Goal: Task Accomplishment & Management: Use online tool/utility

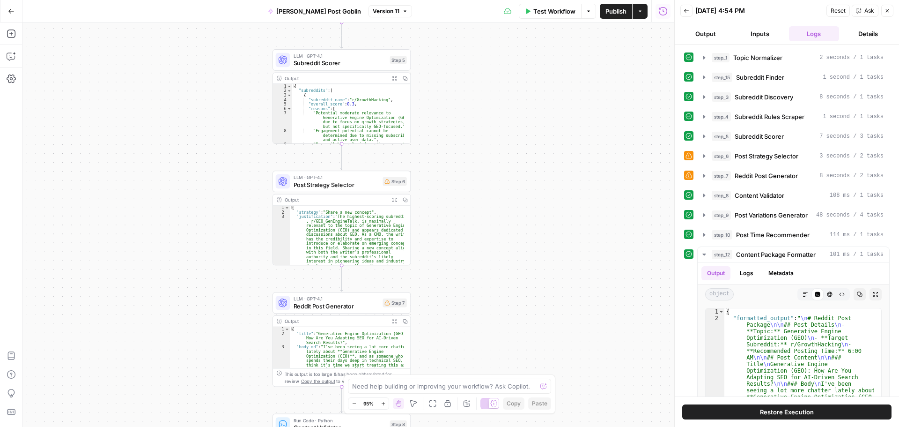
scroll to position [56, 0]
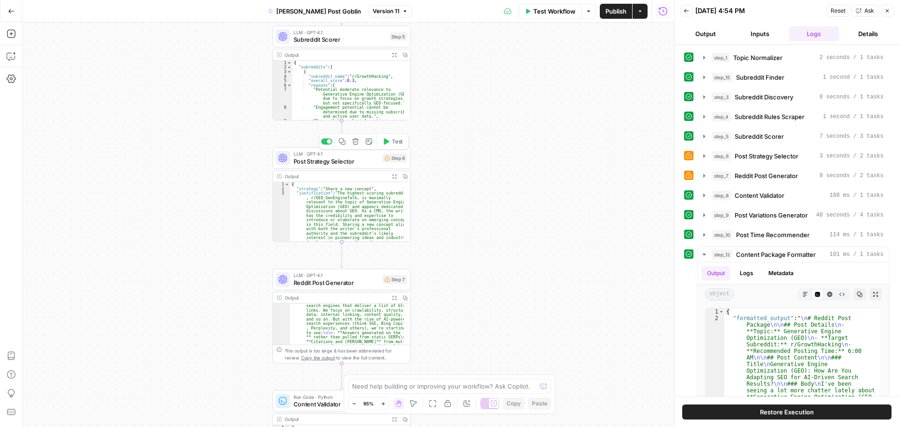
click at [359, 159] on span "Post Strategy Selector" at bounding box center [337, 160] width 86 height 9
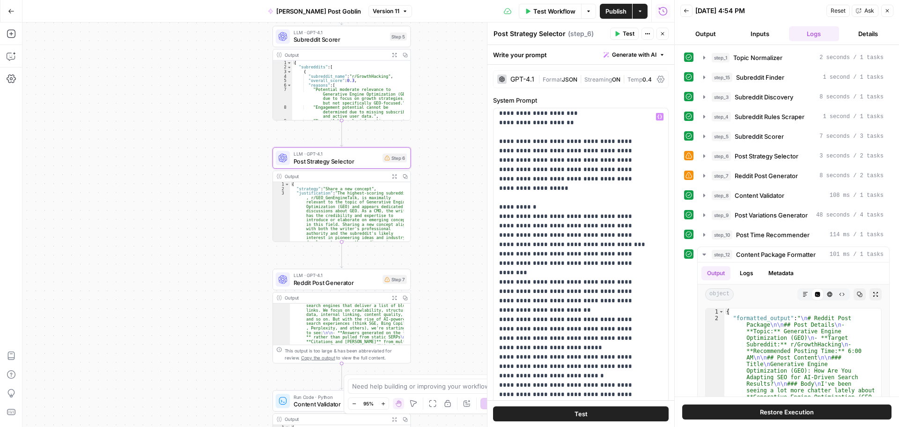
scroll to position [113, 0]
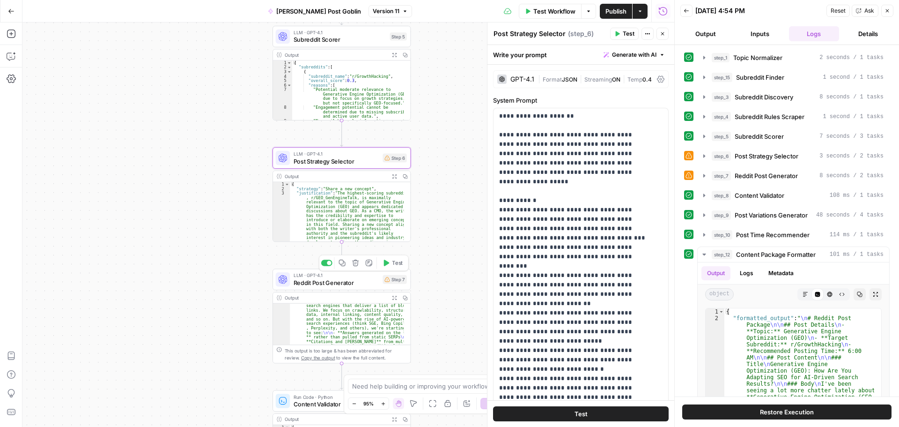
click at [344, 281] on span "Reddit Post Generator" at bounding box center [337, 282] width 86 height 9
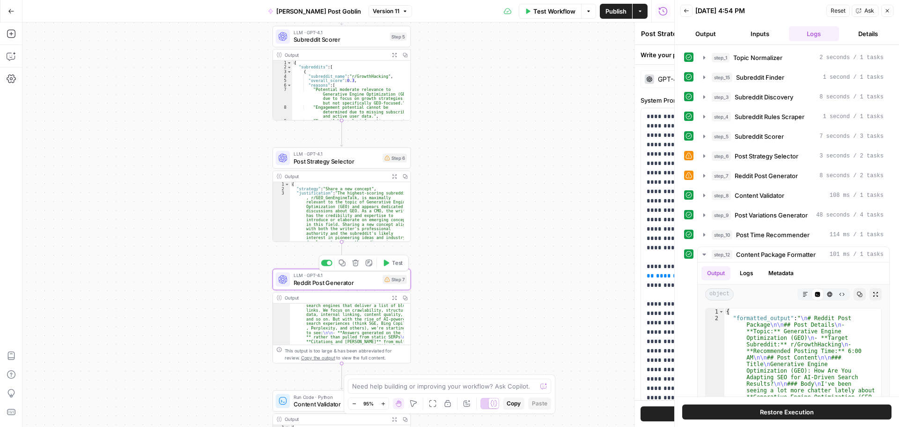
type textarea "Reddit Post Generator"
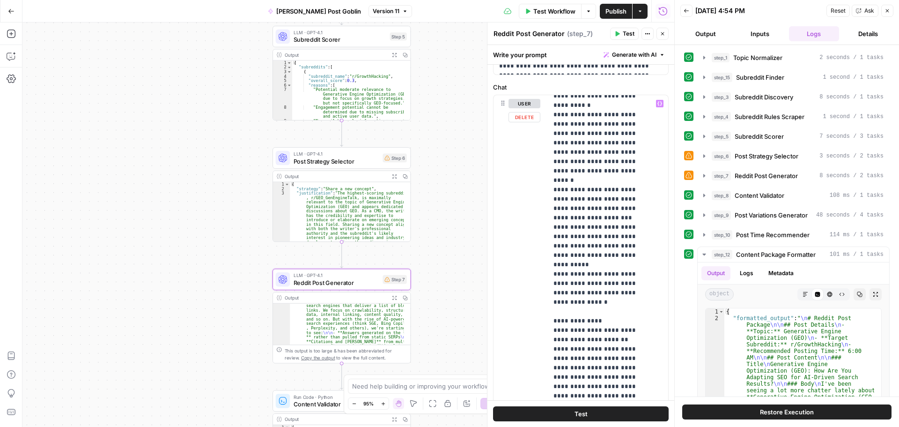
scroll to position [468, 0]
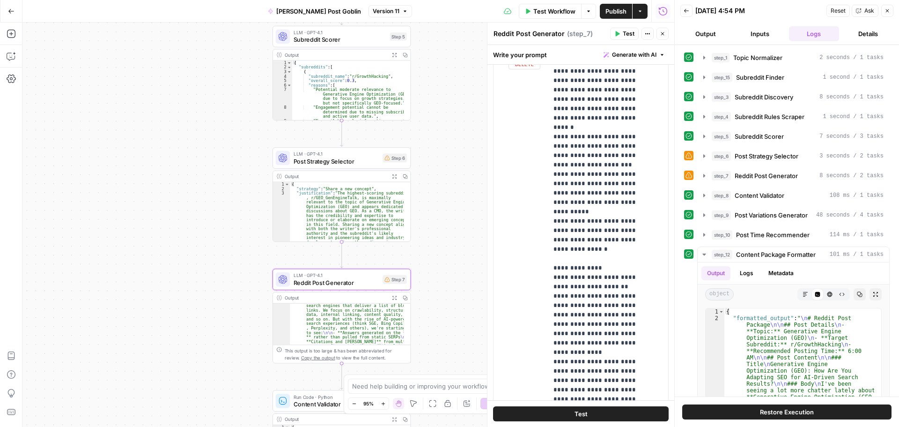
drag, startPoint x: 504, startPoint y: 314, endPoint x: 510, endPoint y: 313, distance: 6.6
click at [505, 314] on div "user Delete" at bounding box center [517, 244] width 47 height 404
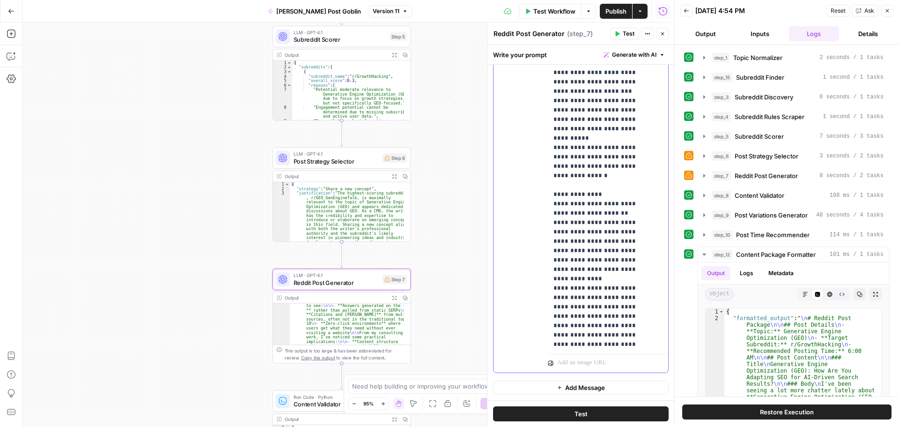
scroll to position [169, 0]
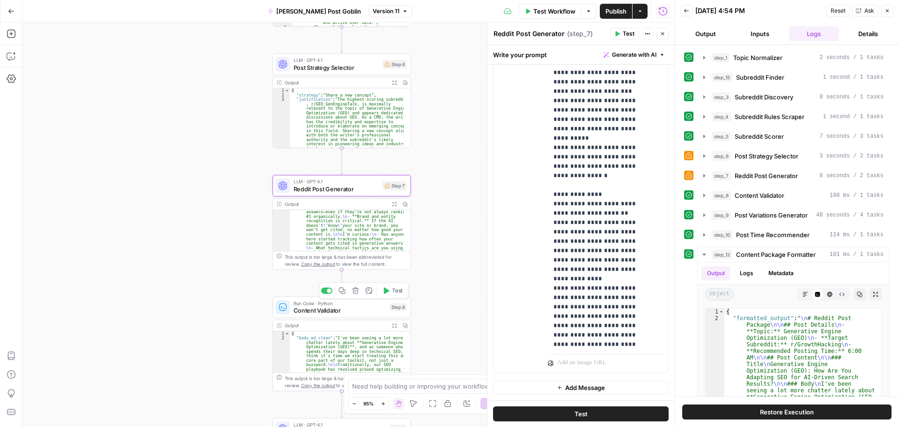
click at [337, 308] on span "Content Validator" at bounding box center [340, 310] width 93 height 9
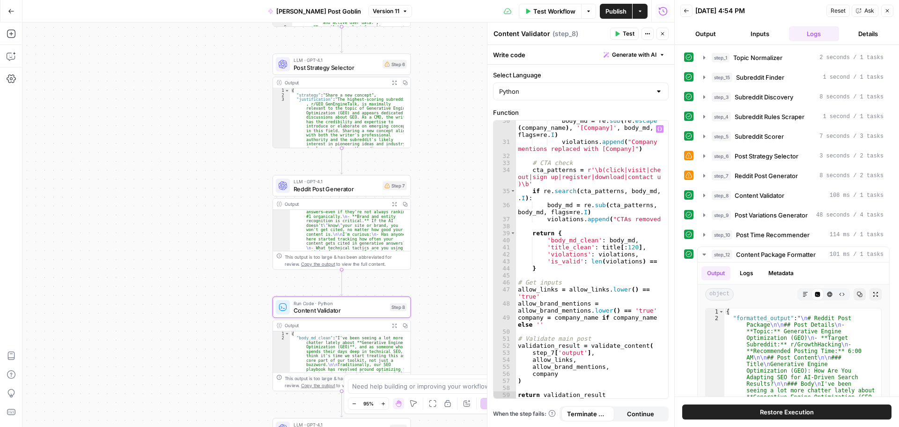
scroll to position [319, 0]
click at [660, 34] on icon "button" at bounding box center [663, 34] width 6 height 6
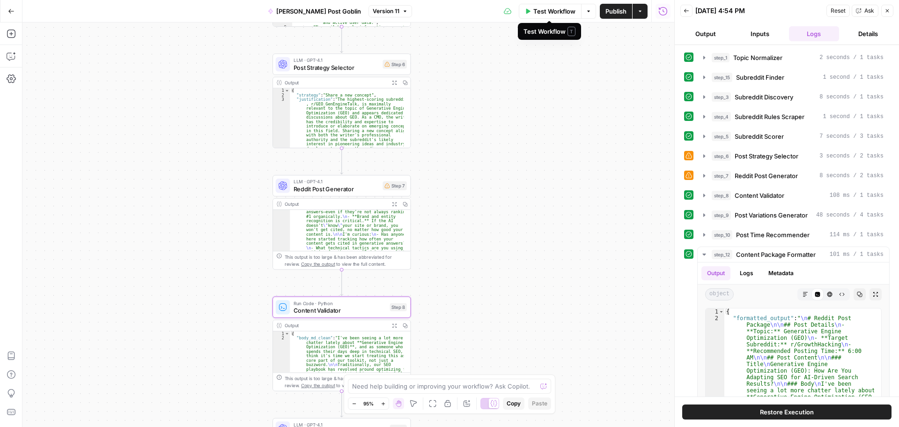
click at [558, 11] on span "Test Workflow" at bounding box center [555, 11] width 42 height 9
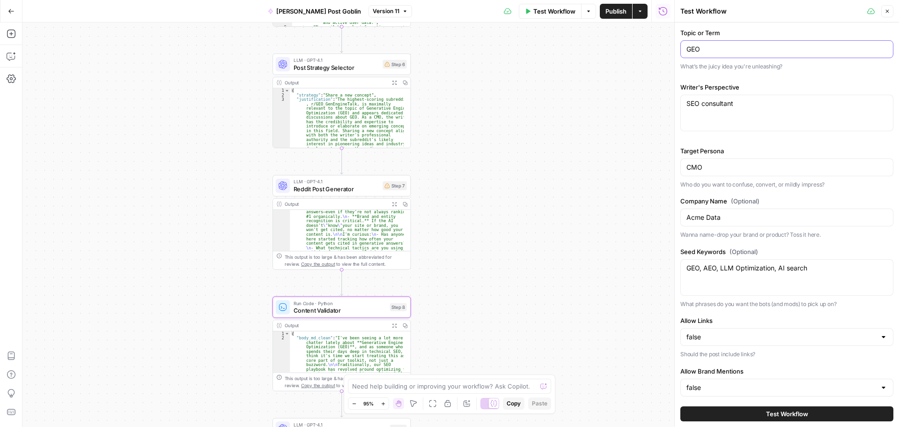
drag, startPoint x: 706, startPoint y: 52, endPoint x: 659, endPoint y: 53, distance: 47.3
click at [659, 52] on body "seo SUSTAINABLE New Home Browse Your Data Usage Settings Recent Grids pSEO play…" at bounding box center [449, 213] width 899 height 427
drag, startPoint x: 714, startPoint y: 53, endPoint x: 715, endPoint y: 45, distance: 8.0
click at [713, 49] on input "GEO" at bounding box center [787, 48] width 201 height 9
type input "G"
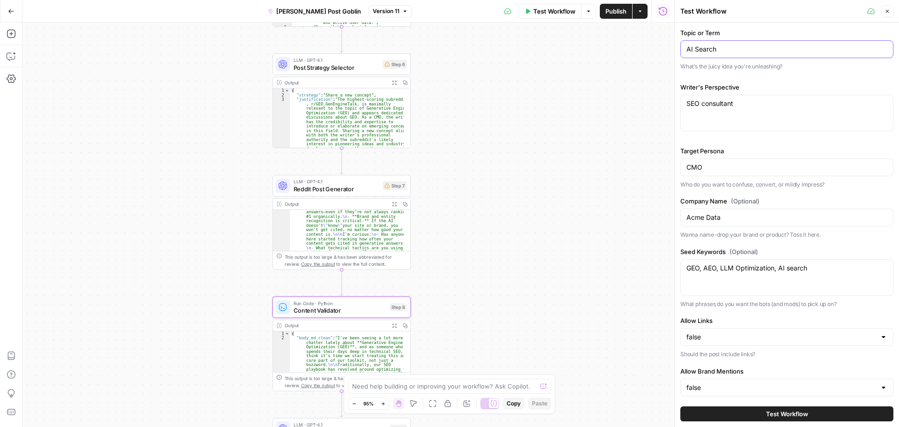
type input "AI Search"
click at [739, 106] on textarea "SEO consultant" at bounding box center [787, 103] width 201 height 9
type textarea "SEO consultant that needs Reddit citations"
drag, startPoint x: 710, startPoint y: 170, endPoint x: 682, endPoint y: 170, distance: 27.6
click at [682, 170] on div "CMO" at bounding box center [787, 167] width 213 height 18
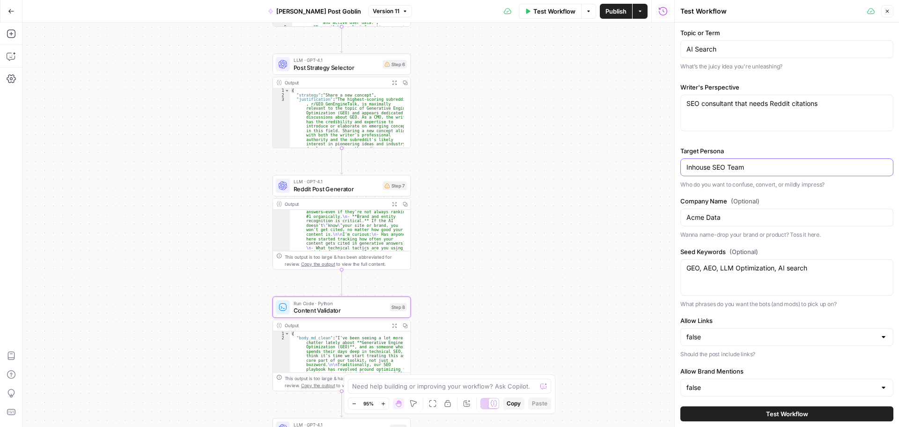
type input "Inhouse SEO Team"
drag, startPoint x: 731, startPoint y: 219, endPoint x: 683, endPoint y: 222, distance: 47.9
click at [682, 222] on div "Acme Data" at bounding box center [787, 217] width 213 height 18
type input "seo SUSTAINABLE"
click at [807, 269] on textarea "GEO, AEO, LLM Optimization, AI search" at bounding box center [787, 267] width 201 height 9
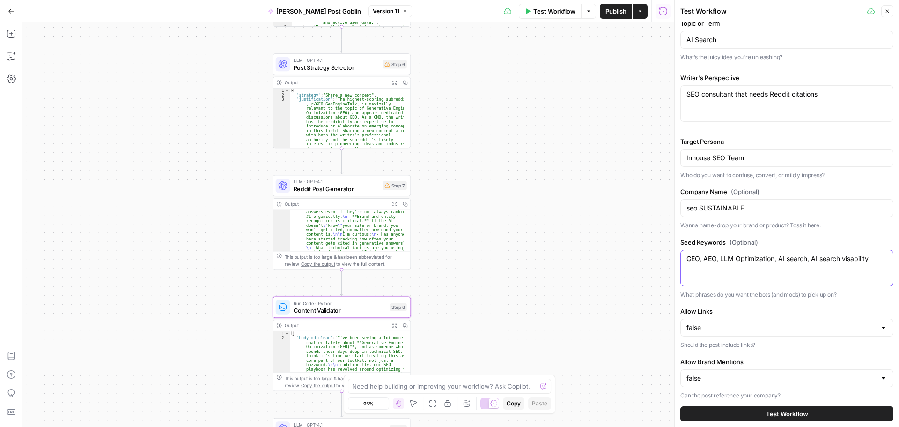
scroll to position [14, 0]
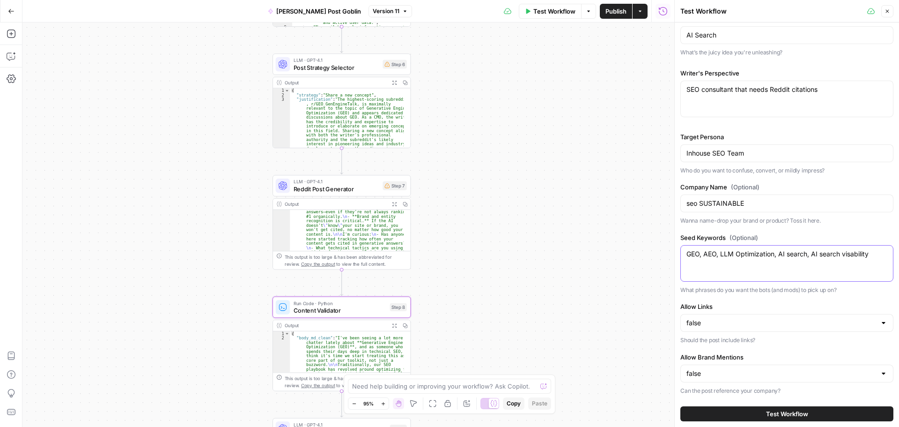
type textarea "GEO, AEO, LLM Optimization, AI search, AI search visability"
click at [745, 414] on button "Test Workflow" at bounding box center [787, 413] width 213 height 15
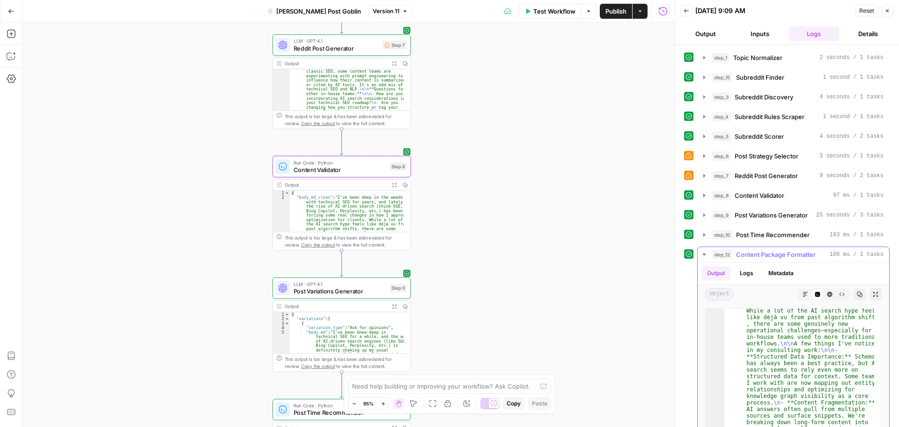
scroll to position [288, 0]
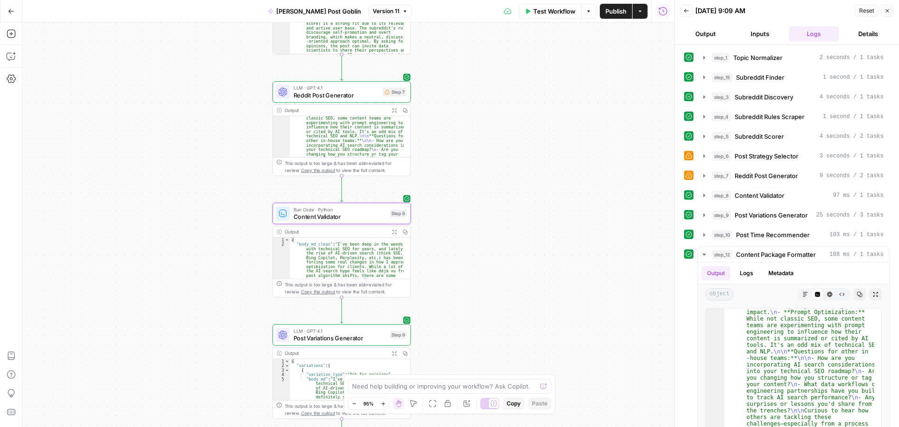
click at [613, 12] on span "Publish" at bounding box center [616, 11] width 21 height 9
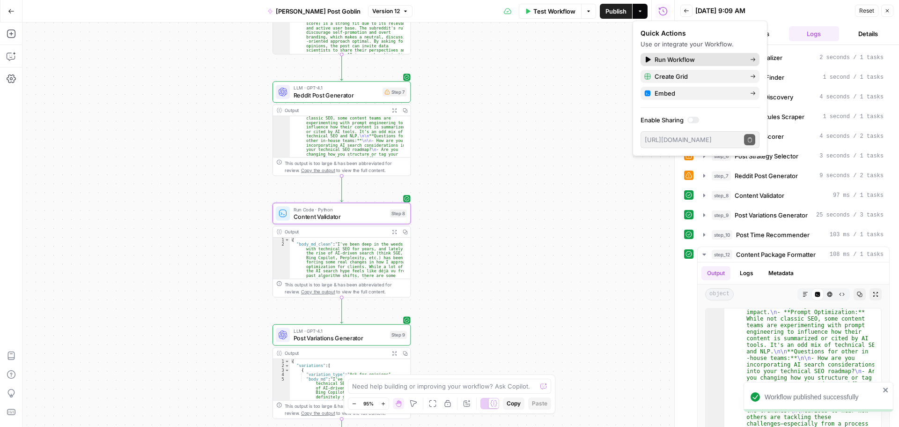
click at [739, 59] on span "Run Workflow" at bounding box center [699, 59] width 88 height 9
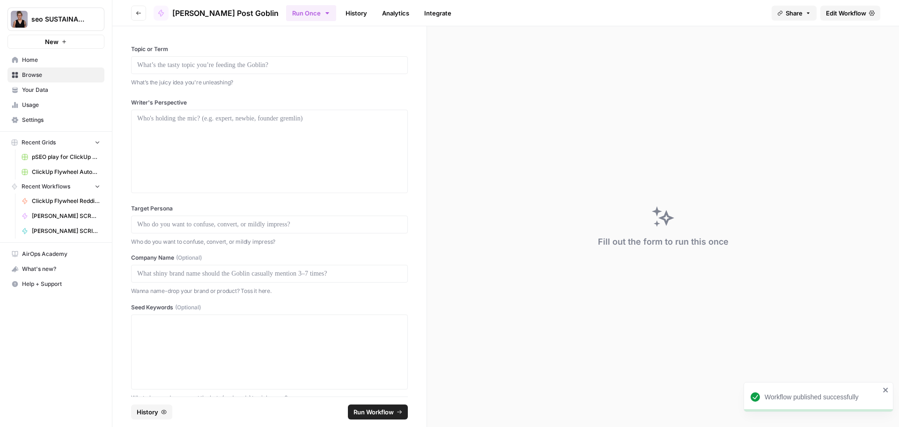
click at [182, 70] on div at bounding box center [269, 65] width 277 height 18
click at [152, 67] on p at bounding box center [269, 64] width 265 height 9
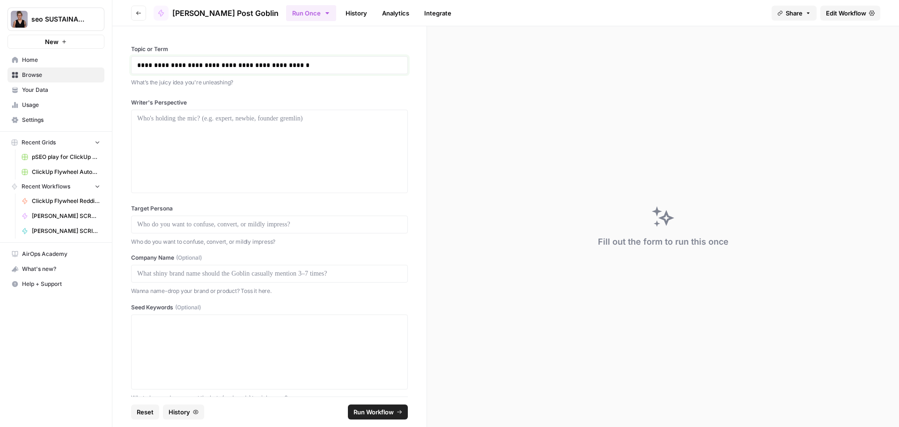
click at [238, 69] on p "**********" at bounding box center [266, 64] width 258 height 9
click at [245, 66] on p "**********" at bounding box center [266, 64] width 258 height 9
click at [241, 67] on p "**********" at bounding box center [266, 64] width 258 height 9
click at [225, 66] on p "**********" at bounding box center [266, 64] width 258 height 9
click at [249, 127] on div at bounding box center [269, 151] width 265 height 75
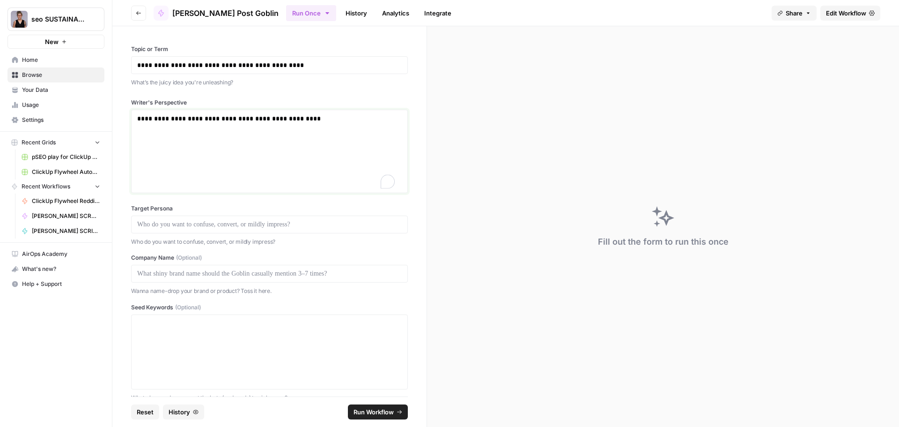
click at [221, 120] on p "**********" at bounding box center [266, 118] width 258 height 9
click at [218, 119] on p "**********" at bounding box center [266, 118] width 258 height 9
click at [173, 224] on p at bounding box center [269, 224] width 265 height 9
click at [157, 226] on p at bounding box center [269, 224] width 265 height 9
click at [206, 271] on p at bounding box center [269, 273] width 265 height 9
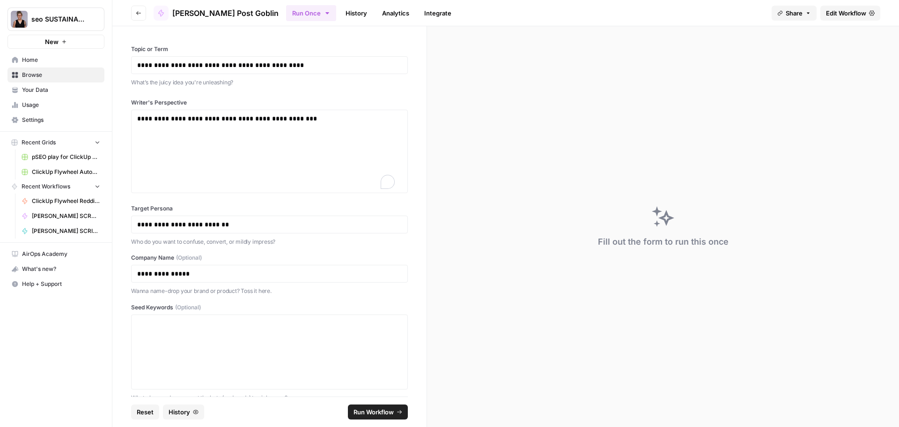
click at [214, 279] on div "**********" at bounding box center [269, 274] width 277 height 18
click at [210, 332] on textarea "Seed Keywords (Optional)" at bounding box center [269, 352] width 265 height 67
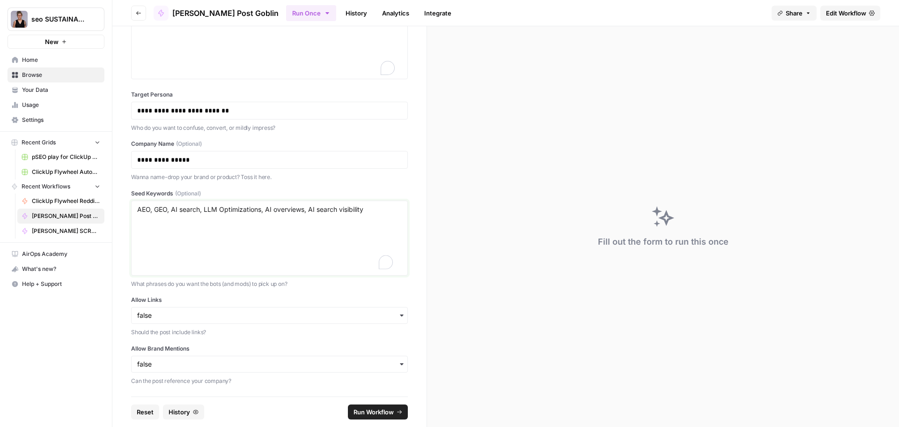
type textarea "AEO, GEO, AI search, LLM Optimizations, AI overviews, AI search visibility"
click at [372, 413] on span "Run Workflow" at bounding box center [374, 411] width 40 height 9
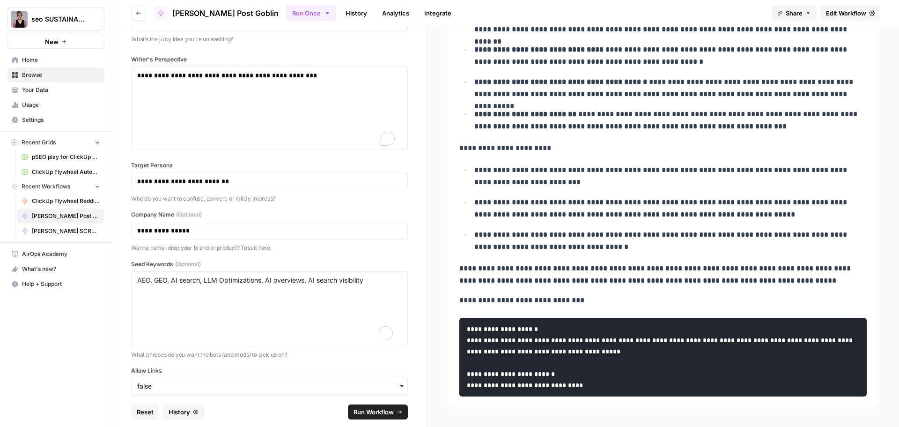
scroll to position [0, 0]
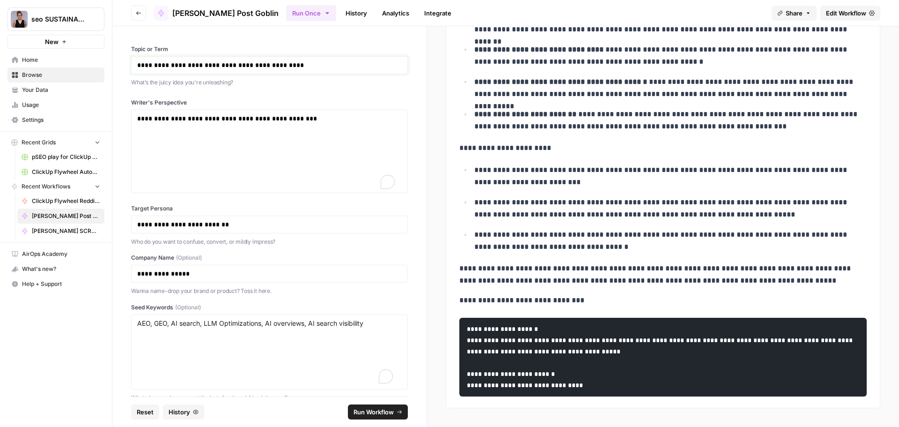
click at [311, 61] on p "**********" at bounding box center [266, 64] width 258 height 9
click at [367, 414] on span "Run Workflow" at bounding box center [374, 411] width 40 height 9
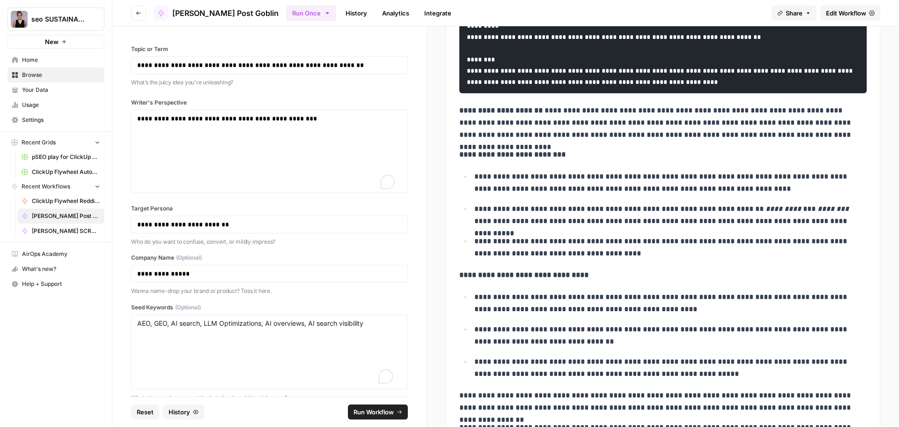
scroll to position [112, 0]
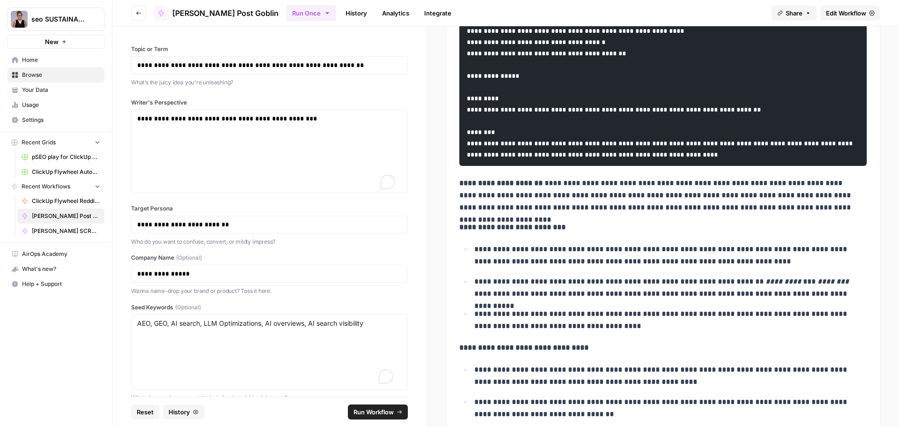
click at [835, 12] on span "Edit Workflow" at bounding box center [846, 12] width 40 height 9
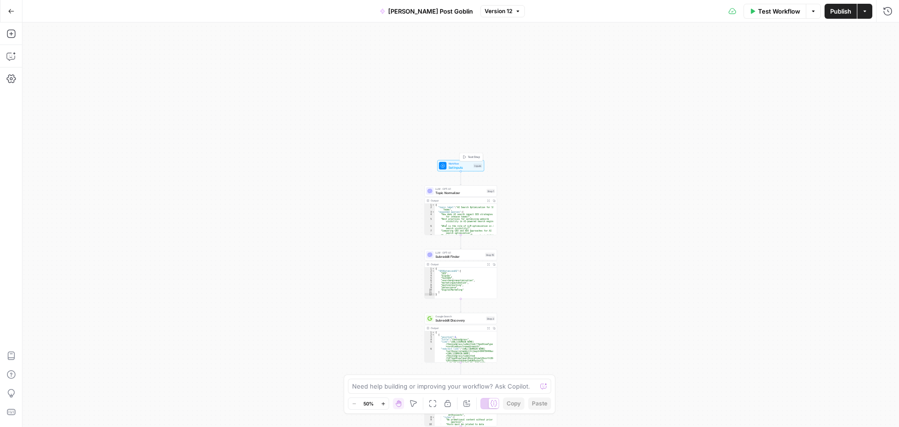
click at [469, 163] on span "Workflow" at bounding box center [460, 164] width 23 height 4
click at [509, 153] on div "Workflow Set Inputs Inputs LLM · GPT-4.1 Topic Normalizer Step 1 Output Expand …" at bounding box center [460, 224] width 877 height 404
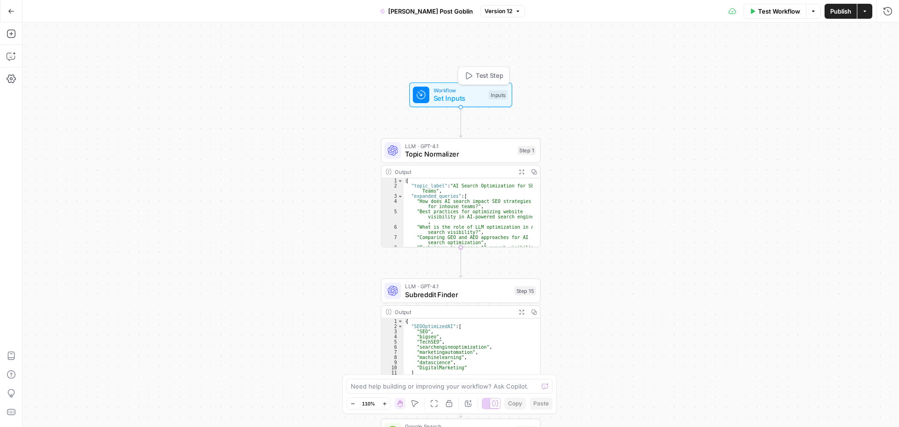
click at [471, 91] on span "Workflow" at bounding box center [459, 90] width 51 height 8
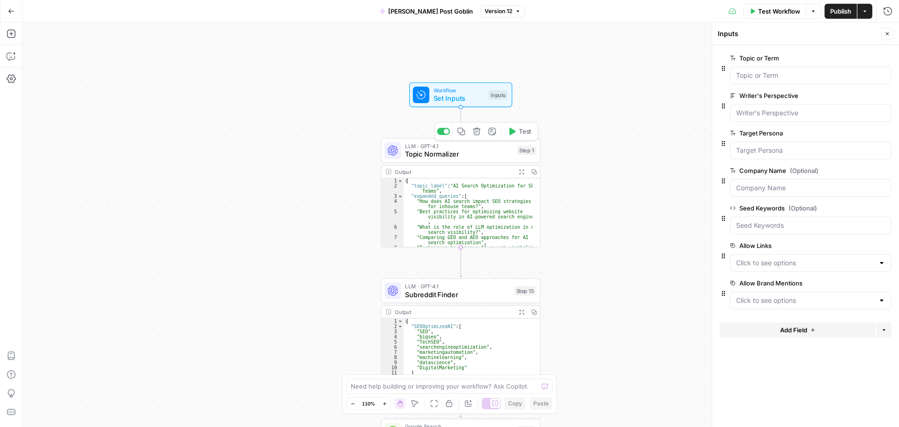
click at [453, 151] on span "Topic Normalizer" at bounding box center [459, 154] width 108 height 10
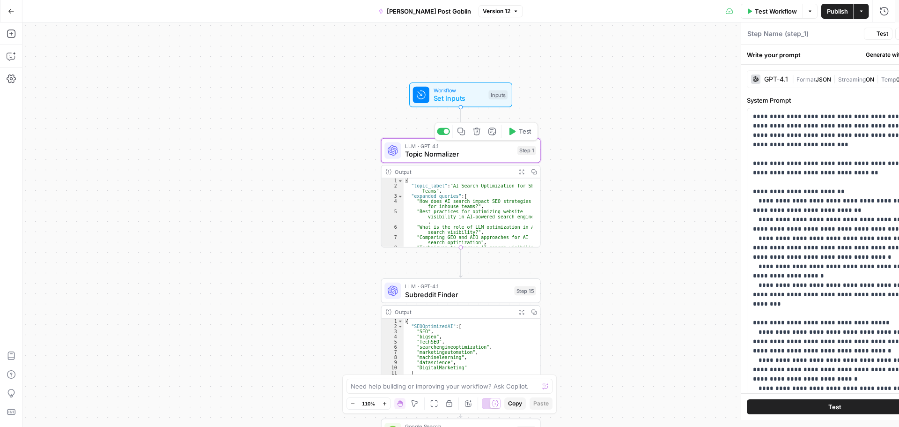
type textarea "Topic Normalizer"
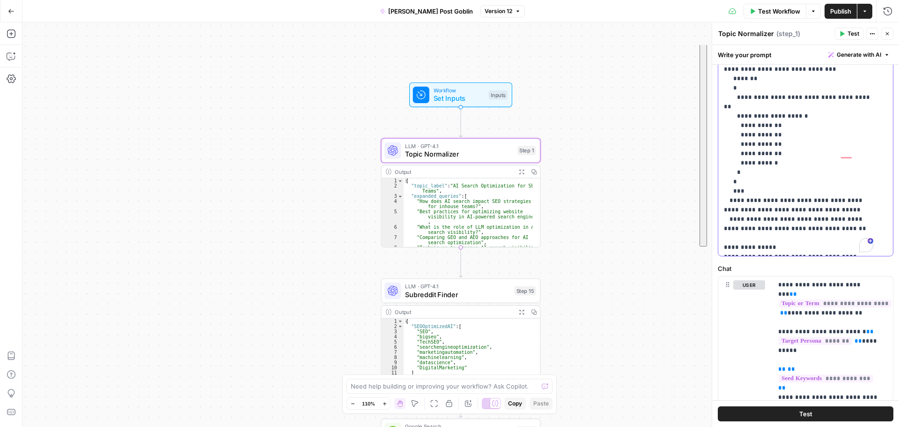
scroll to position [318, 0]
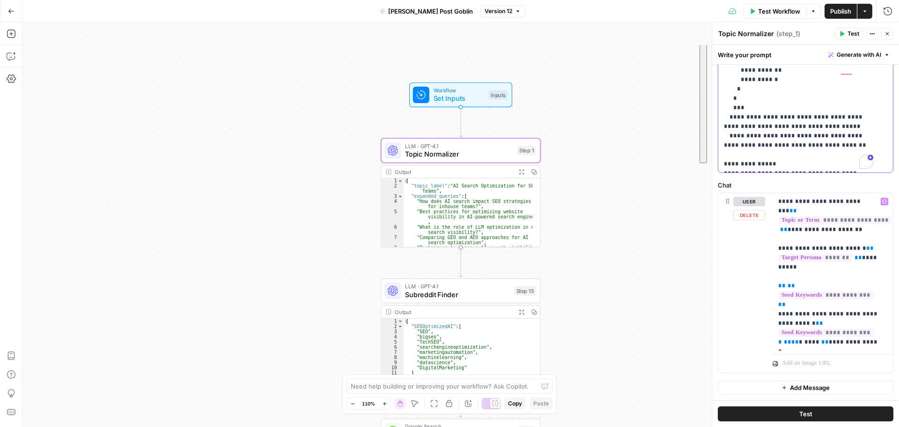
drag, startPoint x: 721, startPoint y: 114, endPoint x: 867, endPoint y: 348, distance: 275.9
click at [0, 0] on form "**********" at bounding box center [0, 0] width 0 height 0
click at [472, 294] on span "Subreddit Finder" at bounding box center [457, 294] width 105 height 10
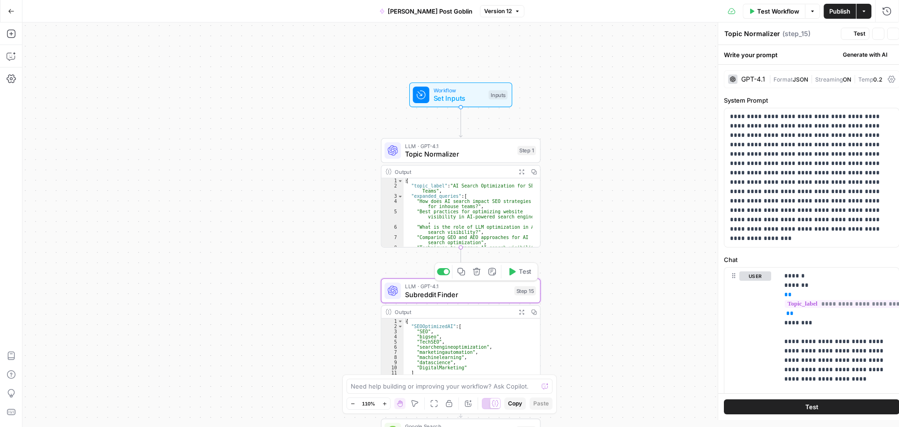
type textarea "Subreddit Finder"
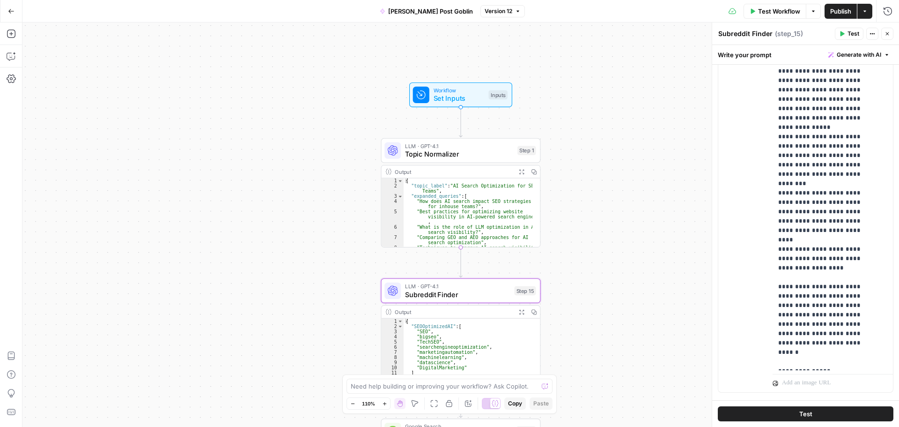
scroll to position [280, 0]
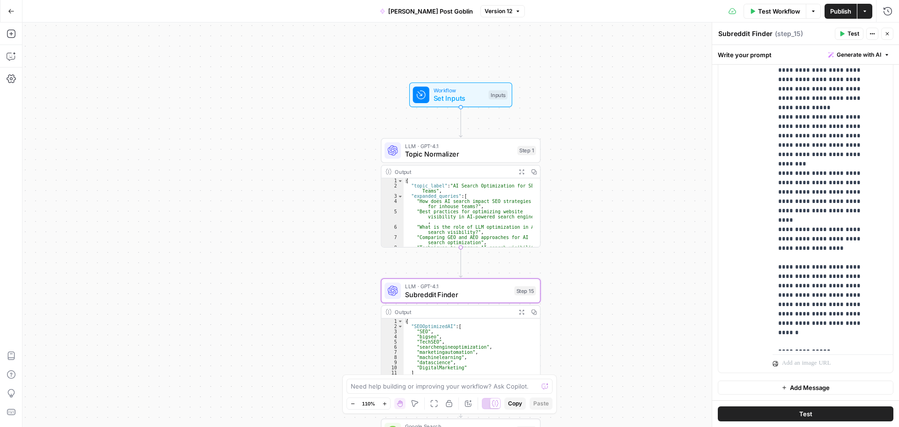
drag, startPoint x: 721, startPoint y: 119, endPoint x: 381, endPoint y: 425, distance: 457.7
click at [0, 0] on form "**********" at bounding box center [0, 0] width 0 height 0
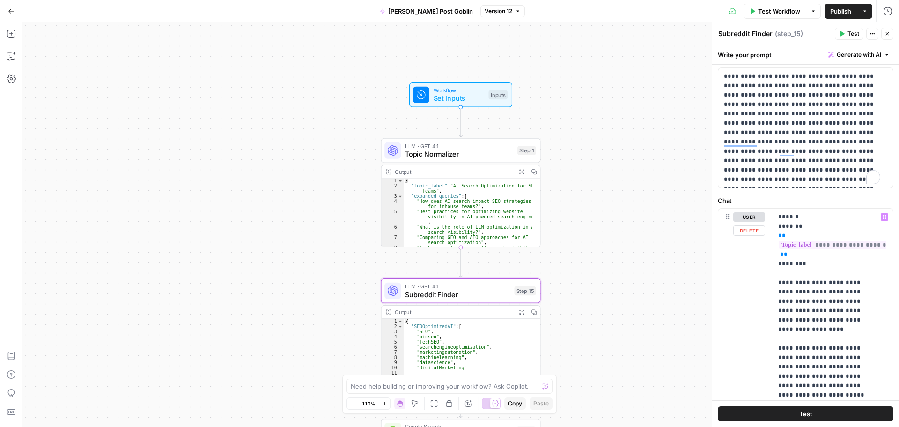
scroll to position [0, 0]
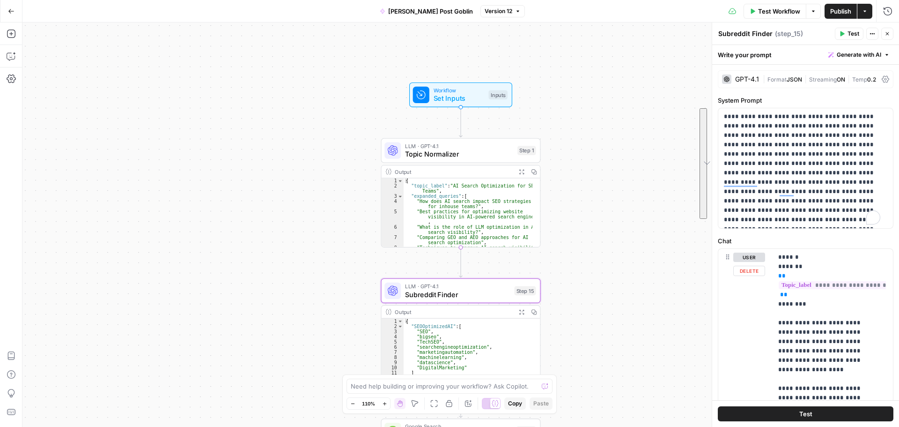
drag, startPoint x: 770, startPoint y: 254, endPoint x: 773, endPoint y: 279, distance: 25.0
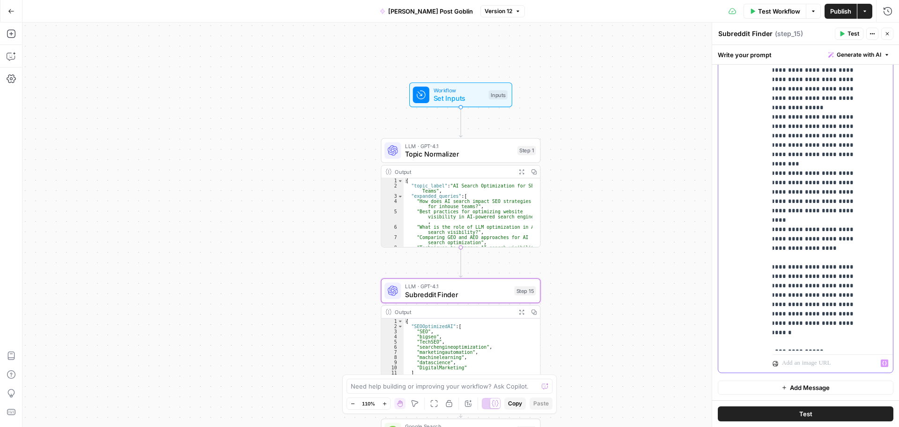
drag, startPoint x: 777, startPoint y: 326, endPoint x: 856, endPoint y: 355, distance: 84.8
click at [856, 355] on div "**********" at bounding box center [833, 171] width 120 height 404
copy p "**********"
click at [493, 151] on span "Topic Normalizer" at bounding box center [459, 154] width 108 height 10
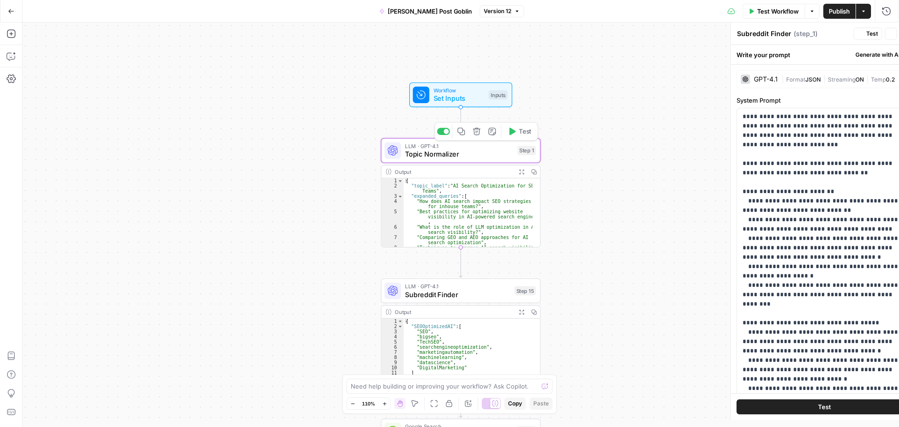
type textarea "Topic Normalizer"
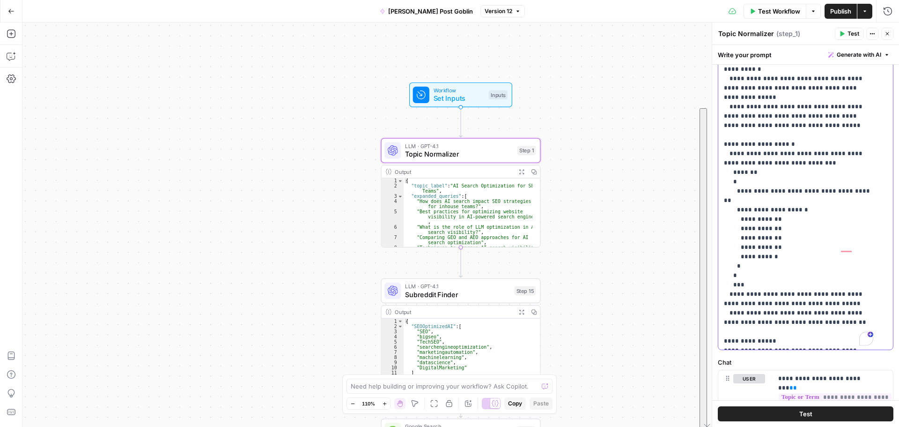
scroll to position [263, 0]
drag, startPoint x: 723, startPoint y: 116, endPoint x: 850, endPoint y: 340, distance: 257.1
click at [850, 340] on div "**********" at bounding box center [803, 159] width 168 height 382
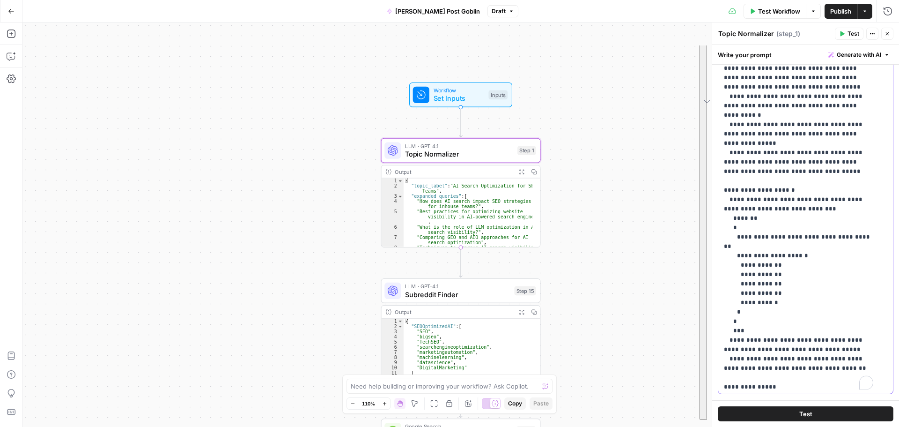
scroll to position [63, 0]
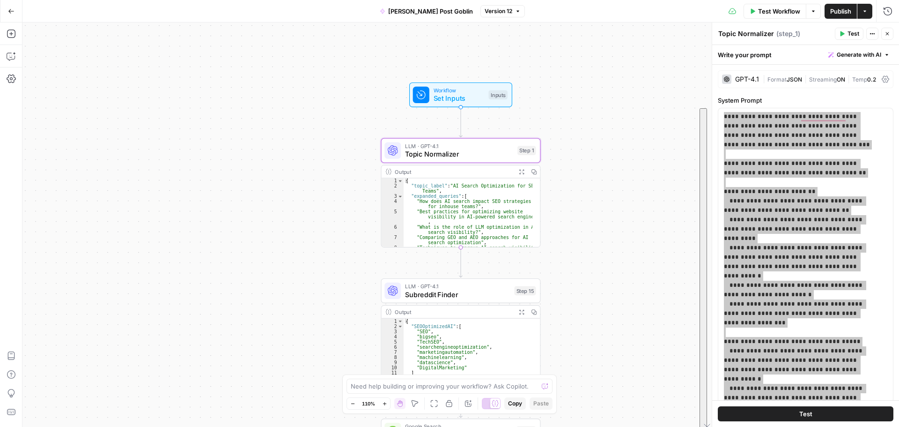
scroll to position [261, 0]
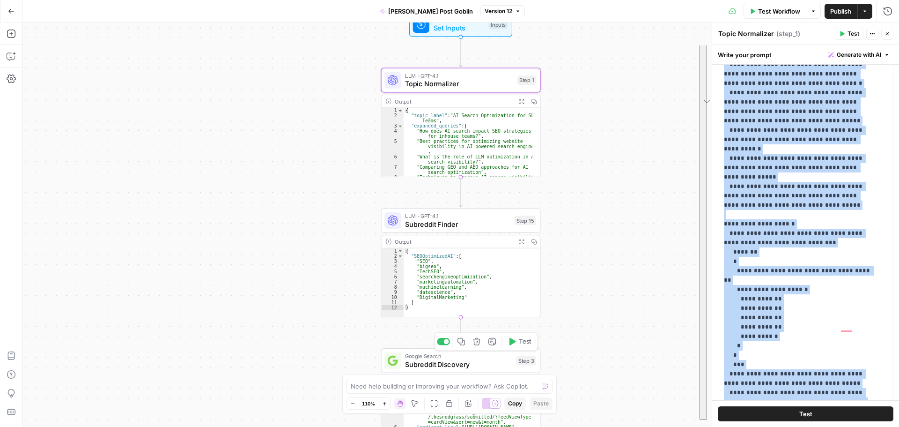
click at [488, 364] on span "Subreddit Discovery" at bounding box center [458, 364] width 107 height 10
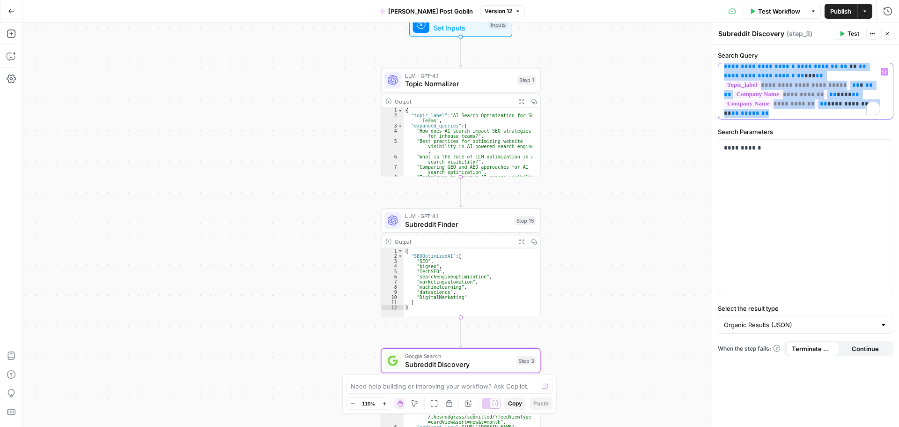
scroll to position [27, 0]
drag, startPoint x: 722, startPoint y: 71, endPoint x: 847, endPoint y: 125, distance: 135.7
click at [846, 124] on div "**********" at bounding box center [805, 236] width 187 height 382
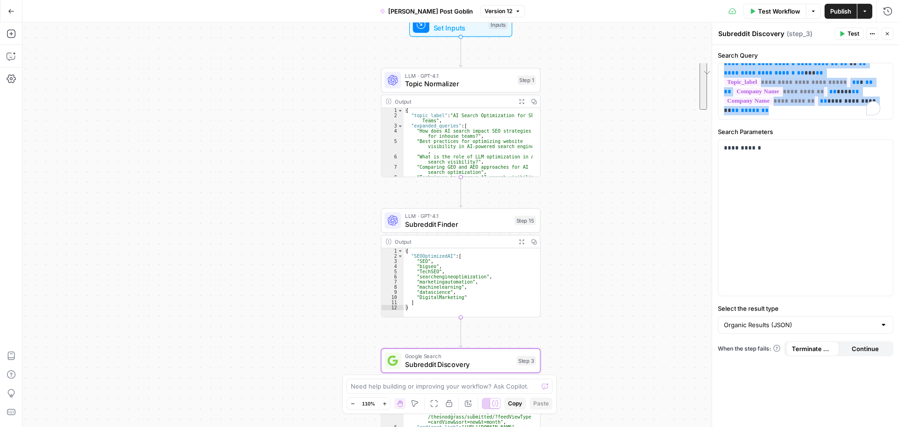
click at [576, 296] on div "Workflow Set Inputs Inputs LLM · GPT-4.1 Topic Normalizer Step 1 Output Expand …" at bounding box center [460, 224] width 877 height 404
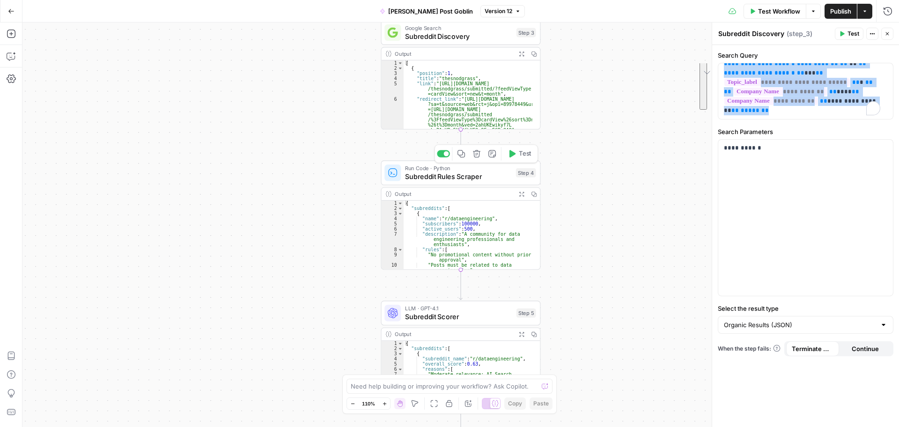
click at [481, 171] on span "Subreddit Rules Scraper" at bounding box center [458, 176] width 107 height 10
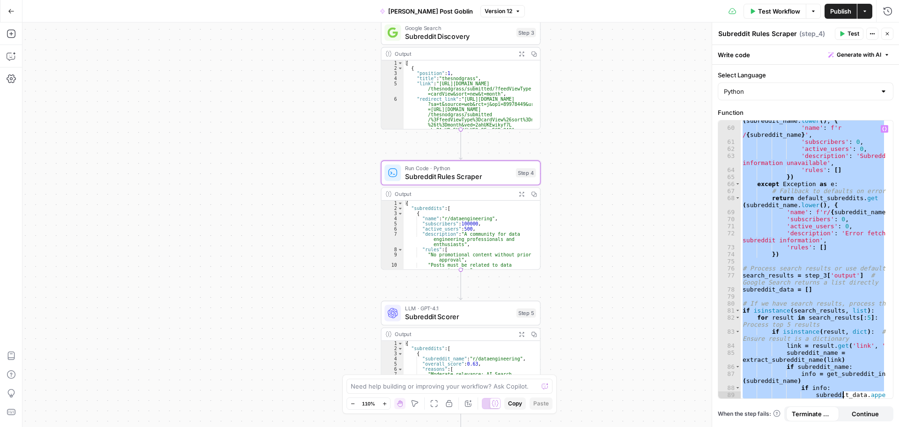
scroll to position [713, 0]
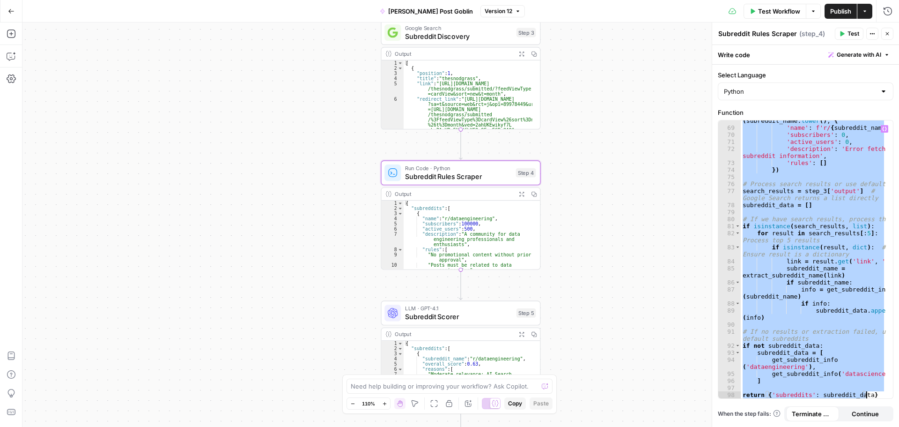
drag, startPoint x: 743, startPoint y: 125, endPoint x: 842, endPoint y: 414, distance: 305.3
click at [0, 0] on form "Select Language Python Function ********* 68 69 70 71 72 73 74 75 76 77 78 79 8…" at bounding box center [0, 0] width 0 height 0
type textarea "**********"
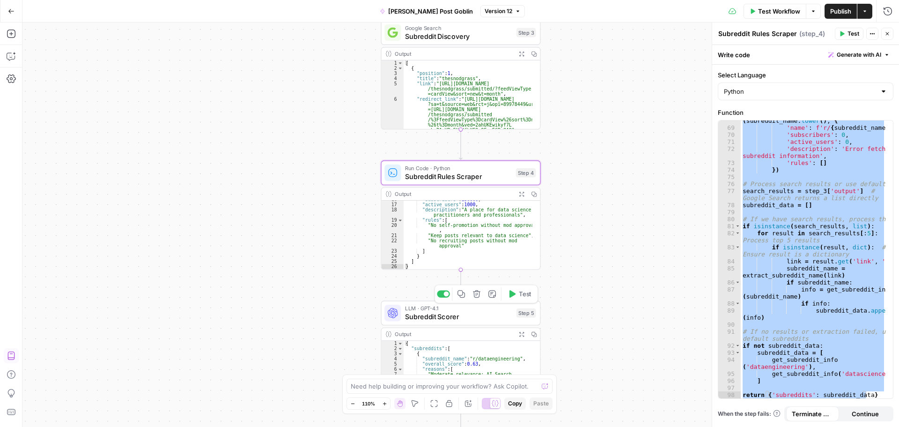
click at [466, 313] on span "Subreddit Scorer" at bounding box center [458, 316] width 107 height 10
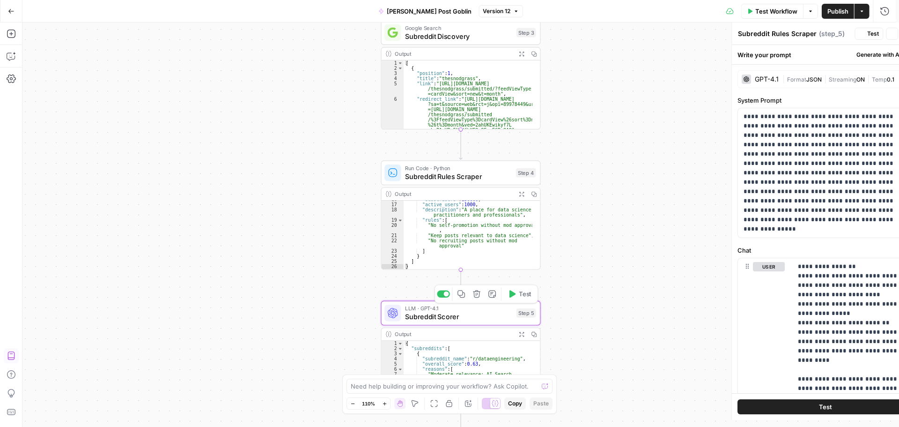
type textarea "Subreddit Scorer"
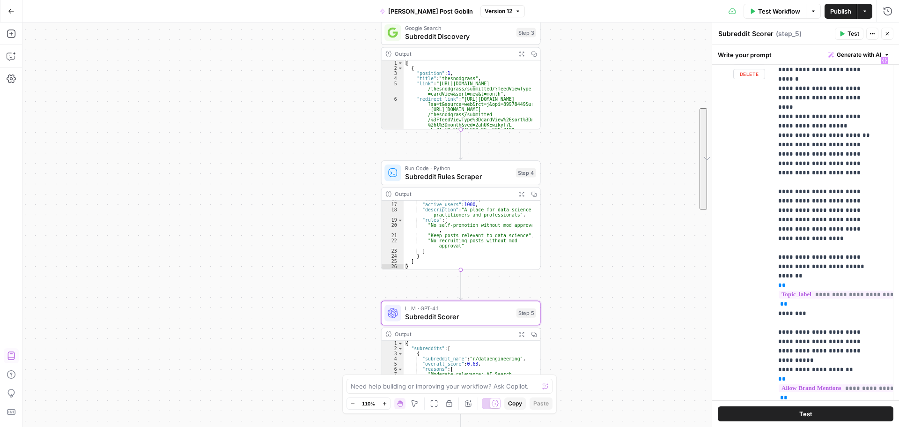
scroll to position [0, 0]
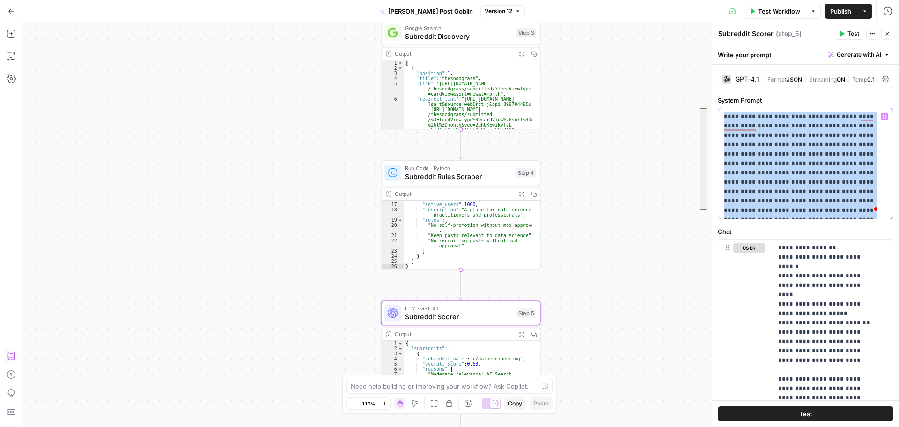
drag, startPoint x: 725, startPoint y: 117, endPoint x: 878, endPoint y: 218, distance: 184.0
click at [879, 219] on div "**********" at bounding box center [805, 368] width 187 height 606
copy p "**********"
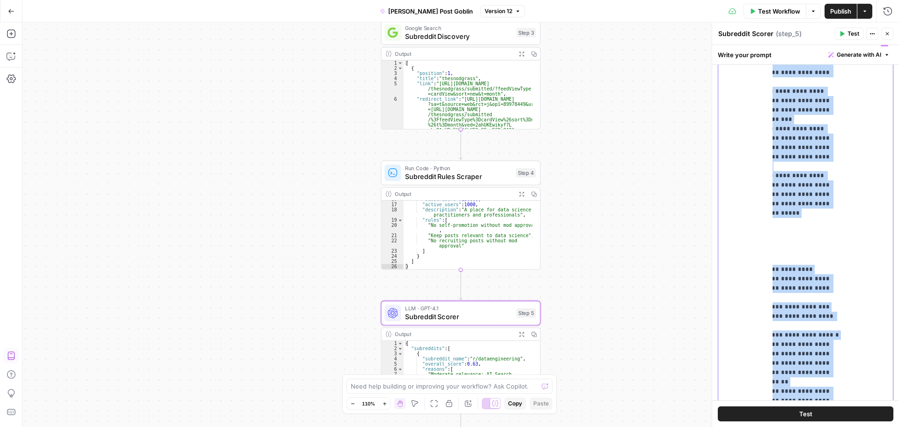
scroll to position [271, 0]
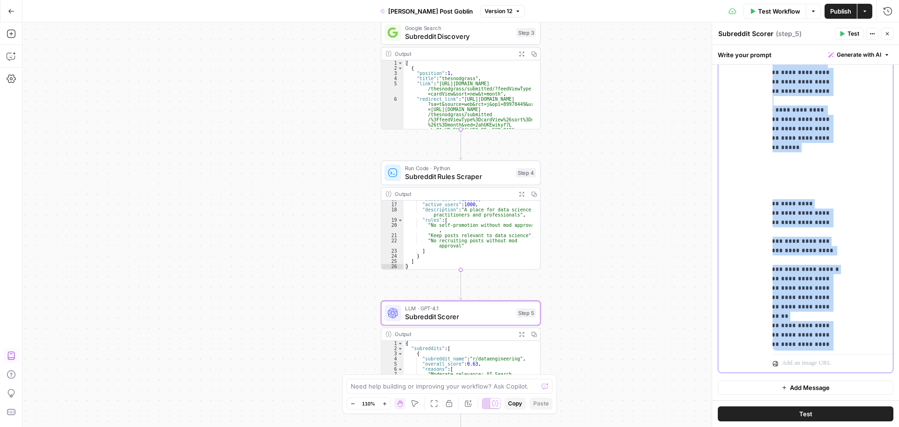
drag, startPoint x: 776, startPoint y: 249, endPoint x: 853, endPoint y: 339, distance: 118.5
click at [855, 337] on div "**********" at bounding box center [829, 160] width 113 height 382
copy p "**********"
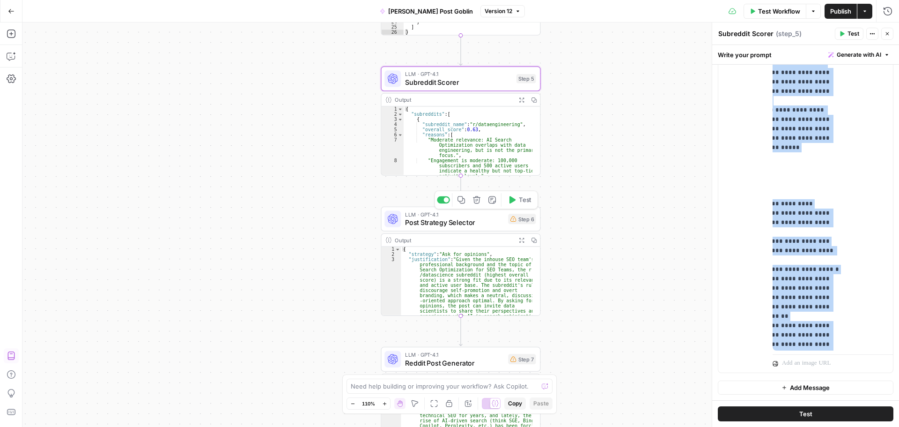
click at [452, 221] on span "Post Strategy Selector" at bounding box center [454, 222] width 99 height 10
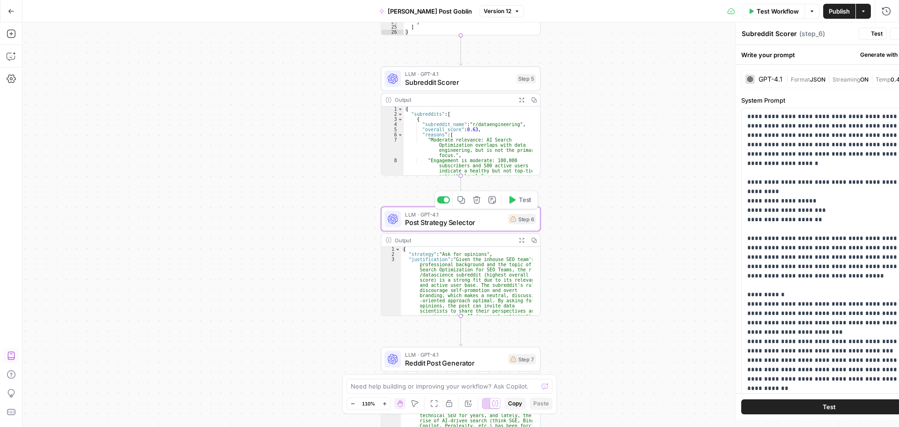
type textarea "Post Strategy Selector"
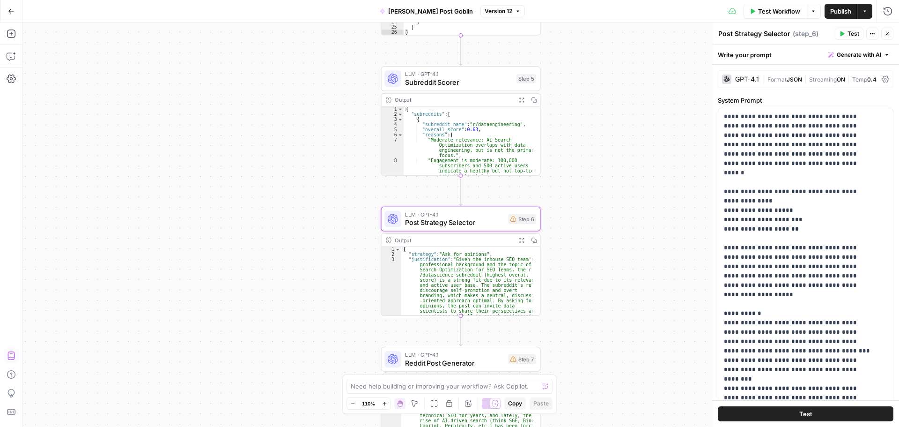
drag, startPoint x: 718, startPoint y: 33, endPoint x: 730, endPoint y: 45, distance: 17.2
click at [750, 33] on div "Post Strategy Selector Post Strategy Selector" at bounding box center [754, 33] width 77 height 11
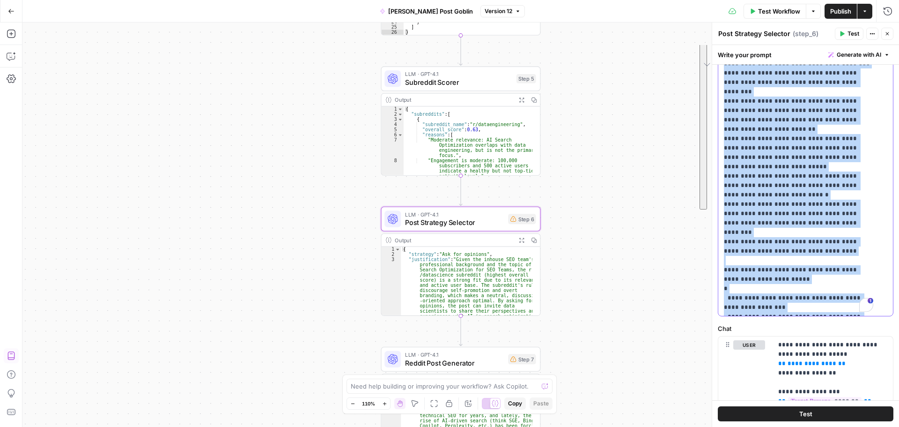
scroll to position [113, 0]
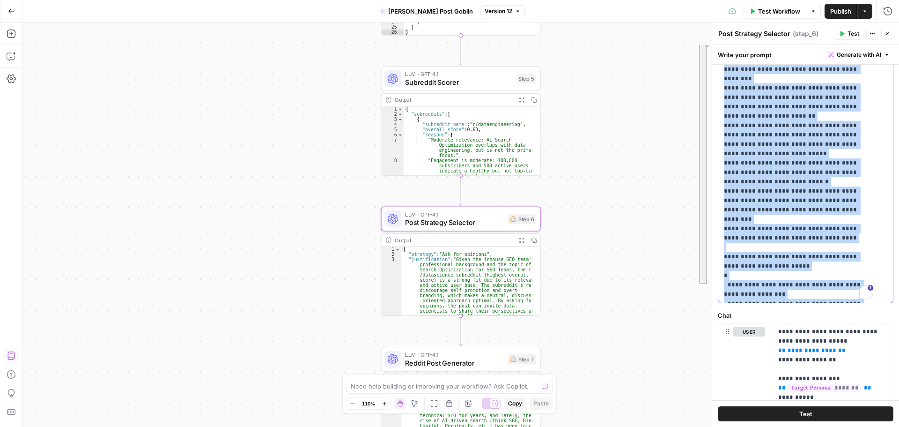
drag, startPoint x: 722, startPoint y: 121, endPoint x: 808, endPoint y: 297, distance: 196.1
click at [808, 297] on div "**********" at bounding box center [803, 112] width 168 height 382
copy p "**********"
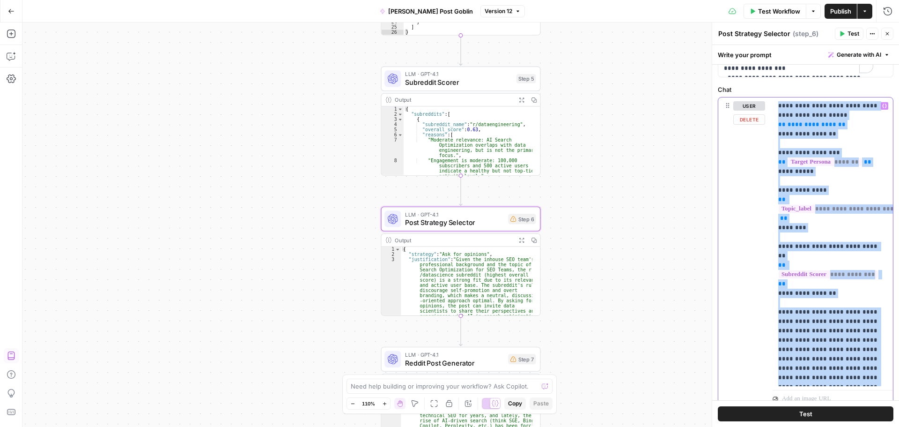
scroll to position [449, 0]
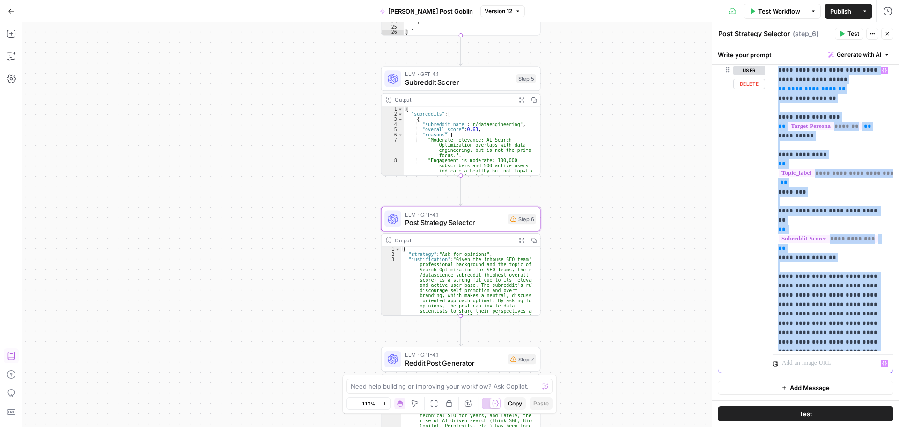
drag, startPoint x: 776, startPoint y: 144, endPoint x: 841, endPoint y: 362, distance: 226.9
click at [841, 362] on div "**********" at bounding box center [833, 217] width 120 height 311
copy p "**********"
click at [480, 363] on span "Reddit Post Generator" at bounding box center [454, 362] width 99 height 10
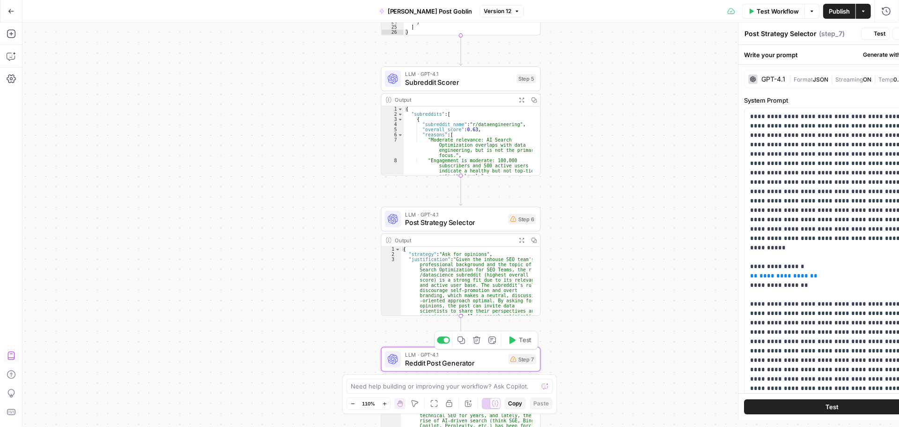
type textarea "Reddit Post Generator"
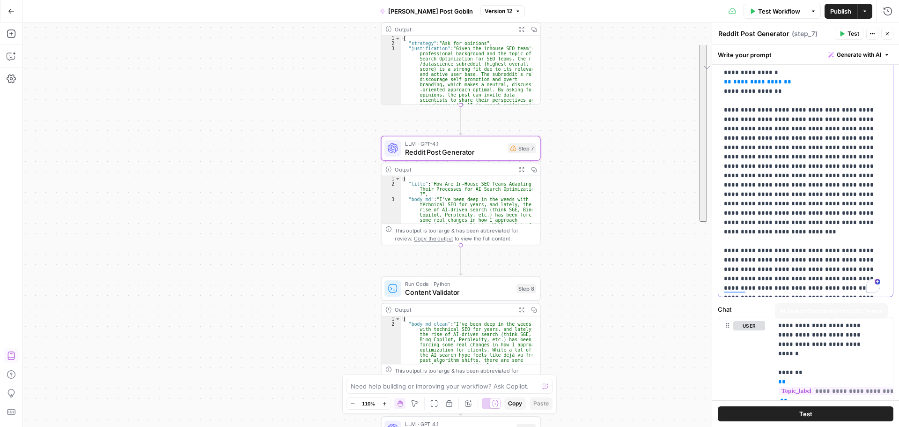
scroll to position [281, 0]
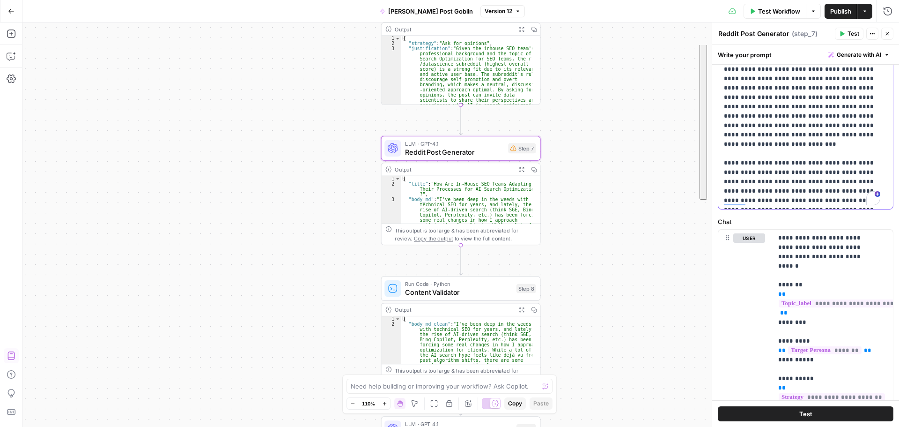
drag, startPoint x: 724, startPoint y: 115, endPoint x: 811, endPoint y: 202, distance: 122.9
click at [811, 202] on p "**********" at bounding box center [802, 17] width 156 height 375
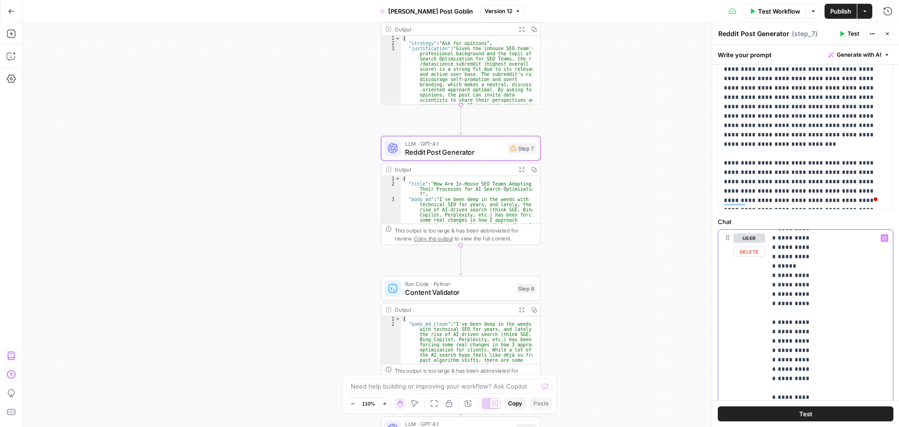
scroll to position [823, 51]
drag, startPoint x: 773, startPoint y: 238, endPoint x: 867, endPoint y: 400, distance: 187.2
click at [859, 394] on div "**********" at bounding box center [829, 421] width 113 height 382
copy p "**********"
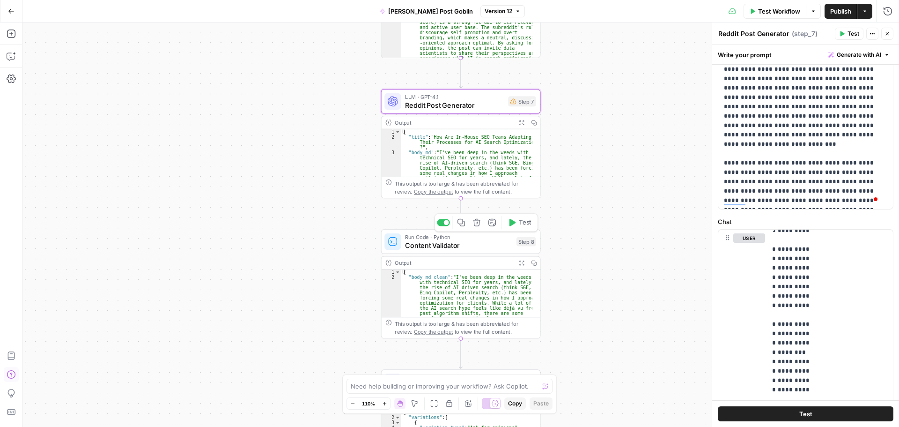
click at [460, 245] on span "Content Validator" at bounding box center [458, 245] width 107 height 10
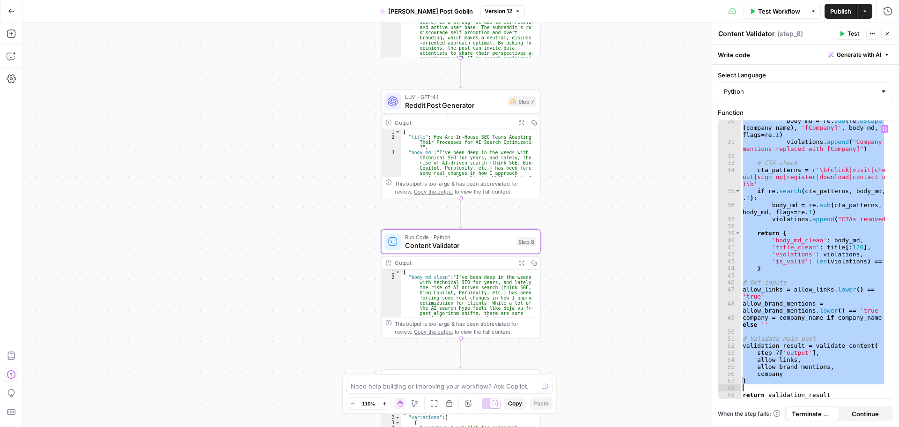
scroll to position [319, 0]
drag, startPoint x: 741, startPoint y: 124, endPoint x: 841, endPoint y: 402, distance: 296.0
click at [839, 400] on div "Select Language Python Function ********* 30 31 32 33 34 35 36 37 38 39 40 41 4…" at bounding box center [805, 246] width 187 height 362
type textarea "**********"
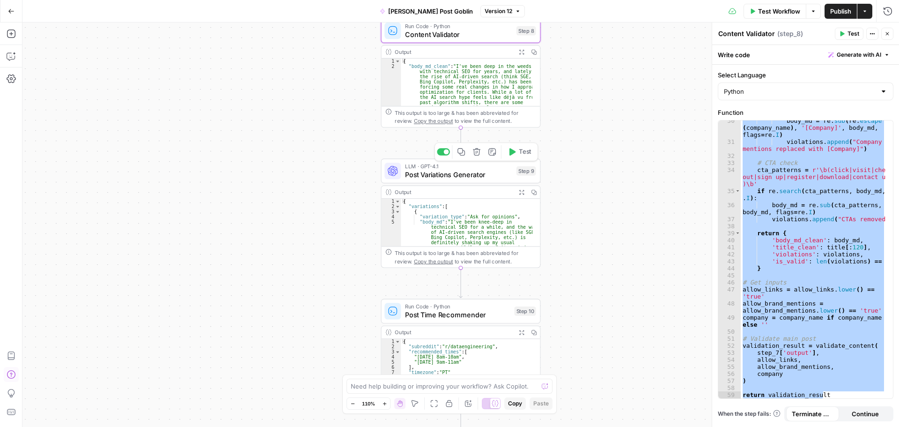
click at [465, 176] on span "Post Variations Generator" at bounding box center [458, 174] width 107 height 10
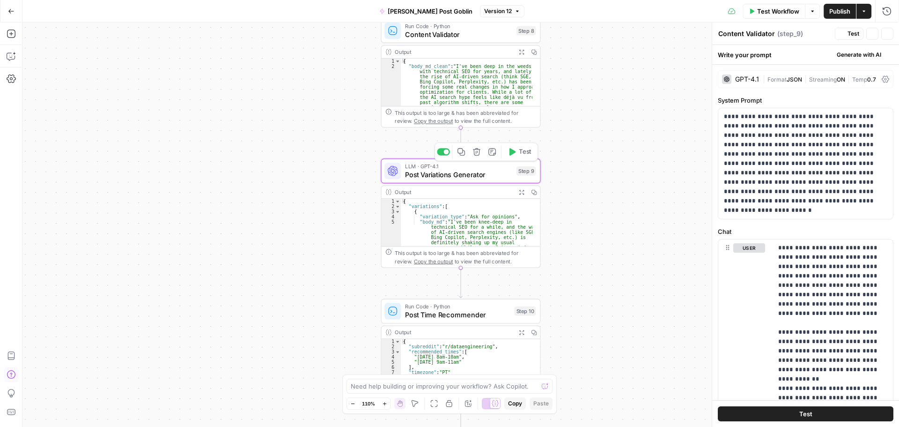
type textarea "Post Variations Generator"
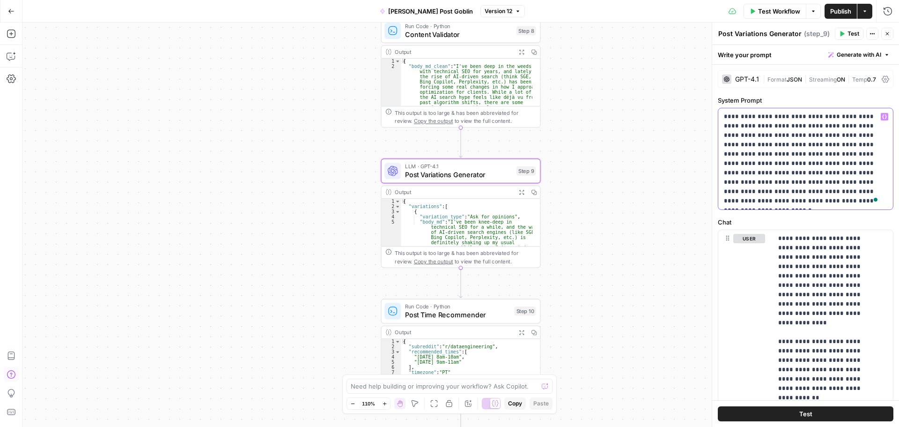
drag, startPoint x: 725, startPoint y: 117, endPoint x: 789, endPoint y: 217, distance: 118.6
click at [789, 215] on div "**********" at bounding box center [805, 363] width 187 height 597
copy p "**********"
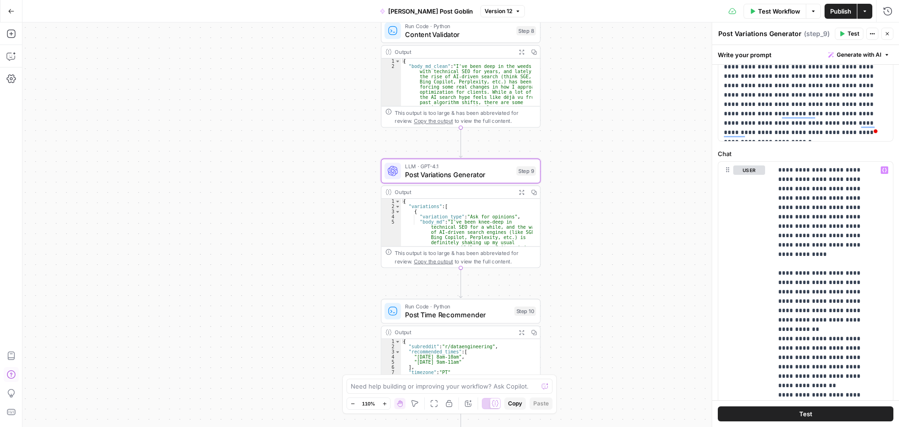
scroll to position [94, 0]
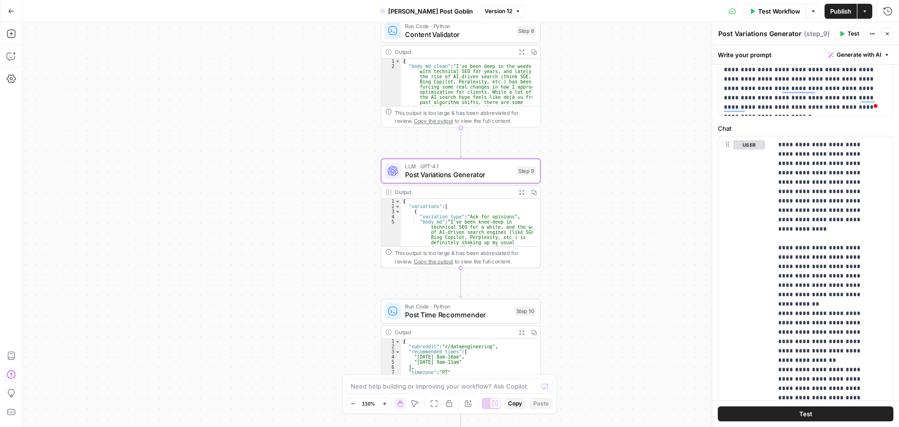
drag, startPoint x: 837, startPoint y: 408, endPoint x: 580, endPoint y: 148, distance: 365.0
click at [580, 148] on div "Workflow Set Inputs Inputs LLM · GPT-4.1 Topic Normalizer Step 1 Output Expand …" at bounding box center [460, 224] width 877 height 404
click at [775, 148] on div "**********" at bounding box center [833, 327] width 120 height 382
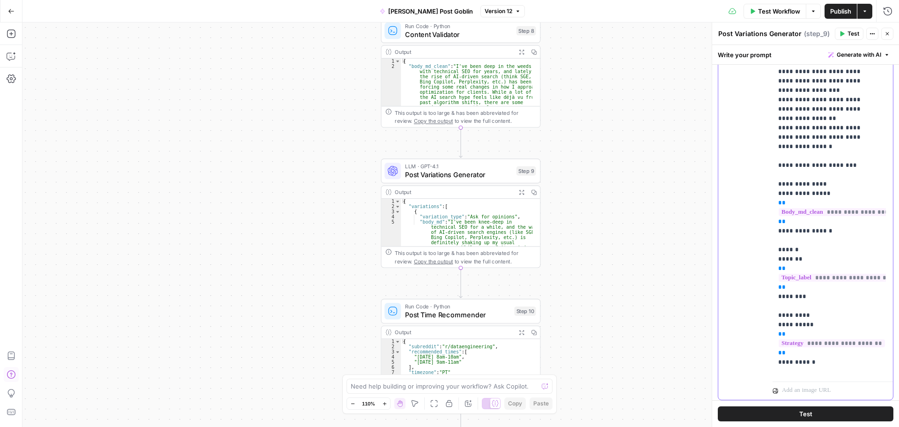
scroll to position [234, 0]
drag, startPoint x: 776, startPoint y: 147, endPoint x: 857, endPoint y: 362, distance: 229.9
click at [857, 361] on div "**********" at bounding box center [829, 187] width 113 height 382
copy p "**********"
click at [481, 314] on span "Post Time Recommender" at bounding box center [457, 315] width 105 height 10
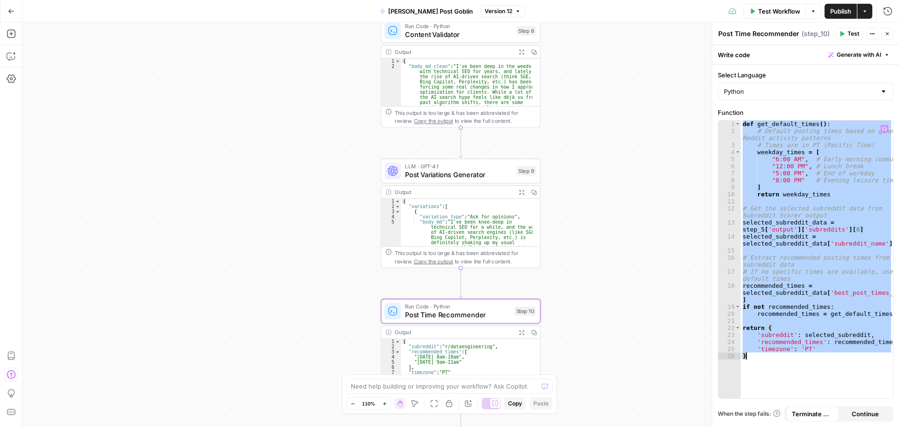
drag, startPoint x: 744, startPoint y: 125, endPoint x: 833, endPoint y: 388, distance: 278.0
click at [818, 376] on div "def get_default_times ( ) : # Default posting times based on general Reddit act…" at bounding box center [817, 266] width 152 height 292
type textarea "**********"
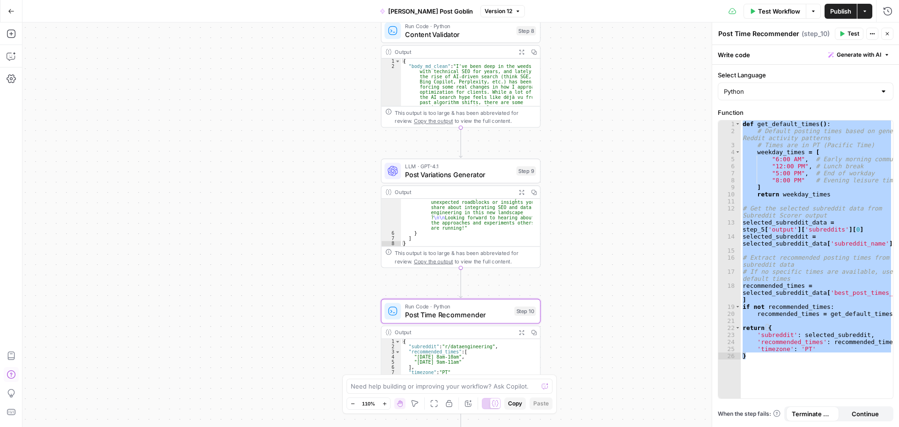
scroll to position [130, 0]
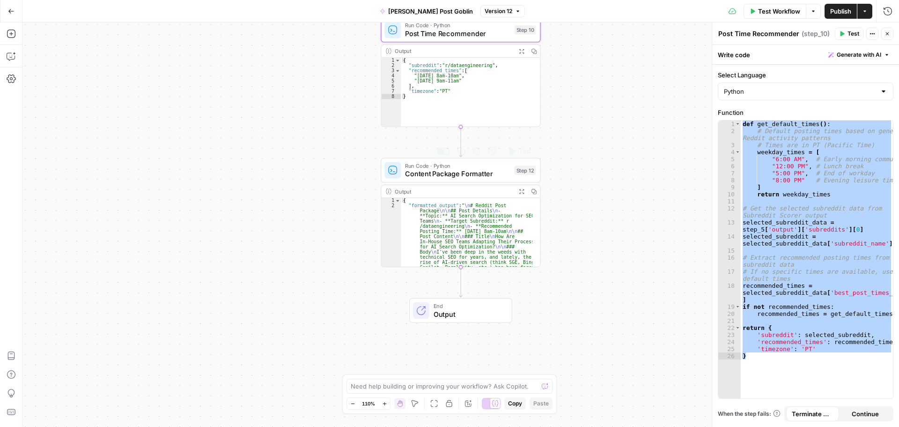
click at [480, 171] on span "Content Package Formatter" at bounding box center [457, 174] width 105 height 10
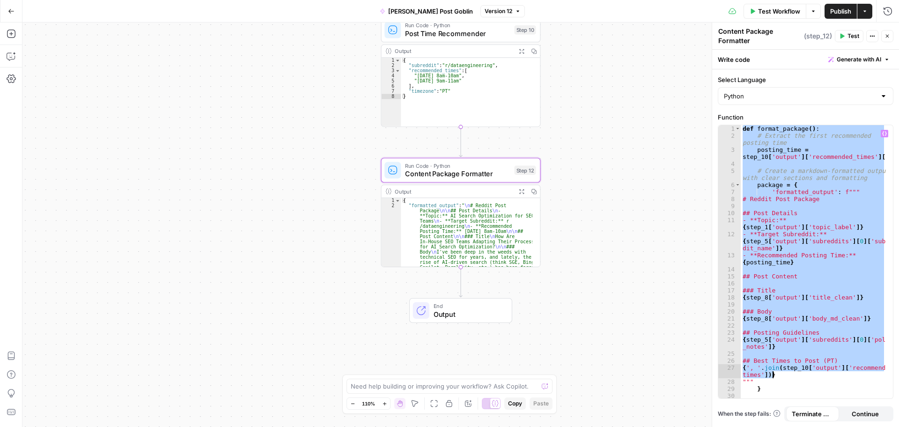
scroll to position [22, 0]
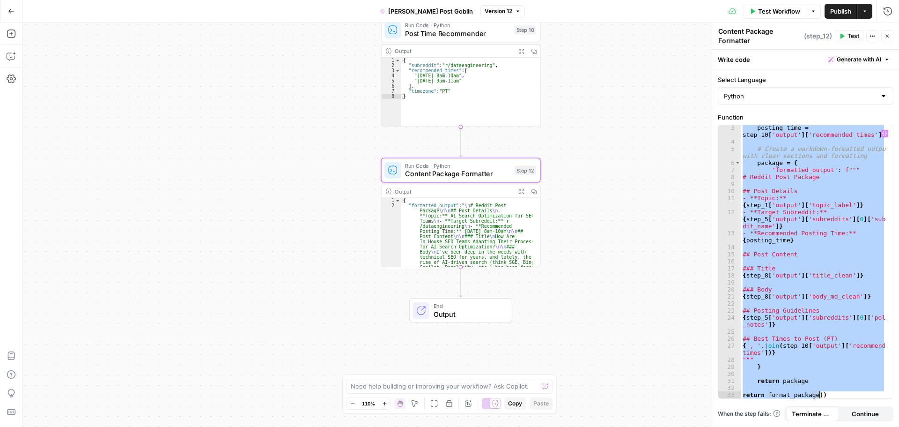
drag, startPoint x: 741, startPoint y: 129, endPoint x: 863, endPoint y: 413, distance: 309.3
click at [0, 0] on form "**********" at bounding box center [0, 0] width 0 height 0
type textarea "**********"
click at [887, 38] on icon "button" at bounding box center [888, 36] width 6 height 6
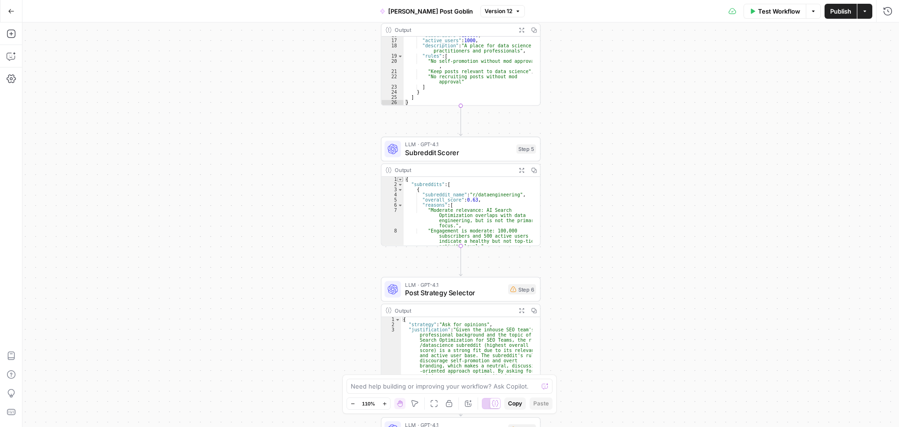
scroll to position [0, 0]
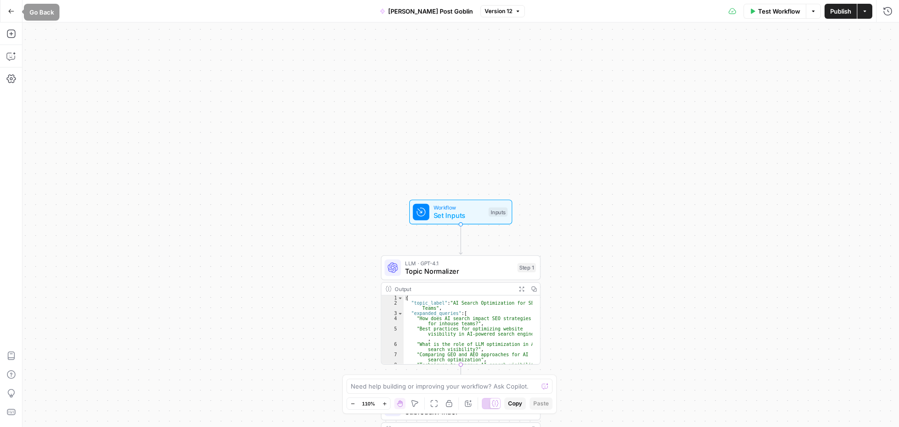
click at [12, 15] on button "Go Back" at bounding box center [11, 11] width 17 height 17
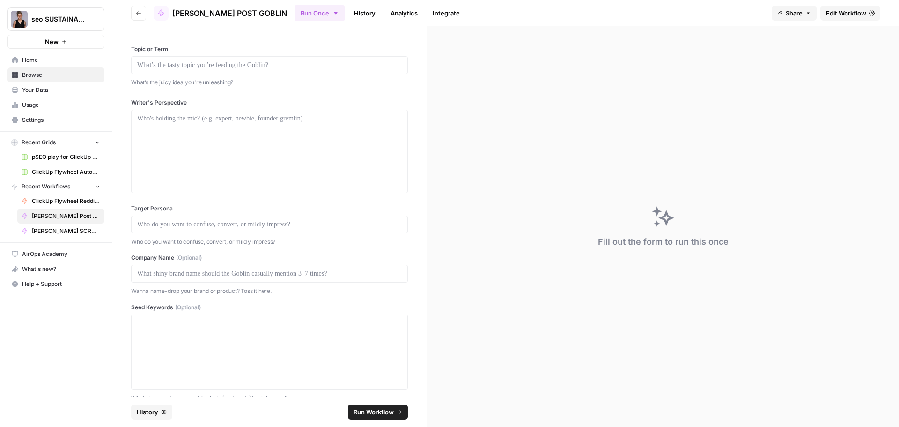
click at [44, 87] on span "Your Data" at bounding box center [61, 90] width 78 height 8
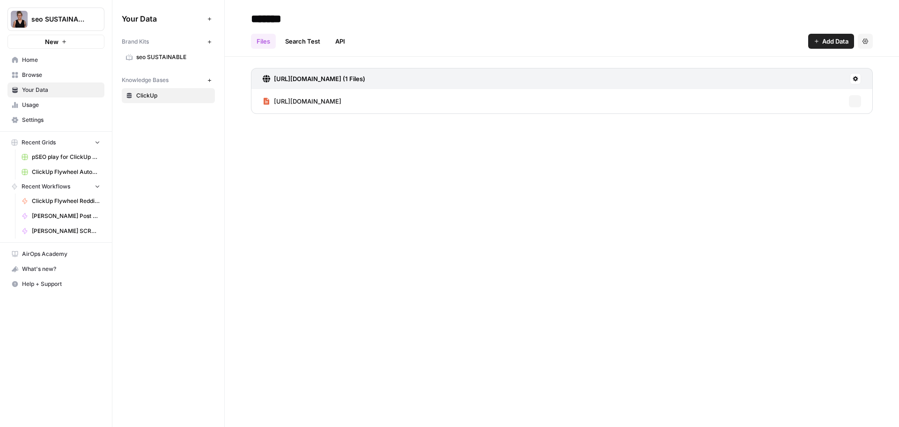
click at [37, 61] on span "Home" at bounding box center [61, 60] width 78 height 8
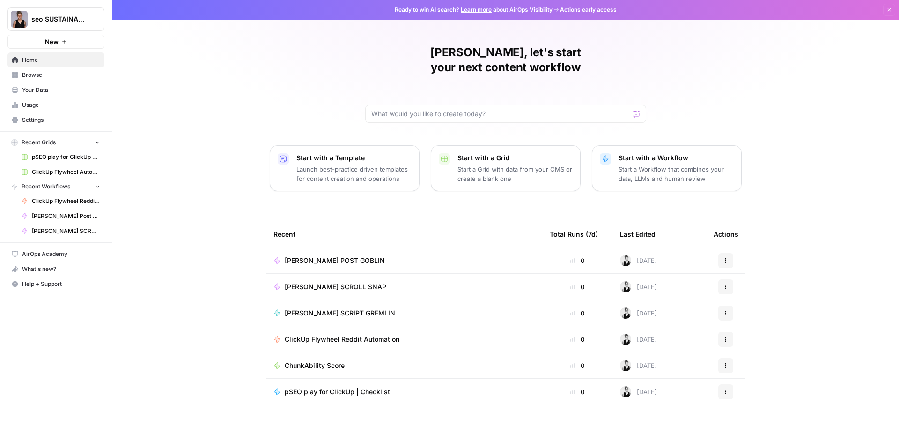
click at [351, 308] on span "Aimee Jurenka's SCRIPT GREMLIN" at bounding box center [340, 312] width 111 height 9
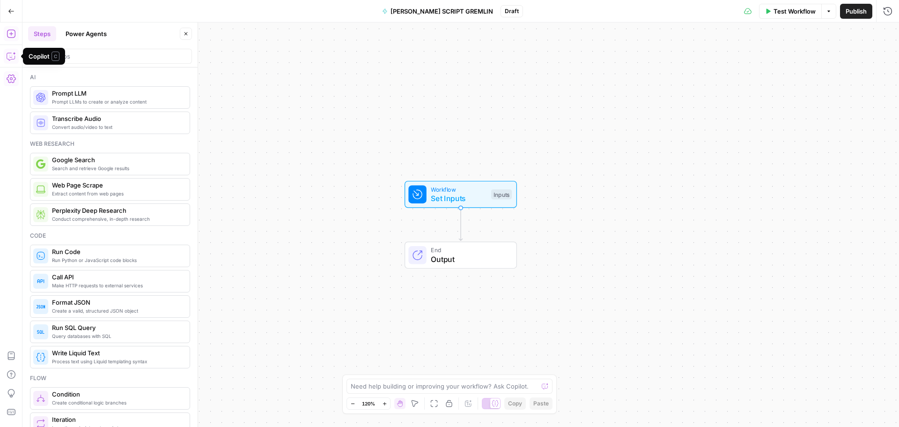
click at [15, 58] on icon "button" at bounding box center [11, 56] width 8 height 7
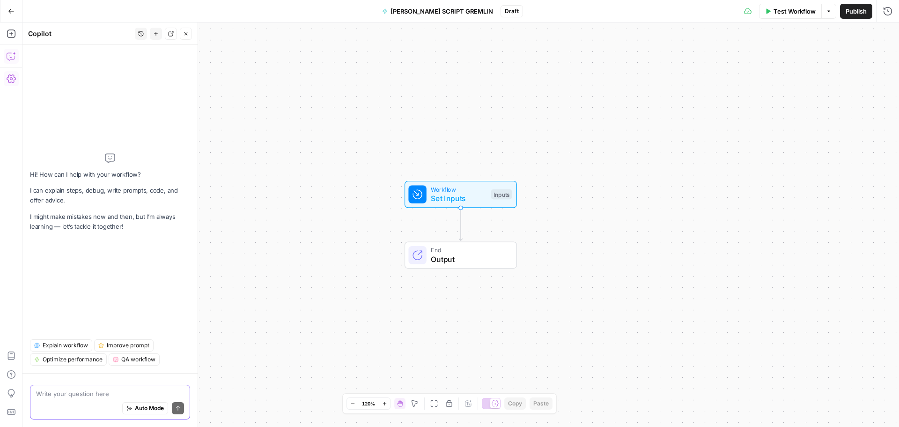
click at [98, 391] on textarea at bounding box center [110, 393] width 148 height 9
paste textarea "Script Gremlin — YouTube (Reddit → Short Video Script) What it does Takes a Red…"
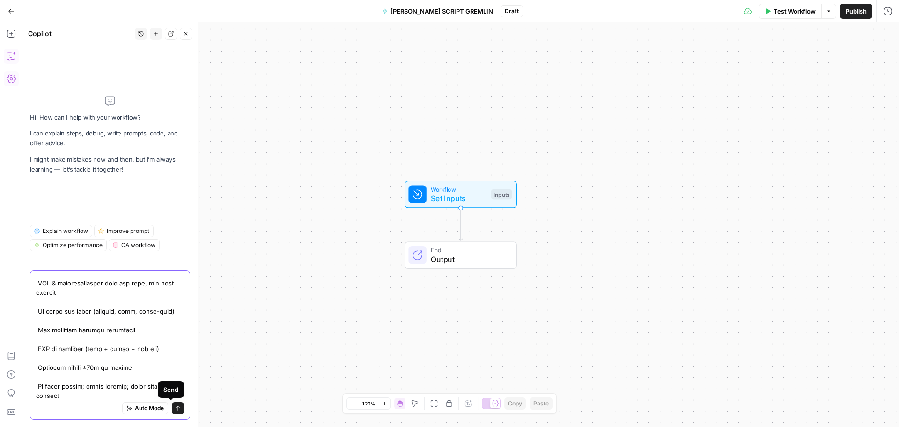
type textarea "Script Gremlin — YouTube (Reddit → Short Video Script) What it does Takes a Red…"
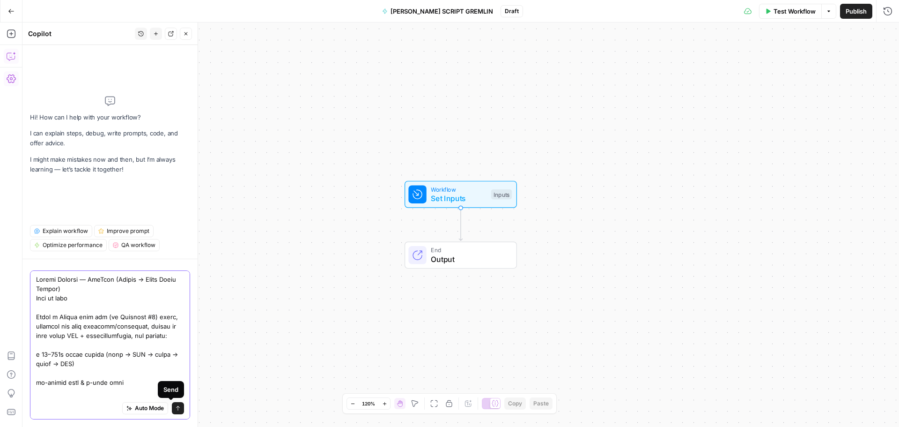
click at [175, 410] on icon "submit" at bounding box center [178, 408] width 6 height 6
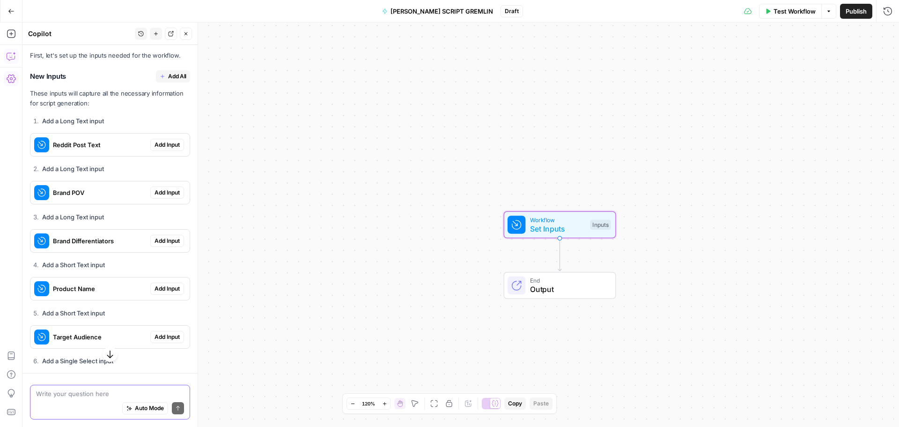
scroll to position [4106, 0]
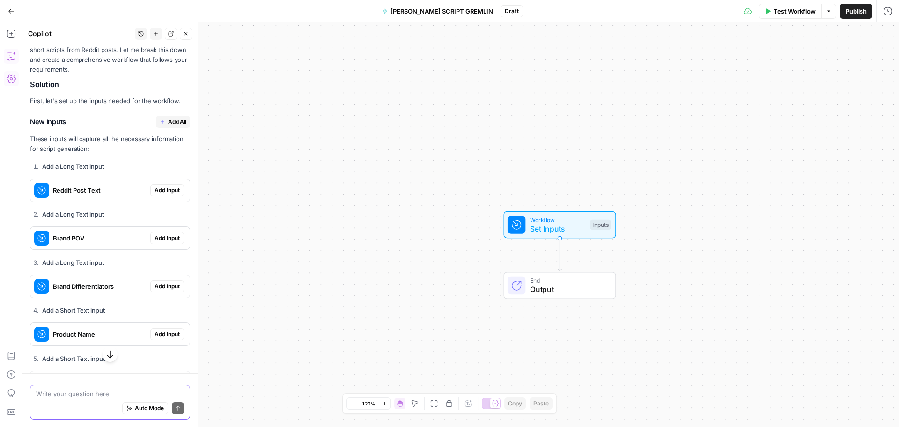
click at [168, 118] on span "Add All" at bounding box center [177, 122] width 18 height 8
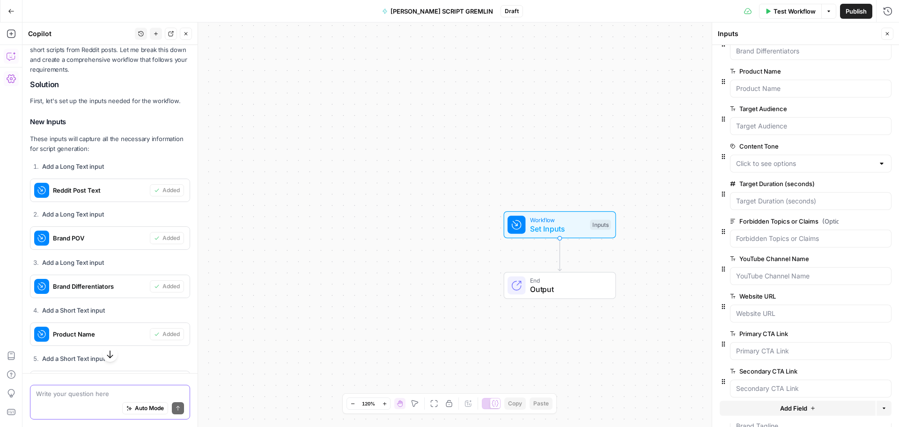
scroll to position [141, 0]
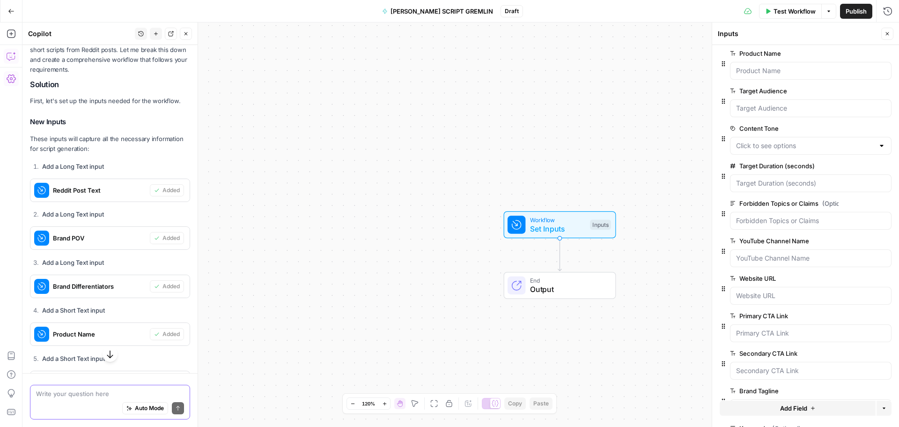
click at [849, 315] on span "edit field" at bounding box center [856, 315] width 21 height 7
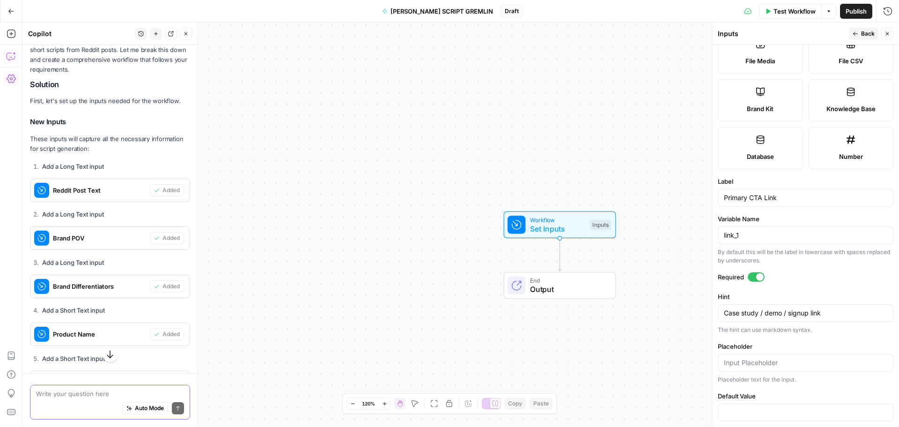
scroll to position [188, 0]
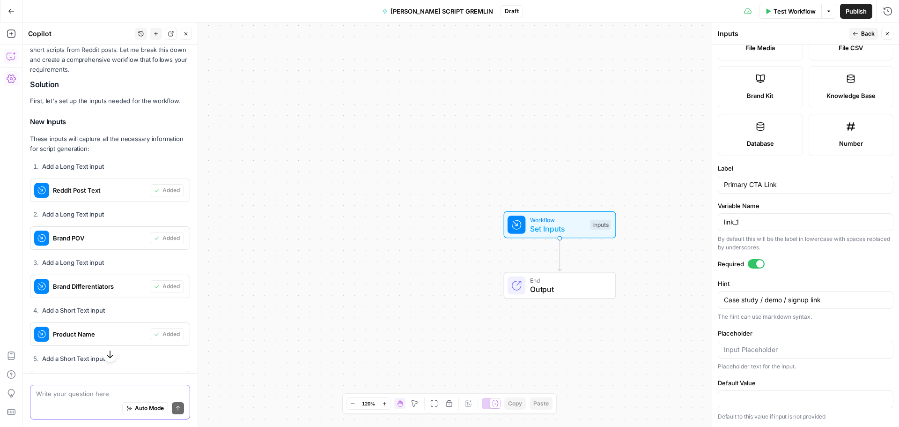
click at [752, 265] on div at bounding box center [756, 263] width 17 height 9
click at [860, 33] on button "Back" at bounding box center [864, 34] width 30 height 12
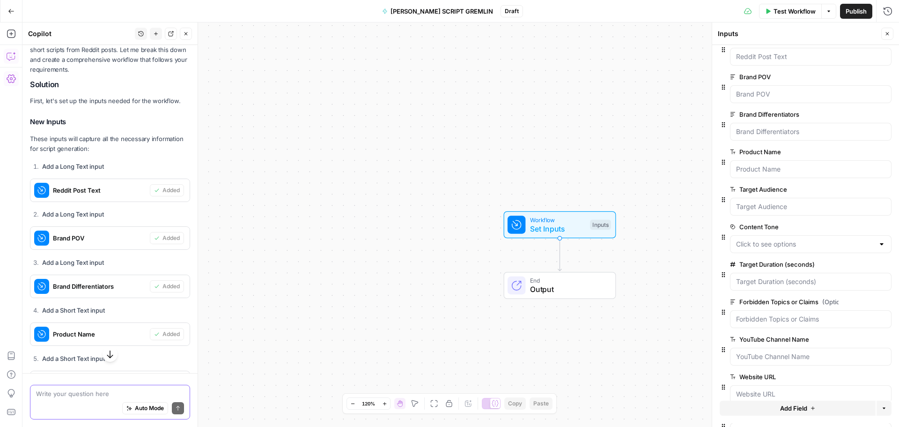
scroll to position [141, 0]
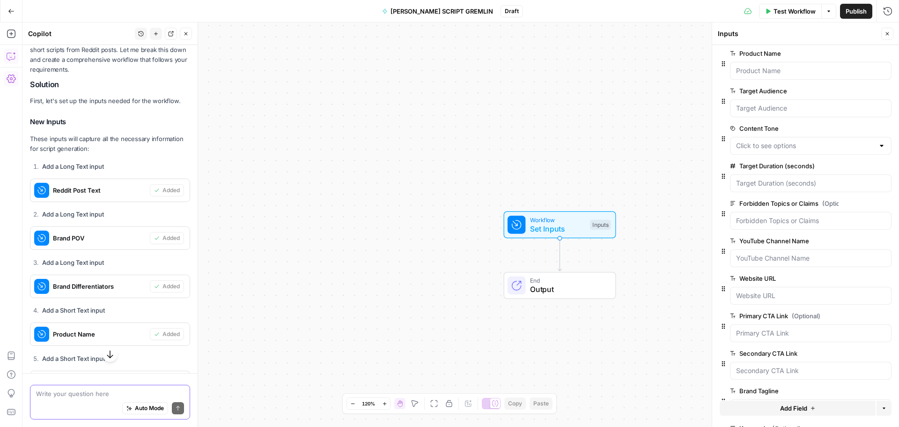
click at [847, 352] on span "edit field" at bounding box center [856, 352] width 21 height 7
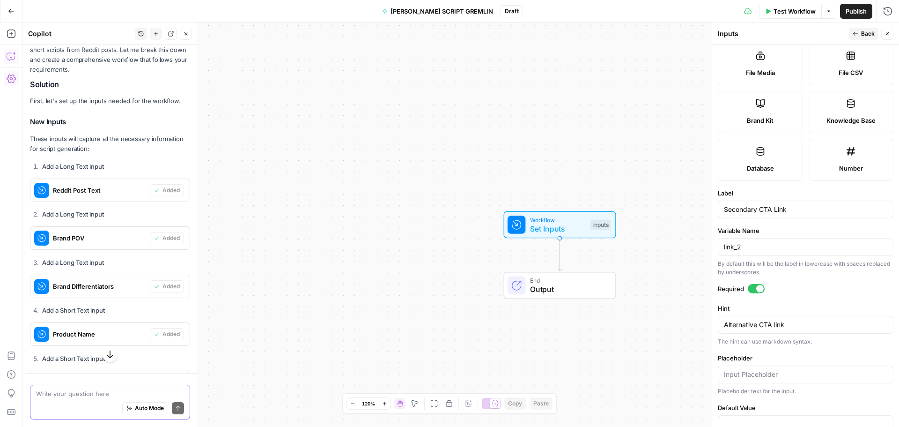
scroll to position [188, 0]
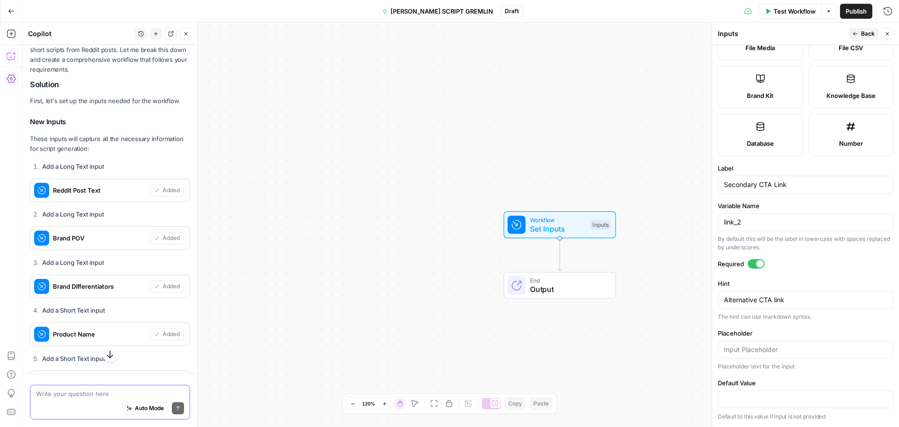
click at [754, 265] on div at bounding box center [756, 263] width 17 height 9
click at [858, 32] on icon "button" at bounding box center [856, 34] width 6 height 6
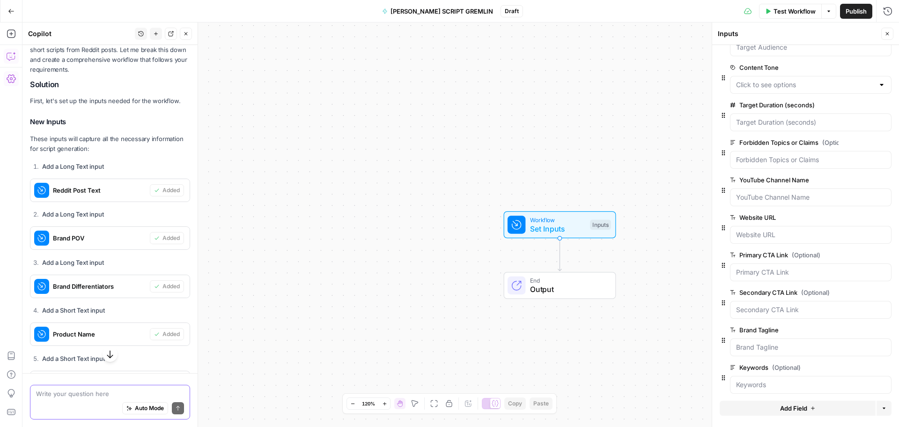
scroll to position [208, 0]
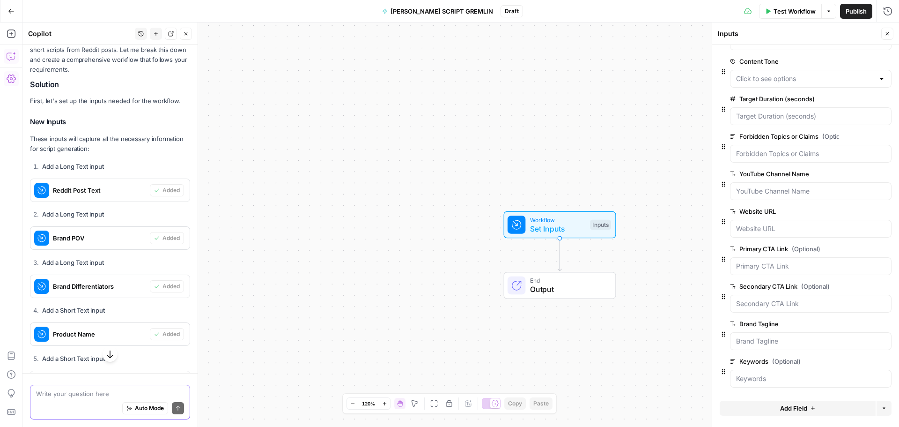
click at [848, 324] on span "edit field" at bounding box center [856, 323] width 21 height 7
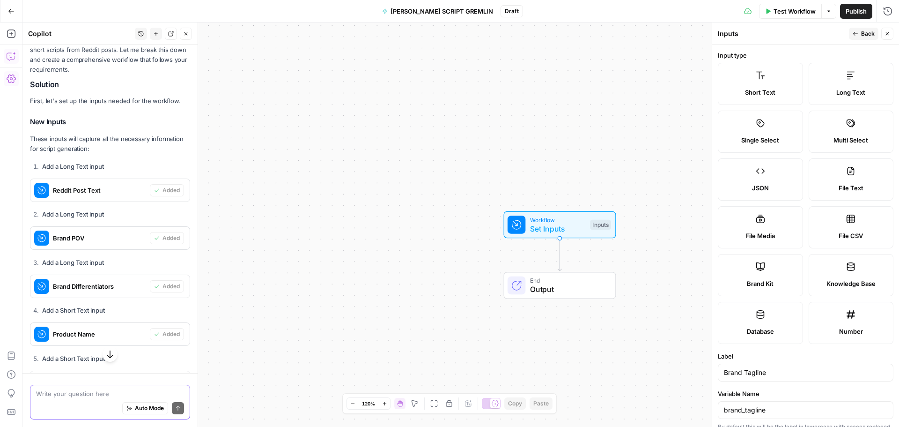
scroll to position [187, 0]
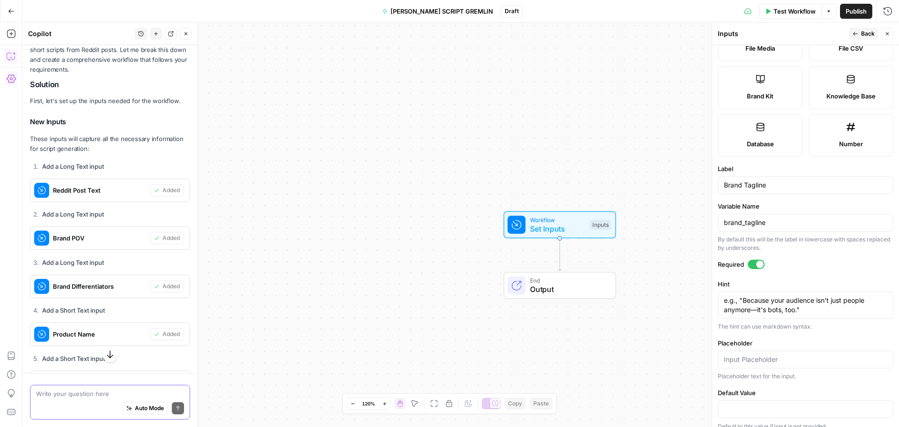
click at [752, 266] on div at bounding box center [756, 263] width 17 height 9
click at [859, 31] on icon "button" at bounding box center [856, 34] width 6 height 6
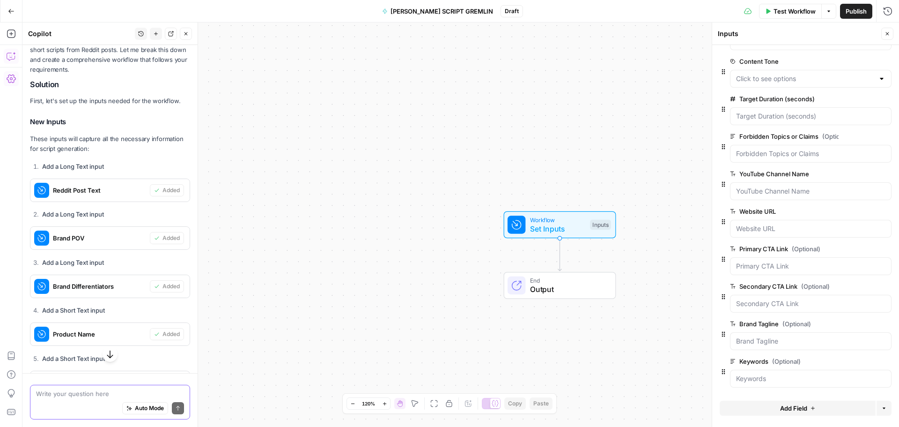
scroll to position [114, 0]
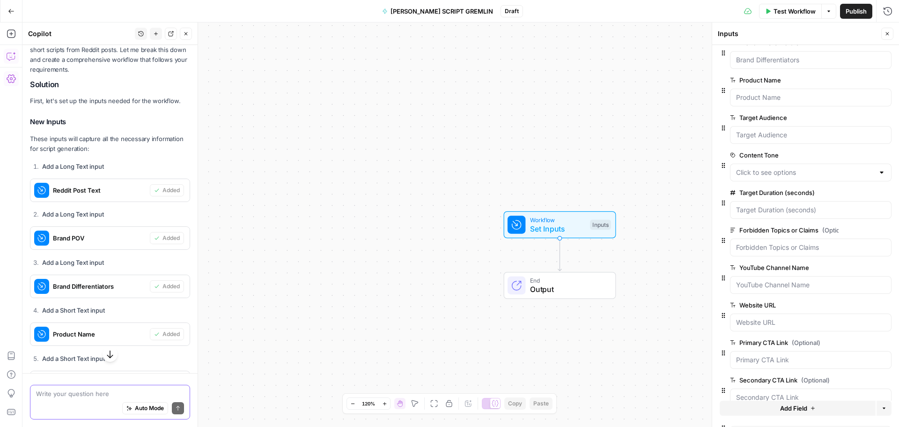
click at [846, 304] on span "edit field" at bounding box center [856, 304] width 21 height 7
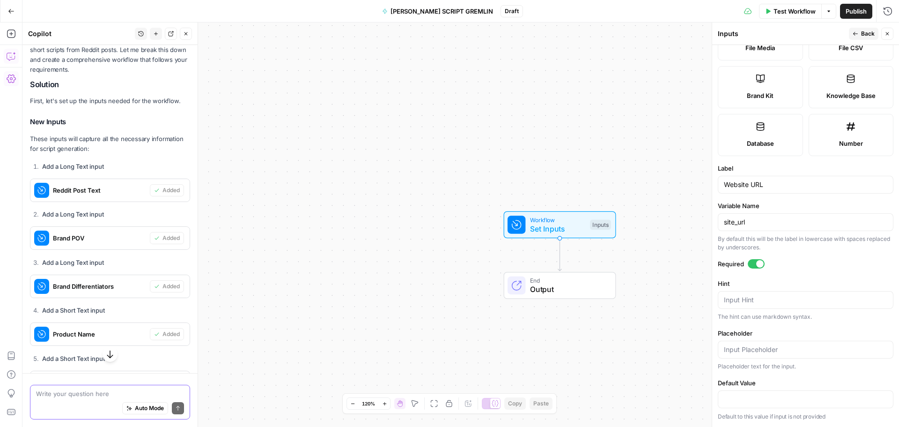
scroll to position [0, 0]
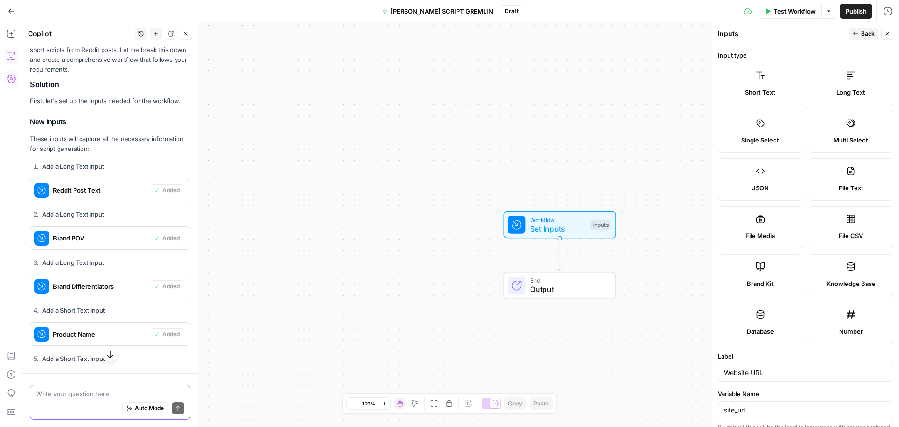
click at [855, 32] on icon "button" at bounding box center [856, 34] width 6 height 6
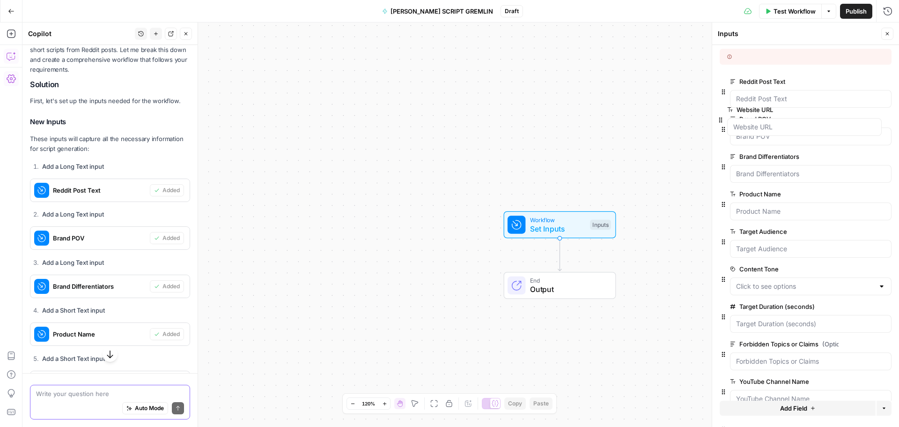
drag, startPoint x: 724, startPoint y: 382, endPoint x: 721, endPoint y: 117, distance: 265.1
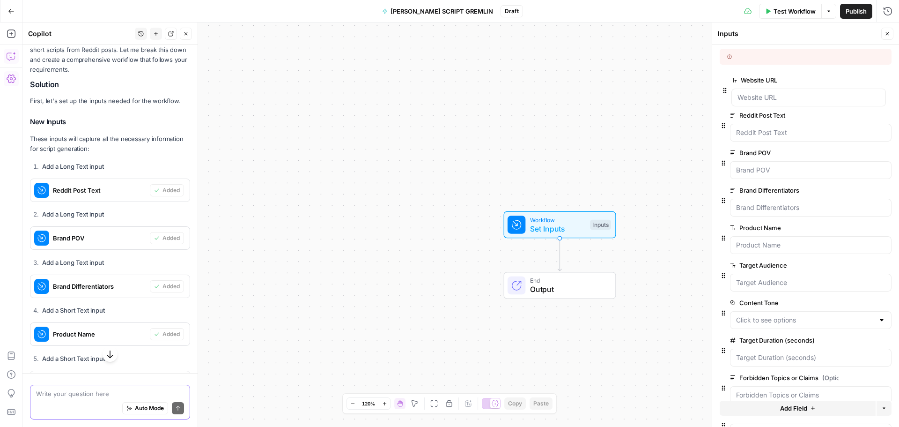
drag, startPoint x: 724, startPoint y: 222, endPoint x: 723, endPoint y: 84, distance: 137.7
drag, startPoint x: 726, startPoint y: 130, endPoint x: 724, endPoint y: 80, distance: 50.2
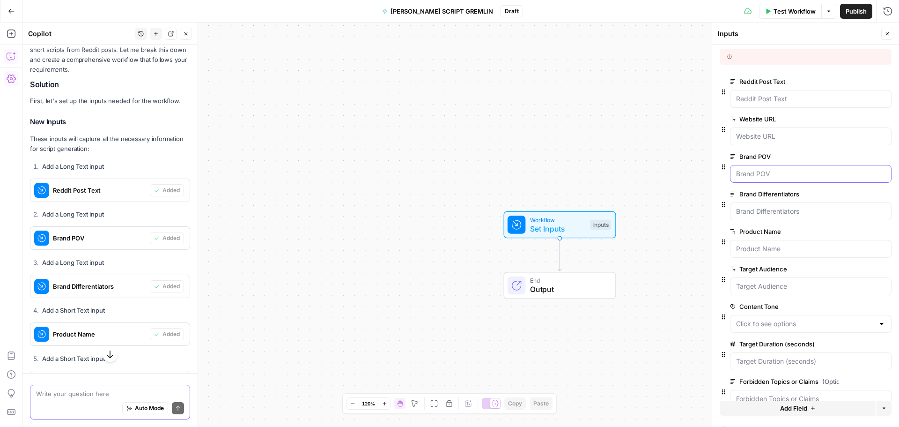
click at [771, 173] on POV "Brand POV" at bounding box center [810, 173] width 149 height 9
click at [849, 232] on span "edit field" at bounding box center [856, 231] width 21 height 7
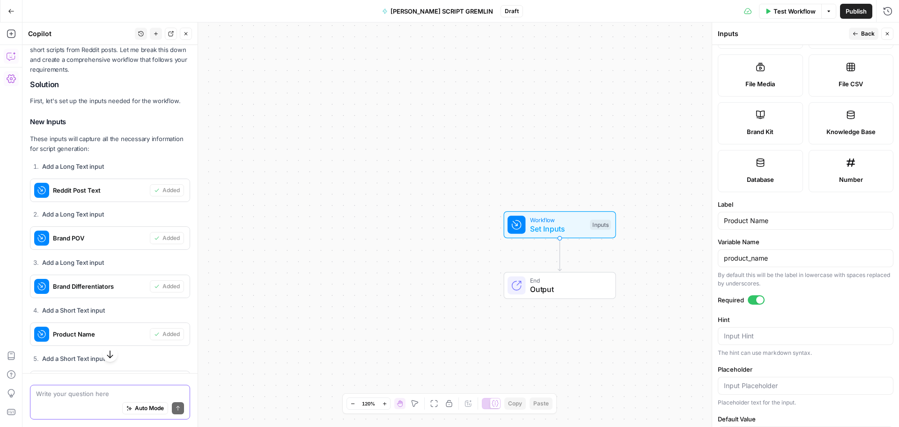
scroll to position [188, 0]
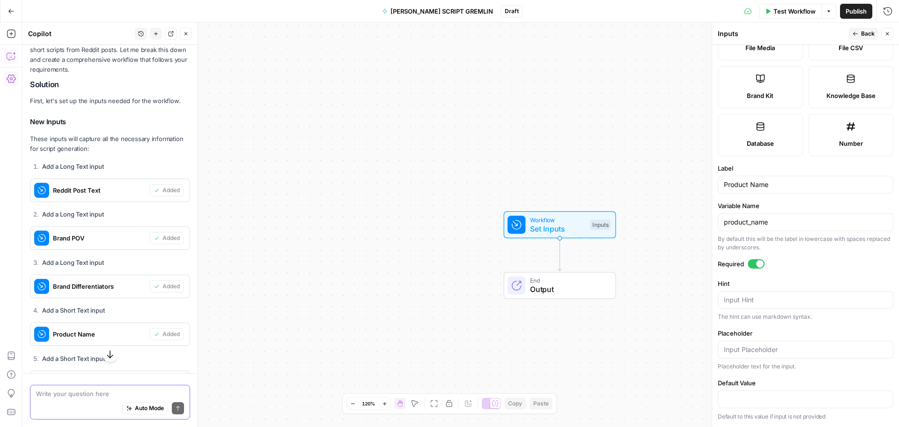
click at [755, 262] on div at bounding box center [756, 263] width 17 height 9
click at [868, 34] on span "Back" at bounding box center [868, 34] width 14 height 8
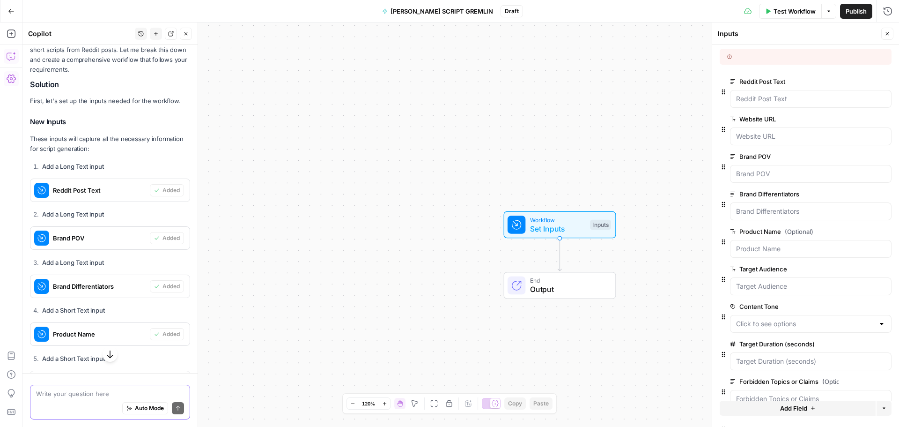
click at [846, 269] on span "edit field" at bounding box center [856, 268] width 21 height 7
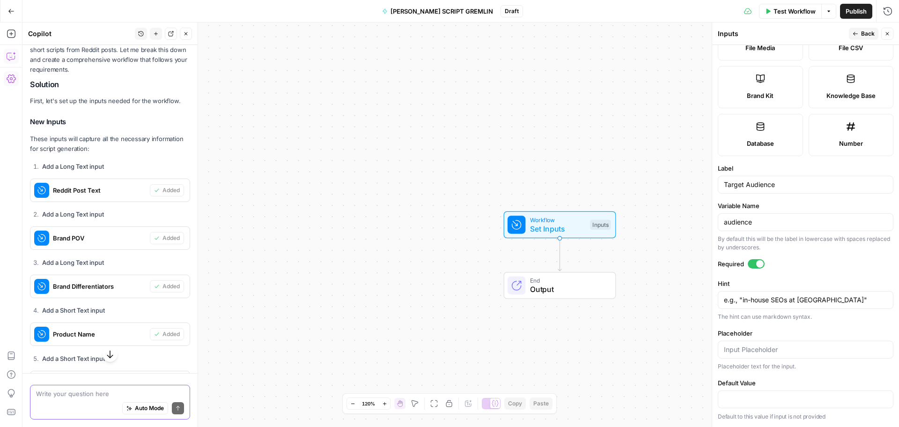
click at [752, 263] on div at bounding box center [756, 263] width 17 height 9
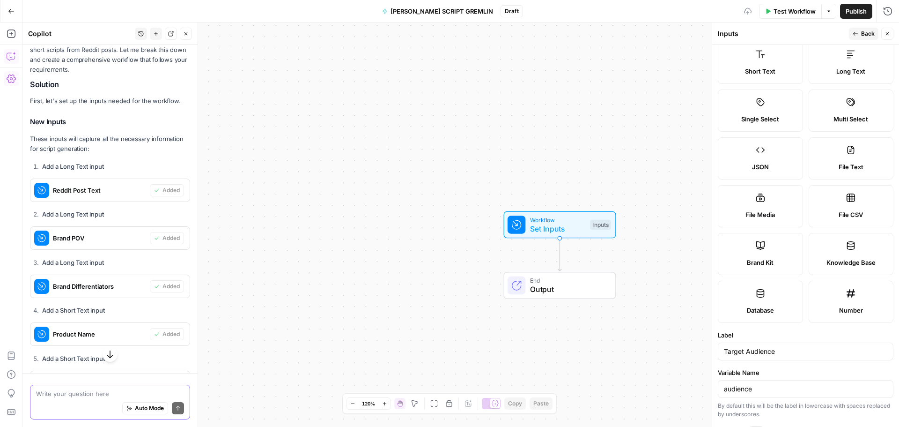
scroll to position [0, 0]
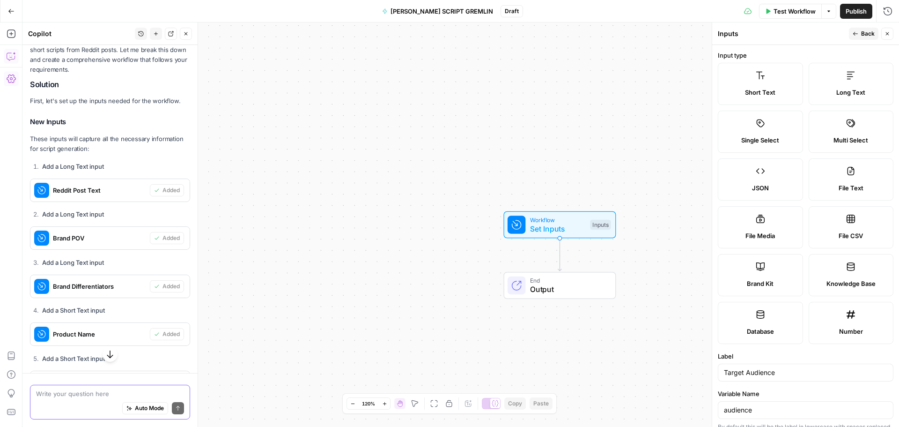
click at [856, 34] on icon "button" at bounding box center [856, 34] width 6 height 6
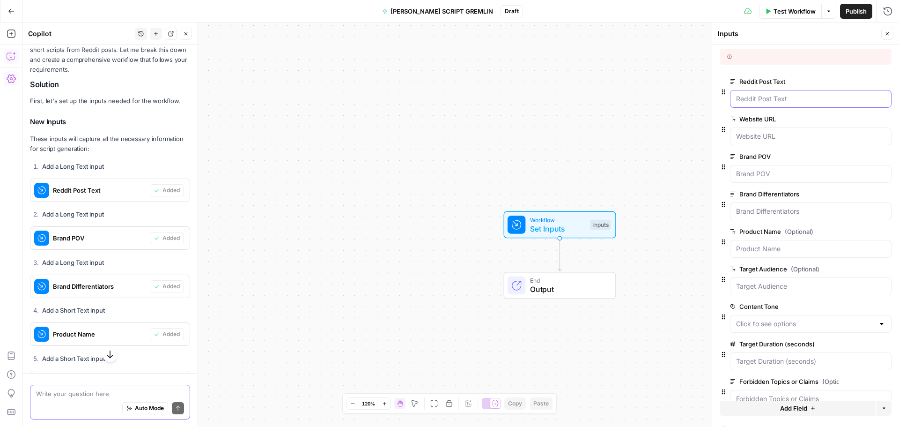
click at [794, 96] on Text "Reddit Post Text" at bounding box center [810, 98] width 149 height 9
click at [790, 136] on URL "Website URL" at bounding box center [810, 136] width 149 height 9
click at [848, 157] on span "edit field" at bounding box center [856, 156] width 21 height 7
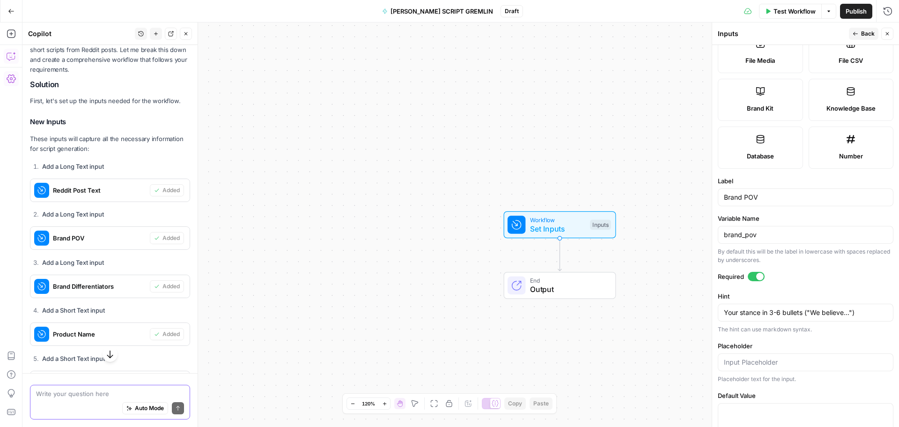
scroll to position [207, 0]
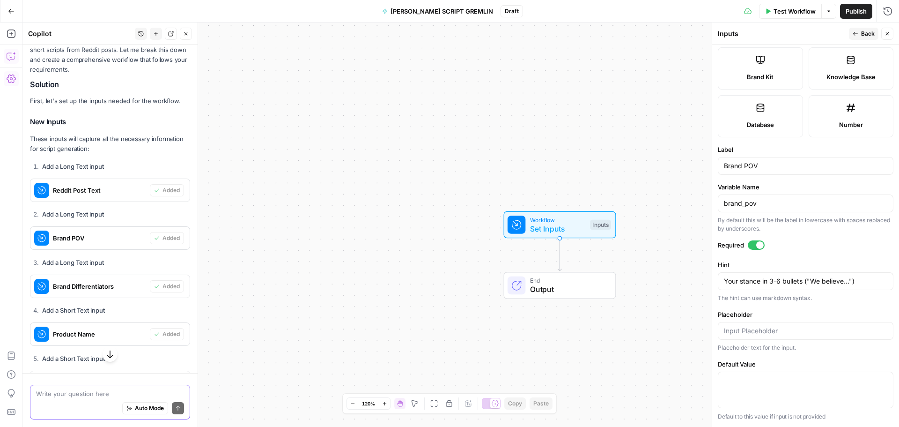
click at [749, 245] on div at bounding box center [756, 244] width 17 height 9
click at [854, 33] on icon "button" at bounding box center [856, 34] width 6 height 6
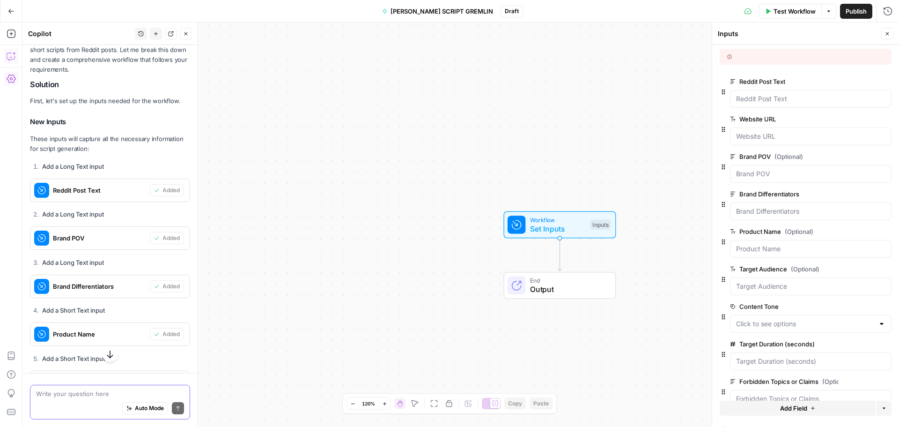
click at [847, 194] on span "edit field" at bounding box center [856, 193] width 21 height 7
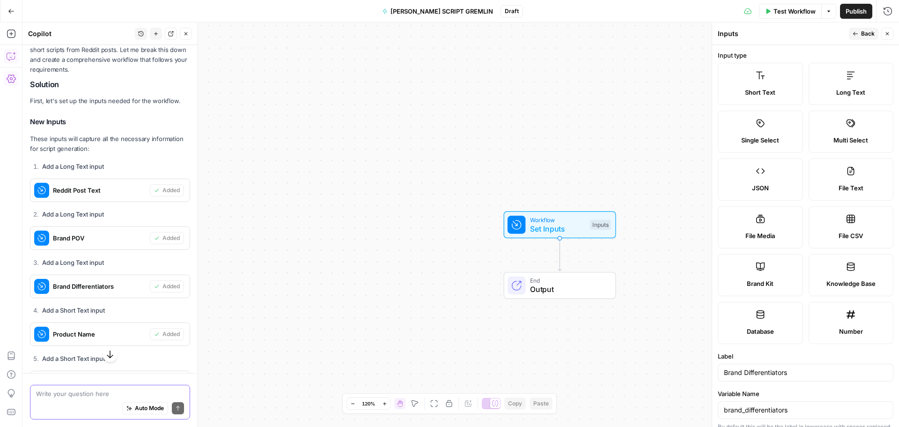
click at [857, 34] on icon "button" at bounding box center [856, 34] width 6 height 6
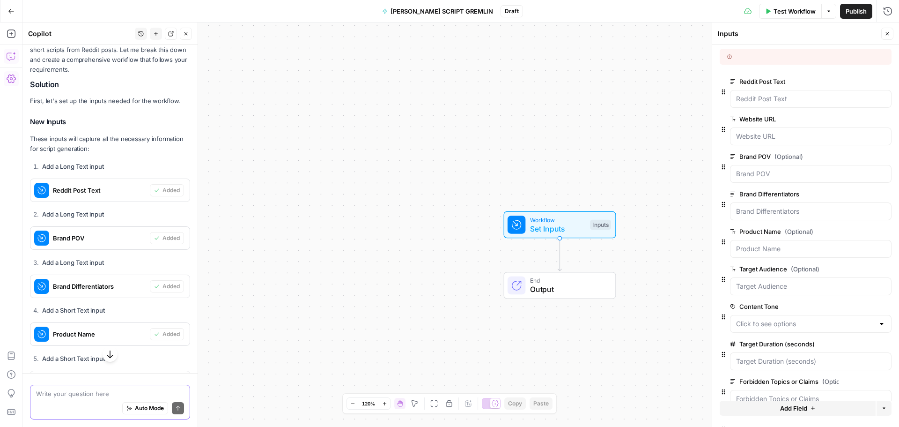
click at [846, 192] on span "edit field" at bounding box center [856, 193] width 21 height 7
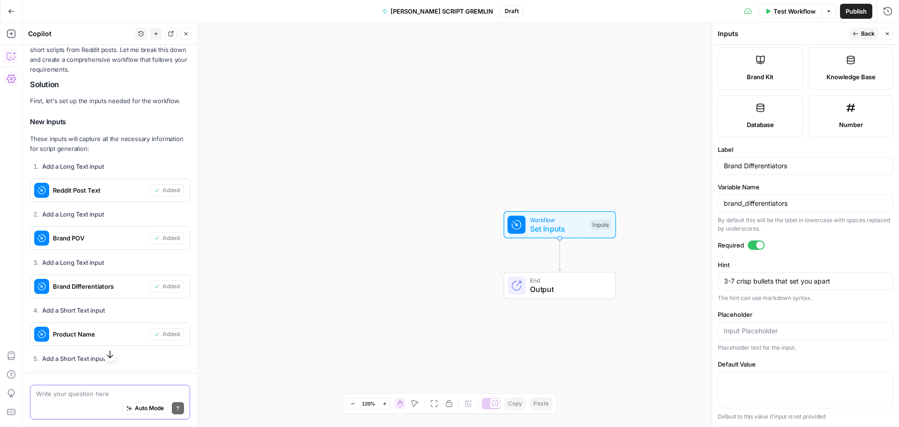
click at [752, 243] on div at bounding box center [756, 244] width 17 height 9
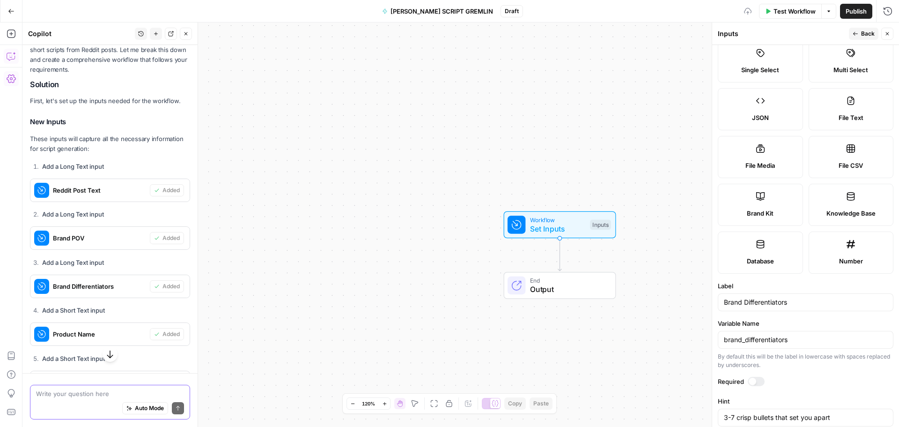
scroll to position [66, 0]
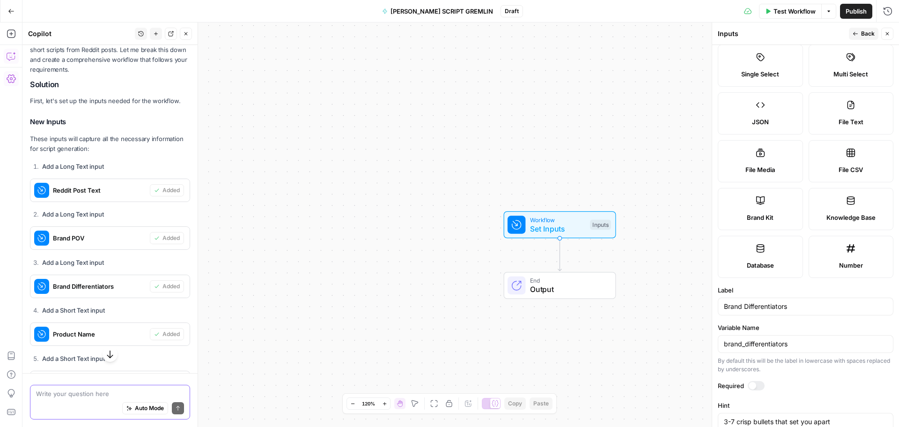
click at [860, 34] on button "Back" at bounding box center [864, 34] width 30 height 12
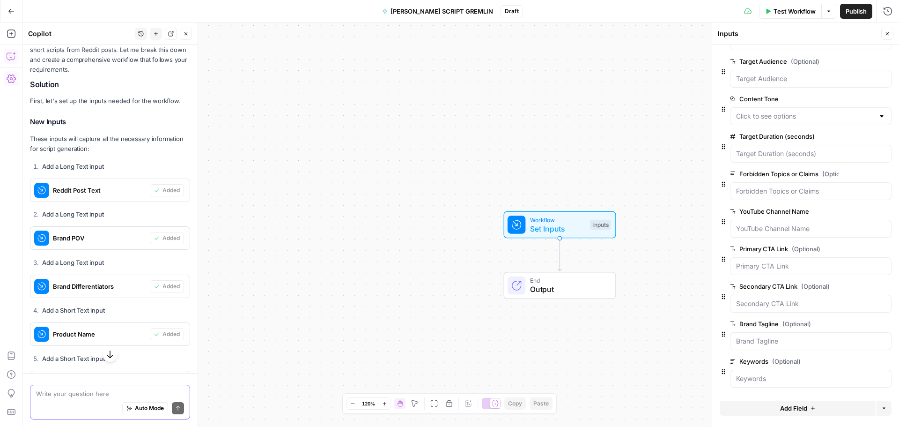
scroll to position [114, 0]
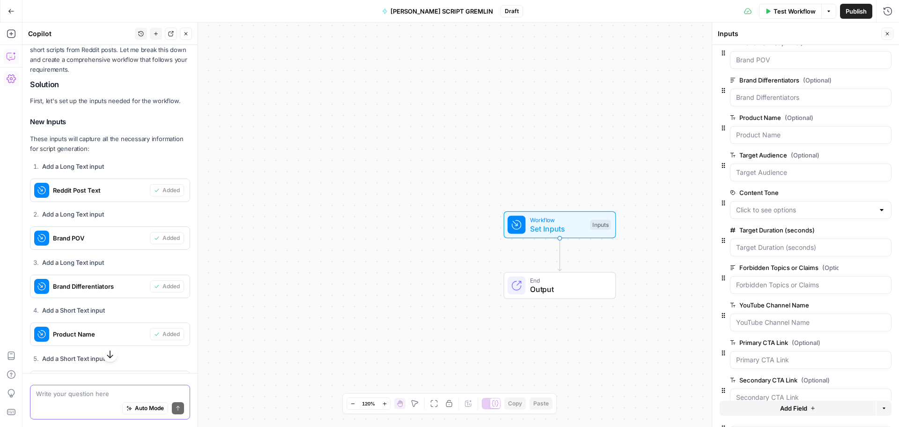
click at [846, 305] on span "edit field" at bounding box center [856, 304] width 21 height 7
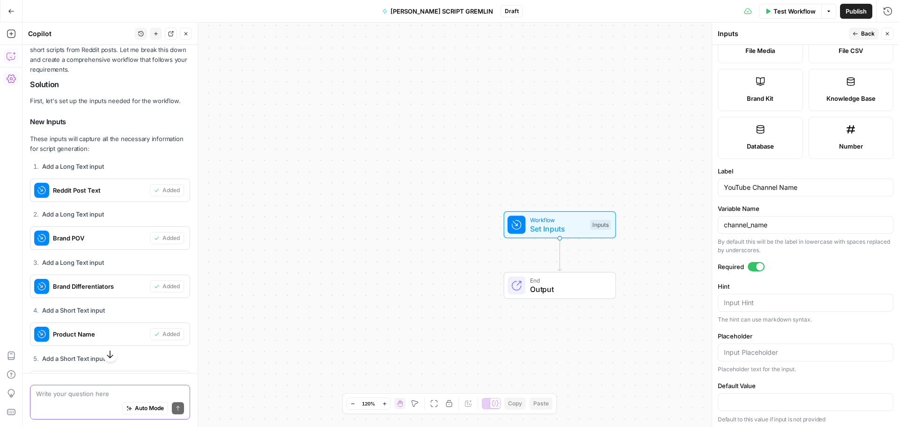
scroll to position [188, 0]
click at [752, 263] on div at bounding box center [756, 263] width 17 height 9
click at [858, 26] on header "Inputs Back Close" at bounding box center [805, 33] width 187 height 22
click at [857, 35] on icon "button" at bounding box center [856, 34] width 6 height 6
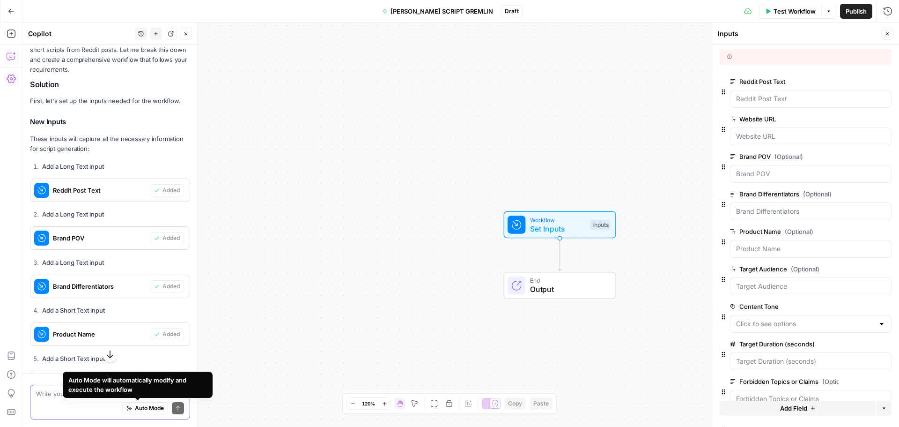
click at [55, 400] on div "Auto Mode Send" at bounding box center [110, 408] width 148 height 21
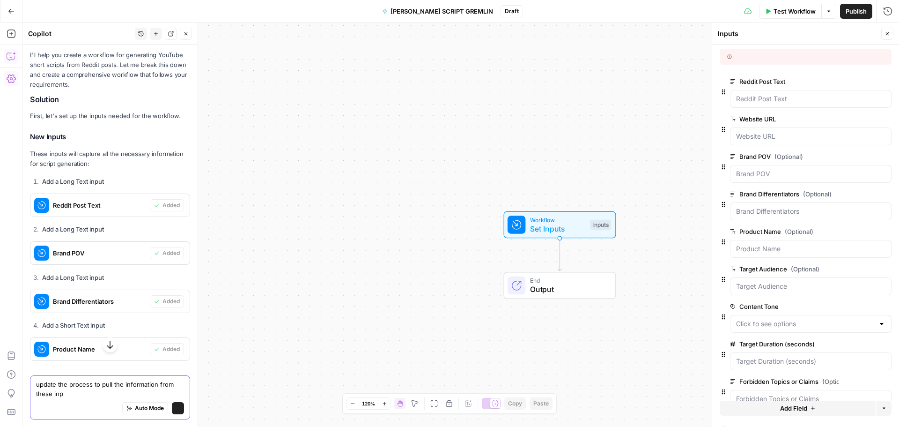
scroll to position [4121, 0]
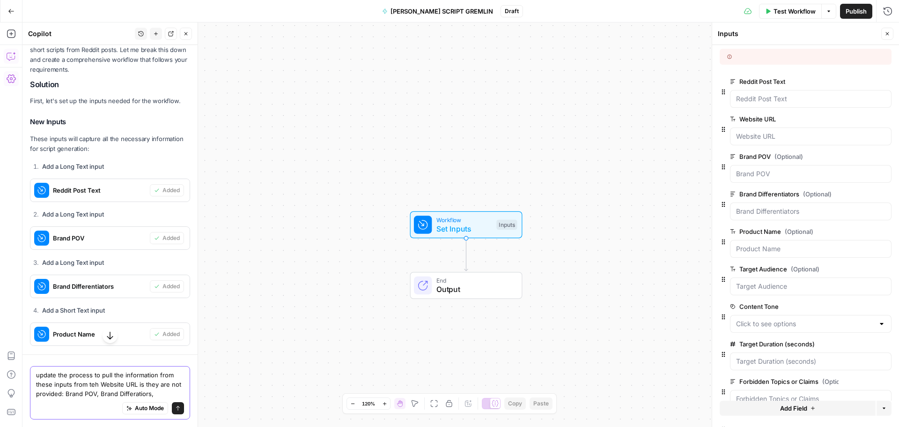
type textarea "update the process to pull the information from these inputs from teh Website U…"
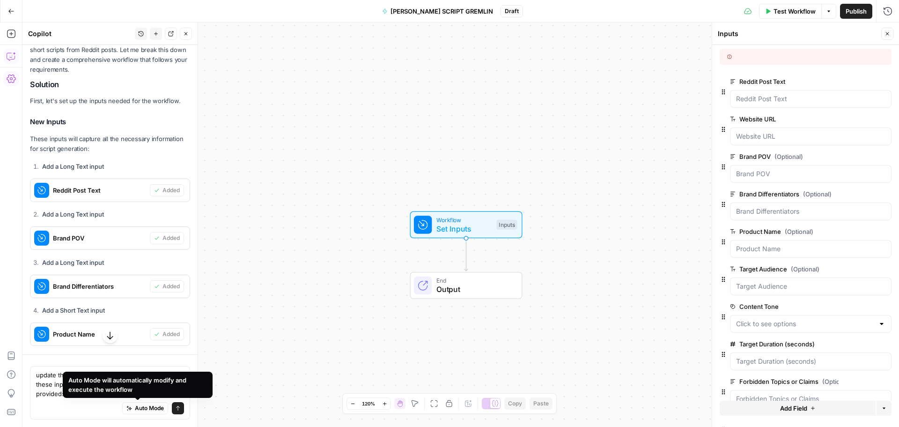
drag, startPoint x: 148, startPoint y: 388, endPoint x: 415, endPoint y: 369, distance: 267.7
click at [415, 369] on div "Workflow Set Inputs Inputs End Output" at bounding box center [460, 224] width 877 height 404
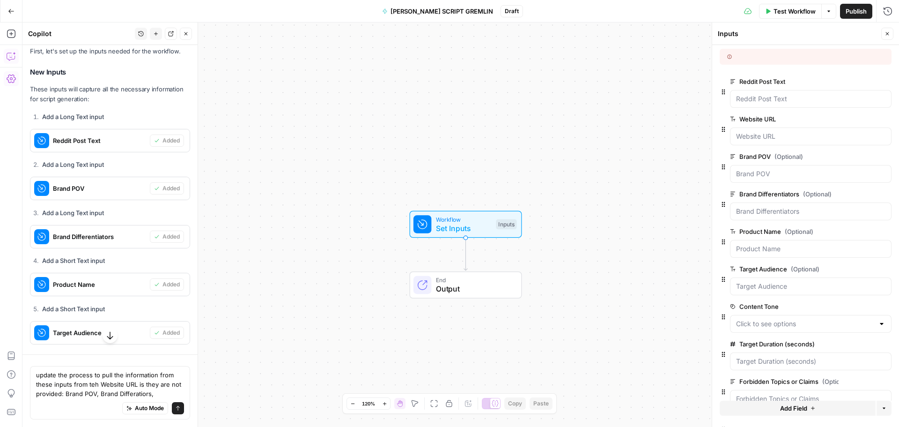
scroll to position [4214, 0]
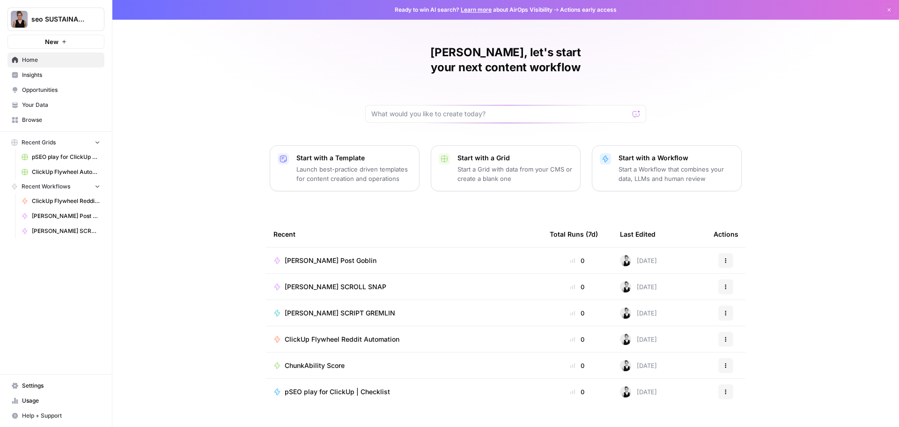
click at [341, 256] on span "[PERSON_NAME] Post Goblin" at bounding box center [331, 260] width 92 height 9
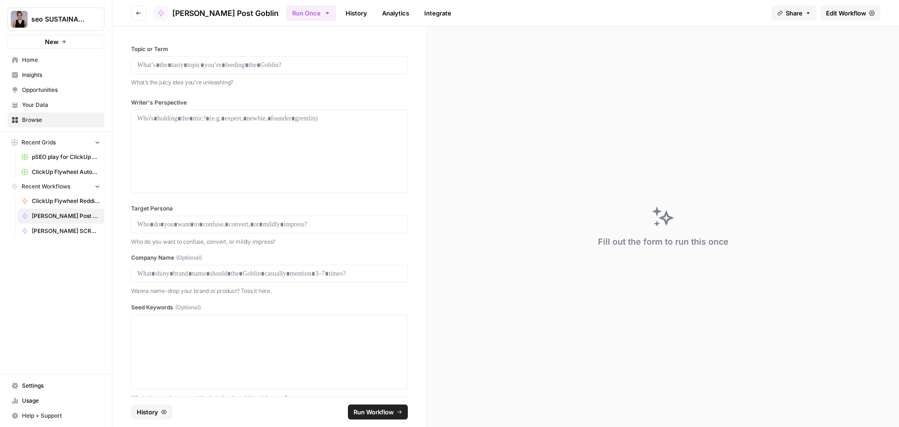
click at [241, 9] on span "[PERSON_NAME] Post Goblin" at bounding box center [225, 12] width 106 height 11
click at [835, 11] on span "Edit Workflow" at bounding box center [846, 12] width 40 height 9
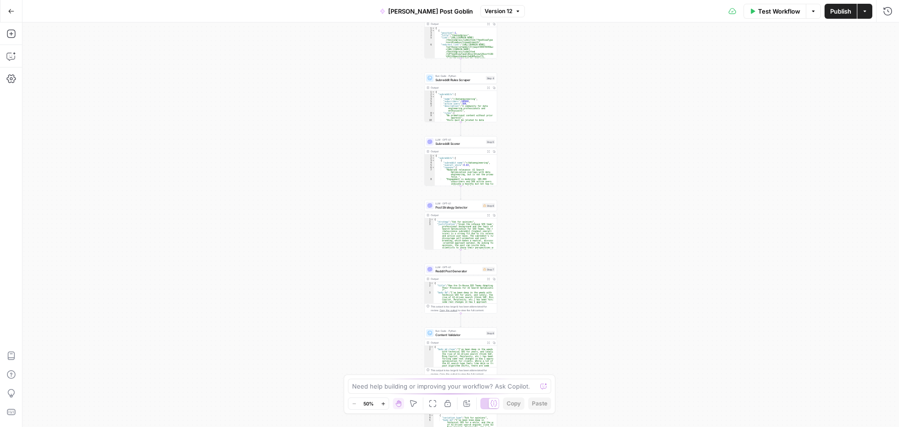
click at [443, 8] on span "[PERSON_NAME] Post Goblin" at bounding box center [430, 11] width 85 height 9
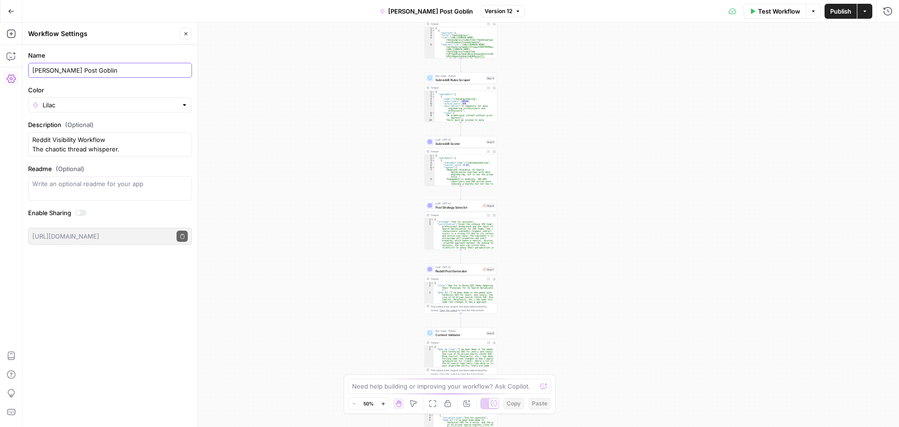
click at [114, 70] on input "[PERSON_NAME] Post Goblin" at bounding box center [110, 70] width 156 height 9
type input "[PERSON_NAME] POST GOBLIN"
click at [267, 87] on div "Workflow Set Inputs Inputs LLM · GPT-4.1 Topic Normalizer Step 1 Output Expand …" at bounding box center [460, 224] width 877 height 404
click at [835, 10] on span "Publish" at bounding box center [840, 11] width 21 height 9
click at [82, 213] on div at bounding box center [81, 212] width 12 height 7
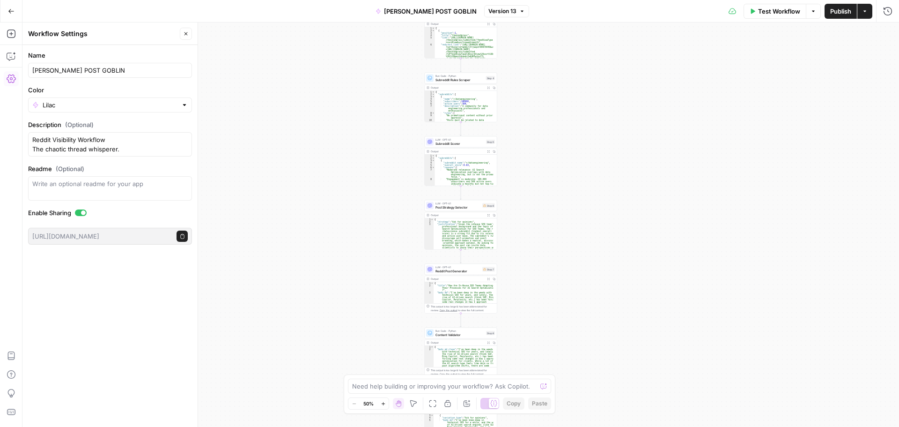
click at [846, 11] on span "Publish" at bounding box center [840, 11] width 21 height 9
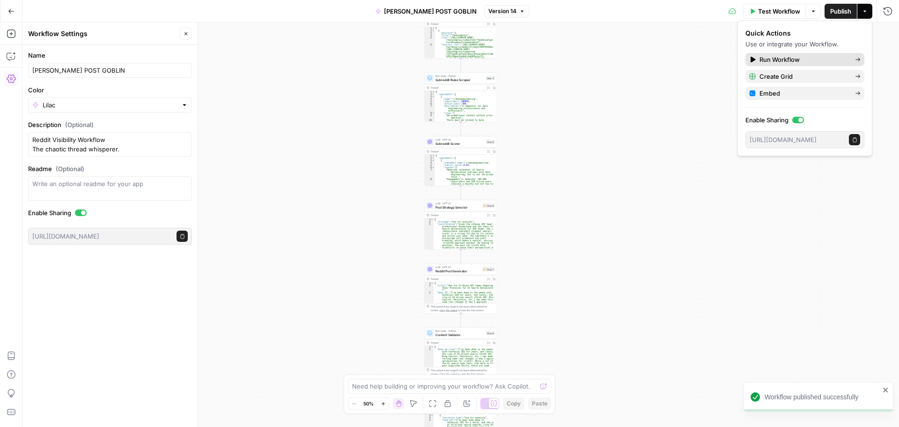
click at [795, 57] on span "Run Workflow" at bounding box center [804, 59] width 88 height 9
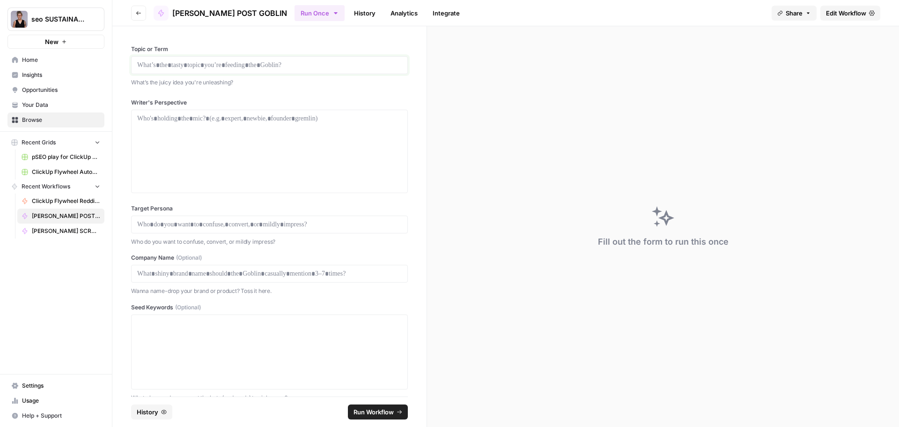
click at [169, 66] on p at bounding box center [269, 64] width 265 height 9
click at [842, 15] on span "Edit Workflow" at bounding box center [846, 12] width 40 height 9
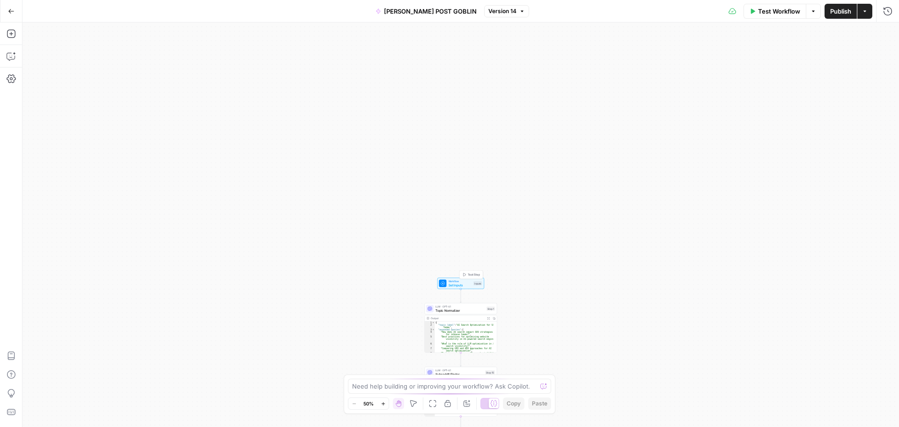
click at [463, 281] on span "Workflow" at bounding box center [460, 281] width 23 height 4
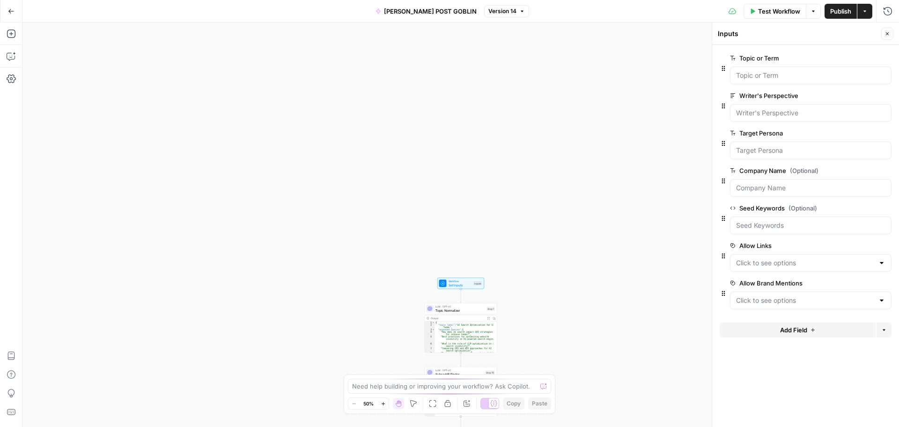
click at [856, 133] on span "edit field" at bounding box center [856, 132] width 21 height 7
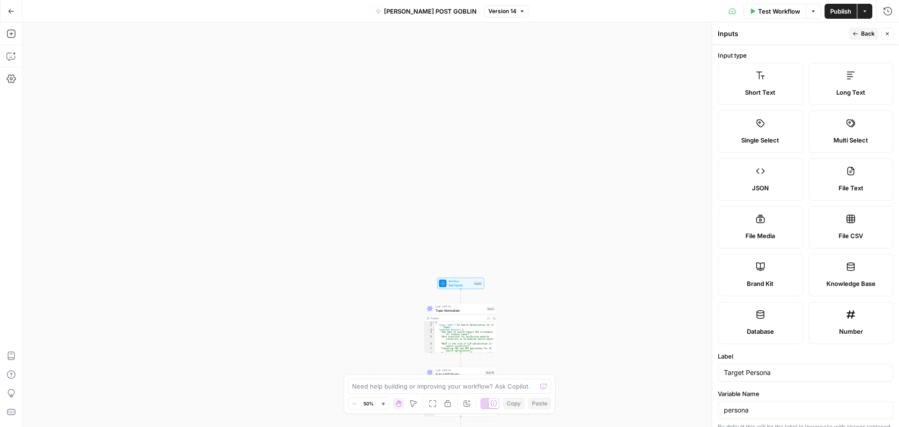
click at [866, 34] on span "Back" at bounding box center [868, 34] width 14 height 8
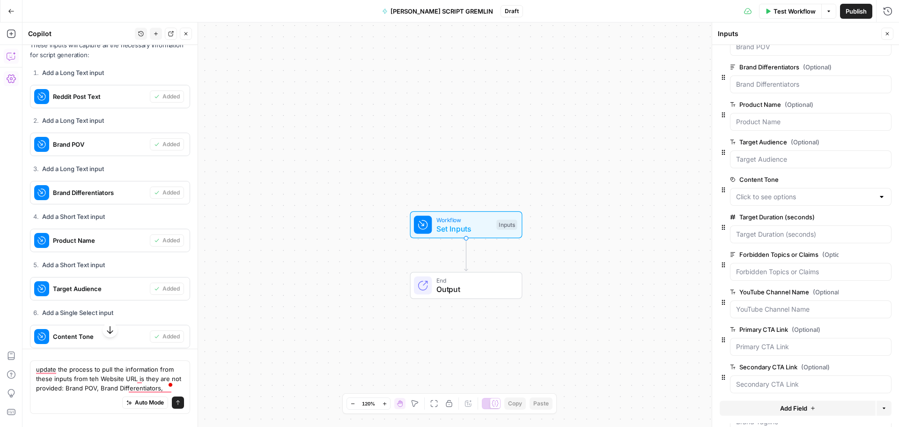
scroll to position [67, 0]
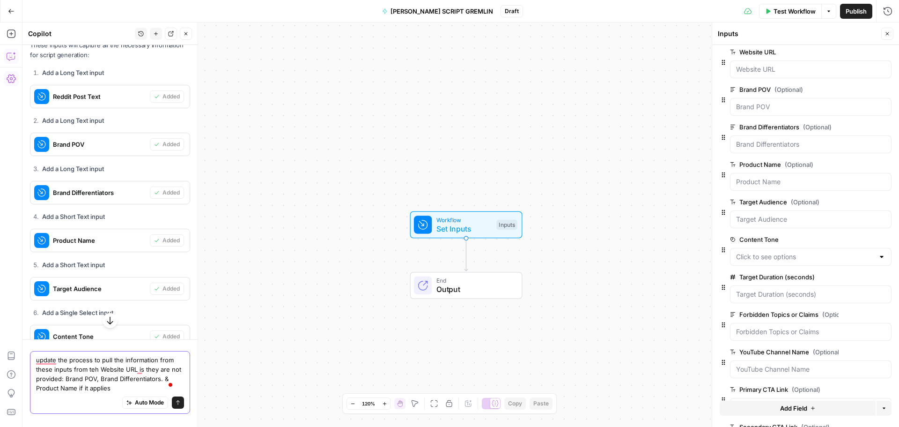
click at [111, 389] on textarea "update the process to pull the information from these inputs from teh Website U…" at bounding box center [110, 373] width 148 height 37
click at [79, 390] on textarea "update the process to pull the information from these inputs from teh Website U…" at bounding box center [110, 373] width 148 height 37
type textarea "update the process to pull the information from these inputs from teh Website U…"
click at [172, 405] on button "Send" at bounding box center [178, 402] width 12 height 12
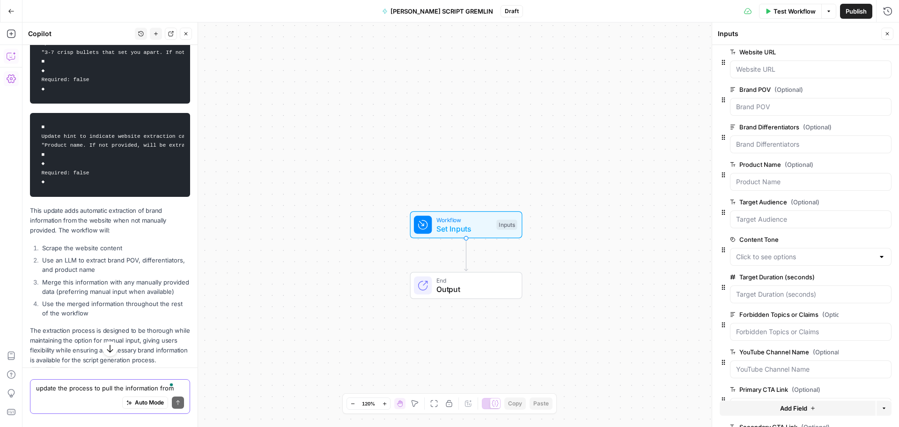
scroll to position [6046, 0]
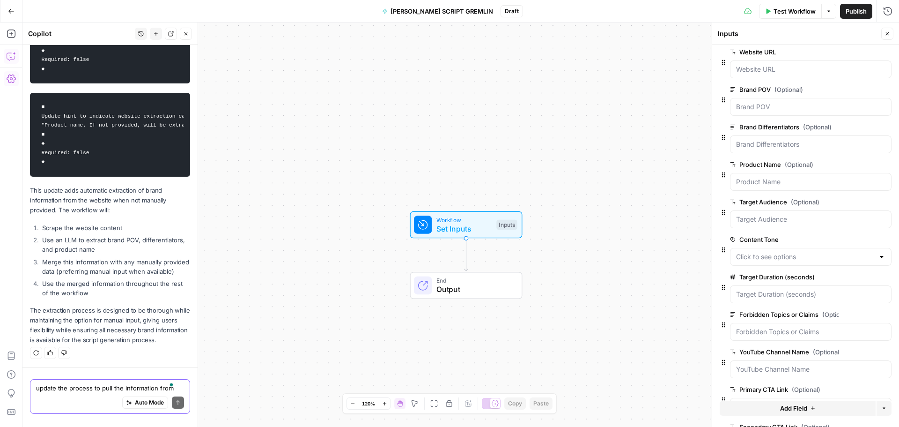
click at [82, 398] on div "Auto Mode Send" at bounding box center [110, 403] width 148 height 21
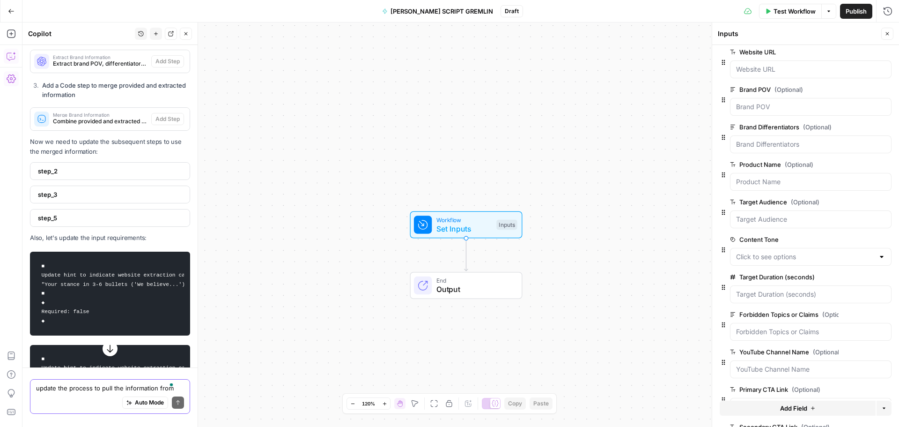
scroll to position [5624, 0]
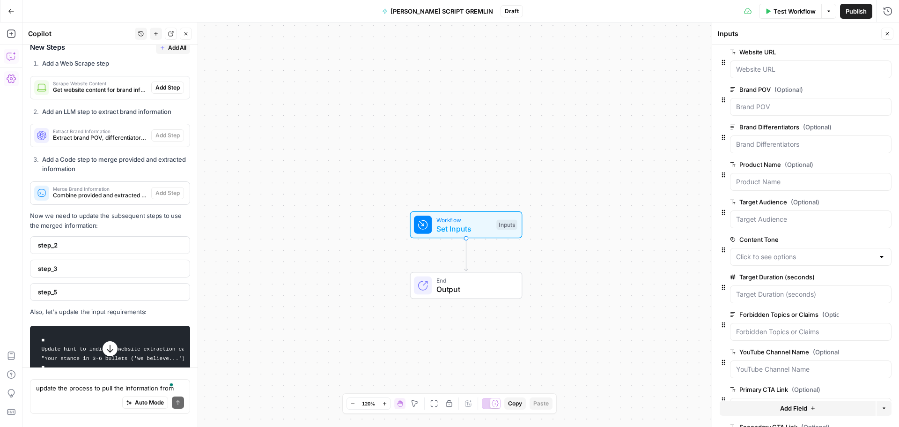
click at [102, 240] on span "step_2" at bounding box center [109, 244] width 142 height 9
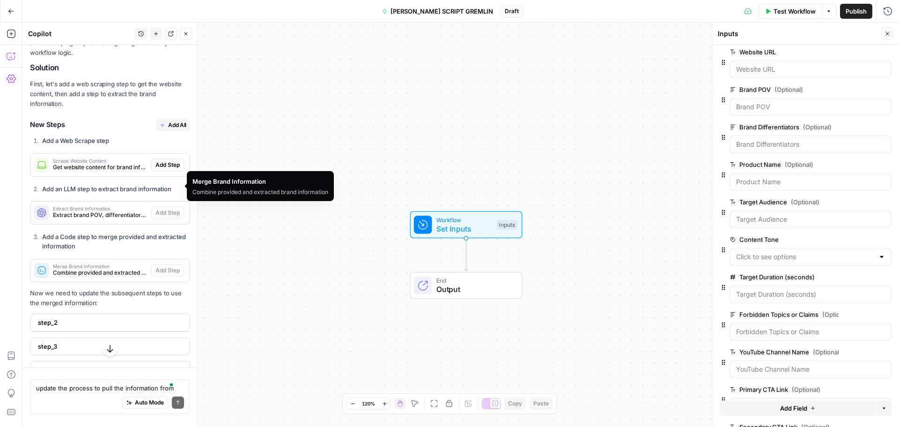
scroll to position [5484, 0]
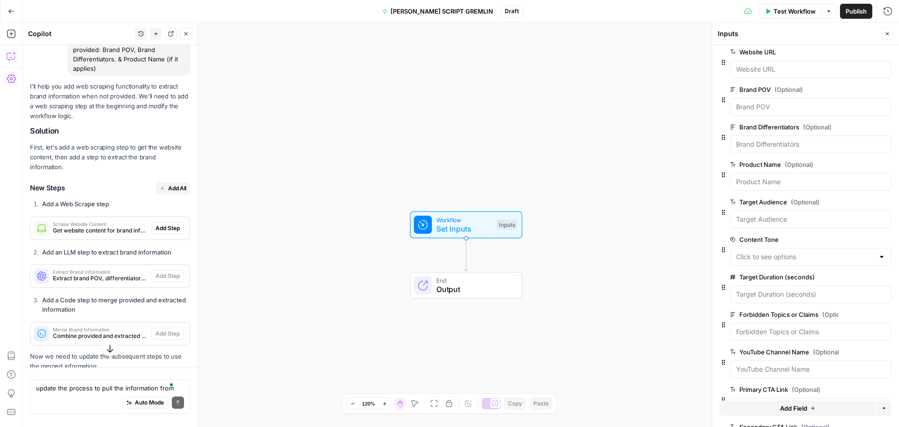
click at [170, 184] on span "Add All" at bounding box center [177, 188] width 18 height 8
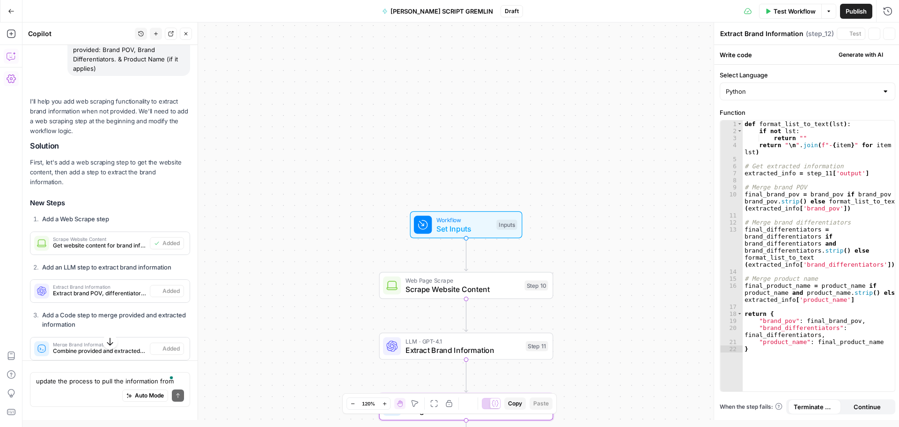
scroll to position [5499, 0]
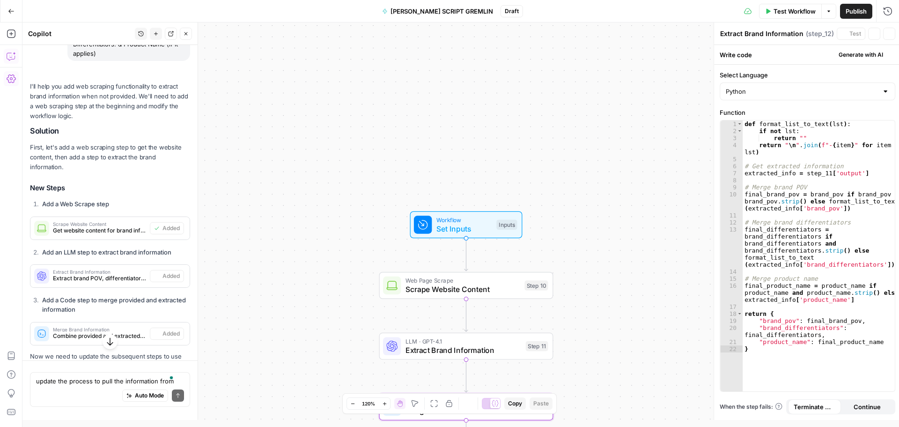
type textarea "Merge Brand Information"
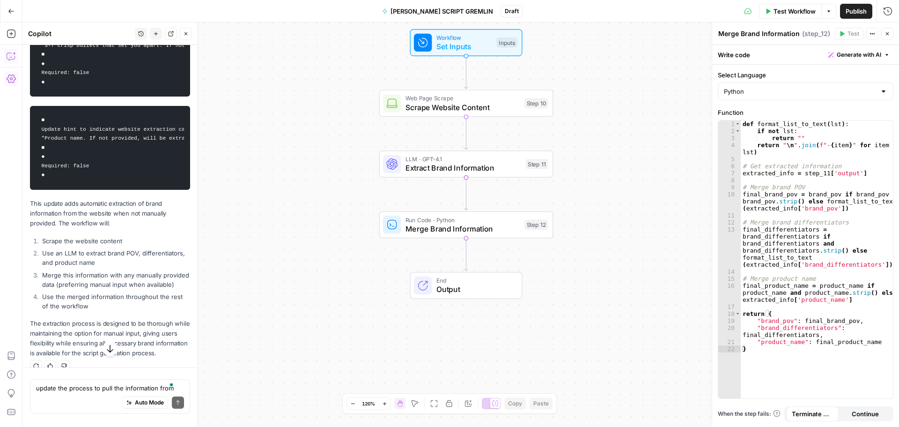
scroll to position [6061, 0]
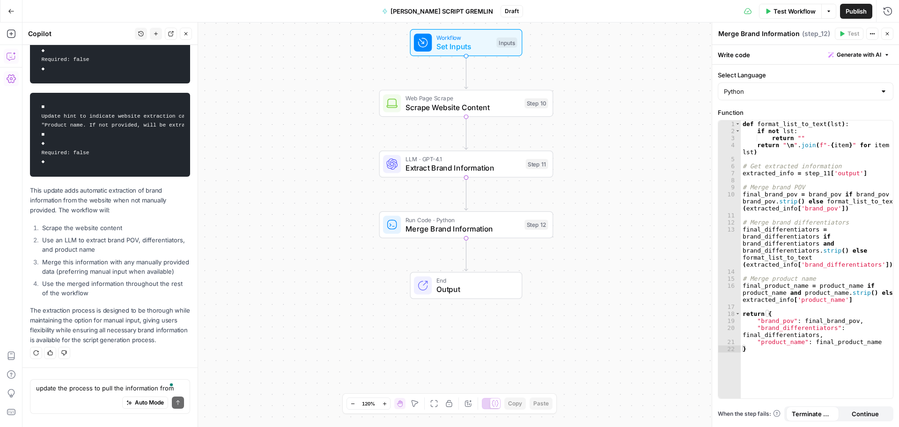
click at [784, 12] on span "Test Workflow" at bounding box center [795, 11] width 42 height 9
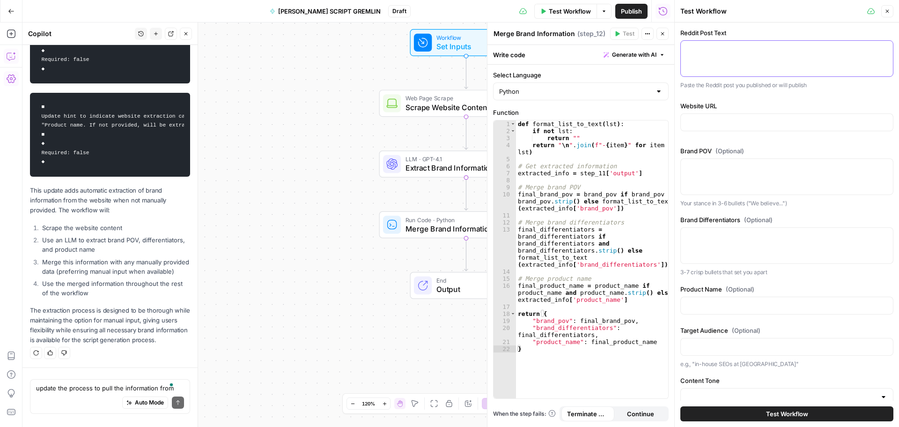
click at [725, 49] on textarea "Reddit Post Text" at bounding box center [787, 48] width 201 height 9
paste textarea "Title: Anyone else noticing AI Overviews pulling more from Reddit & YouTube lat…"
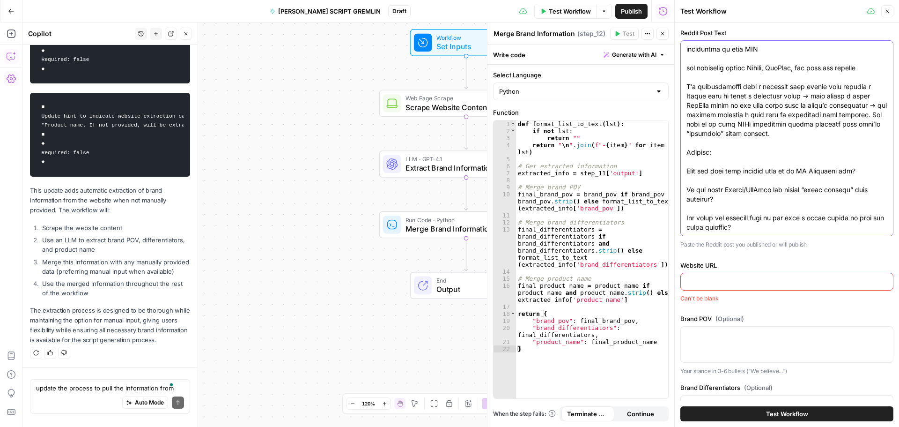
type textarea "Title: Anyone else noticing AI Overviews pulling more from Reddit & YouTube lat…"
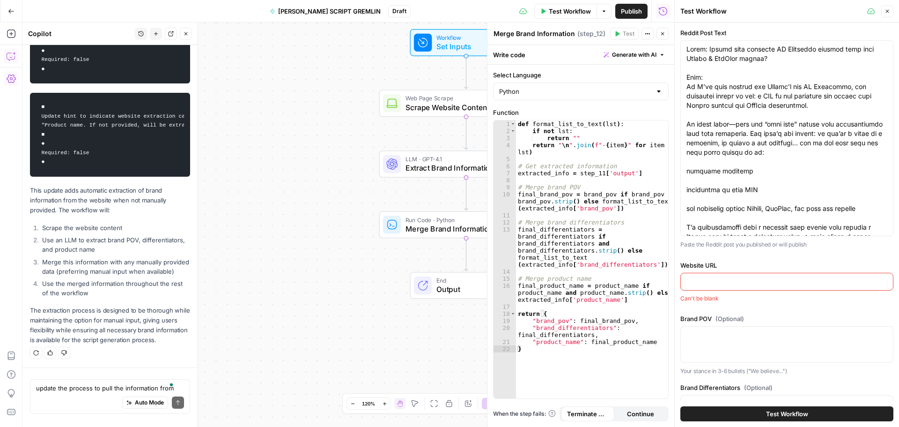
click at [719, 281] on input "Website URL" at bounding box center [787, 281] width 201 height 9
click at [749, 284] on input "Website URL" at bounding box center [787, 281] width 201 height 9
paste input "https://aimeejurenka.com/"
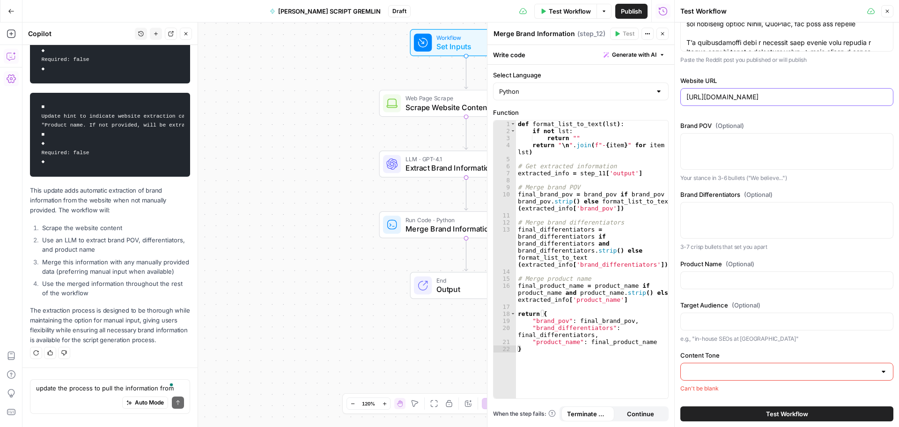
scroll to position [281, 0]
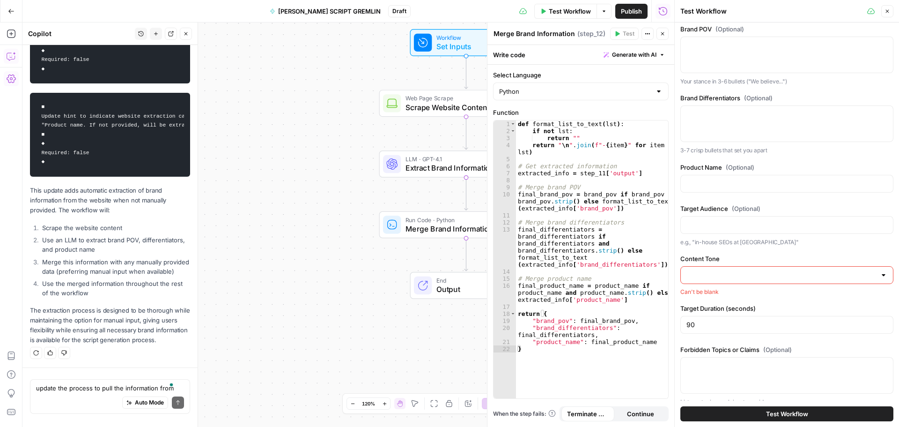
type input "https://aimeejurenka.com/"
click at [764, 222] on input "Target Audience (Optional)" at bounding box center [787, 224] width 201 height 9
click at [880, 276] on div at bounding box center [883, 274] width 7 height 9
click at [804, 310] on span "Educational and authoritative" at bounding box center [782, 311] width 186 height 9
type input "Educational and authoritative"
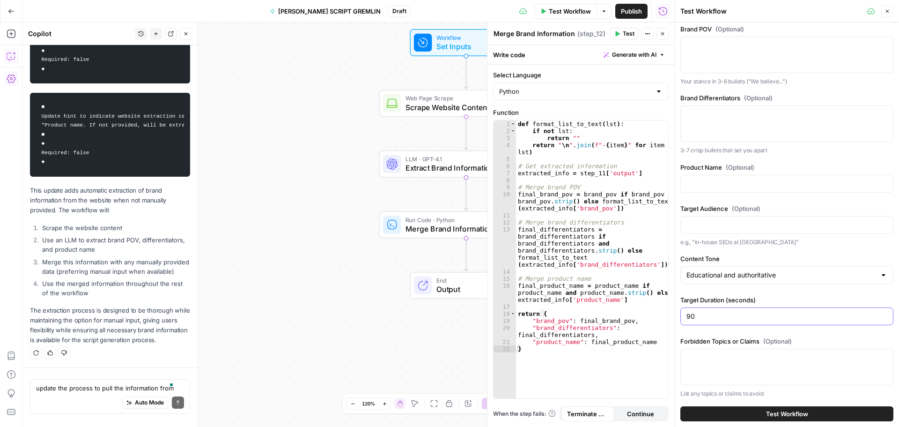
click at [801, 314] on input "90" at bounding box center [787, 315] width 201 height 9
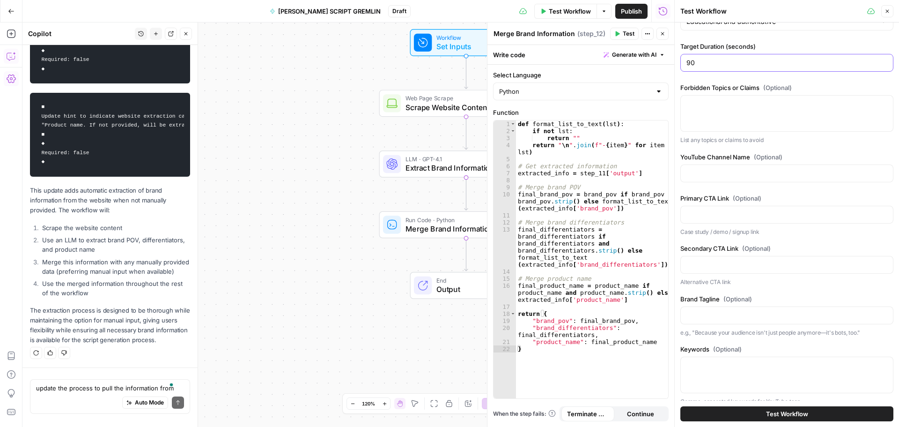
scroll to position [546, 0]
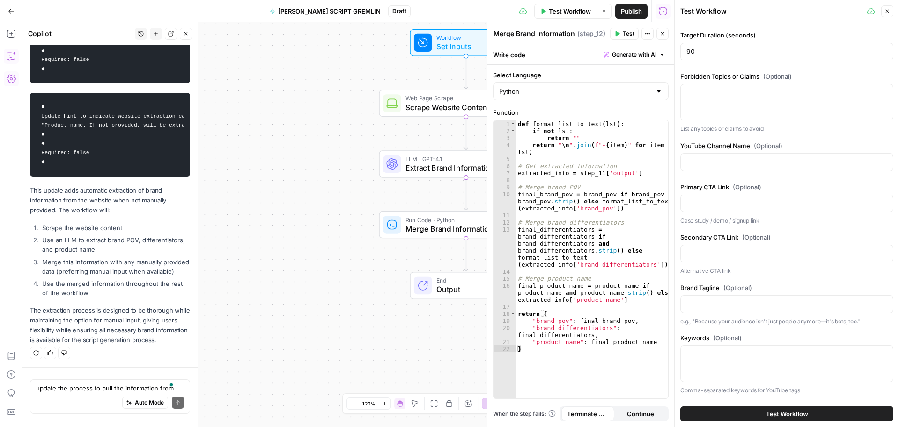
click at [777, 412] on span "Test Workflow" at bounding box center [787, 413] width 42 height 9
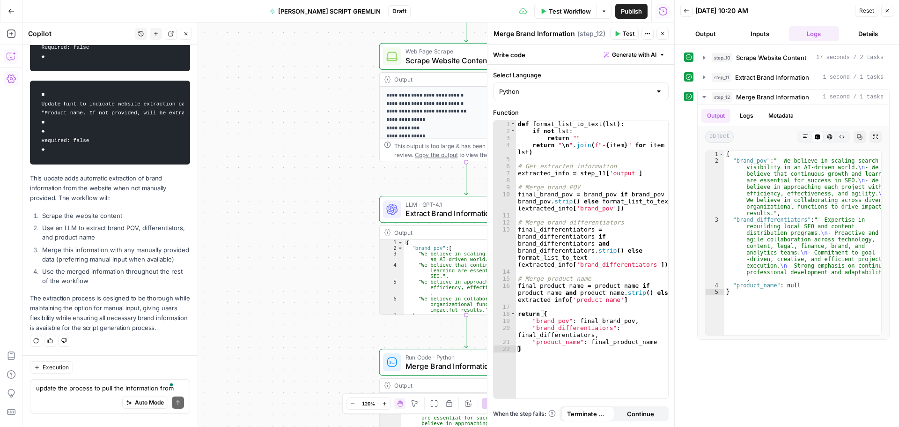
scroll to position [64, 0]
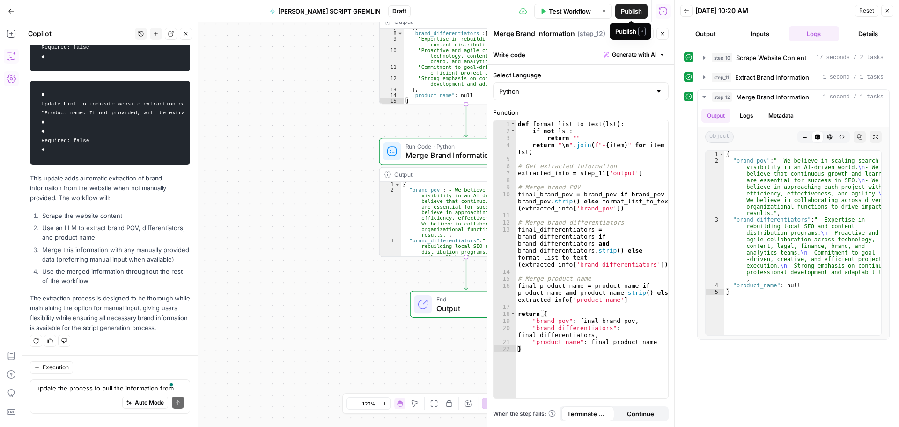
click at [633, 11] on span "Publish" at bounding box center [631, 11] width 21 height 9
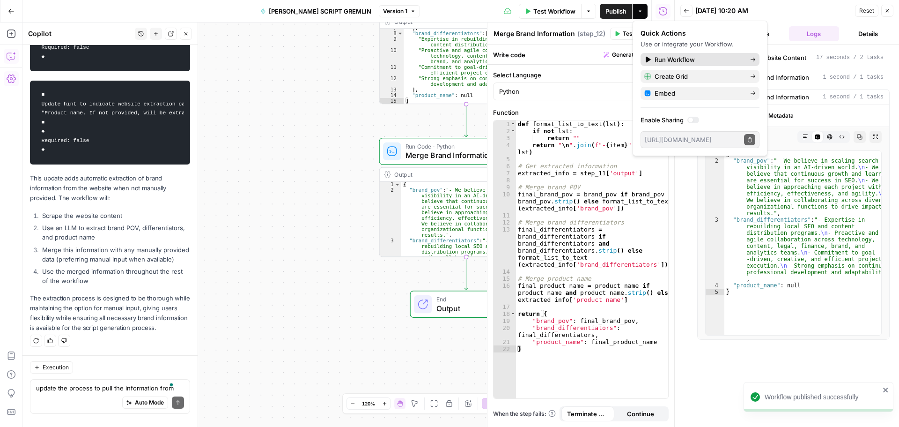
click at [700, 58] on span "Run Workflow" at bounding box center [699, 59] width 88 height 9
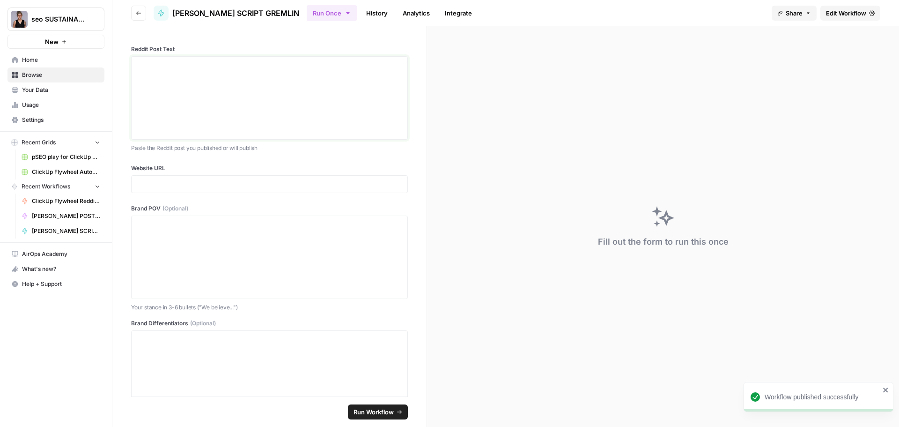
click at [212, 75] on div at bounding box center [269, 97] width 265 height 75
click at [164, 185] on p at bounding box center [269, 183] width 265 height 9
click at [191, 70] on div at bounding box center [269, 97] width 265 height 75
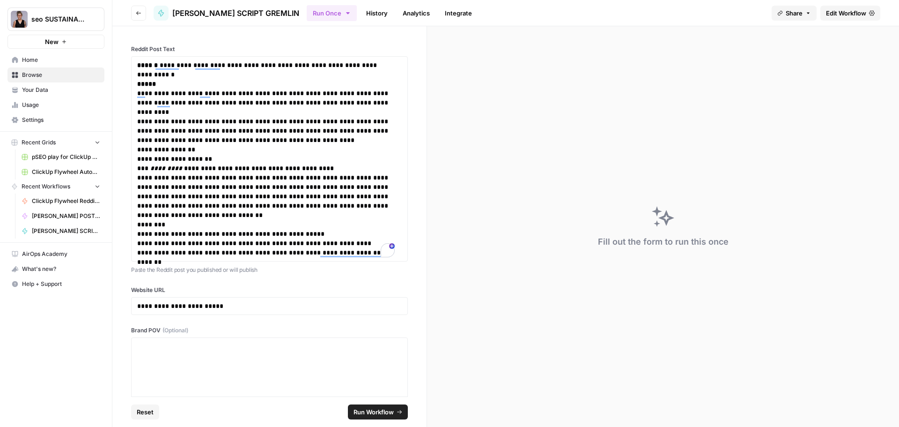
click at [379, 413] on span "Run Workflow" at bounding box center [374, 411] width 40 height 9
click at [375, 412] on span "Run Workflow" at bounding box center [374, 411] width 40 height 9
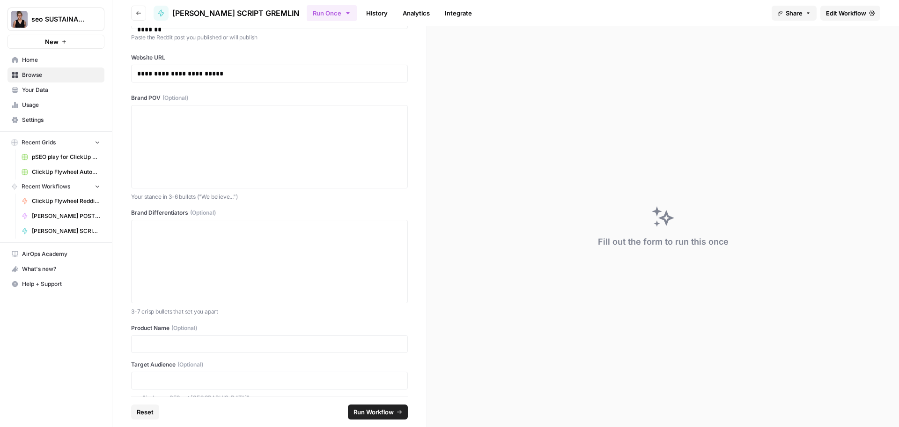
scroll to position [328, 0]
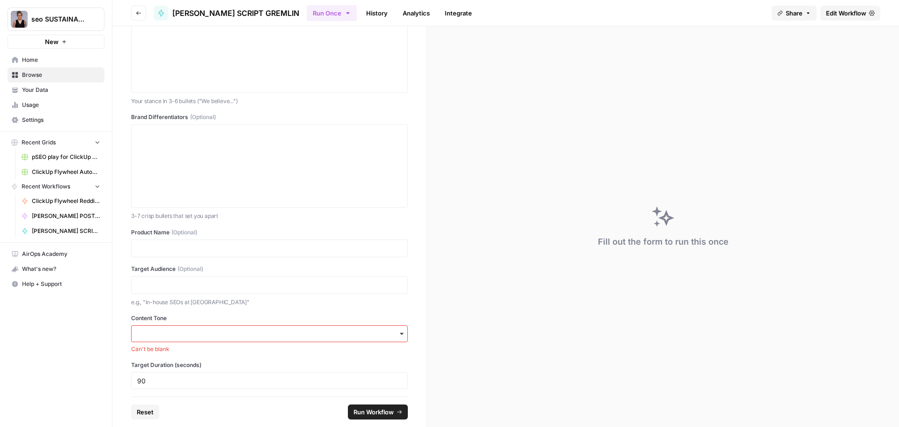
click at [182, 327] on div "button" at bounding box center [269, 333] width 277 height 17
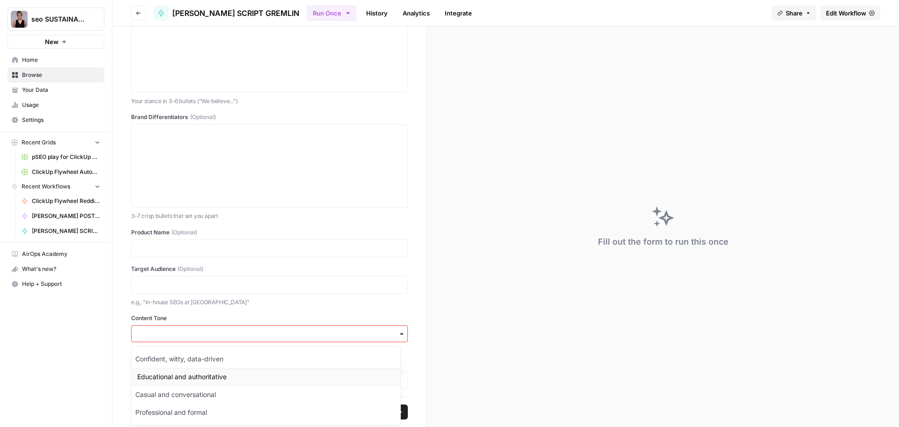
click at [200, 374] on div "Educational and authoritative" at bounding box center [266, 377] width 269 height 18
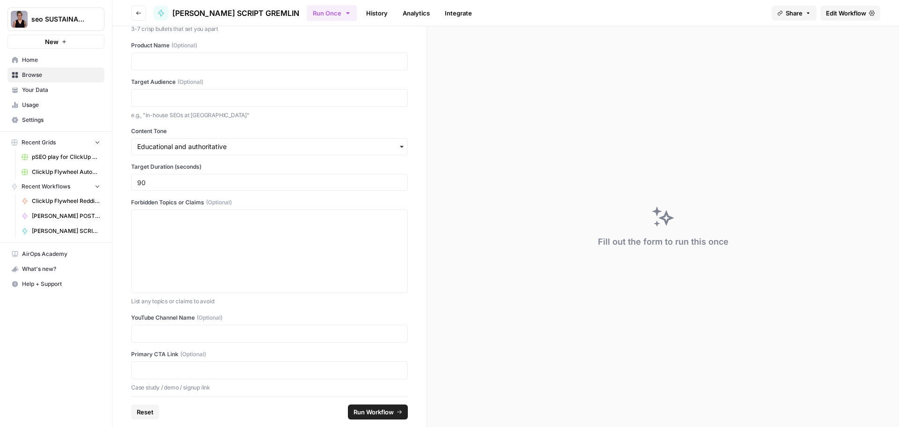
scroll to position [515, 0]
click at [398, 144] on icon "button" at bounding box center [401, 145] width 7 height 7
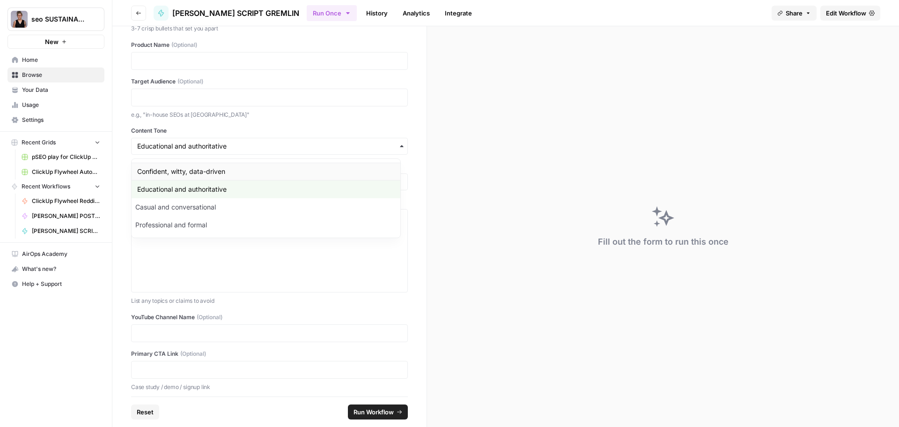
click at [286, 170] on div "Confident, witty, data-driven" at bounding box center [266, 172] width 269 height 18
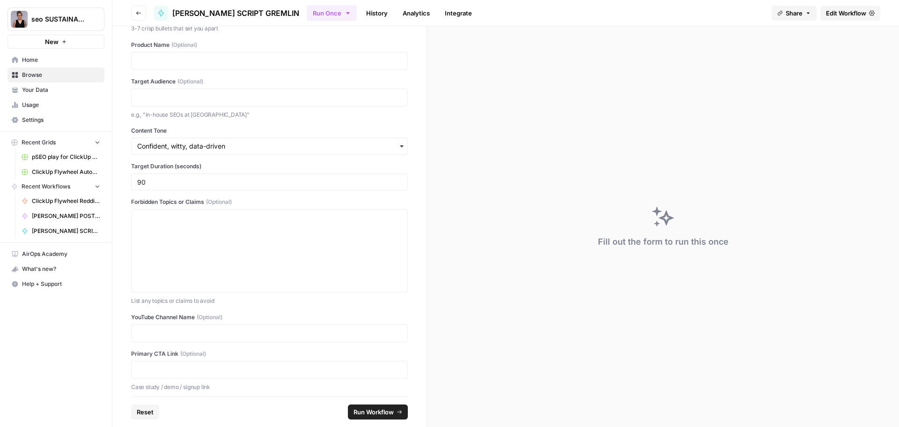
click at [367, 412] on span "Run Workflow" at bounding box center [374, 411] width 40 height 9
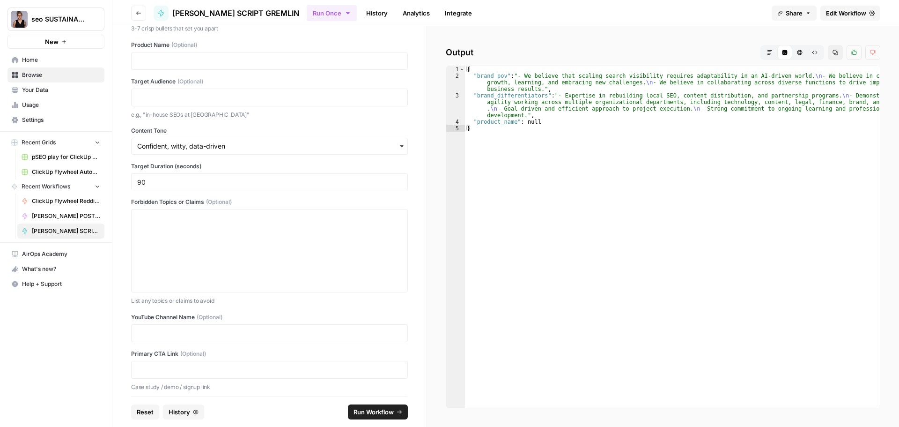
click at [836, 11] on span "Edit Workflow" at bounding box center [846, 12] width 40 height 9
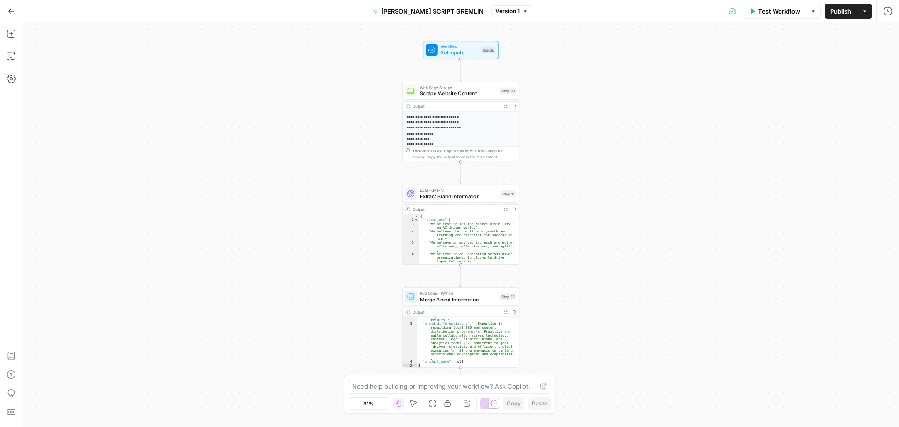
scroll to position [41, 0]
click at [11, 58] on icon "button" at bounding box center [11, 56] width 9 height 9
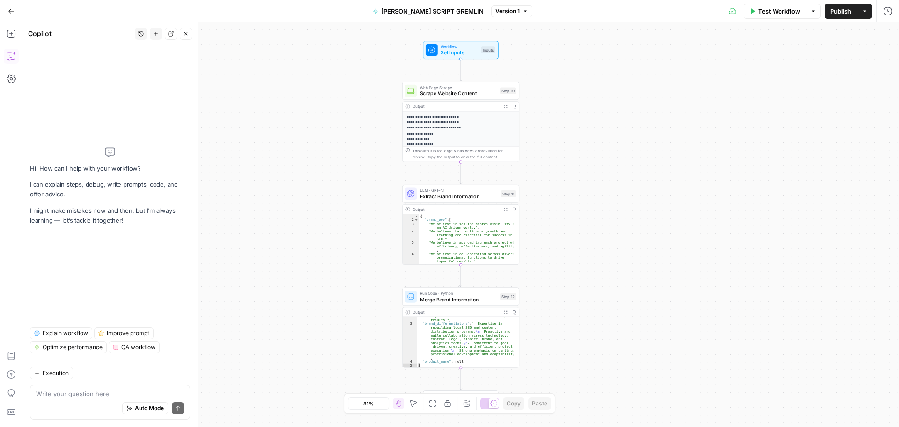
click at [60, 390] on textarea at bounding box center [110, 393] width 148 height 9
type textarea "I want the output t be a you tube script"
click at [176, 406] on icon "submit" at bounding box center [178, 408] width 6 height 6
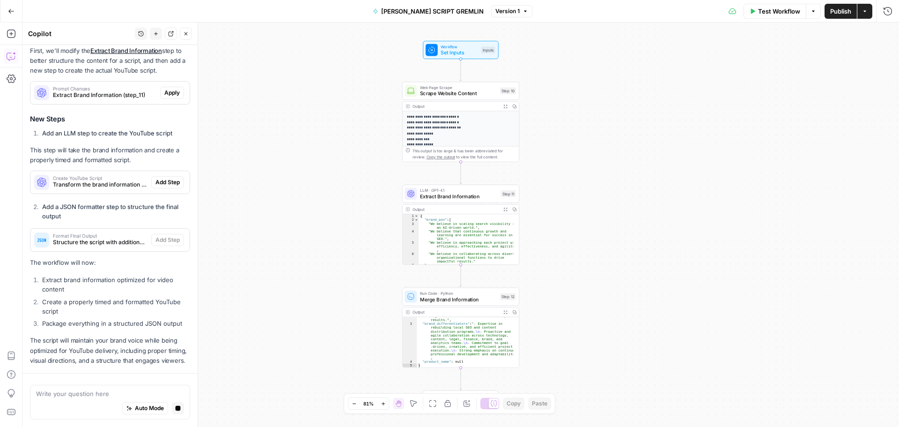
scroll to position [225, 0]
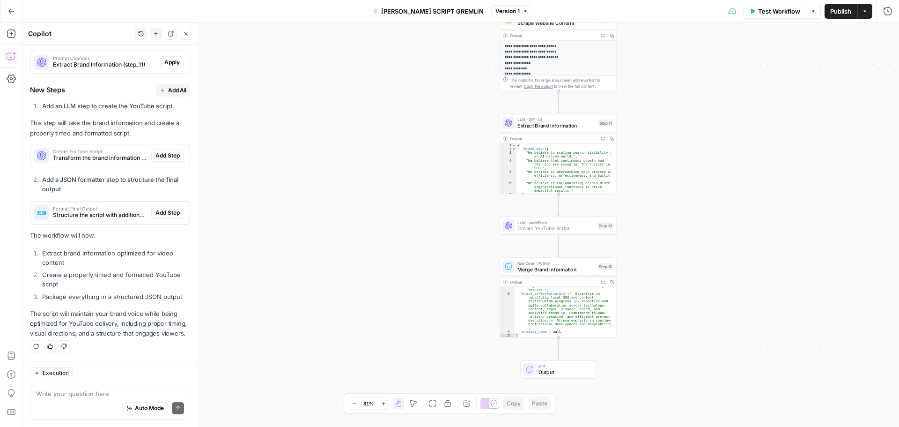
click at [156, 151] on span "Add Step" at bounding box center [168, 155] width 24 height 8
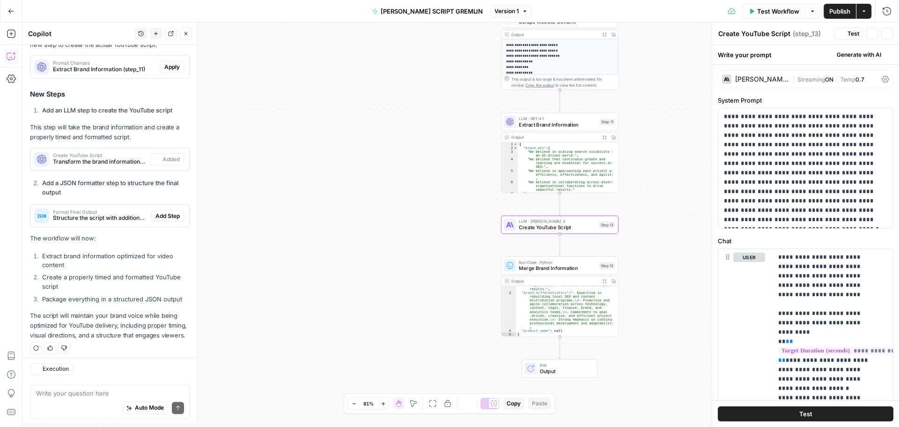
scroll to position [240, 0]
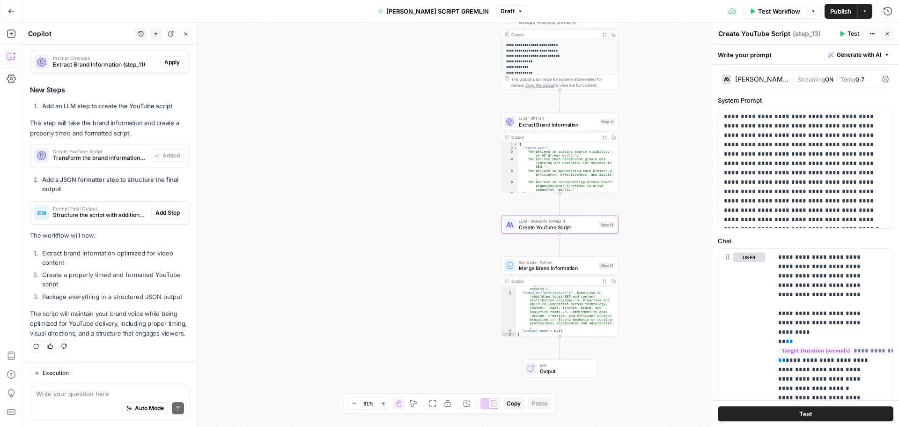
click at [794, 417] on button "Test" at bounding box center [806, 413] width 176 height 15
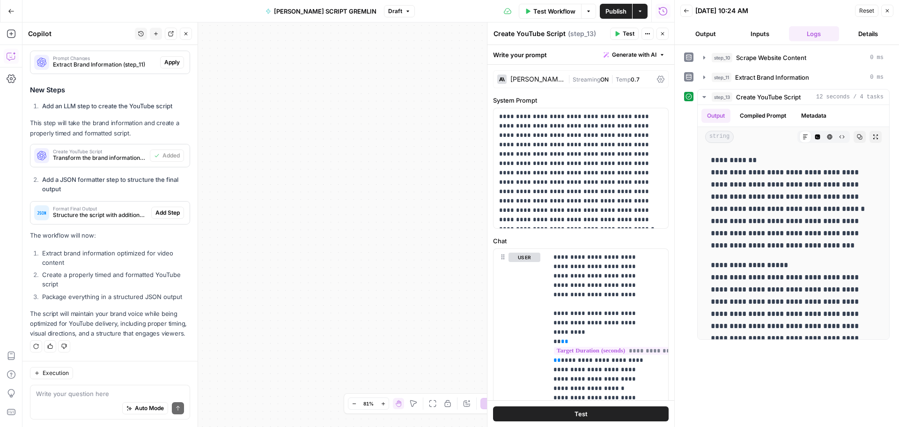
click at [761, 37] on button "Inputs" at bounding box center [760, 33] width 51 height 15
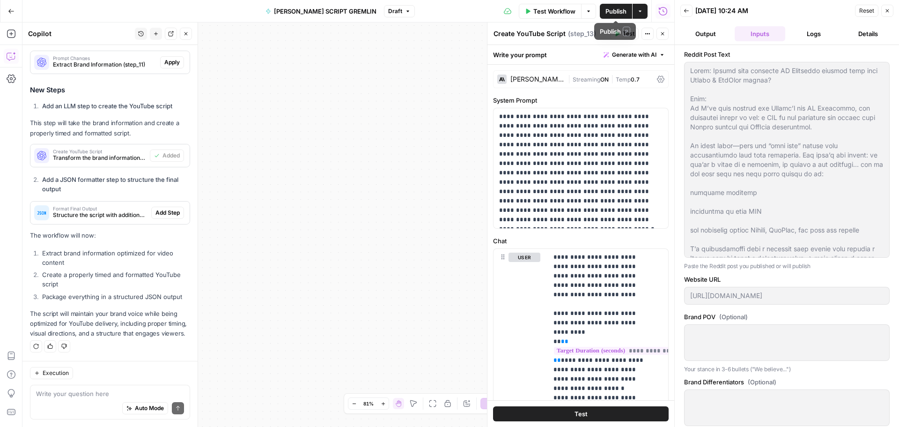
click at [614, 8] on span "Publish" at bounding box center [616, 11] width 21 height 9
click at [450, 86] on div "**********" at bounding box center [348, 224] width 652 height 404
click at [662, 34] on icon "button" at bounding box center [663, 34] width 6 height 6
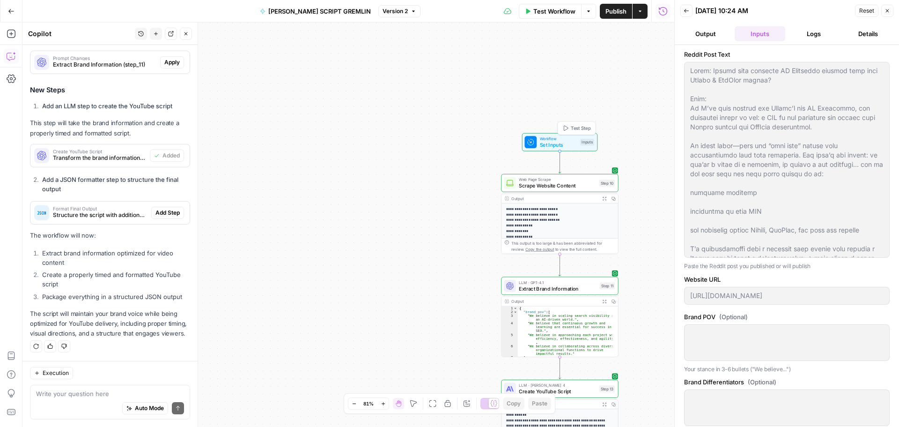
click at [556, 143] on span "Set Inputs" at bounding box center [558, 144] width 37 height 7
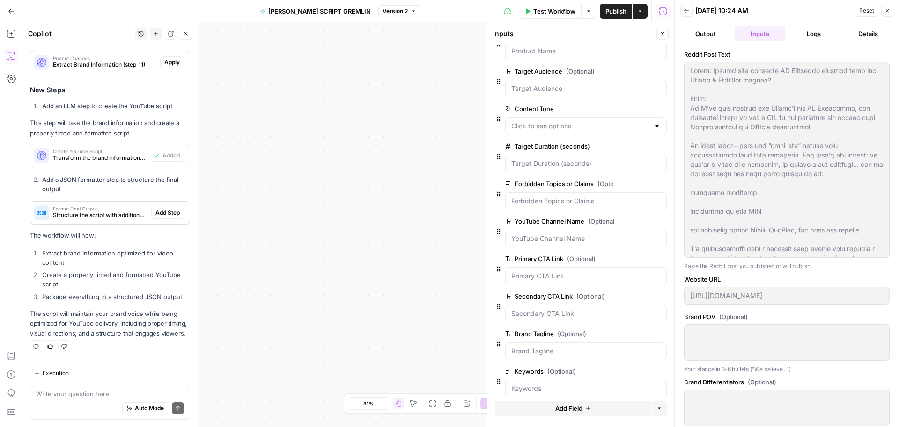
scroll to position [208, 0]
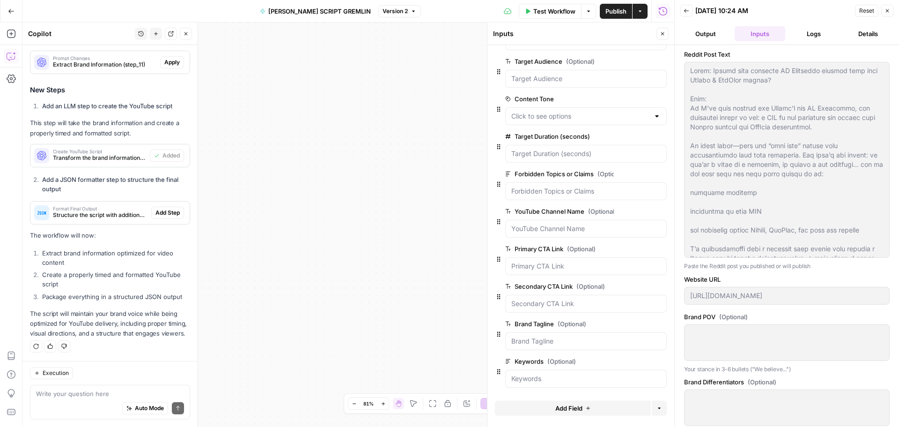
drag, startPoint x: 502, startPoint y: 74, endPoint x: 592, endPoint y: 384, distance: 322.4
click at [592, 384] on div "Reddit Post Text edit field Delete group Website URL edit field Delete group Br…" at bounding box center [581, 129] width 172 height 528
copy div "Reddit Post Text edit field Delete group Website URL edit field Delete group Br…"
click at [457, 90] on div "**********" at bounding box center [348, 224] width 652 height 404
drag, startPoint x: 382, startPoint y: 43, endPoint x: 386, endPoint y: 48, distance: 7.0
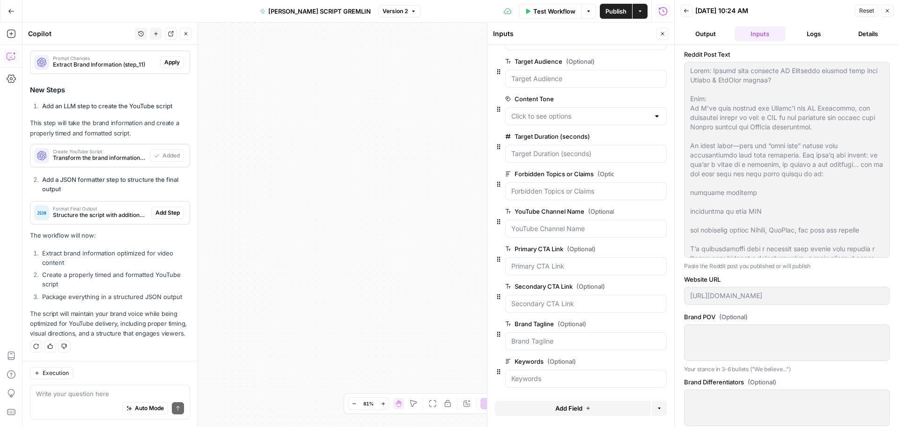
click at [382, 42] on div "**********" at bounding box center [348, 224] width 652 height 404
click at [660, 35] on icon "button" at bounding box center [663, 34] width 6 height 6
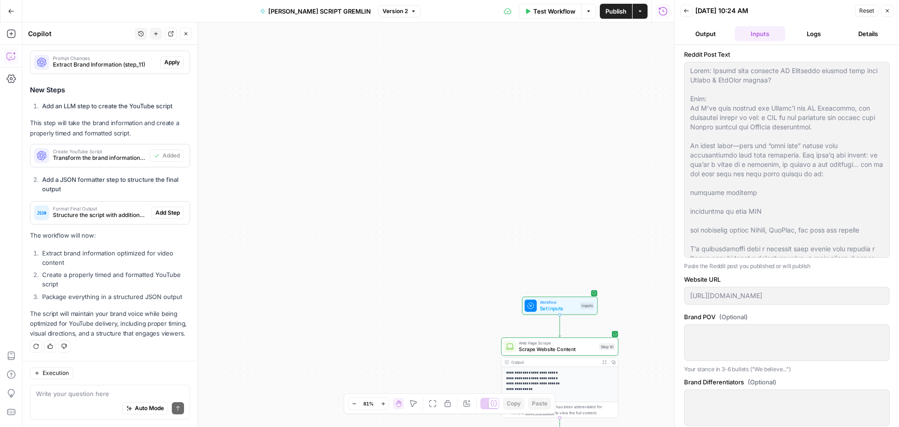
click at [711, 34] on button "Output" at bounding box center [706, 33] width 51 height 15
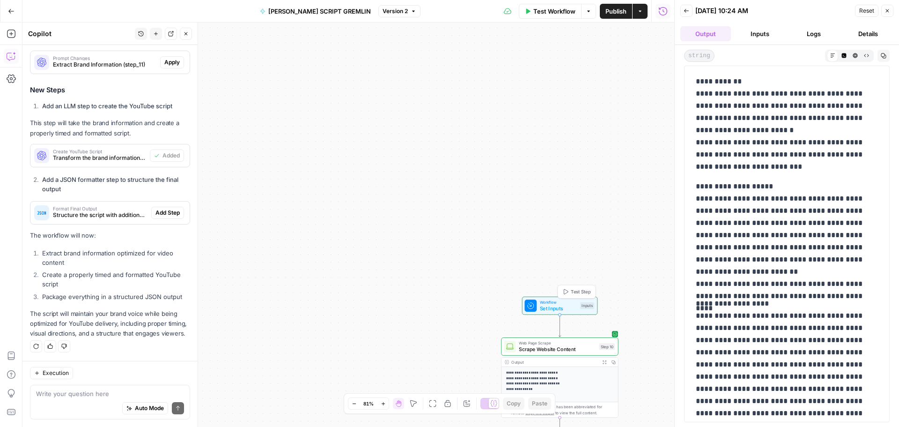
click at [558, 307] on span "Set Inputs" at bounding box center [558, 307] width 37 height 7
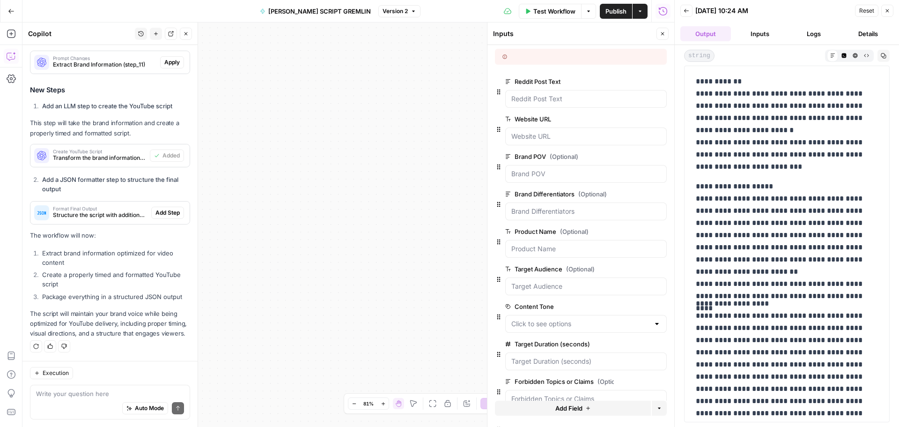
click at [626, 81] on span "edit field" at bounding box center [632, 81] width 21 height 7
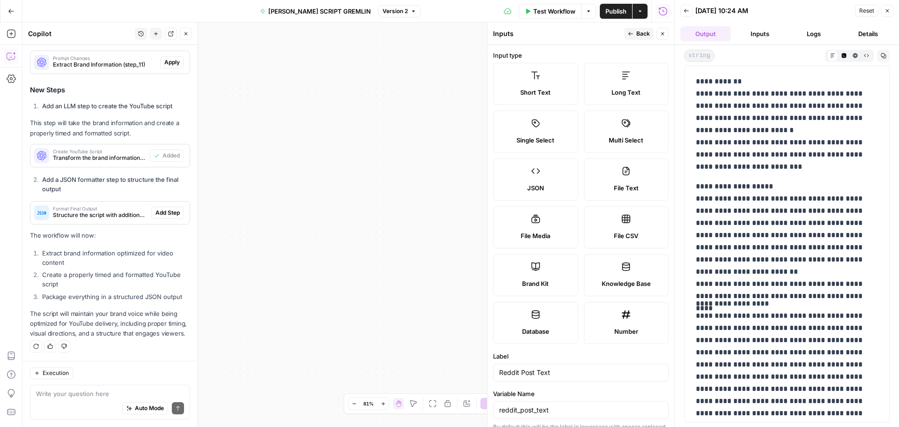
scroll to position [207, 0]
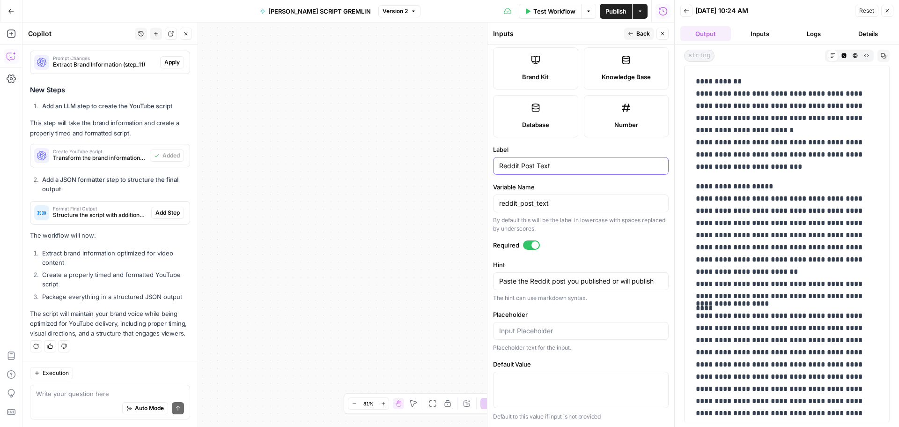
drag, startPoint x: 554, startPoint y: 162, endPoint x: 496, endPoint y: 167, distance: 58.4
click at [496, 167] on div "Reddit Post Text" at bounding box center [581, 166] width 176 height 18
paste input "Drop the chaos seed."
type input "Drop the chaos seed."
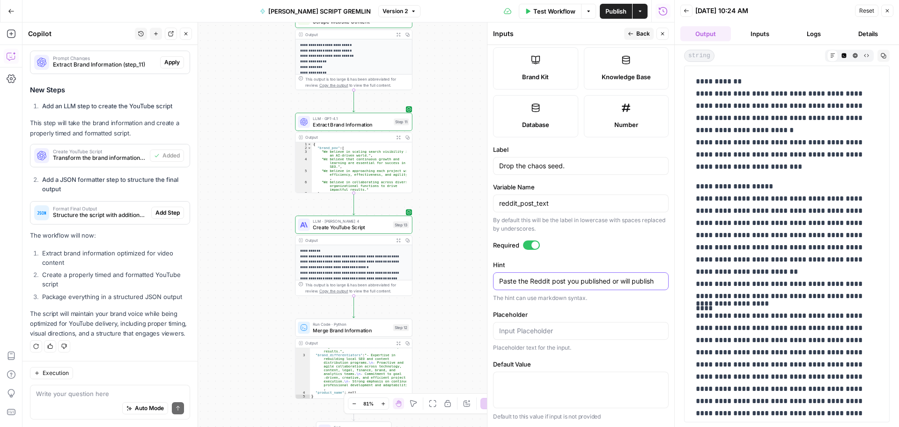
drag, startPoint x: 497, startPoint y: 282, endPoint x: 681, endPoint y: 283, distance: 184.1
click at [681, 282] on body "**********" at bounding box center [449, 213] width 899 height 427
paste textarea "This is where the gremlin starts gnawing. Paste your Reddit post (or thought du…"
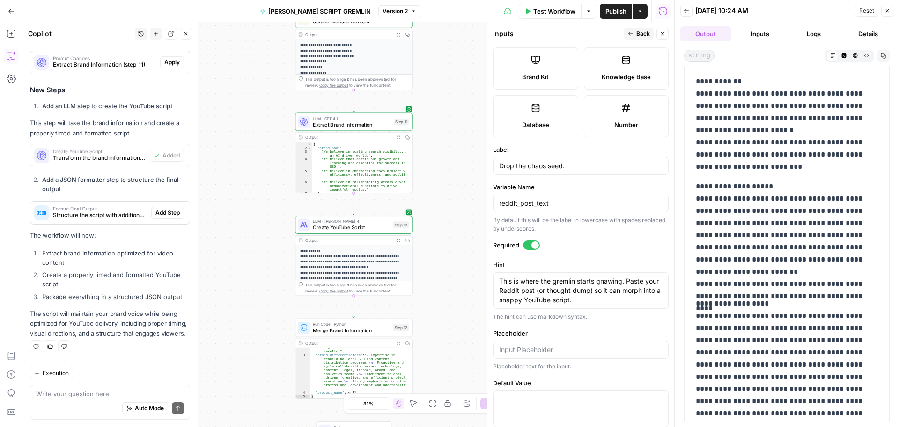
click at [574, 160] on div "Drop the chaos seed." at bounding box center [581, 166] width 176 height 18
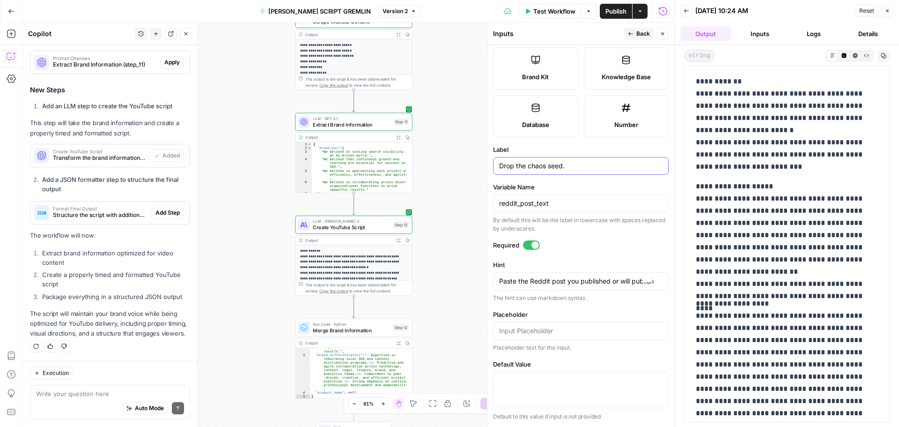
type textarea "Paste the Reddit post you published or will publish"
type input "Reddit Post Text"
drag, startPoint x: 499, startPoint y: 282, endPoint x: 679, endPoint y: 311, distance: 182.3
click at [670, 302] on form "Input type Short Text Long Text Single Select Multi Select JSON File Text File …" at bounding box center [581, 236] width 187 height 382
paste textarea "This is where the gremlin starts gnawing. Paste your Reddit post (or thought du…"
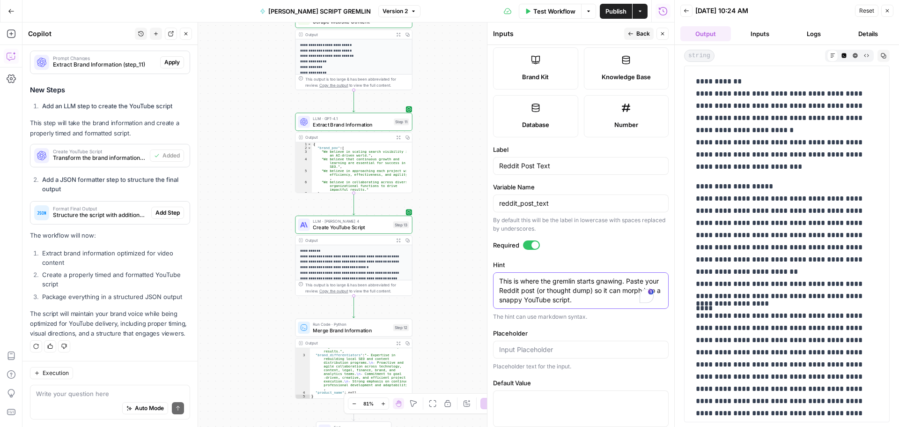
type textarea "This is where the gremlin starts gnawing. Paste your Reddit post (or thought du…"
click at [566, 346] on input "Placeholder" at bounding box center [580, 349] width 163 height 9
click at [514, 350] on input "Placeholder" at bounding box center [580, 349] width 163 height 9
paste input "Drop the chaos seed."
type input "Drop the chaos seed."
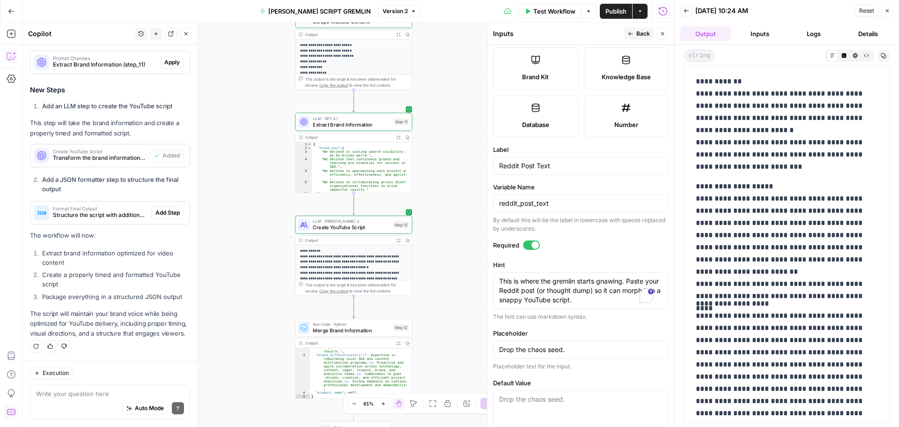
click at [630, 36] on icon "button" at bounding box center [631, 34] width 6 height 6
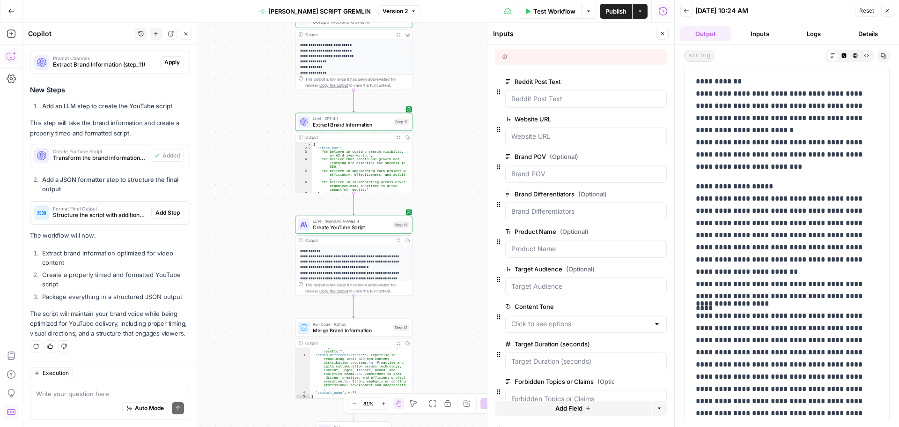
click at [623, 120] on span "edit field" at bounding box center [632, 118] width 21 height 7
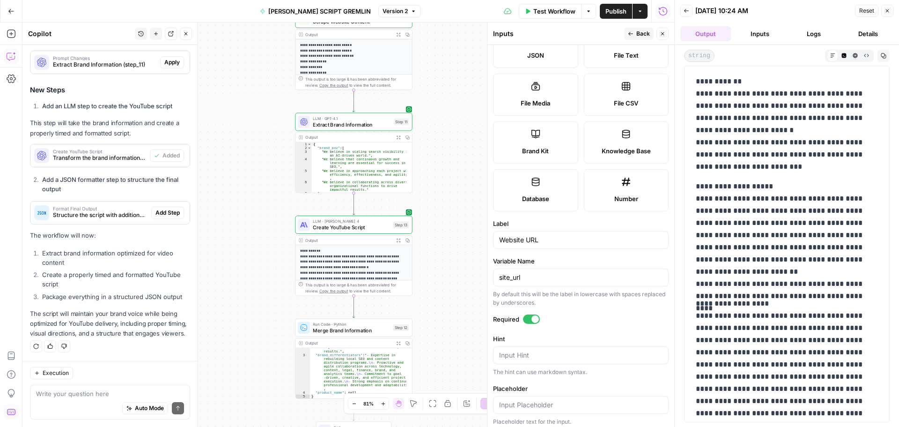
scroll to position [188, 0]
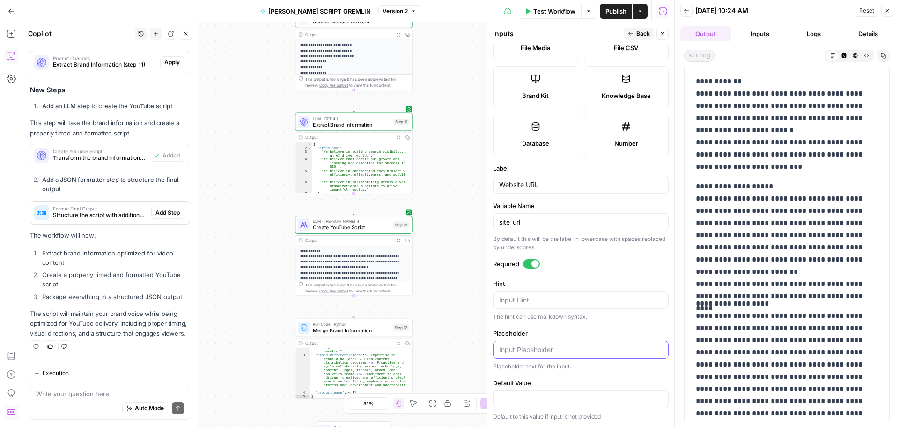
click at [519, 351] on input "Placeholder" at bounding box center [580, 349] width 163 height 9
paste input "Where do you live on the internet?"
type input "Where do you live on the internet?"
click at [520, 299] on textarea "Hint" at bounding box center [580, 299] width 163 height 9
paste textarea "Gremlin needs context. Your site helps it speak your brand’s native dialect."
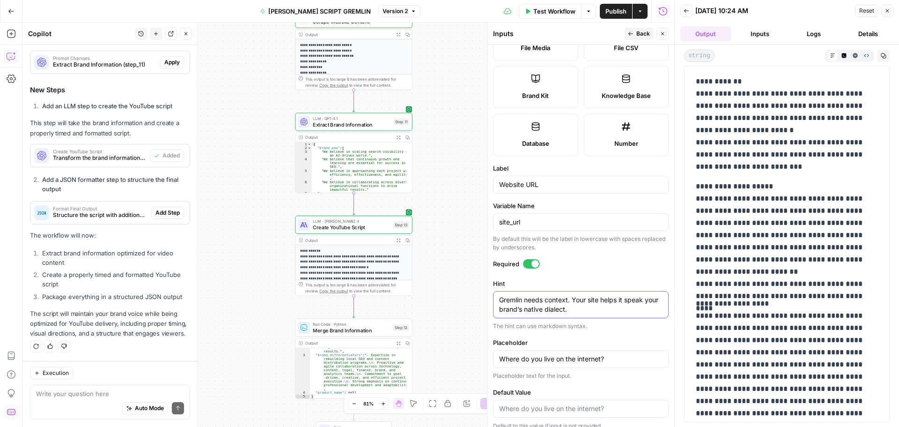
type textarea "Gremlin needs context. Your site helps it speak your brand’s native dialect."
click at [636, 33] on button "Back" at bounding box center [639, 34] width 30 height 12
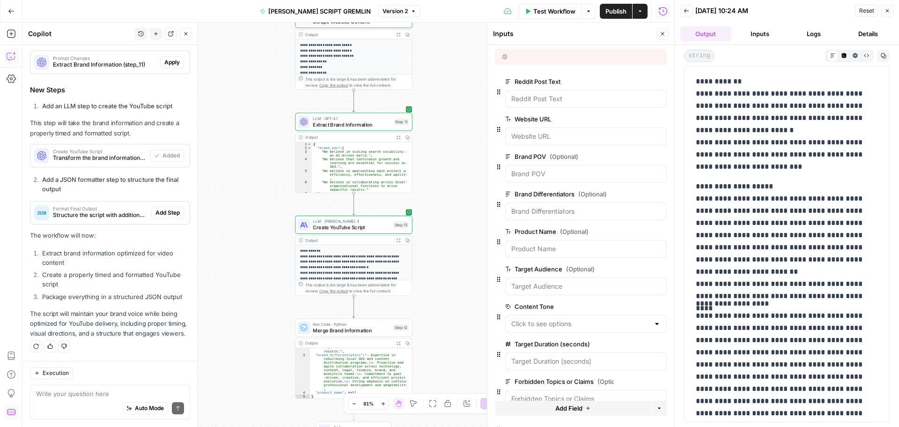
click at [626, 156] on span "edit field" at bounding box center [632, 156] width 21 height 7
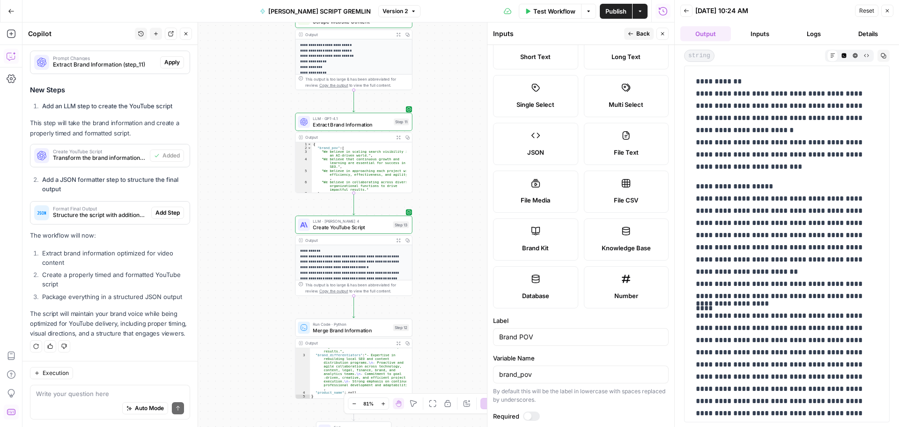
scroll to position [207, 0]
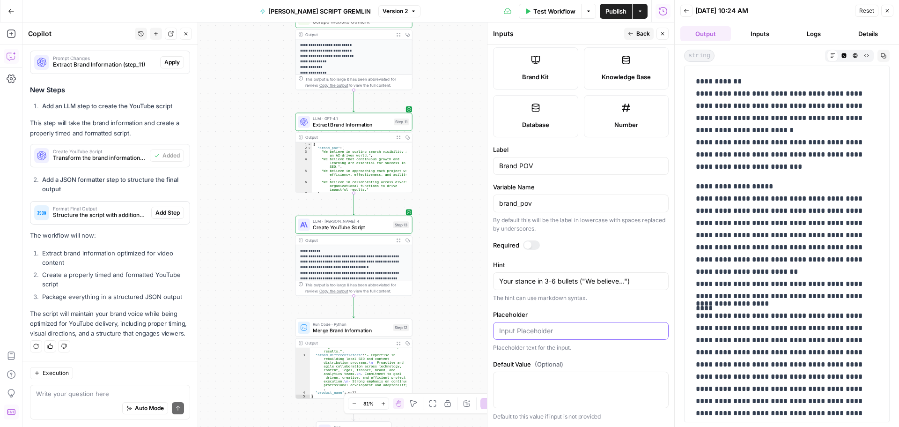
click at [521, 334] on input "Placeholder" at bounding box center [580, 330] width 163 height 9
paste input "What's your vibe? Cynical genius? Tender chaos?"
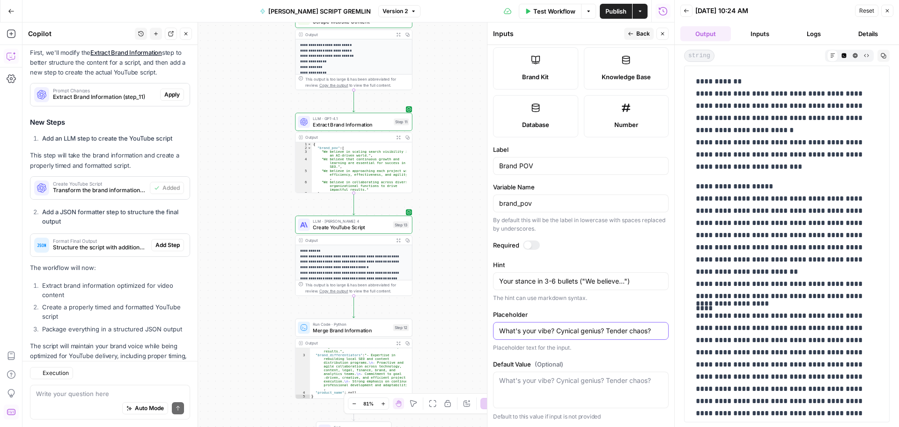
scroll to position [240, 0]
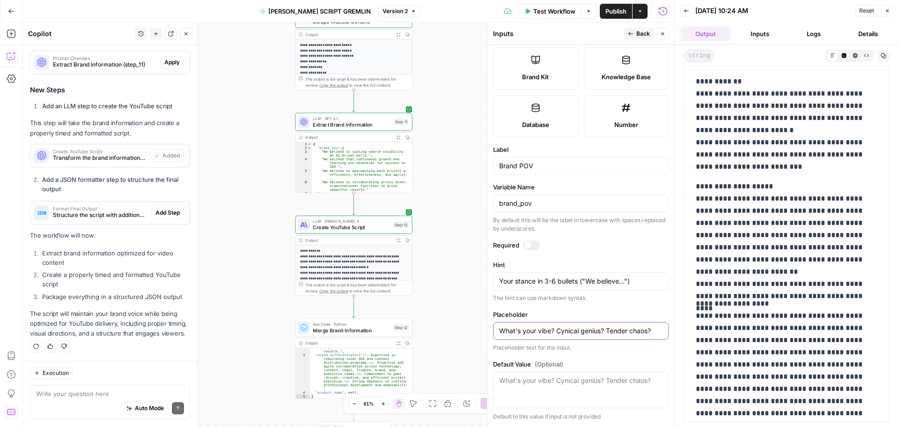
type input "What's your vibe? Cynical genius? Tender chaos?"
drag, startPoint x: 634, startPoint y: 282, endPoint x: 493, endPoint y: 288, distance: 141.6
click at [493, 287] on form "Input type Short Text Long Text Single Select Multi Select JSON File Text File …" at bounding box center [581, 236] width 187 height 382
paste textarea "Feed it your voice. Are you an honest founder? A high-energy educator? A bored …"
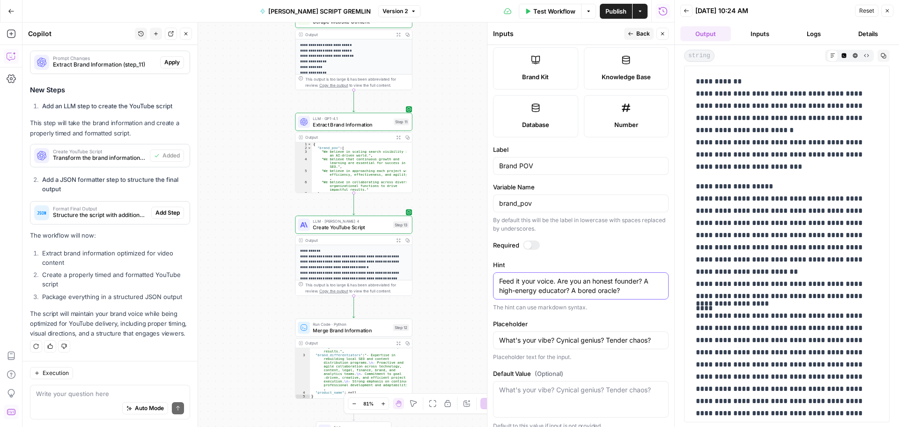
type textarea "Feed it your voice. Are you an honest founder? A high-energy educator? A bored …"
click at [634, 35] on button "Back" at bounding box center [639, 34] width 30 height 12
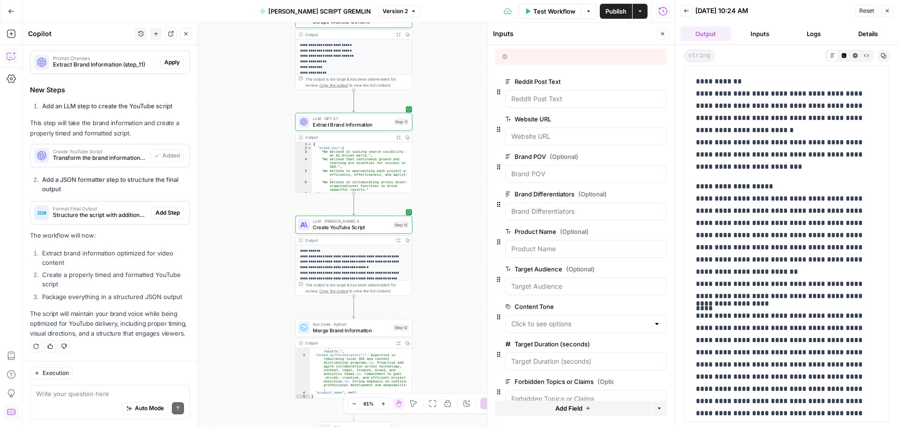
click at [623, 194] on span "edit field" at bounding box center [632, 193] width 21 height 7
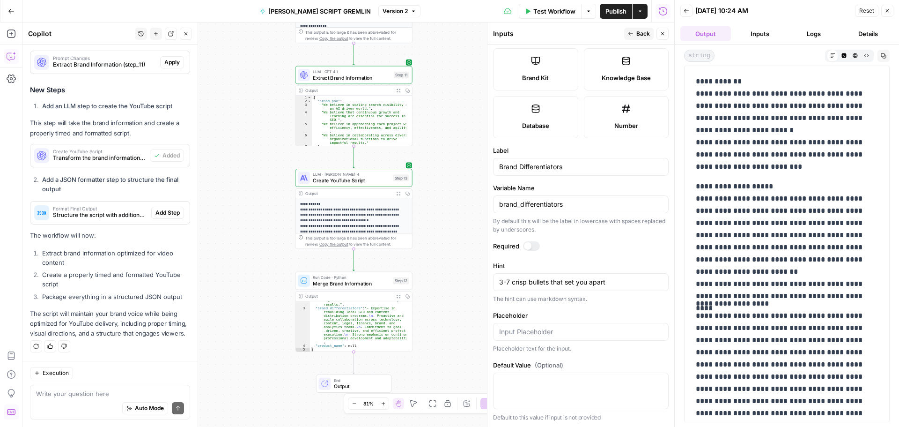
scroll to position [207, 0]
click at [532, 333] on input "Placeholder" at bounding box center [580, 330] width 163 height 9
paste input "What makes you less basic than your competitors?"
type input "What makes you less basic than your competitors?"
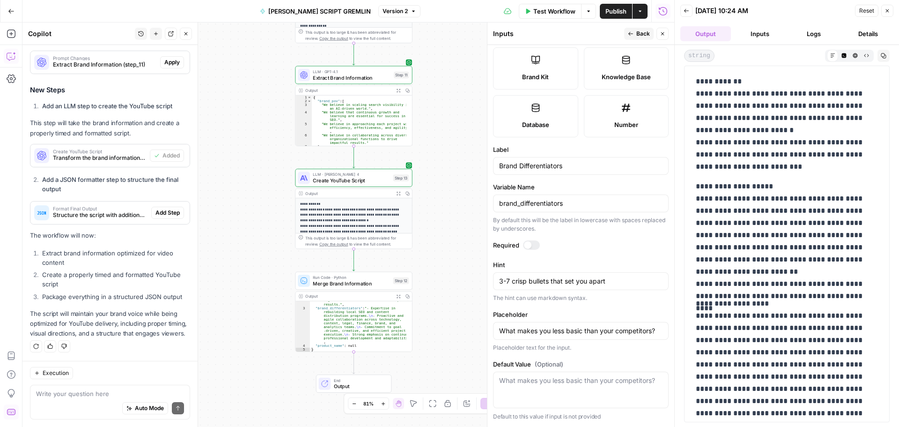
scroll to position [0, 0]
drag, startPoint x: 607, startPoint y: 281, endPoint x: 497, endPoint y: 288, distance: 109.9
click at [493, 285] on div "3-7 crisp bullets that set you apart 3-7 crisp bullets that set you apart" at bounding box center [581, 281] width 176 height 18
paste textarea "Tell the gremlin what makes your product or brand ✨unignorable✨."
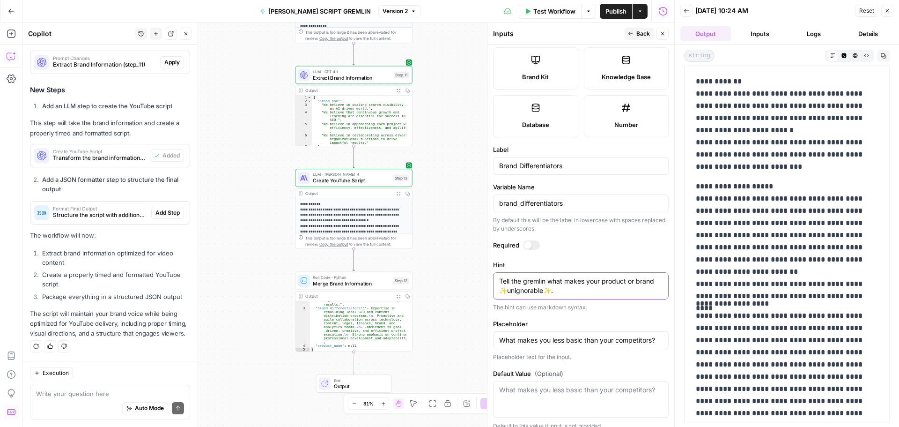
type textarea "Tell the gremlin what makes your product or brand ✨unignorable✨."
click at [631, 31] on icon "button" at bounding box center [631, 34] width 6 height 6
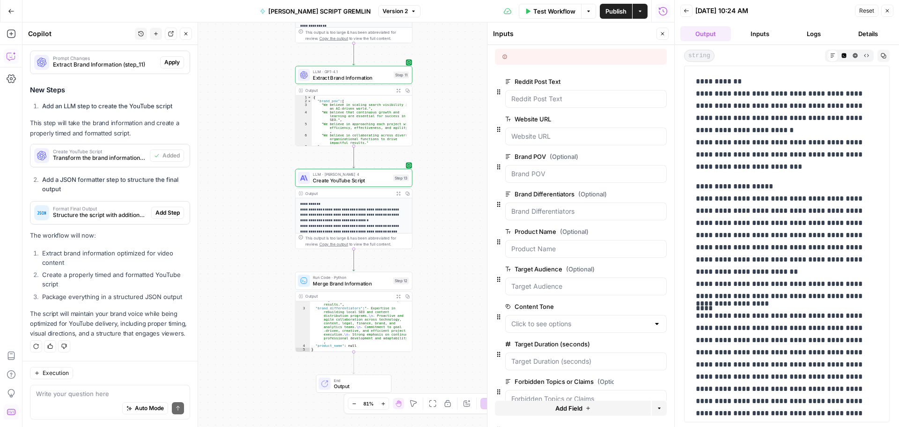
click at [626, 230] on span "edit field" at bounding box center [632, 231] width 21 height 7
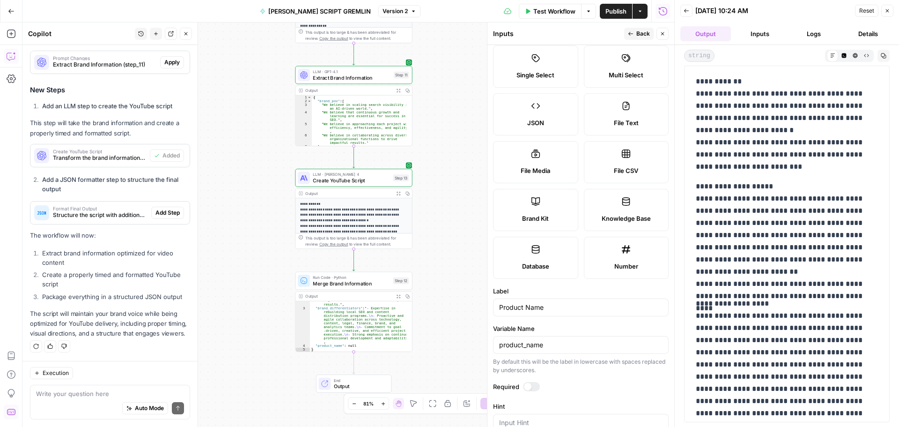
scroll to position [188, 0]
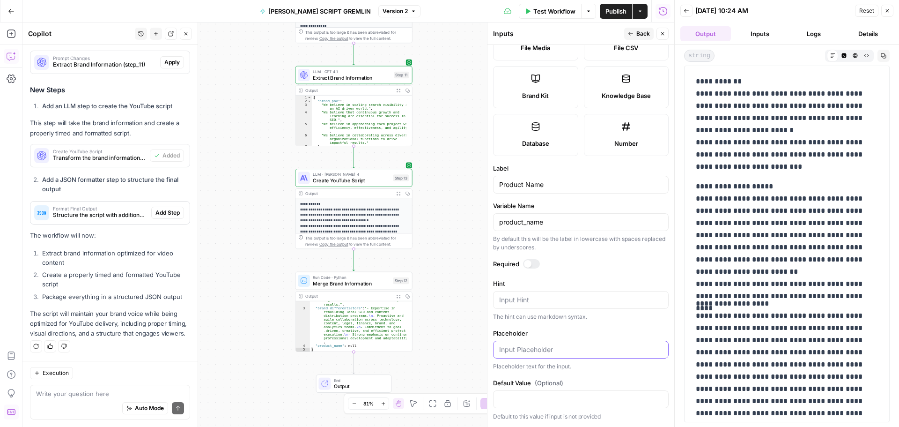
click at [528, 352] on input "Placeholder" at bounding box center [580, 349] width 163 height 9
paste input "Name of the shiny thing you’re trying to get people to click on."
type input "Name of the shiny thing you’re trying to get people to click on."
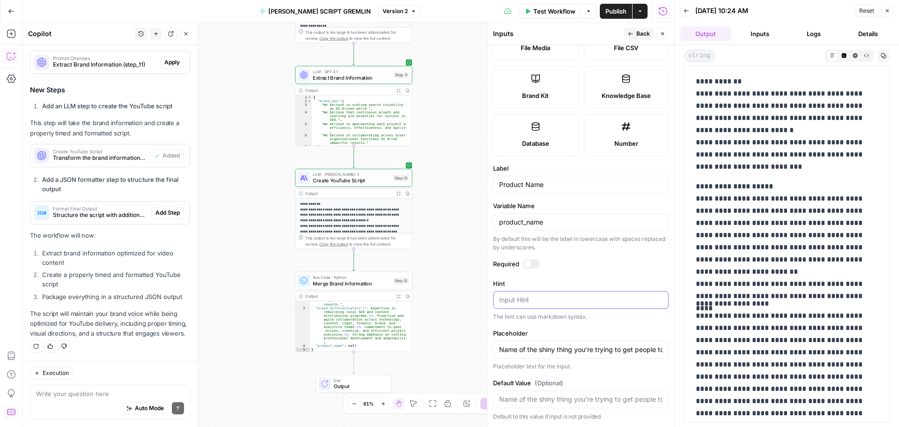
click at [506, 302] on textarea "Hint" at bounding box center [580, 299] width 163 height 9
paste textarea "What’s the gremlin selling (subtly or otherwise)?"
type textarea "What’s the gremlin selling (subtly or otherwise)?"
click at [637, 31] on span "Back" at bounding box center [644, 34] width 14 height 8
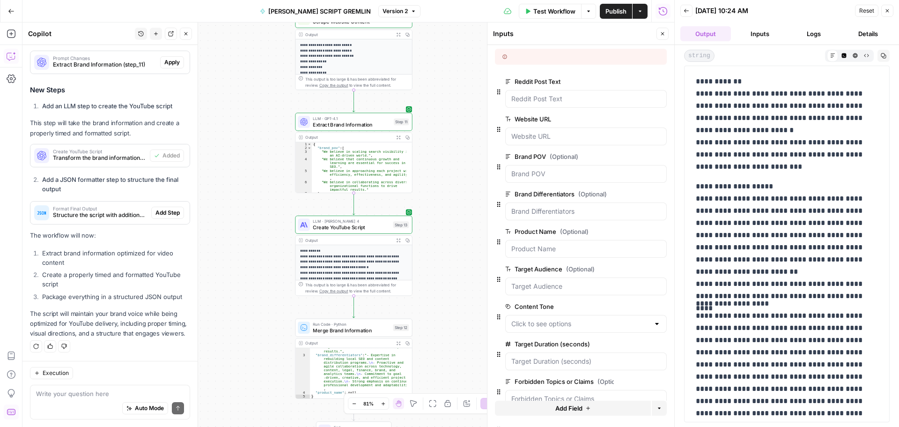
click at [622, 271] on span "edit field" at bounding box center [632, 268] width 21 height 7
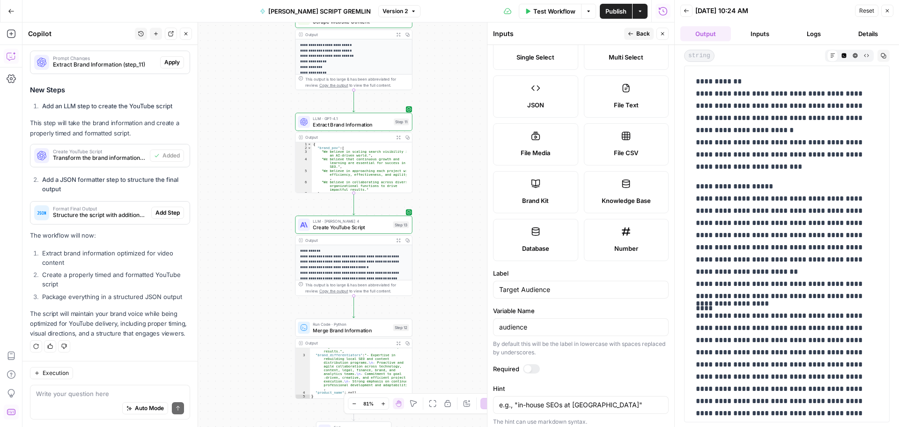
scroll to position [188, 0]
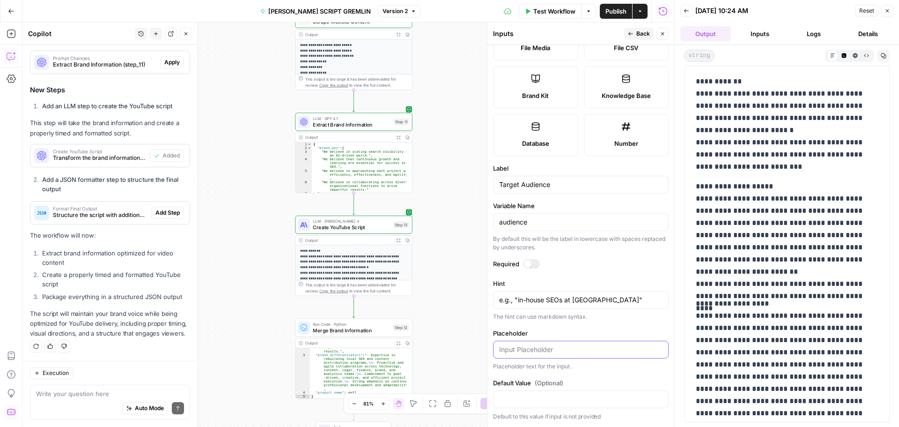
click at [557, 349] on input "Placeholder" at bounding box center [580, 349] width 163 height 9
paste input "Who’s watching? Be specific or make it weird."
type input "Who’s watching? Be specific or make it weird."
drag, startPoint x: 630, startPoint y: 299, endPoint x: 497, endPoint y: 306, distance: 133.7
click at [497, 306] on div "e.g., "in-house SEOs at mid-market SaaS" e.g., "in-house SEOs at mid-market Saa…" at bounding box center [581, 300] width 176 height 18
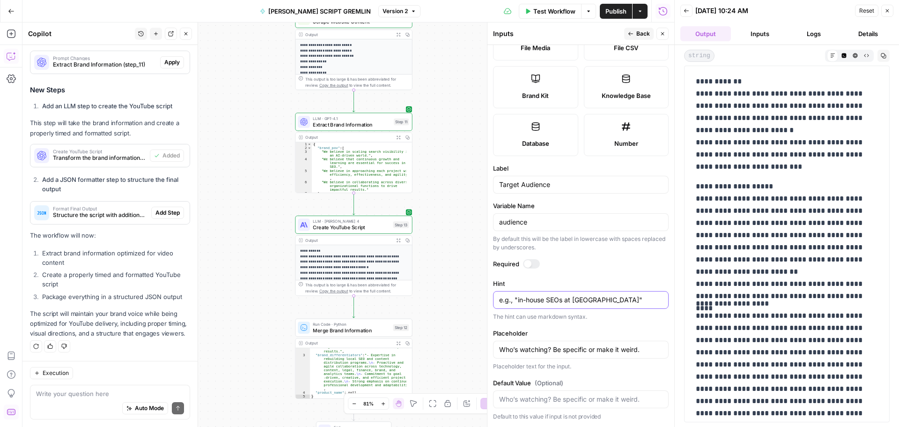
paste textarea "Who do you want to hook? Marketers? Dungeon Masters? AI-curious moms?"
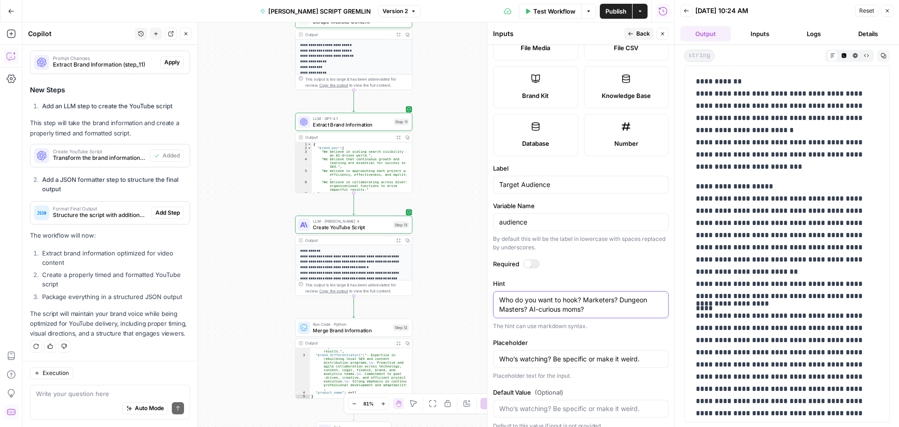
type textarea "Who do you want to hook? Marketers? Dungeon Masters? AI-curious moms?"
click at [636, 35] on button "Back" at bounding box center [639, 34] width 30 height 12
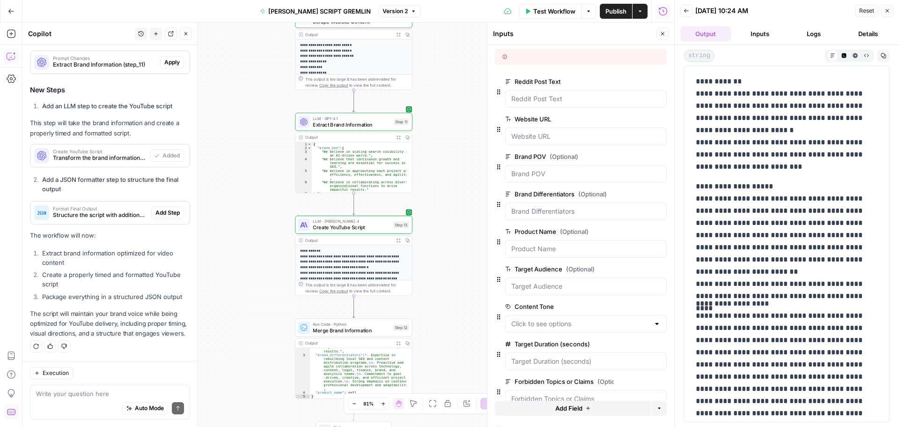
click at [629, 304] on span "edit field" at bounding box center [632, 306] width 21 height 7
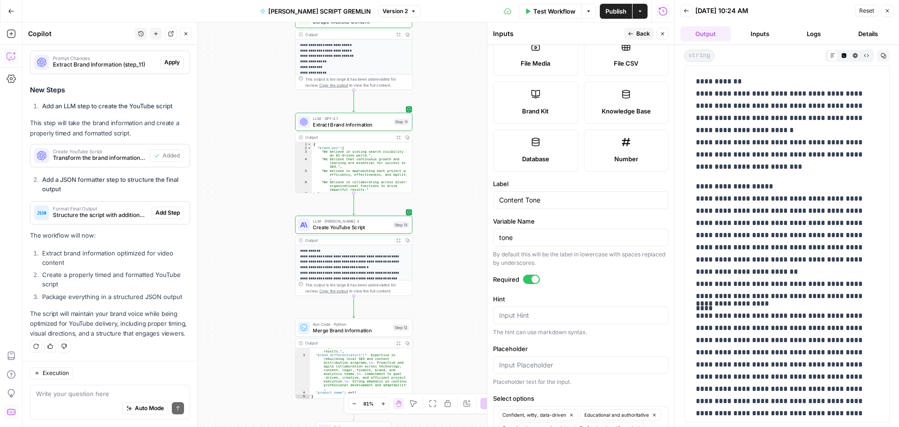
scroll to position [265, 0]
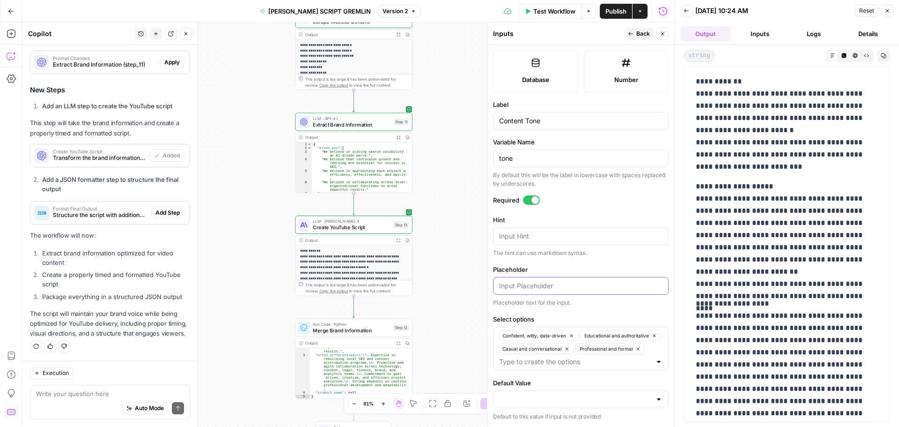
click at [546, 281] on input "Placeholder" at bounding box center [580, 285] width 163 height 9
paste input "Click to see your gremlin’s moodboard."
type input "Click to see your gremlin’s moodboard."
click at [543, 227] on div "Input Hint" at bounding box center [581, 236] width 176 height 18
paste textarea "Choose a tone: professional, sarcastic, educational, unhinged — you know, the c…"
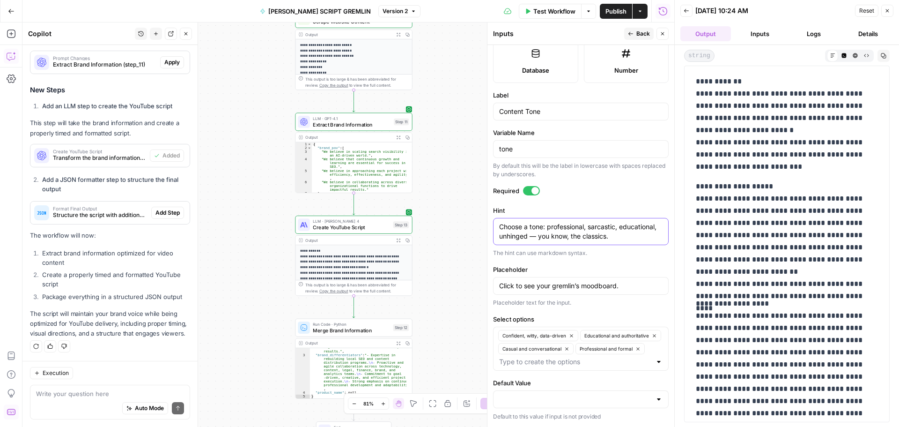
type textarea "Choose a tone: professional, sarcastic, educational, unhinged — you know, the c…"
click at [640, 36] on span "Back" at bounding box center [644, 34] width 14 height 8
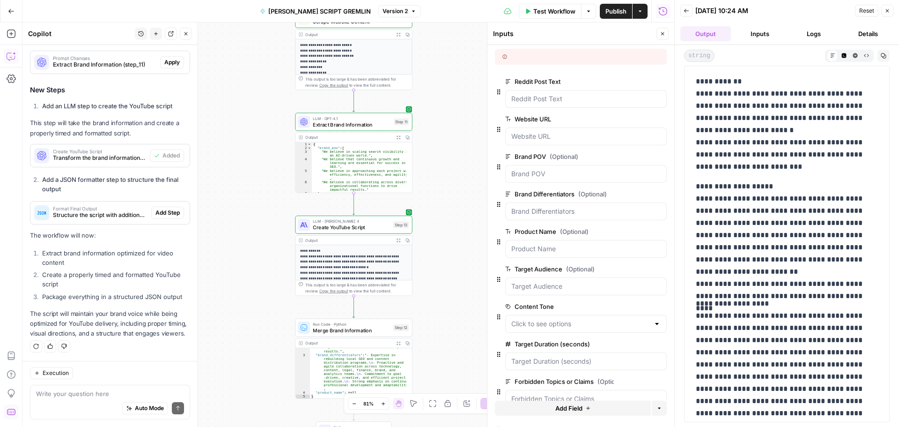
scroll to position [94, 0]
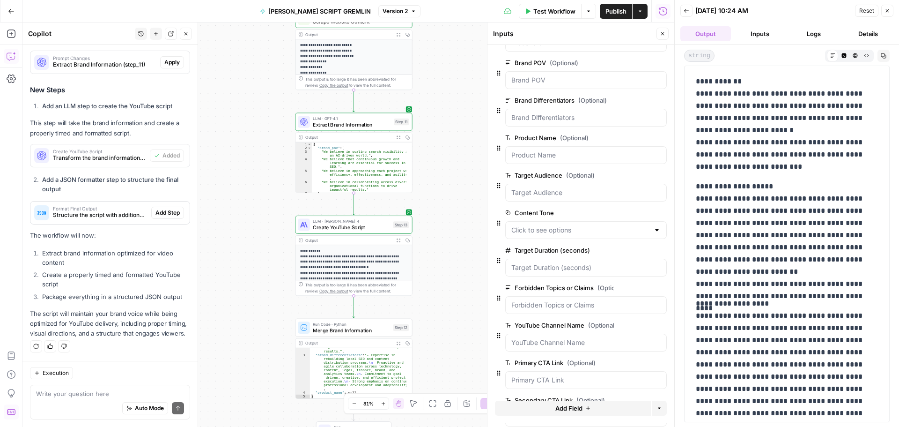
click at [630, 250] on span "edit field" at bounding box center [632, 249] width 21 height 7
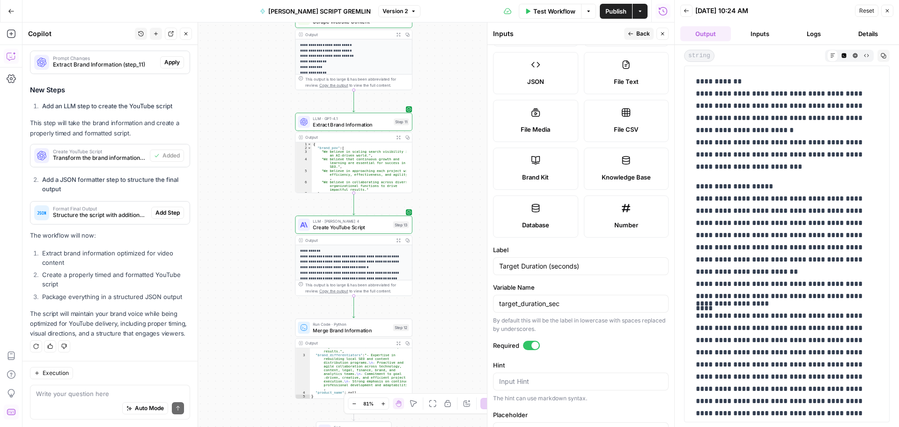
scroll to position [188, 0]
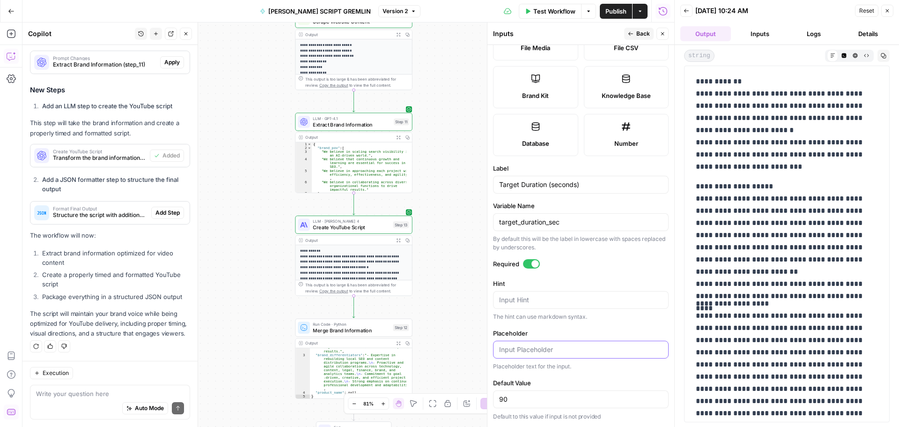
click at [537, 348] on input "Placeholder" at bounding box center [580, 349] width 163 height 9
paste input "How long should the gremlin talk before viewers get bored?"
type input "How long should the gremlin talk before viewers get bored?"
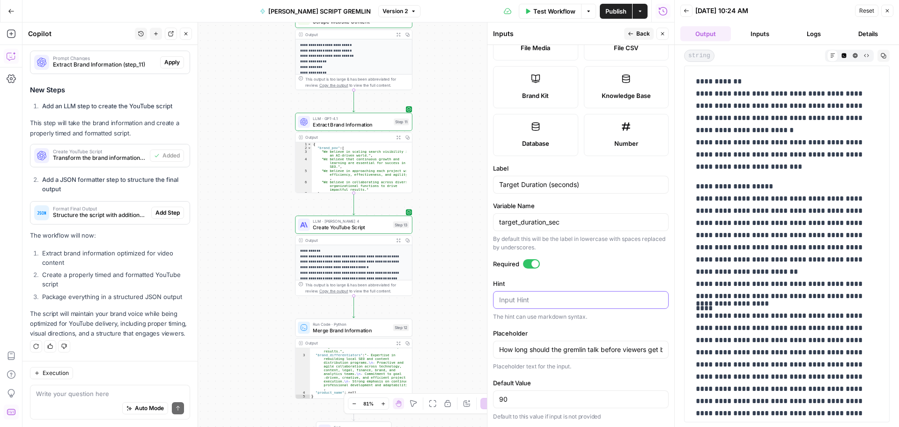
drag, startPoint x: 526, startPoint y: 302, endPoint x: 526, endPoint y: 297, distance: 4.8
click at [526, 297] on textarea "Hint" at bounding box center [580, 299] width 163 height 9
paste textarea "Ideal video length. Are we going snackable or deep dive?"
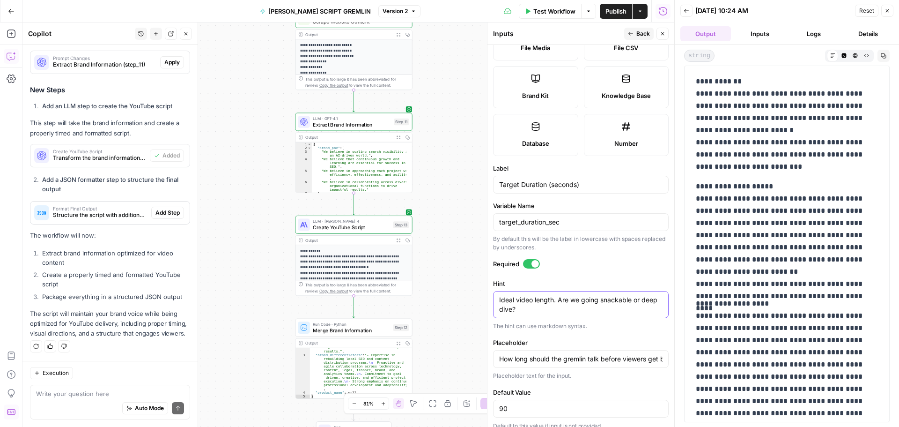
type textarea "Ideal video length. Are we going snackable or deep dive?"
drag, startPoint x: 636, startPoint y: 33, endPoint x: 240, endPoint y: 78, distance: 398.3
click at [630, 29] on button "Back" at bounding box center [639, 34] width 30 height 12
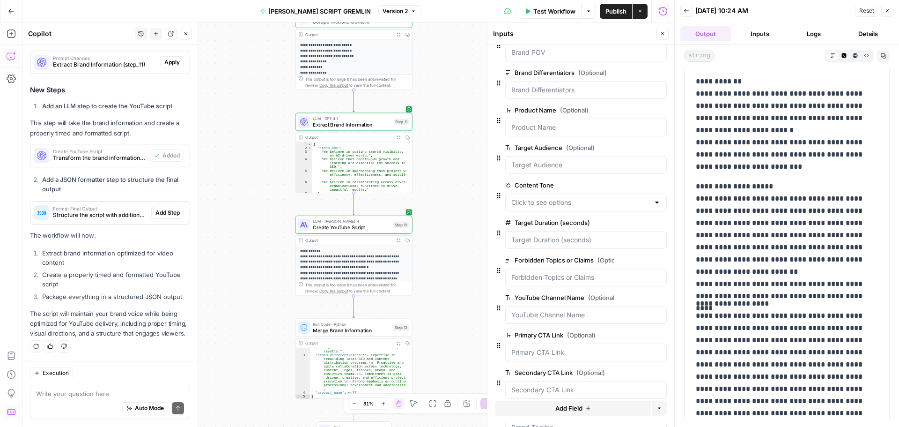
scroll to position [141, 0]
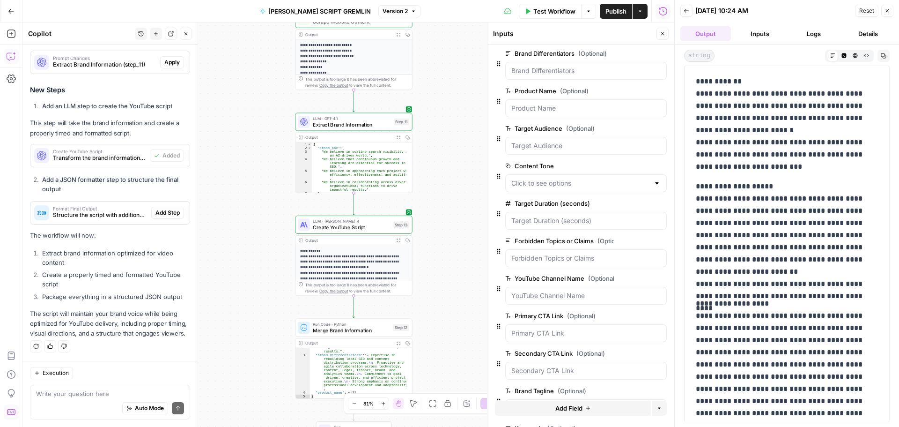
click at [622, 241] on span "edit field" at bounding box center [632, 240] width 21 height 7
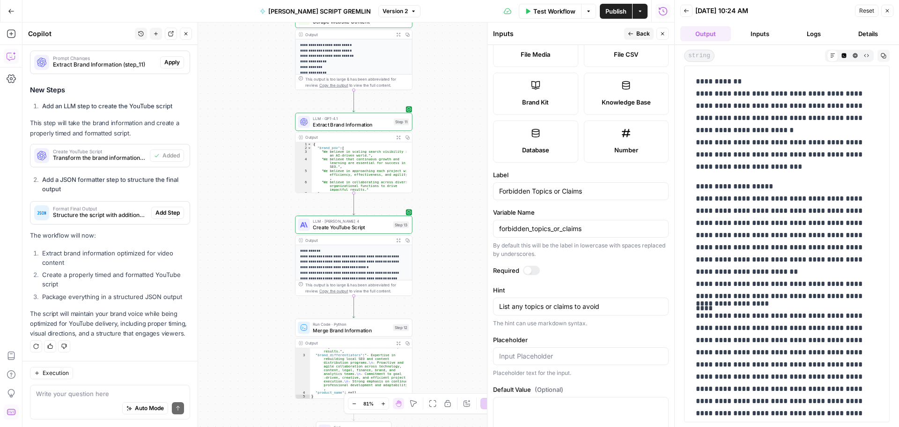
scroll to position [207, 0]
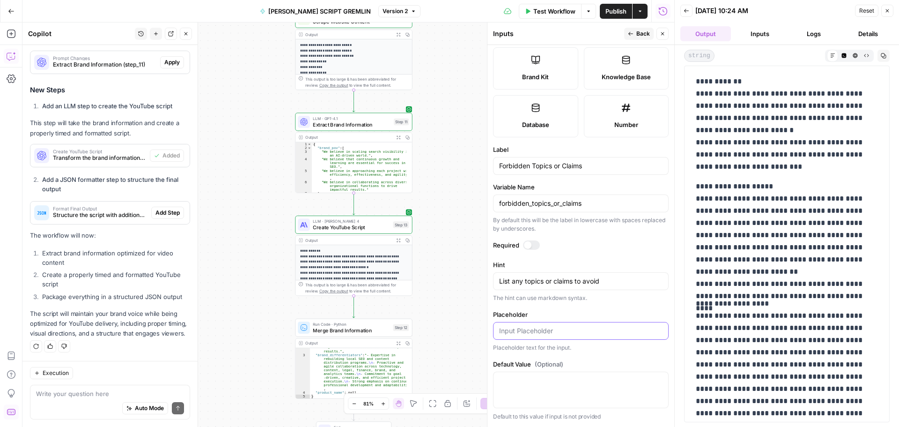
click at [551, 328] on input "Placeholder" at bounding box center [580, 330] width 163 height 9
paste input "What can’t we say unless we want lawyers involved?"
type input "What can’t we say unless we want lawyers involved?"
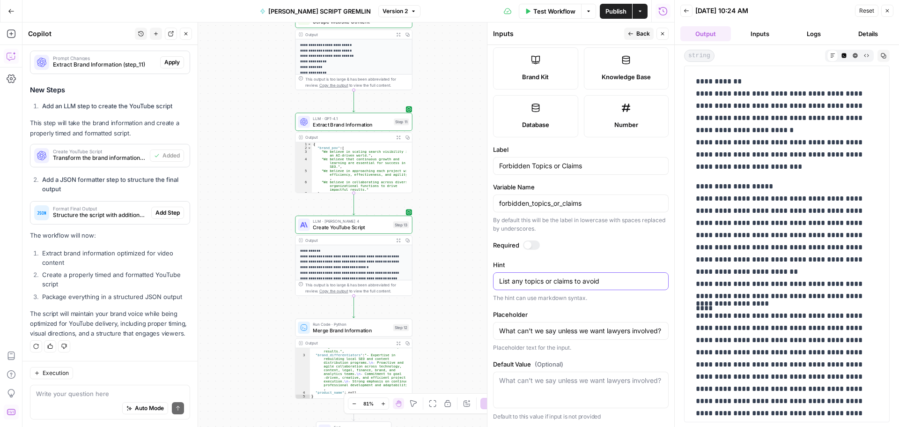
drag, startPoint x: 595, startPoint y: 280, endPoint x: 492, endPoint y: 280, distance: 102.6
click at [492, 280] on form "Input type Short Text Long Text Single Select Multi Select JSON File Text File …" at bounding box center [581, 236] width 187 height 382
paste textarea "Keep it legal. List anything you want filtered out — topics, phrases, or secret…"
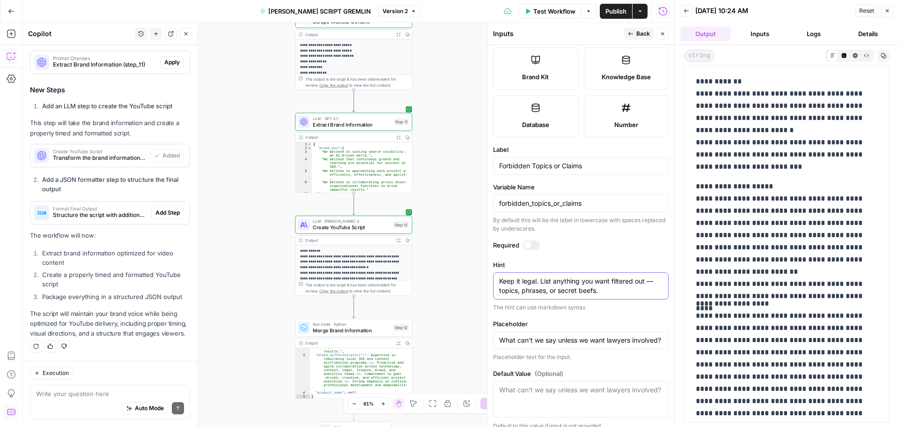
type textarea "Keep it legal. List anything you want filtered out — topics, phrases, or secret…"
click at [632, 34] on icon "button" at bounding box center [631, 34] width 6 height 6
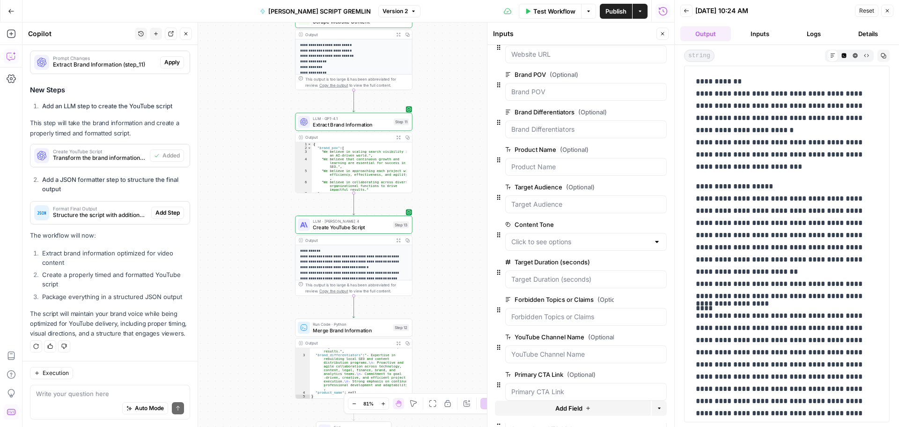
scroll to position [141, 0]
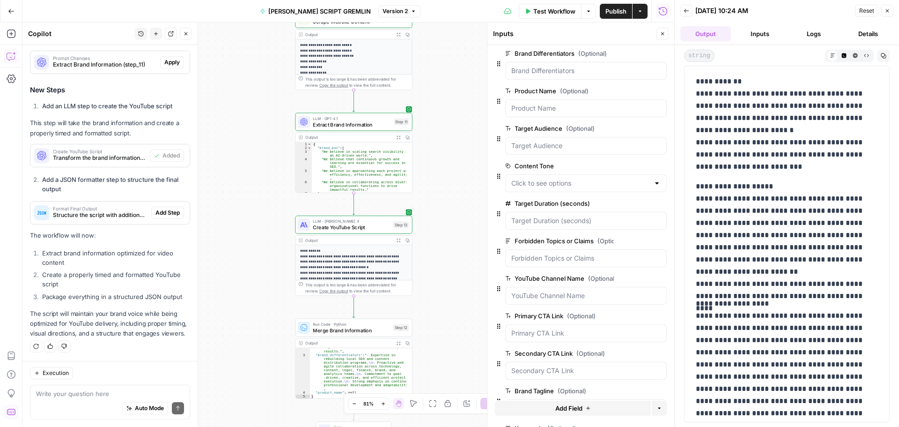
click at [623, 276] on span "edit field" at bounding box center [632, 277] width 21 height 7
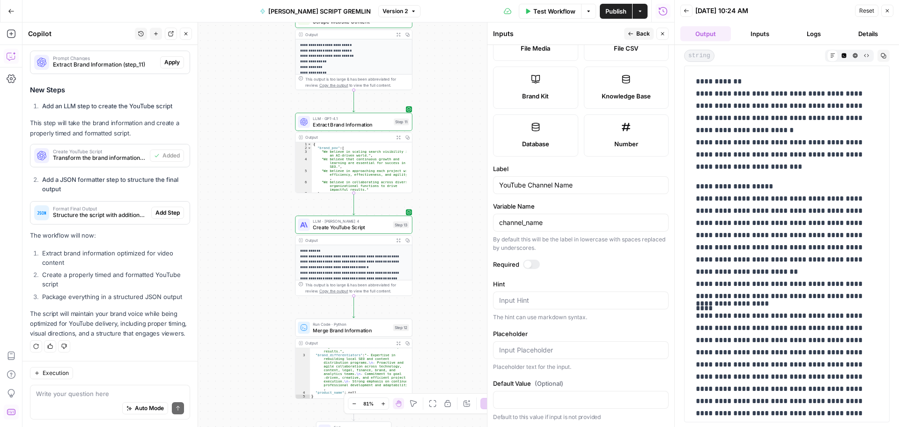
scroll to position [188, 0]
click at [550, 350] on input "Placeholder" at bounding box center [580, 349] width 163 height 9
paste input "Where will this cursed masterpiece live?"
type input "Where will this cursed masterpiece live?"
click at [514, 297] on div "Input Hint" at bounding box center [581, 300] width 176 height 18
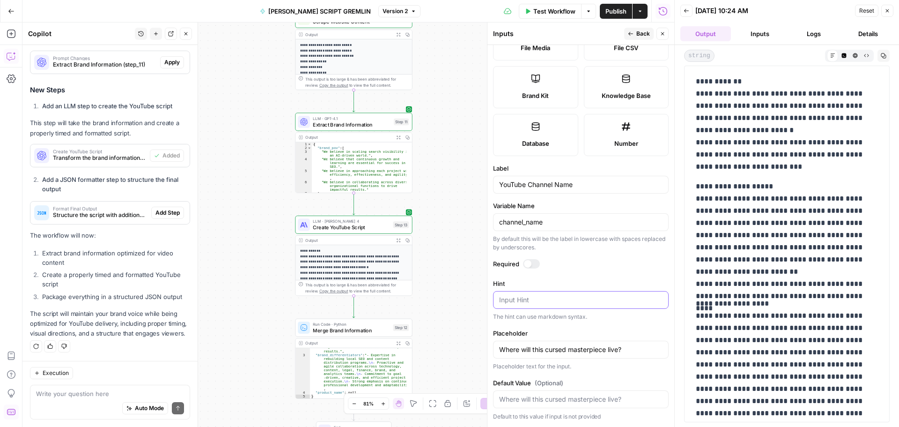
paste textarea "The channel where your gremlin content will be summoned into public view."
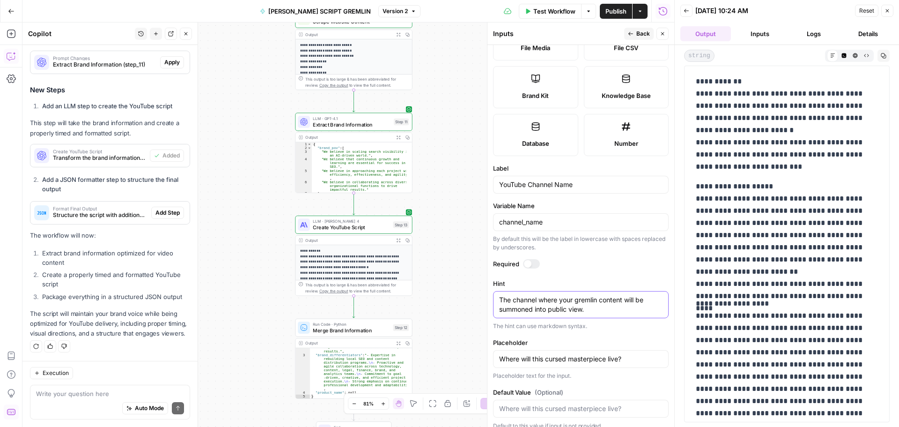
type textarea "The channel where your gremlin content will be summoned into public view."
click at [632, 30] on button "Back" at bounding box center [639, 34] width 30 height 12
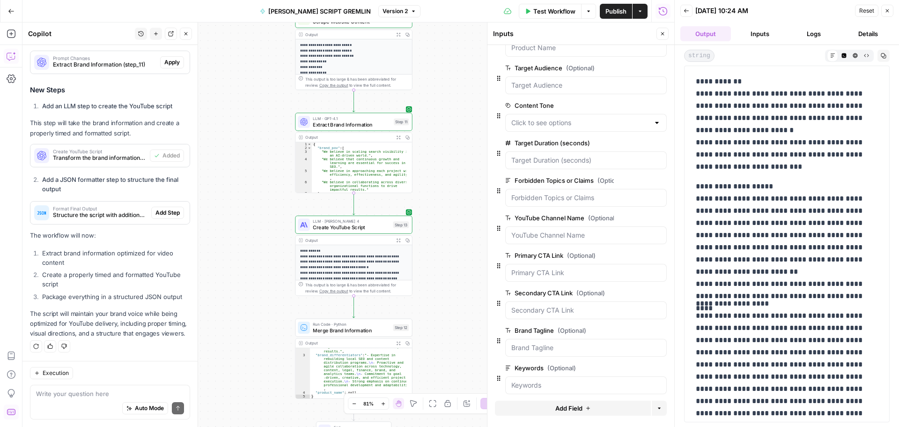
scroll to position [208, 0]
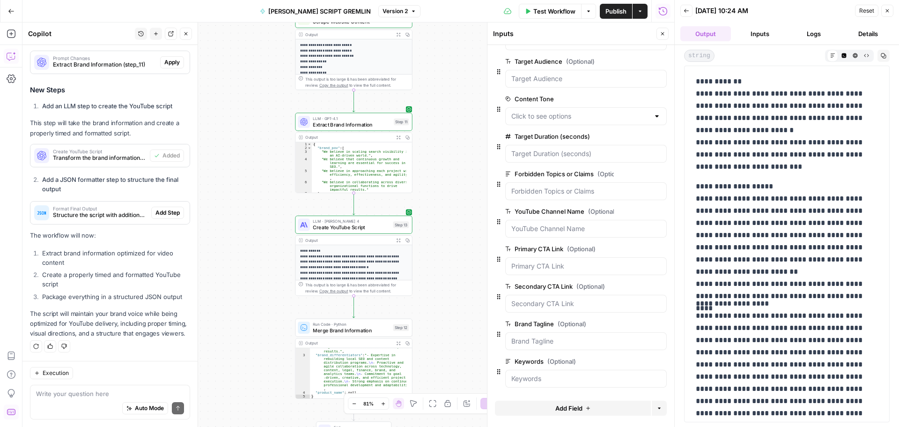
click at [626, 246] on span "edit field" at bounding box center [632, 248] width 21 height 7
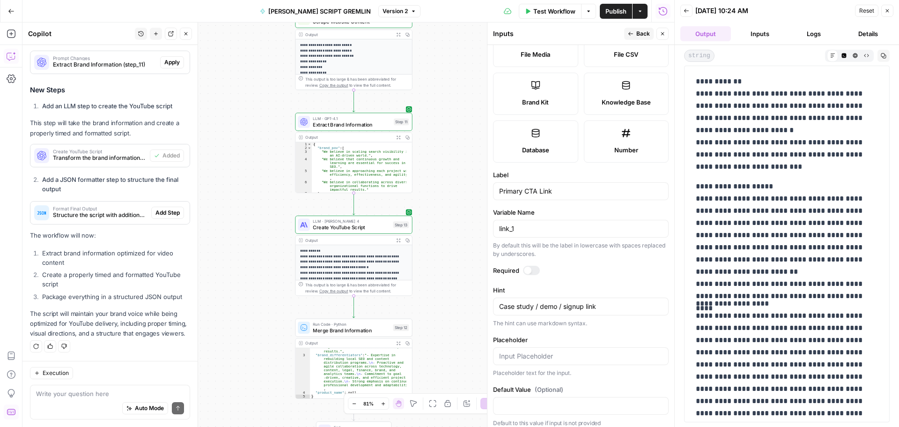
scroll to position [188, 0]
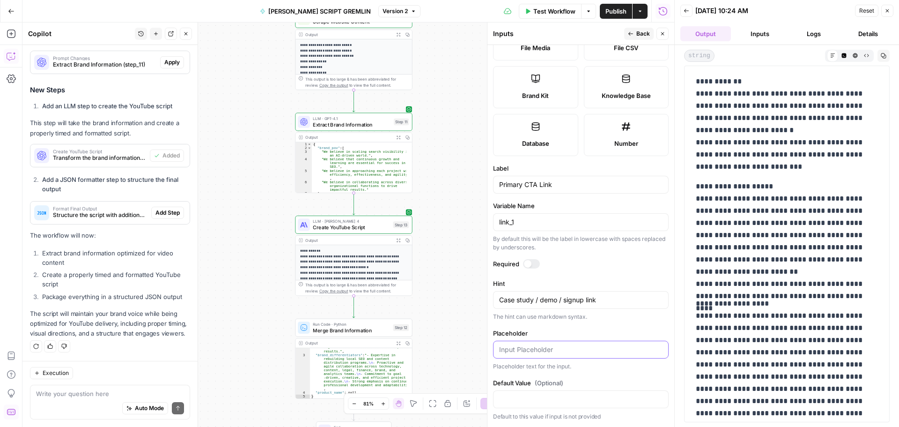
click at [536, 351] on input "Placeholder" at bounding box center [580, 349] width 163 height 9
paste input "Where should the gremlin point its bony little finger first?"
type input "Where should the gremlin point its bony little finger first?"
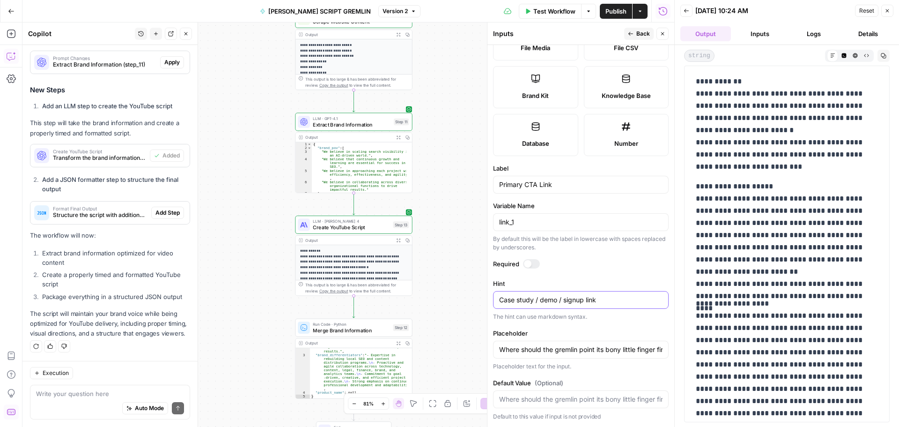
drag, startPoint x: 587, startPoint y: 295, endPoint x: 484, endPoint y: 294, distance: 103.5
click at [487, 294] on div "Inputs Back Close Input type Short Text Long Text Single Select Multi Select JS…" at bounding box center [580, 224] width 187 height 404
paste textarea "The main call to action: product, signup, freebie, etc."
type textarea "The main call to action: product, signup, freebie, etc."
click at [634, 28] on button "Back" at bounding box center [639, 34] width 30 height 12
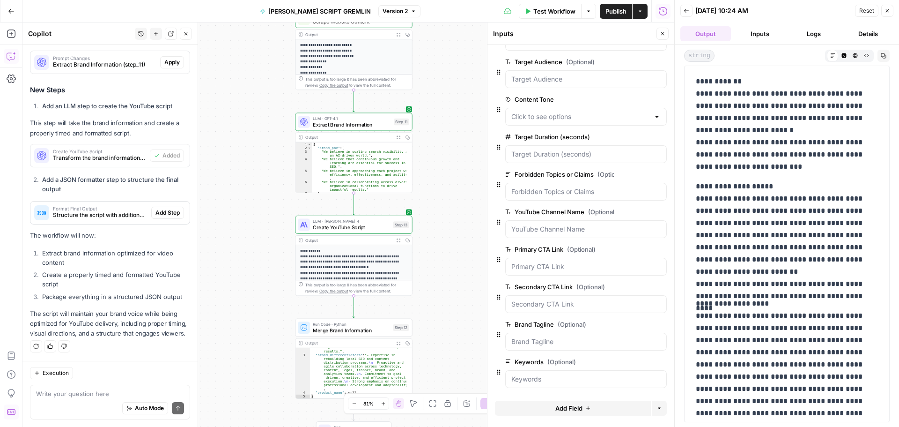
scroll to position [208, 0]
click at [624, 288] on span "edit field" at bounding box center [632, 285] width 21 height 7
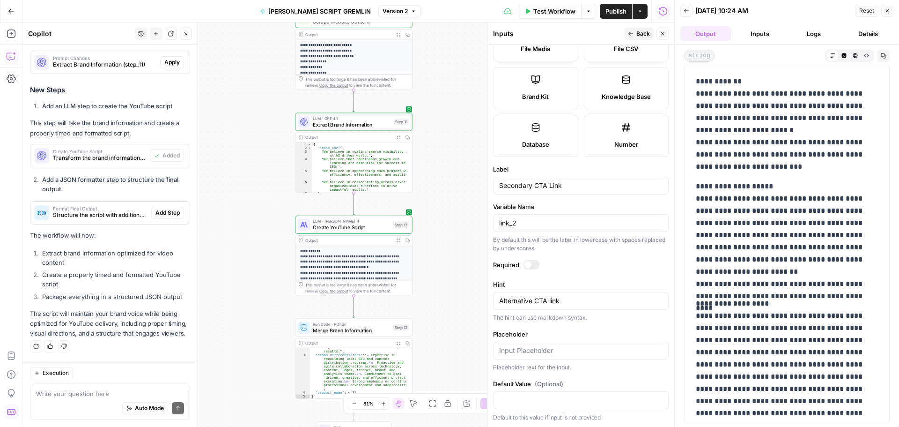
scroll to position [188, 0]
click at [534, 350] on input "Placeholder" at bounding box center [580, 349] width 163 height 9
paste input "Backup button in case they don’t bite the first time."
type input "Backup button in case they don’t bite the first time."
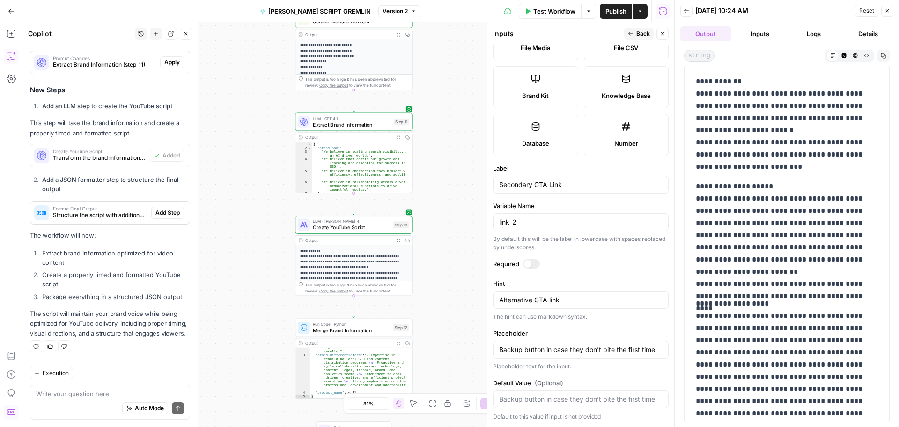
scroll to position [0, 0]
click at [512, 396] on input "Default Value (Optional)" at bounding box center [580, 398] width 163 height 9
drag, startPoint x: 567, startPoint y: 296, endPoint x: 492, endPoint y: 303, distance: 75.3
click at [493, 303] on form "Input type Short Text Long Text Single Select Multi Select JSON File Text File …" at bounding box center [581, 236] width 187 height 382
paste textarea "Optional second link. Think blog, about page, or a sneaky little funnel."
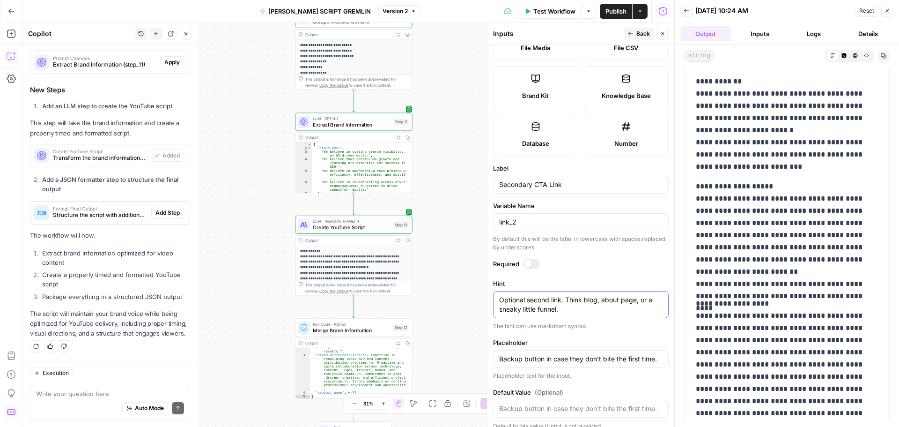
type textarea "Optional second link. Think blog, about page, or a sneaky little funnel."
click at [632, 39] on button "Back" at bounding box center [639, 34] width 30 height 12
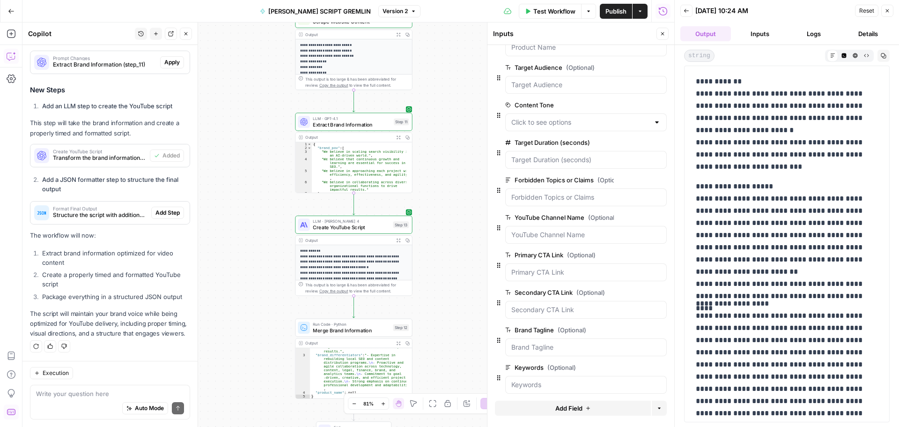
scroll to position [208, 0]
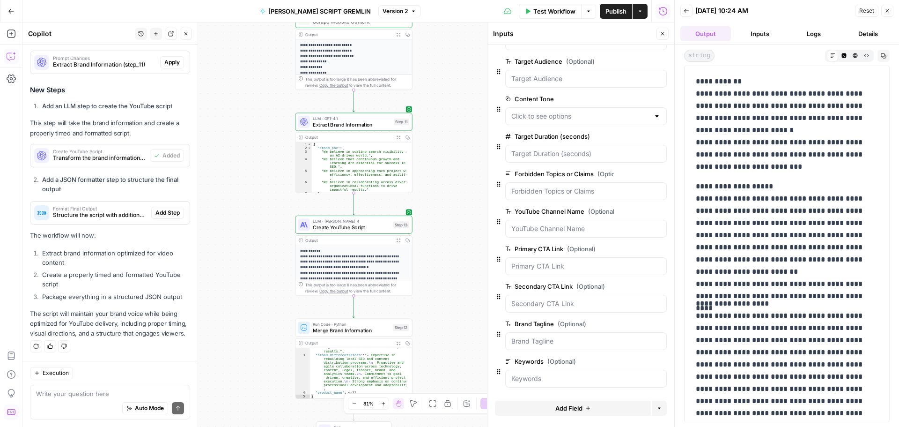
click at [624, 324] on span "edit field" at bounding box center [632, 323] width 21 height 7
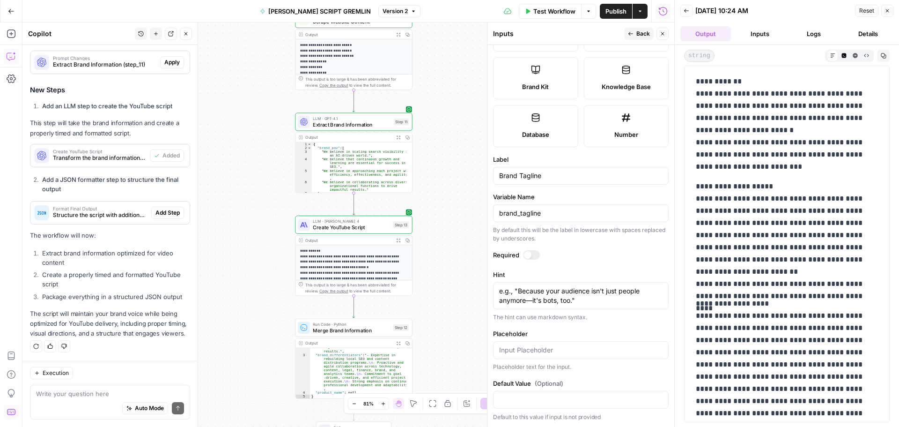
scroll to position [197, 0]
click at [562, 347] on input "Placeholder" at bounding box center [580, 349] width 163 height 9
paste input "Your brand’s catchphrase, chant, or chaos spell."
type input "Your brand’s catchphrase, chant, or chaos spell."
drag, startPoint x: 583, startPoint y: 300, endPoint x: 486, endPoint y: 292, distance: 96.8
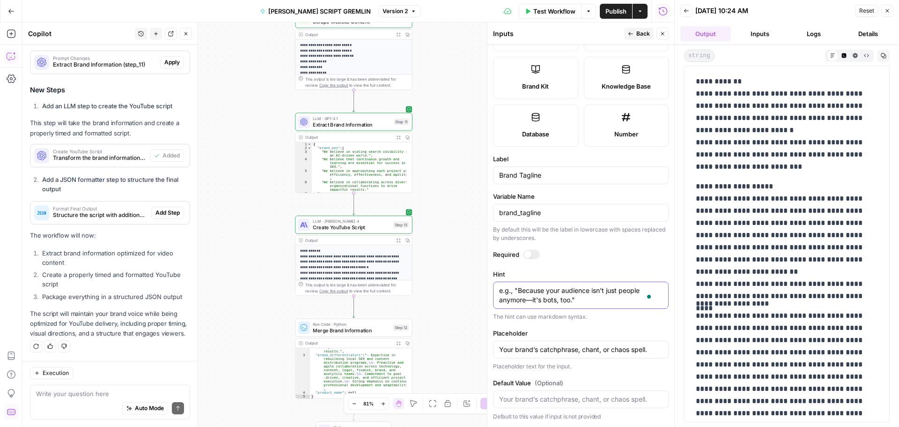
click at [487, 292] on div "Inputs Back Close Input type Short Text Long Text Single Select Multi Select JS…" at bounding box center [580, 224] width 187 height 404
paste textarea "What’s the line you want stuck in their heads? Optional, but catchy AF."
type textarea "What’s the line you want stuck in their heads? Optional, but catchy AF."
click at [632, 31] on icon "button" at bounding box center [631, 34] width 6 height 6
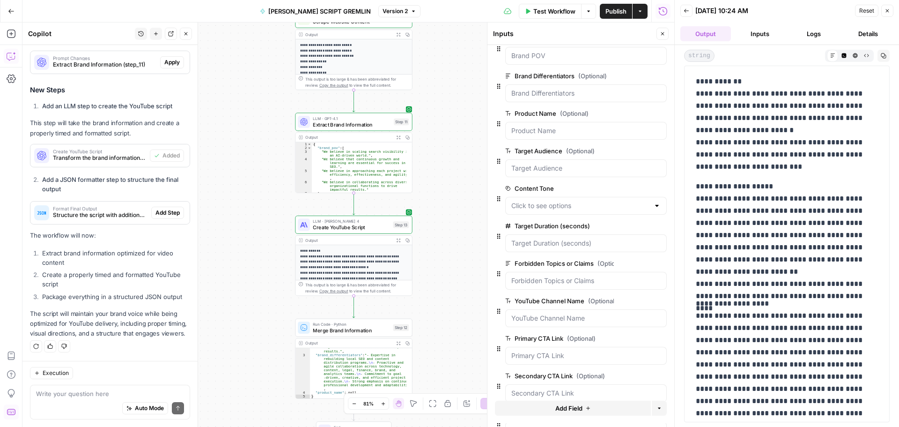
scroll to position [208, 0]
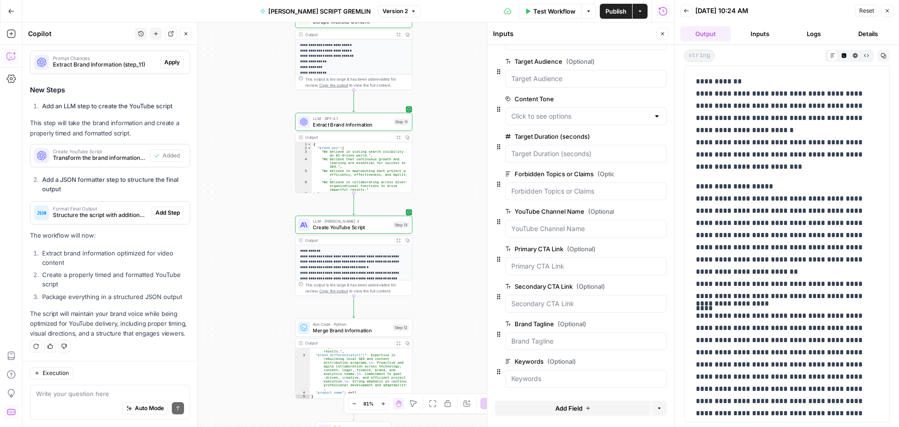
click at [625, 359] on span "edit field" at bounding box center [632, 360] width 21 height 7
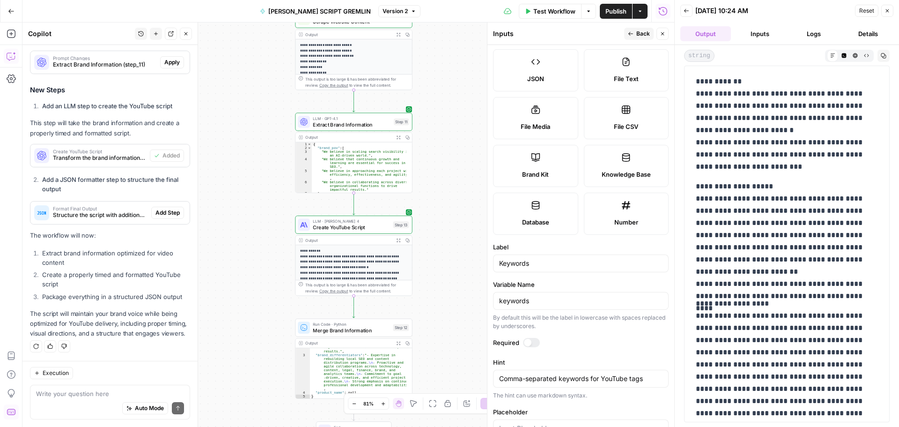
scroll to position [207, 0]
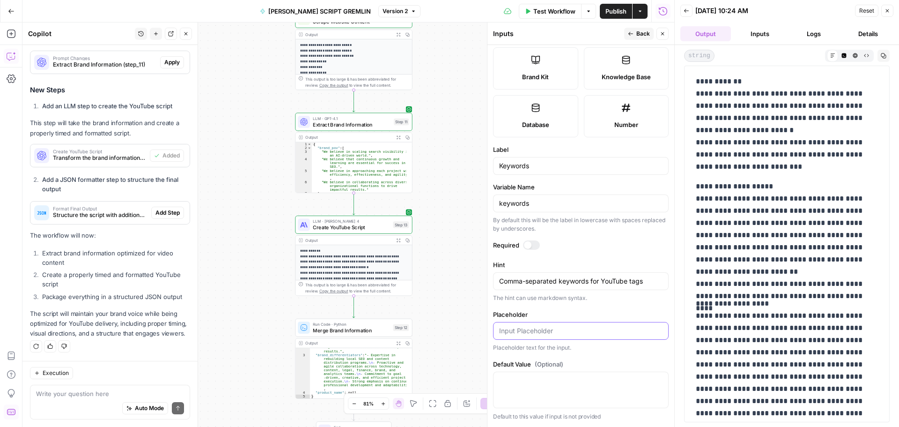
click at [550, 333] on input "Placeholder" at bounding box center [580, 330] width 163 height 9
paste input "Words the gremlin should obsess over for ranking and training the LLM overlords."
type input "Words the gremlin should obsess over for ranking and training the LLM overlords."
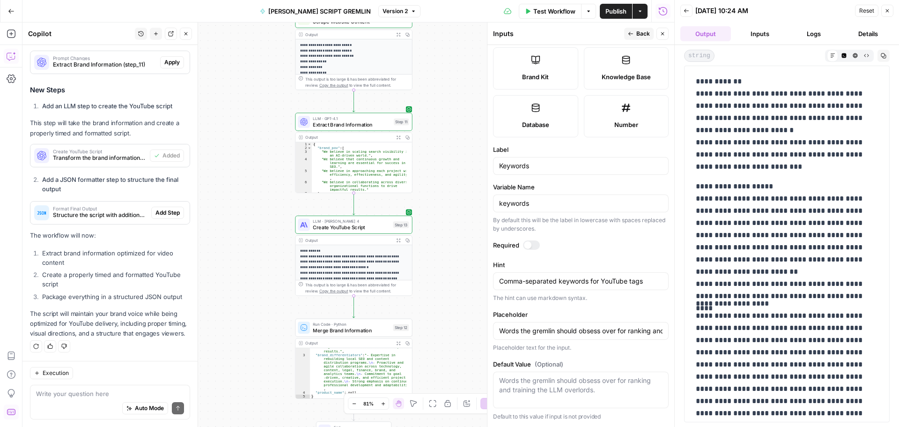
drag, startPoint x: 504, startPoint y: 277, endPoint x: 637, endPoint y: 282, distance: 132.7
click at [635, 281] on div "Comma-separated keywords for YouTube tags Comma-separated keywords for YouTube …" at bounding box center [581, 281] width 176 height 18
drag, startPoint x: 632, startPoint y: 280, endPoint x: 501, endPoint y: 293, distance: 132.3
click at [501, 293] on div "Hint Comma-separated keywords for YouTube tags Comma-separated keywords for You…" at bounding box center [581, 281] width 176 height 42
paste textarea "SEO and AI visibility keywords — use these to help Script Gremlin get your mess…"
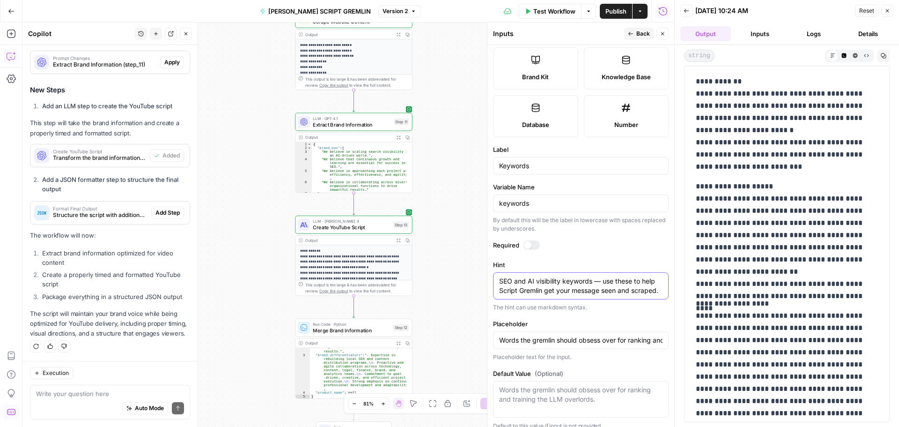
type textarea "SEO and AI visibility keywords — use these to help Script Gremlin get your mess…"
click at [638, 35] on span "Back" at bounding box center [644, 34] width 14 height 8
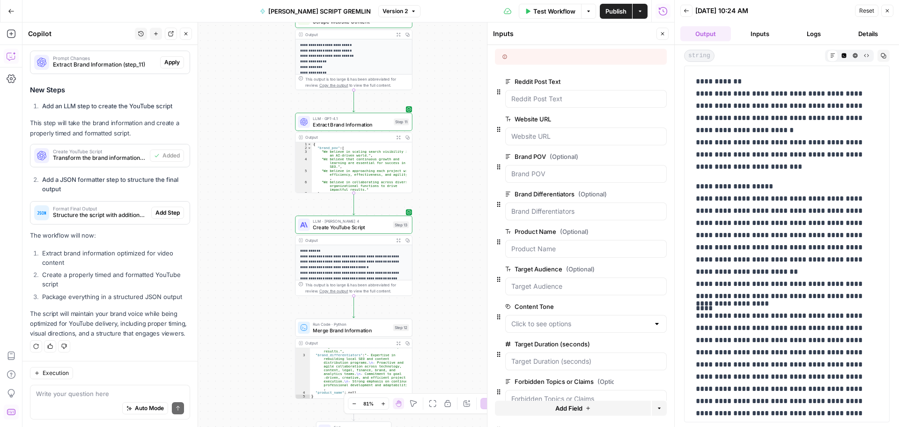
click at [616, 11] on span "Publish" at bounding box center [616, 11] width 21 height 9
click at [13, 11] on icon "button" at bounding box center [11, 11] width 6 height 4
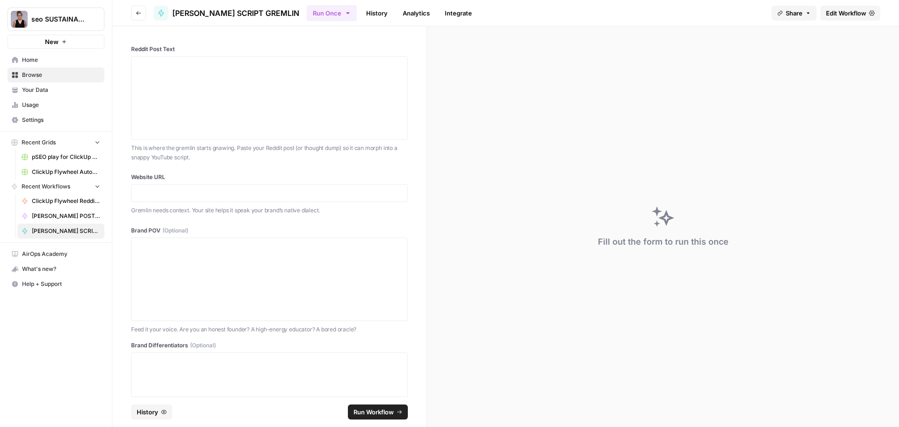
click at [42, 74] on span "Browse" at bounding box center [61, 75] width 78 height 8
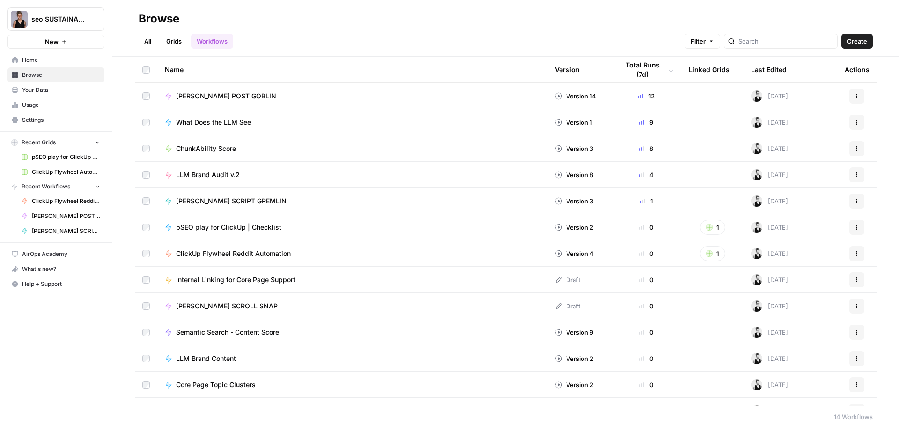
click at [284, 309] on div "[PERSON_NAME] SCROLL SNAP" at bounding box center [352, 305] width 375 height 9
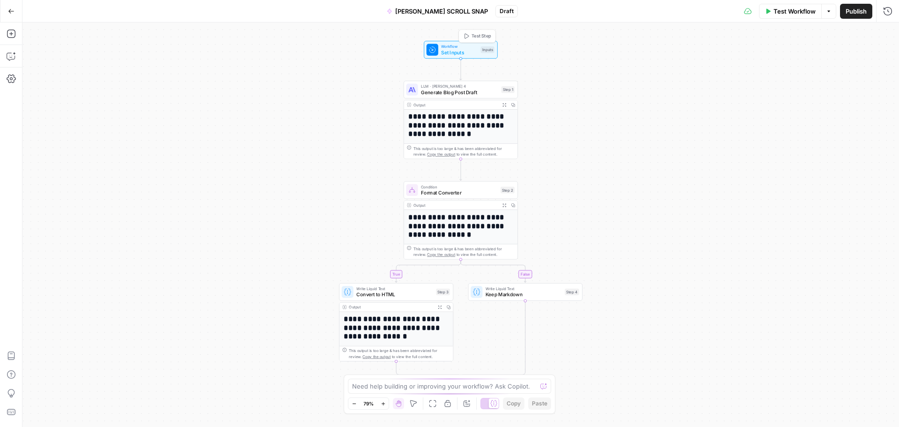
click at [456, 49] on span "Set Inputs" at bounding box center [459, 52] width 37 height 7
drag, startPoint x: 724, startPoint y: 66, endPoint x: 724, endPoint y: 175, distance: 108.7
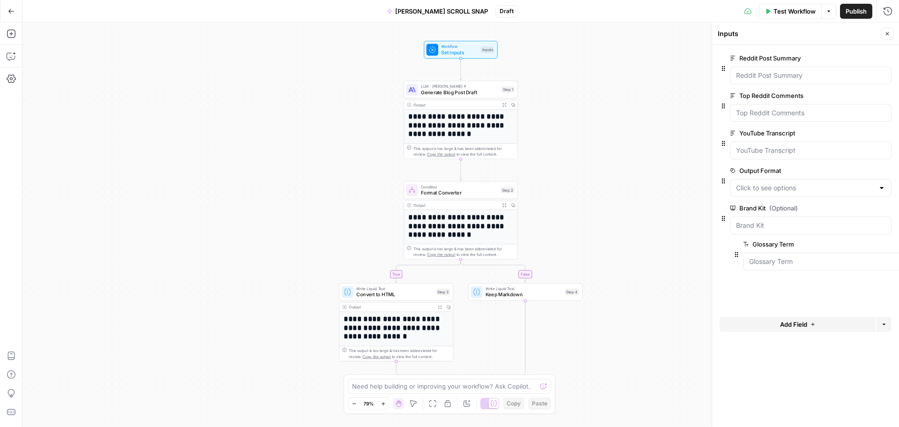
drag, startPoint x: 726, startPoint y: 65, endPoint x: 739, endPoint y: 253, distance: 188.8
drag, startPoint x: 722, startPoint y: 220, endPoint x: 726, endPoint y: 296, distance: 76.9
drag, startPoint x: 725, startPoint y: 179, endPoint x: 724, endPoint y: 255, distance: 75.9
click at [858, 171] on span "edit field" at bounding box center [856, 170] width 21 height 7
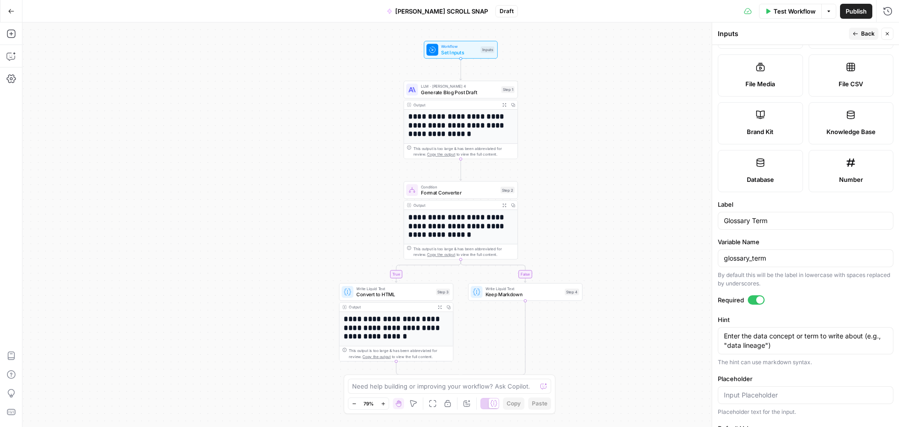
scroll to position [187, 0]
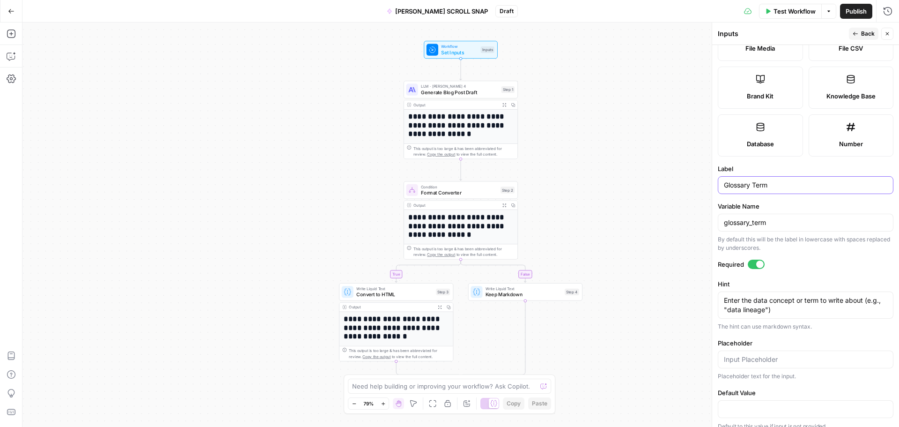
drag, startPoint x: 777, startPoint y: 184, endPoint x: 708, endPoint y: 189, distance: 69.0
click at [712, 189] on div "Inputs Back Close Input type Short Text Long Text Single Select Multi Select JS…" at bounding box center [805, 224] width 187 height 404
type input "Keywords"
click at [784, 223] on input "glossary_term" at bounding box center [805, 222] width 163 height 9
drag, startPoint x: 776, startPoint y: 224, endPoint x: 712, endPoint y: 220, distance: 63.8
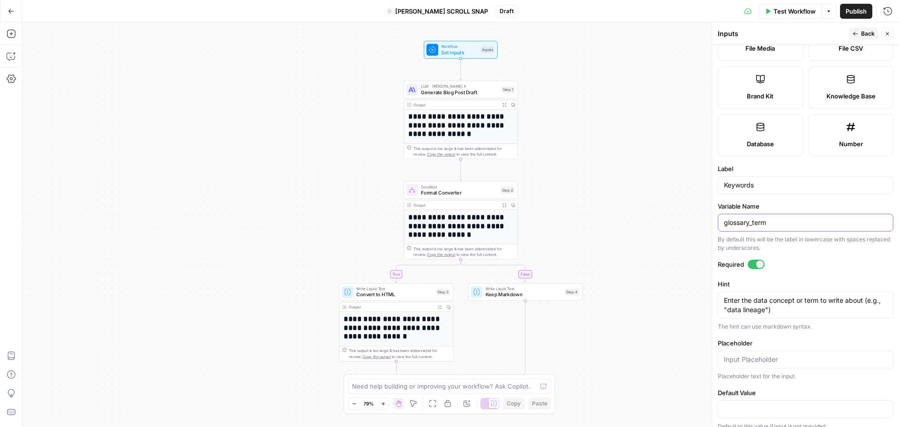
click at [712, 220] on div "Inputs Back Close Input type Short Text Long Text Single Select Multi Select JS…" at bounding box center [805, 224] width 187 height 404
type input "keywords"
click at [753, 266] on div at bounding box center [756, 263] width 17 height 9
click at [856, 33] on icon "button" at bounding box center [856, 34] width 6 height 6
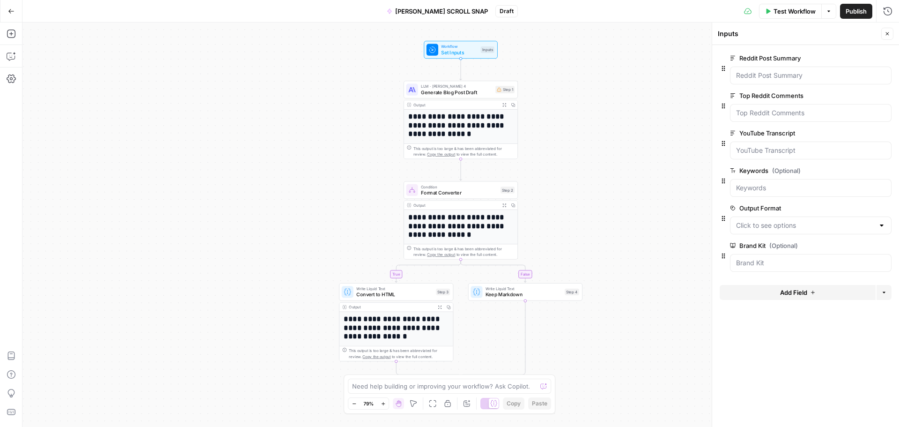
click at [879, 222] on div at bounding box center [881, 225] width 7 height 9
click at [814, 357] on form "Reddit Post Summary edit field Delete group Top Reddit Comments edit field Dele…" at bounding box center [805, 236] width 187 height 382
click at [804, 266] on Kit "Brand Kit (Optional)" at bounding box center [810, 262] width 149 height 9
click at [861, 246] on span "edit field" at bounding box center [856, 245] width 21 height 7
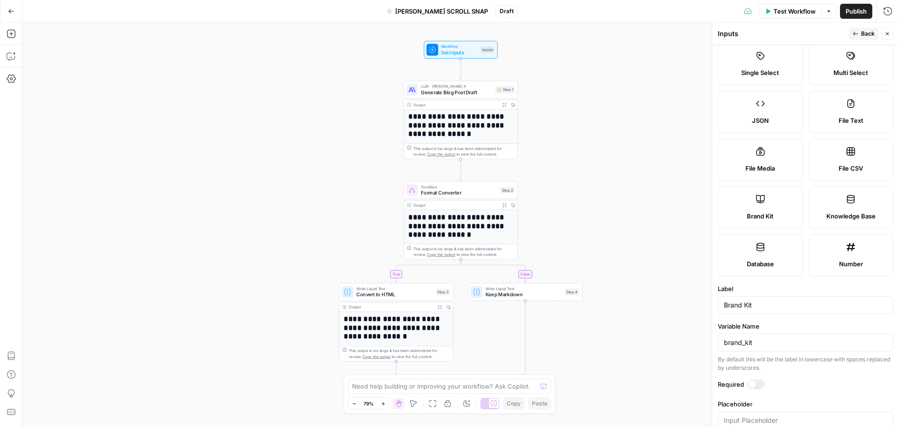
scroll to position [88, 0]
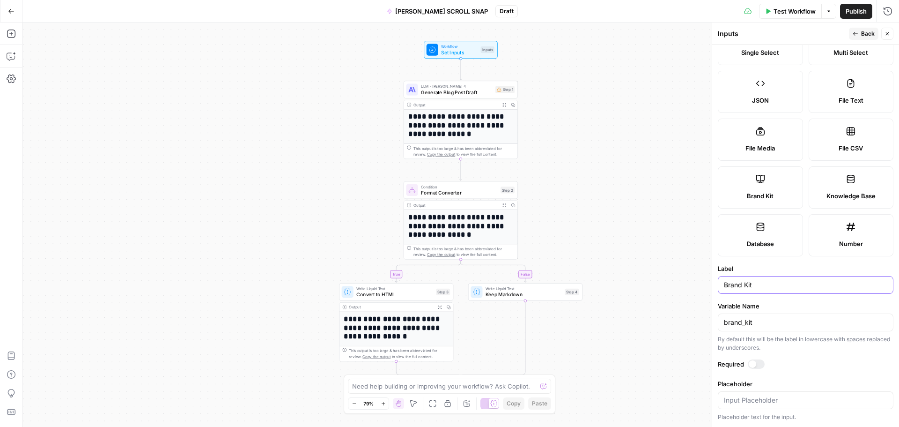
click at [769, 283] on input "Brand Kit" at bounding box center [805, 284] width 163 height 9
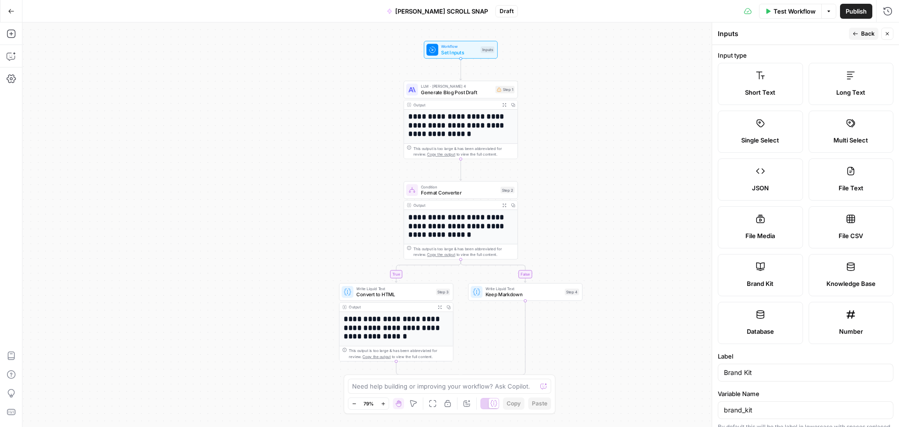
click at [838, 86] on label "Long Text" at bounding box center [851, 84] width 85 height 42
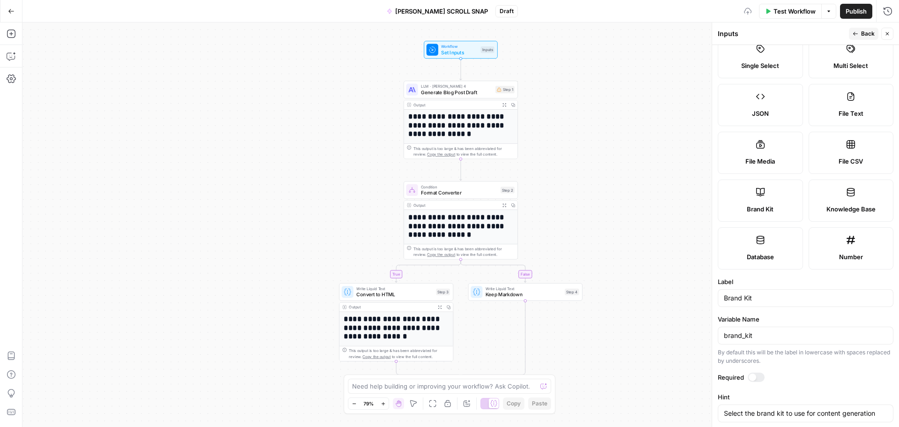
scroll to position [187, 0]
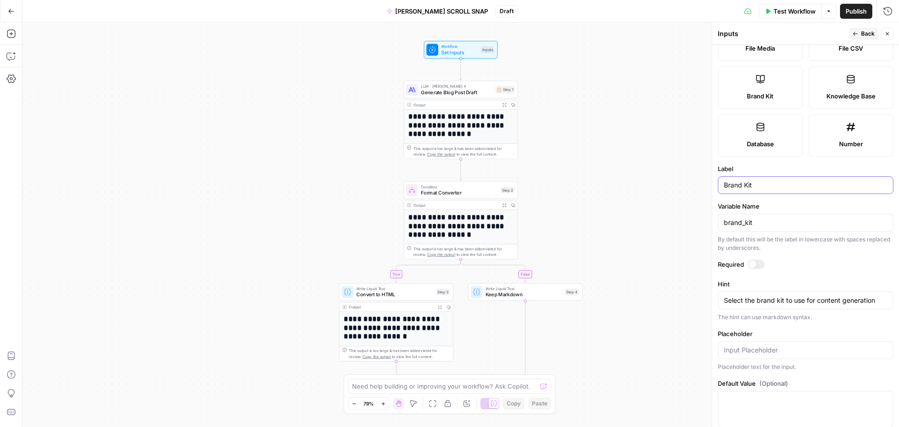
drag, startPoint x: 770, startPoint y: 182, endPoint x: 745, endPoint y: 188, distance: 26.1
click at [745, 188] on input "Brand Kit" at bounding box center [805, 184] width 163 height 9
type input "Brand Voice"
click at [756, 223] on input "brand_kit" at bounding box center [804, 222] width 160 height 9
type input "brand_voice"
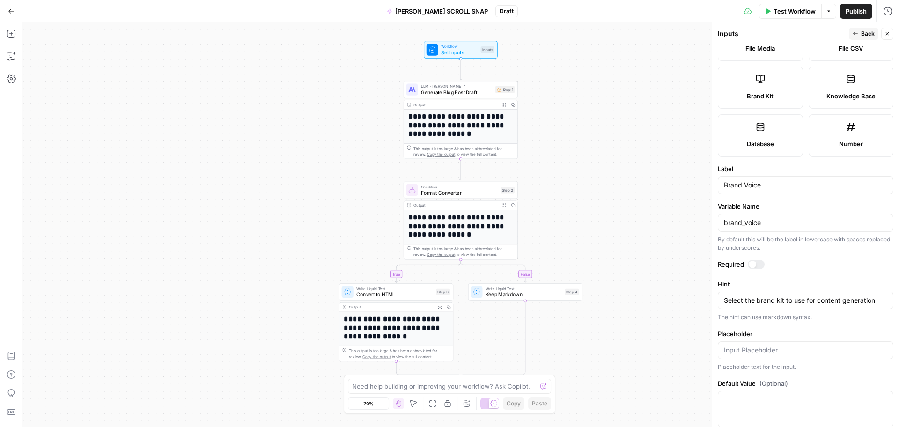
click at [764, 261] on label "Required" at bounding box center [806, 263] width 176 height 9
click at [762, 263] on div at bounding box center [756, 263] width 17 height 9
click at [866, 32] on span "Back" at bounding box center [868, 34] width 14 height 8
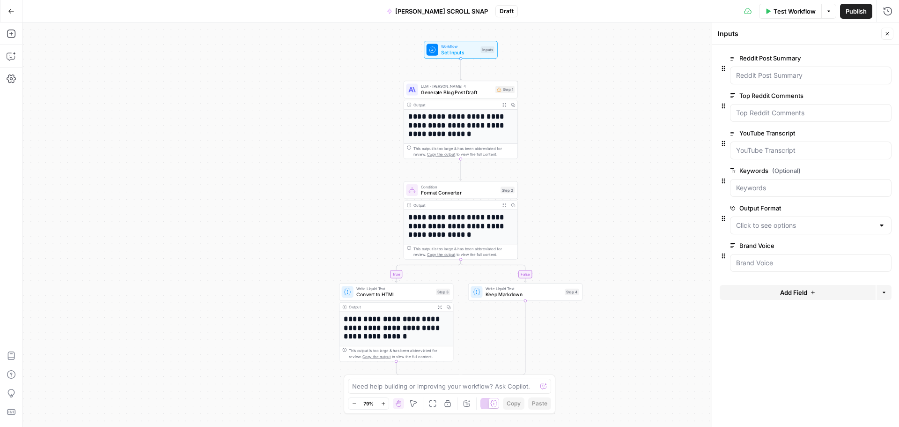
click at [793, 290] on span "Add Field" at bounding box center [793, 292] width 27 height 9
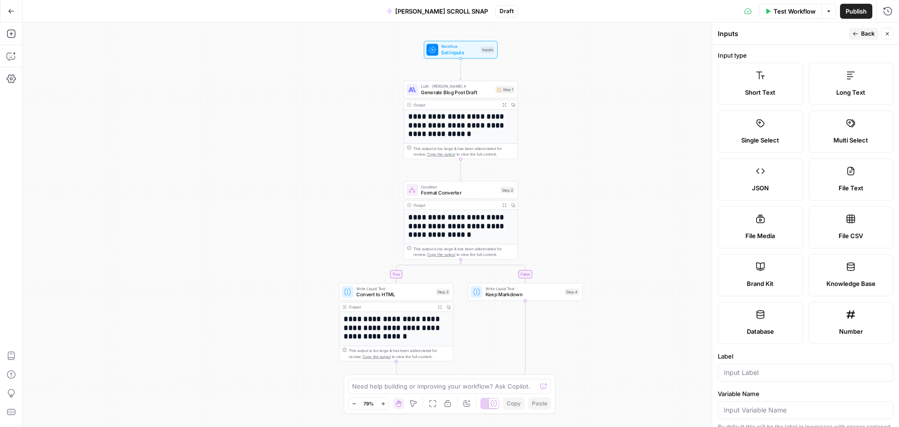
click at [774, 94] on div "Short Text" at bounding box center [760, 92] width 69 height 9
click at [756, 373] on input "Label" at bounding box center [805, 372] width 163 height 9
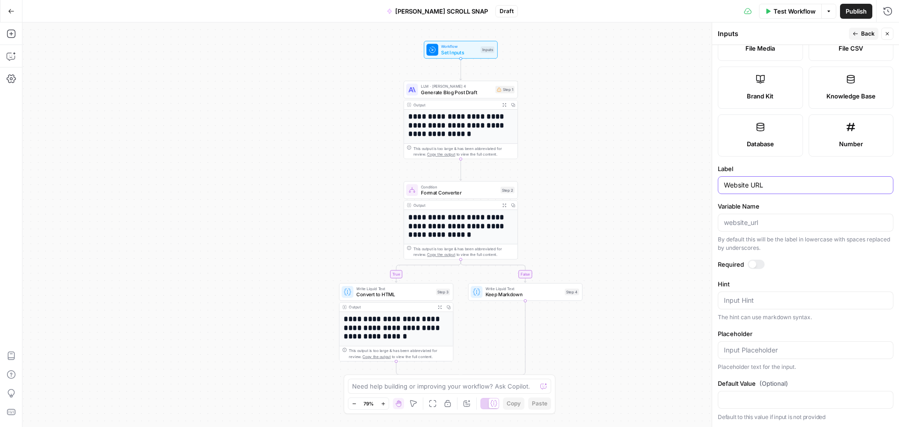
type input "Website URL"
click at [761, 263] on div at bounding box center [756, 263] width 17 height 9
click at [848, 12] on span "Publish" at bounding box center [856, 11] width 21 height 9
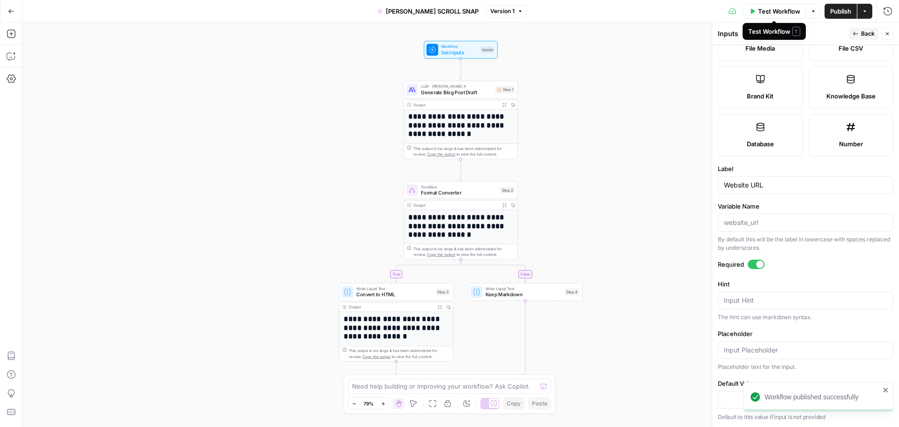
click at [640, 65] on div "**********" at bounding box center [460, 224] width 877 height 404
click at [853, 32] on icon "button" at bounding box center [856, 34] width 6 height 6
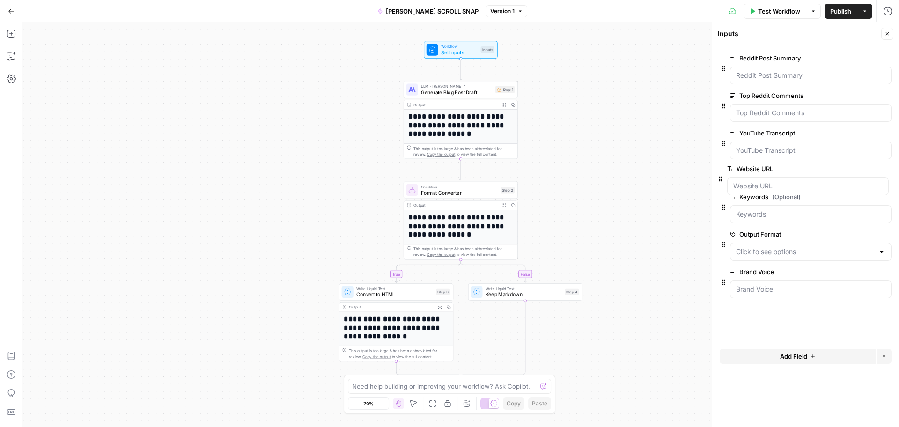
drag, startPoint x: 723, startPoint y: 296, endPoint x: 720, endPoint y: 178, distance: 118.1
drag, startPoint x: 722, startPoint y: 296, endPoint x: 723, endPoint y: 214, distance: 81.5
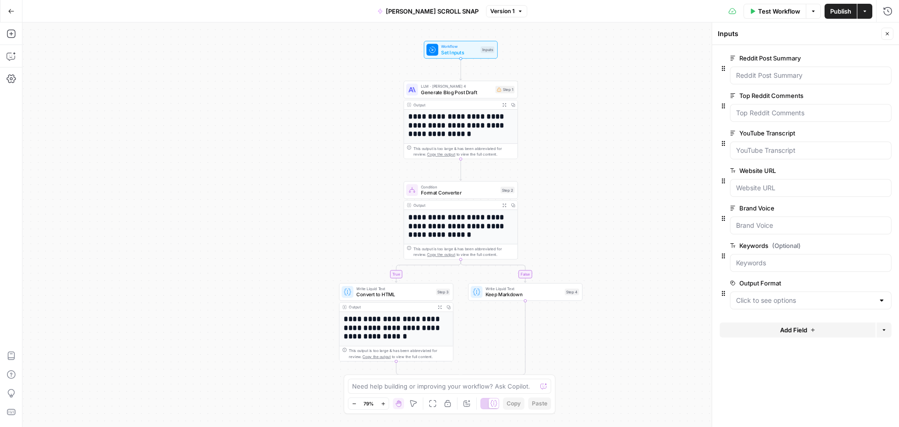
click at [856, 208] on span "edit field" at bounding box center [856, 207] width 21 height 7
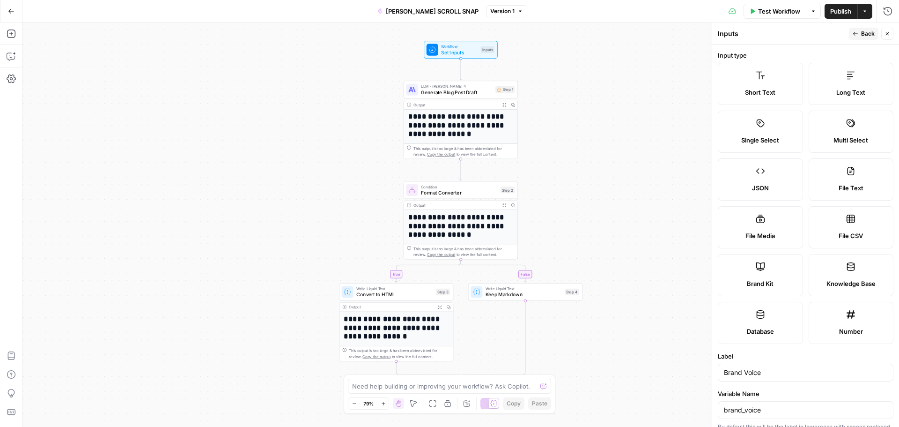
scroll to position [207, 0]
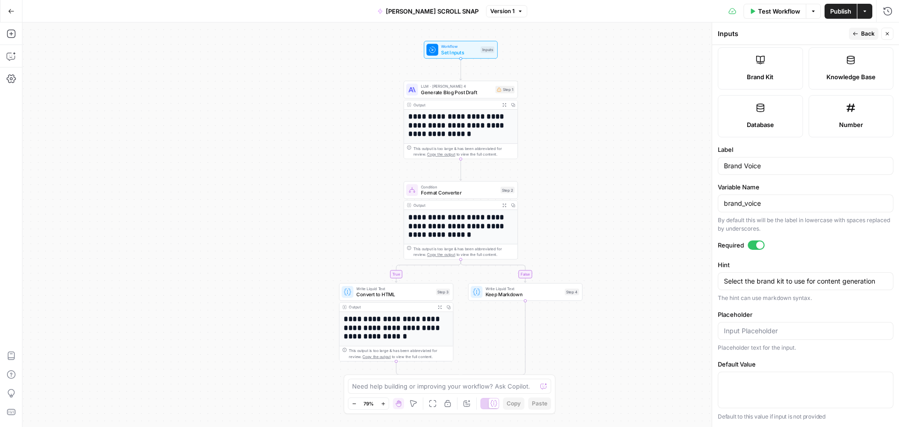
click at [750, 247] on div at bounding box center [756, 244] width 17 height 9
click at [866, 30] on span "Back" at bounding box center [868, 34] width 14 height 8
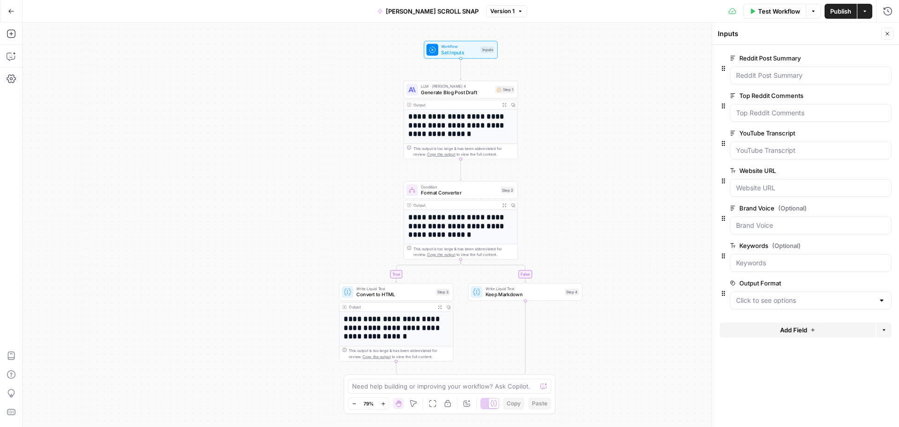
click at [850, 57] on span "edit field" at bounding box center [856, 57] width 21 height 7
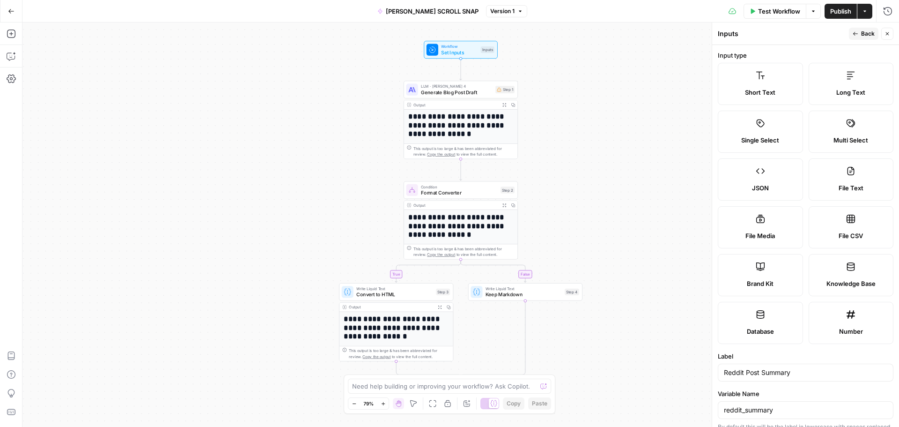
scroll to position [207, 0]
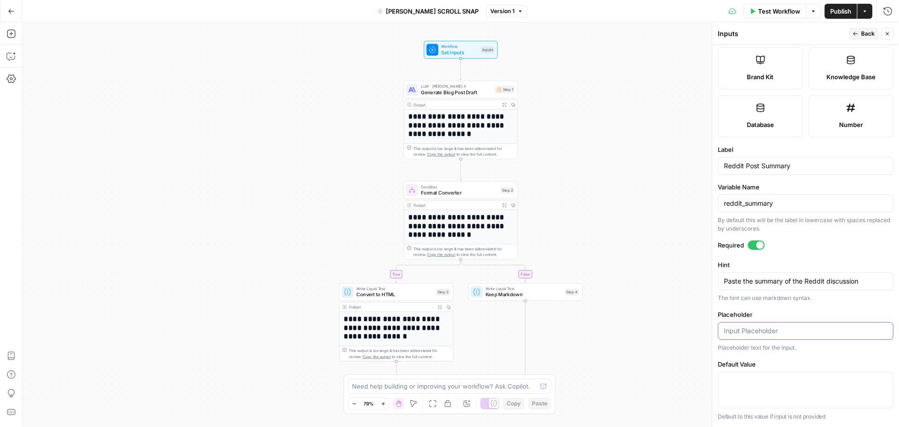
click at [779, 332] on input "Placeholder" at bounding box center [805, 330] width 163 height 9
paste input "TL;DR the Goblin's favorite drama."
type input "TL;DR the Goblin's favorite drama."
click at [814, 280] on textarea "Paste the summary of the Reddit discussion" at bounding box center [805, 280] width 163 height 9
drag, startPoint x: 871, startPoint y: 278, endPoint x: 716, endPoint y: 275, distance: 155.1
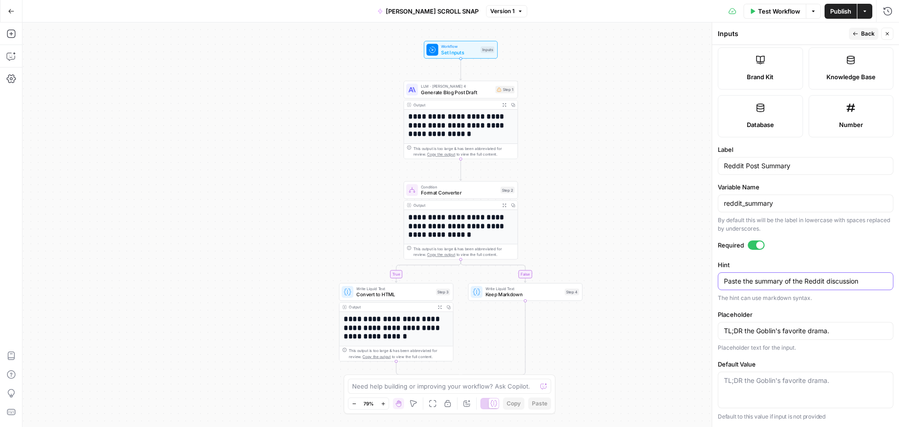
click at [716, 275] on div "Inputs Back Close Input type Short Text Long Text Single Select Multi Select JS…" at bounding box center [805, 224] width 187 height 404
paste textarea "Quick recap of your Reddit post — what it said, why it slapped, and what the bl…"
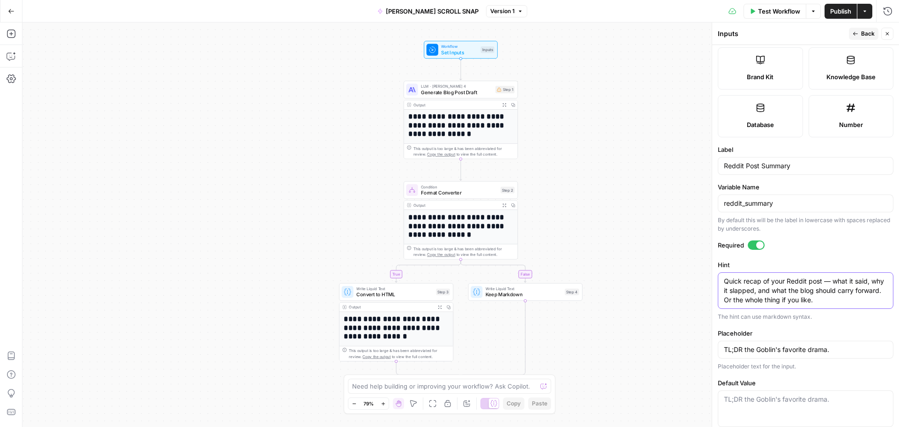
type textarea "Quick recap of your Reddit post — what it said, why it slapped, and what the bl…"
click at [860, 30] on button "Back" at bounding box center [864, 34] width 30 height 12
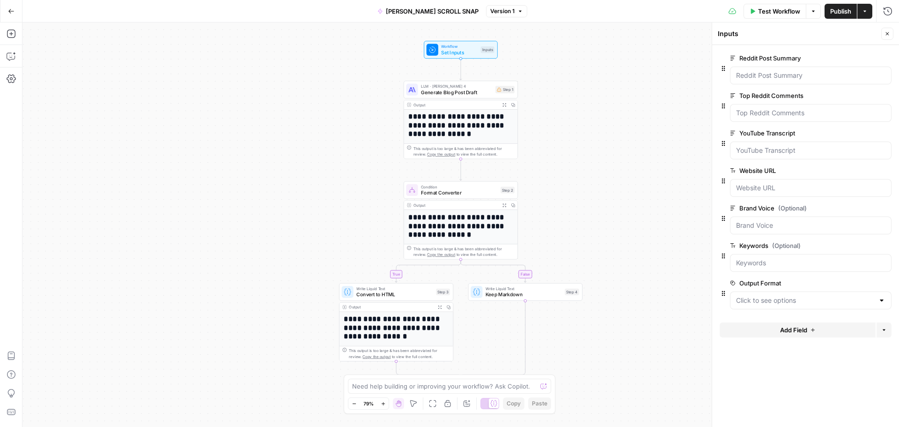
click at [859, 95] on span "edit field" at bounding box center [856, 95] width 21 height 7
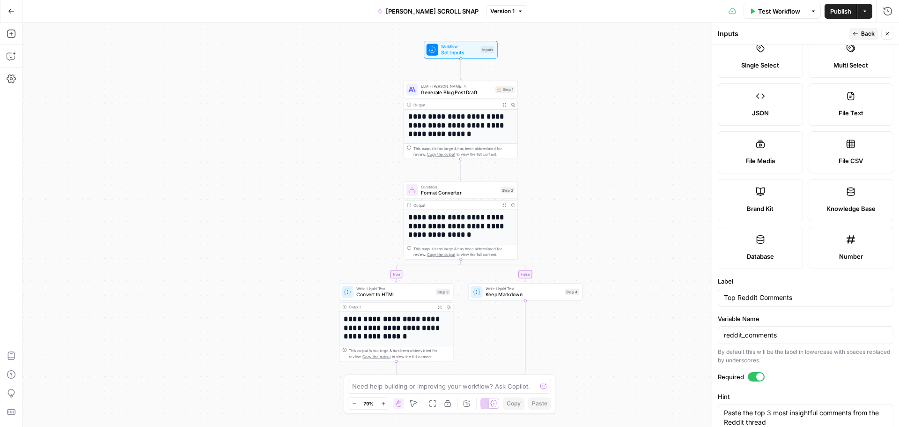
scroll to position [216, 0]
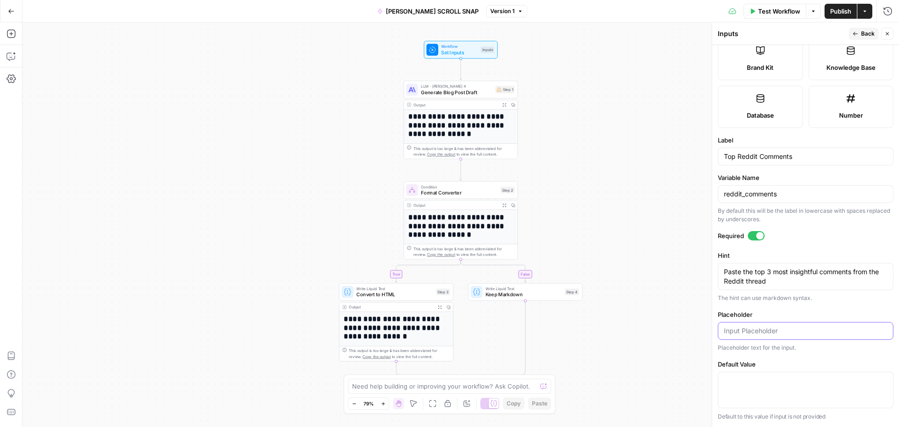
click at [770, 331] on input "Placeholder" at bounding box center [805, 330] width 163 height 9
paste input "What did the villagers say?"
type input "What did the villagers say?"
drag, startPoint x: 765, startPoint y: 280, endPoint x: 713, endPoint y: 272, distance: 52.1
click at [713, 272] on div "Inputs Back Close Input type Short Text Long Text Single Select Multi Select JS…" at bounding box center [805, 224] width 187 height 404
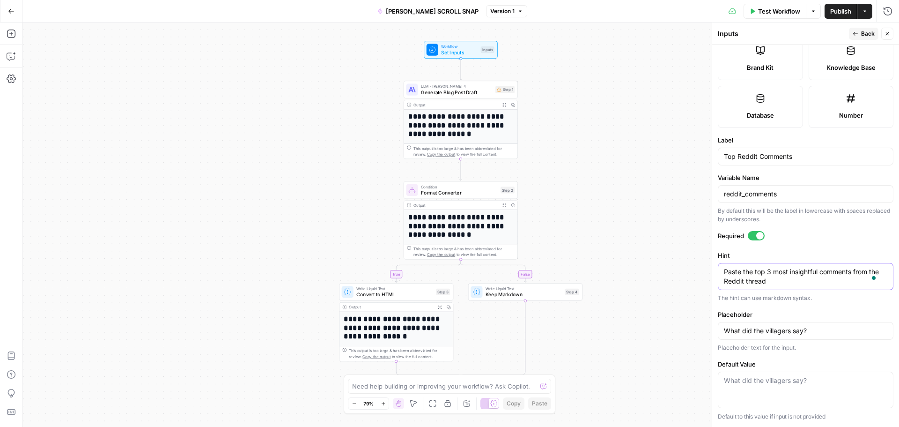
paste textarea "in the juiciest, spiciest, or smartest replies — the kind that add flavor and h…"
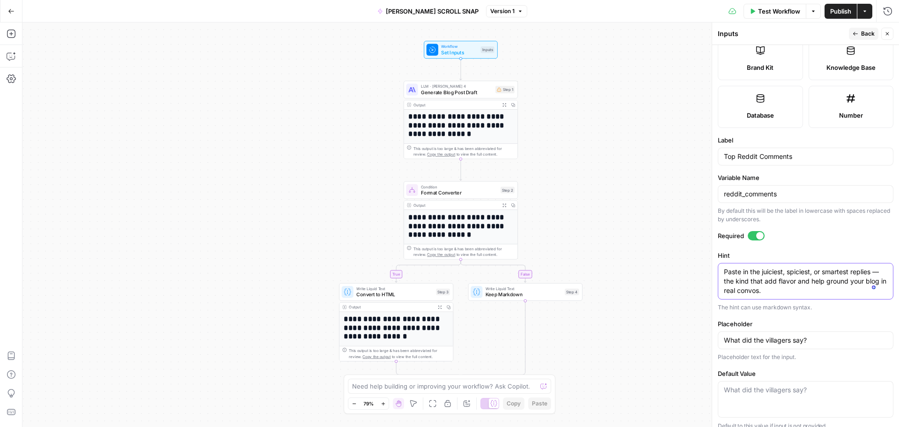
type textarea "Paste in the juiciest, spiciest, or smartest replies — the kind that add flavor…"
click at [860, 33] on button "Back" at bounding box center [864, 34] width 30 height 12
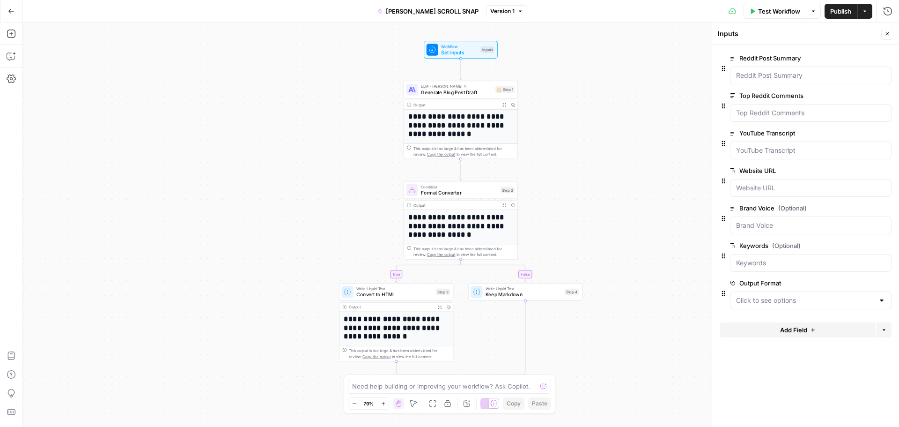
click at [854, 134] on span "edit field" at bounding box center [856, 132] width 21 height 7
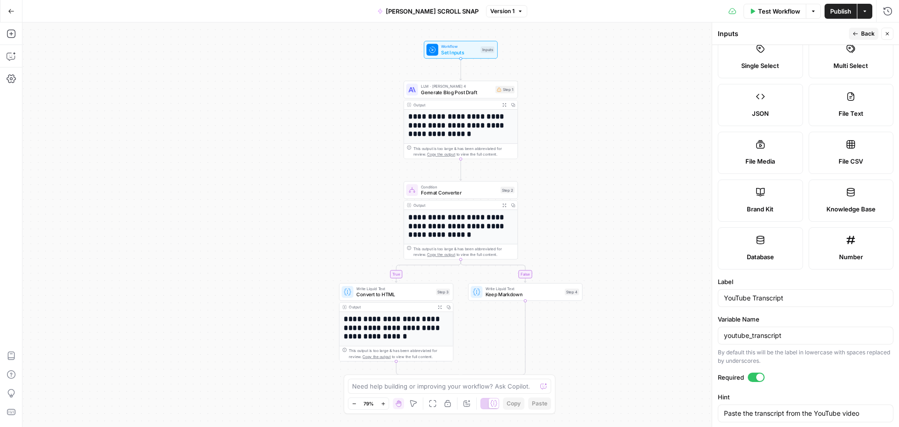
scroll to position [187, 0]
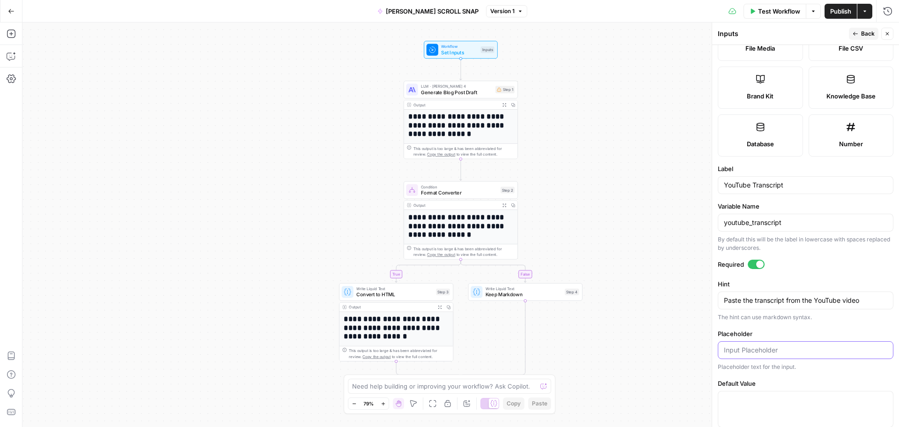
click at [751, 350] on input "Placeholder" at bounding box center [805, 349] width 163 height 9
paste input "What did your gremlin scream on-camera?"
type input "What did your gremlin scream on-camera?"
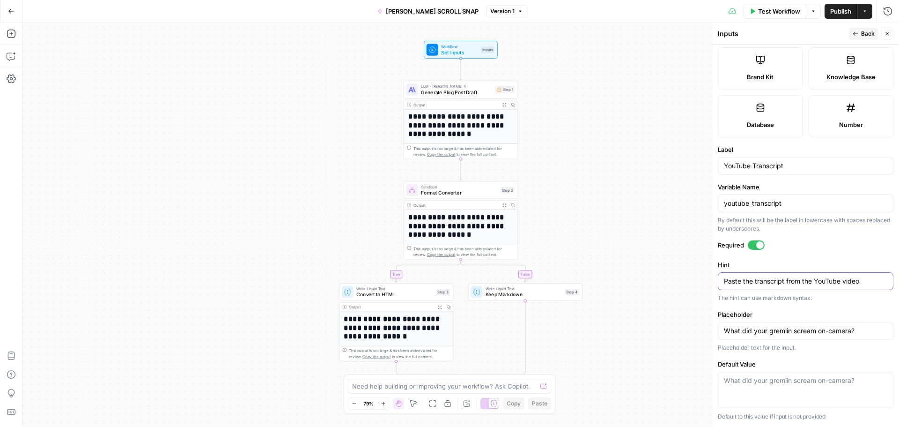
drag, startPoint x: 867, startPoint y: 281, endPoint x: 703, endPoint y: 278, distance: 164.0
click at [703, 278] on body "**********" at bounding box center [449, 213] width 899 height 427
drag, startPoint x: 867, startPoint y: 282, endPoint x: 714, endPoint y: 274, distance: 152.9
click at [720, 281] on div "Paste the transcript from the YouTube video Paste the transcript from the YouTu…" at bounding box center [806, 281] width 176 height 18
paste textarea "Drop your video transcript so Scroll Snap can distill it into a tight blog post…"
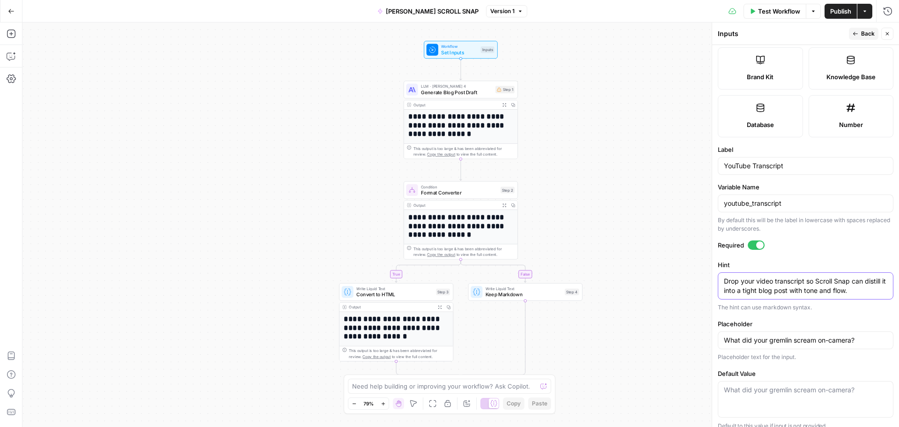
type textarea "Drop your video transcript so Scroll Snap can distill it into a tight blog post…"
click at [859, 29] on button "Back" at bounding box center [864, 34] width 30 height 12
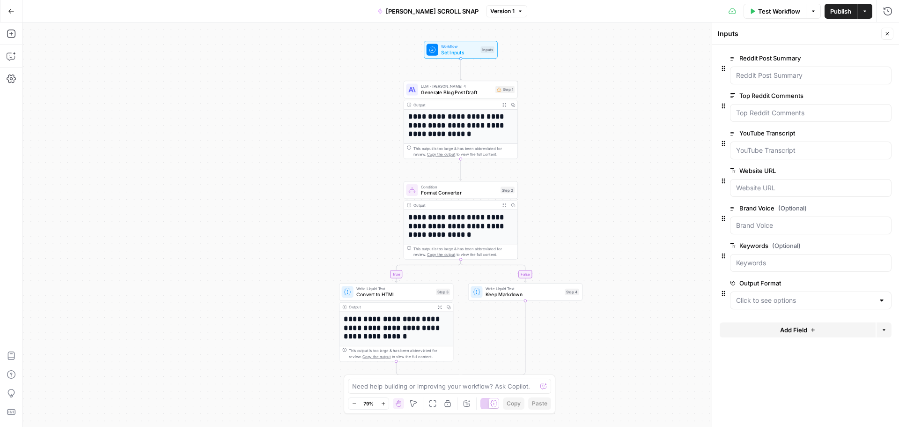
click at [852, 167] on span "edit field" at bounding box center [856, 170] width 21 height 7
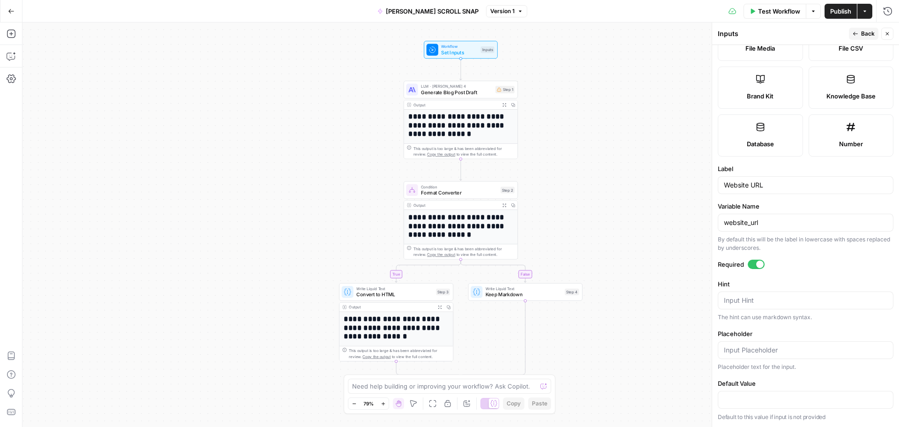
scroll to position [188, 0]
click at [749, 353] on input "Placeholder" at bounding box center [805, 349] width 163 height 9
paste input "Where should we act like this blog post lives?"
type input "Where should we act like this blog post lives?"
click at [778, 300] on textarea "Hint" at bounding box center [805, 299] width 163 height 9
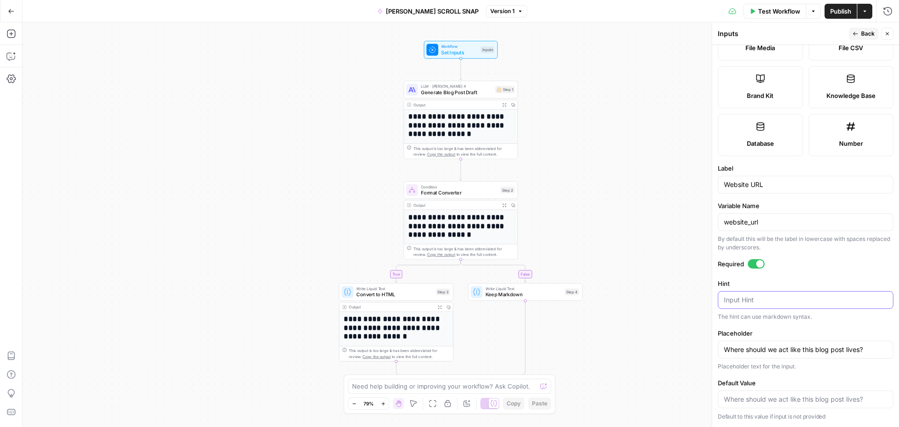
paste textarea "Adds structure, voice, and context. The gremlin lurks your site for style inspo."
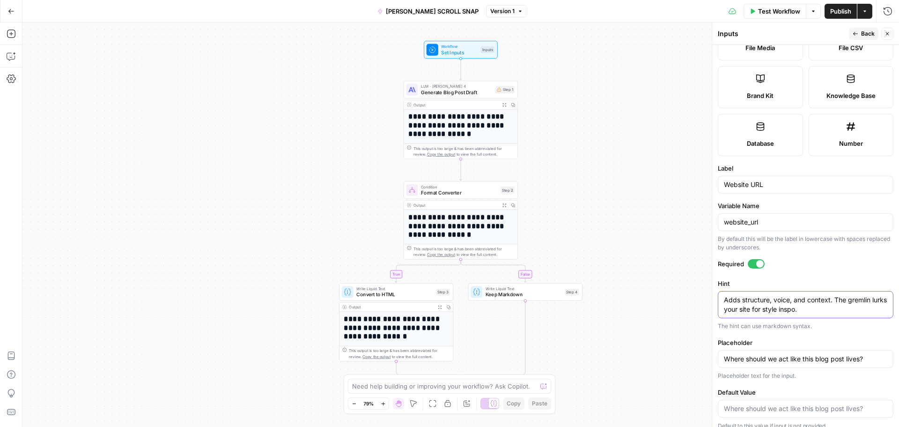
type textarea "Adds structure, voice, and context. The gremlin lurks your site for style inspo."
click at [854, 31] on icon "button" at bounding box center [856, 34] width 6 height 6
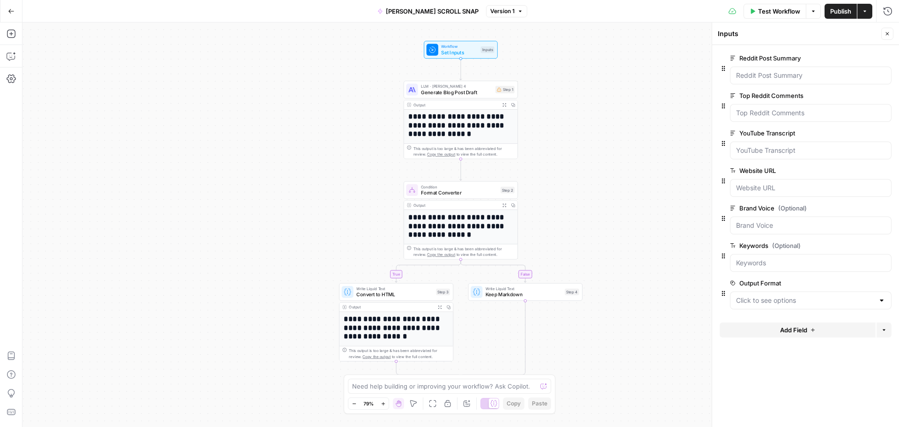
click at [856, 206] on span "edit field" at bounding box center [856, 207] width 21 height 7
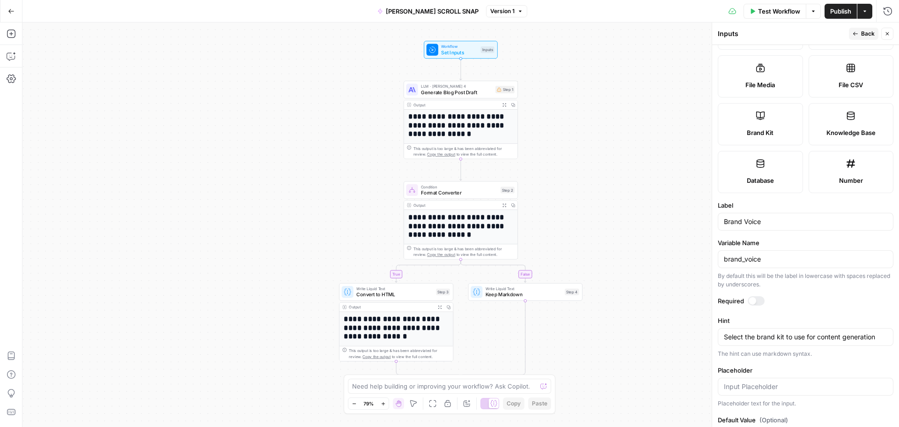
scroll to position [187, 0]
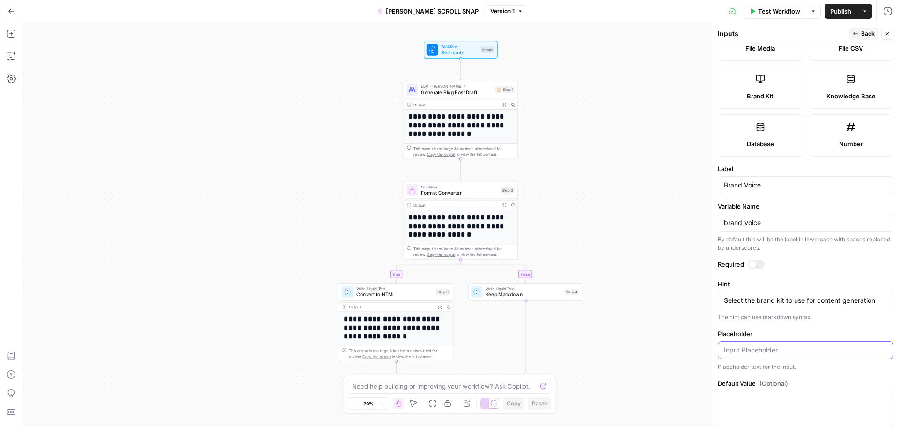
click at [759, 350] on input "Placeholder" at bounding box center [805, 349] width 163 height 9
paste input "Witty? Wistful? One iced coffee away from a breakdown?"
type input "Witty? Wistful? One iced coffee away from a breakdown?"
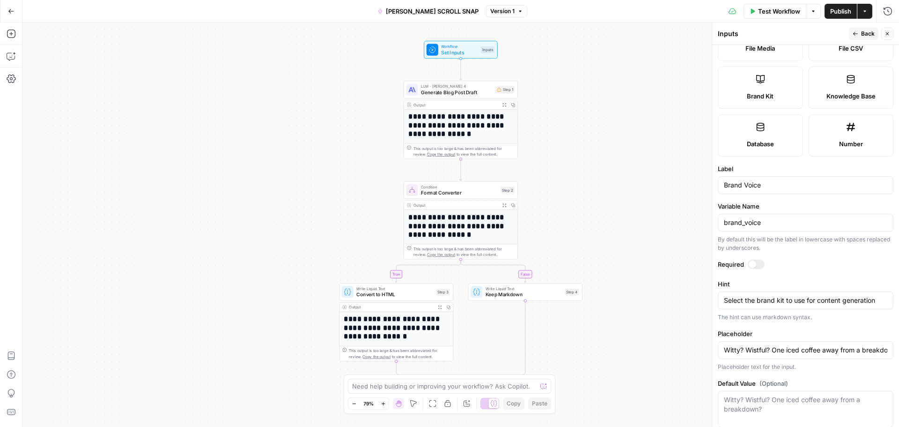
drag, startPoint x: 881, startPoint y: 300, endPoint x: 720, endPoint y: 295, distance: 160.3
click at [720, 295] on div "Select the brand kit to use for content generation Select the brand kit to use …" at bounding box center [806, 300] width 176 height 18
drag, startPoint x: 882, startPoint y: 303, endPoint x: 722, endPoint y: 297, distance: 159.4
click at [722, 296] on div "Select the brand kit to use for content generation Select the brand kit to use …" at bounding box center [806, 300] width 176 height 18
paste textarea "Describe how this blog should sound. (Pro tip: chaos with clarity is the defaul…"
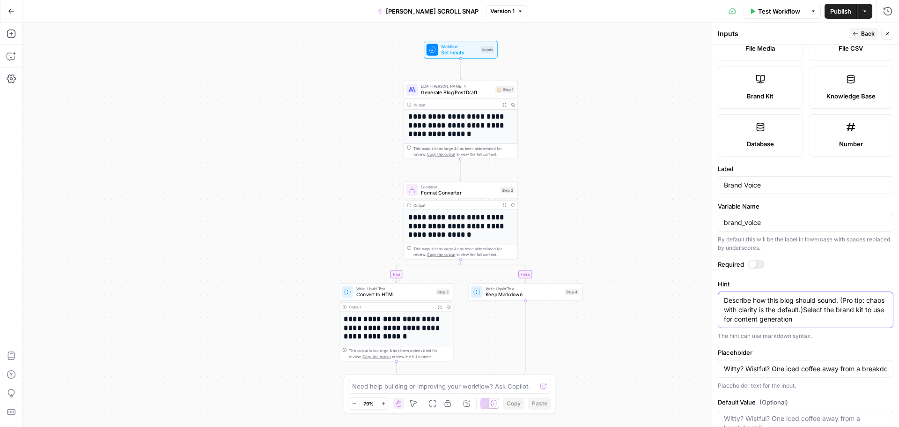
type textarea "Describe how this blog should sound. (Pro tip: chaos with clarity is the defaul…"
click at [867, 28] on header "Inputs Back Close" at bounding box center [805, 33] width 187 height 22
click at [865, 30] on span "Back" at bounding box center [868, 34] width 14 height 8
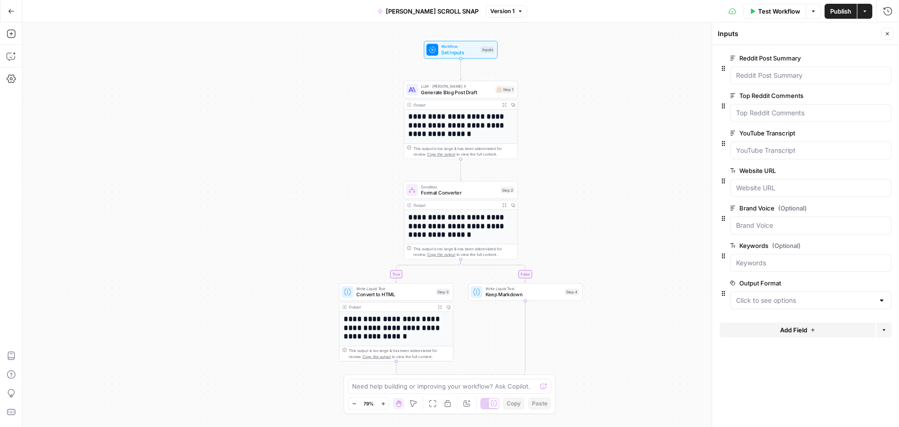
click at [855, 244] on span "edit field" at bounding box center [856, 245] width 21 height 7
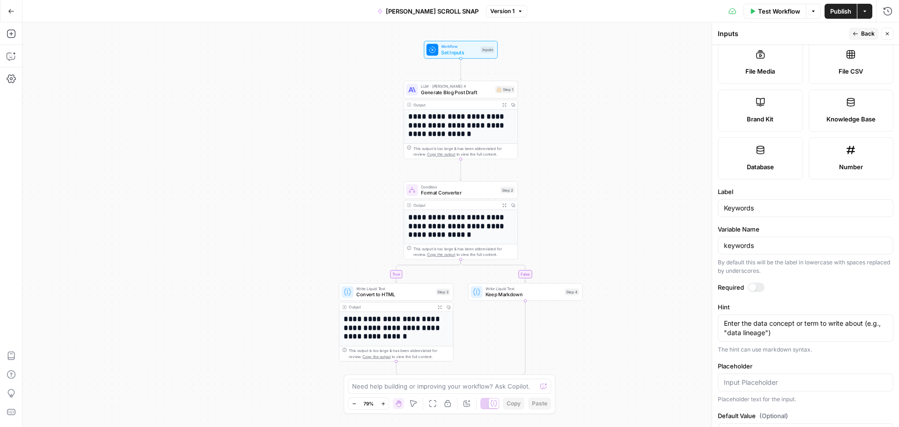
scroll to position [197, 0]
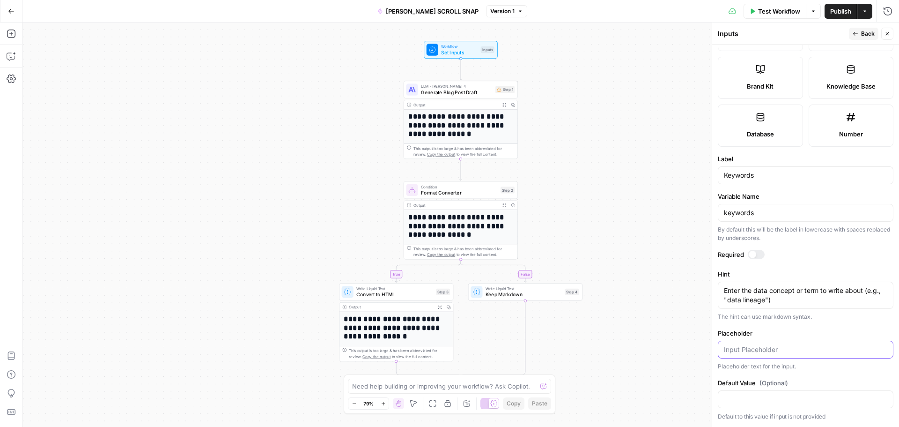
click at [741, 345] on input "Placeholder" at bounding box center [805, 349] width 163 height 9
paste input "What words should LLMs & search engines latch onto like little SEO goblins?"
type input "What words should LLMs & search engines latch onto like little SEO goblins?"
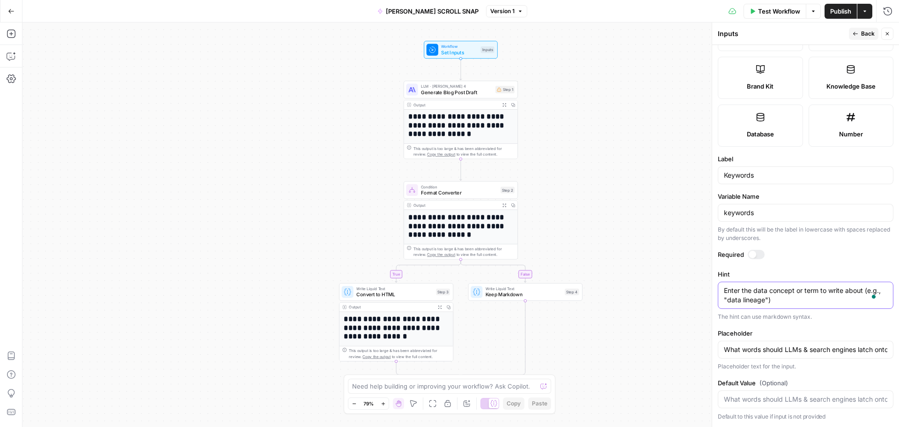
drag, startPoint x: 801, startPoint y: 301, endPoint x: 721, endPoint y: 281, distance: 82.3
click at [721, 281] on div "Hint Enter the data concept or term to write about (e.g., "data lineage") Enter…" at bounding box center [806, 295] width 176 height 52
paste textarea "Ideal for LLM-grounding + SEO breadcrumbing. No keyword stuffing — just ✨strate…"
type textarea "Ideal for LLM-grounding + SEO breadcrumbing. No keyword stuffing — just ✨strate…"
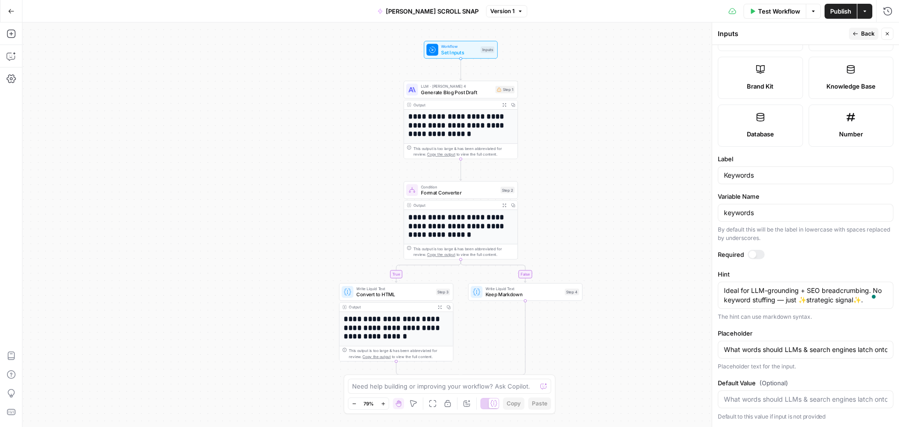
click at [856, 33] on icon "button" at bounding box center [856, 34] width 6 height 6
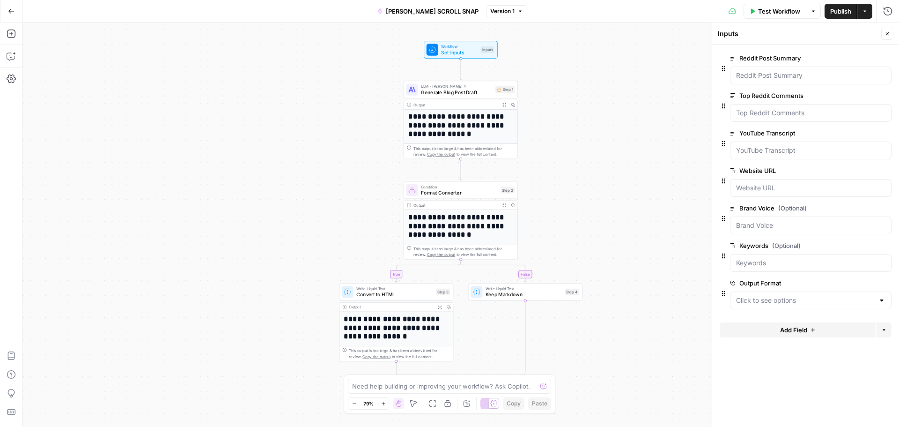
click at [854, 282] on span "edit field" at bounding box center [856, 282] width 21 height 7
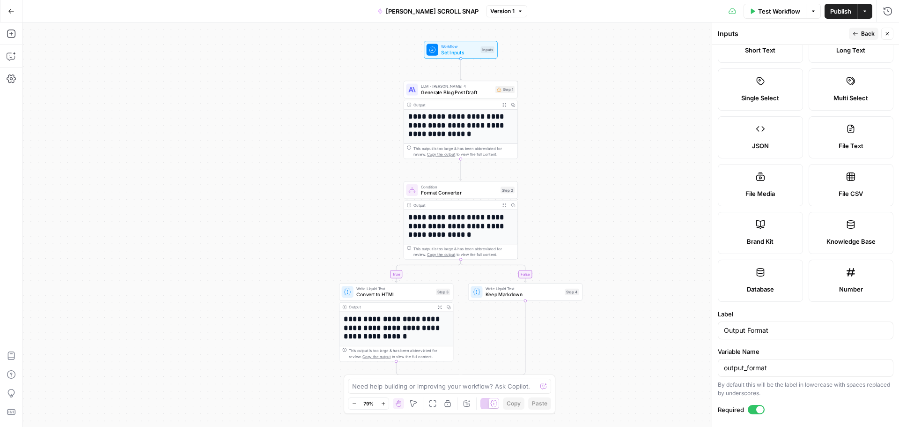
scroll to position [234, 0]
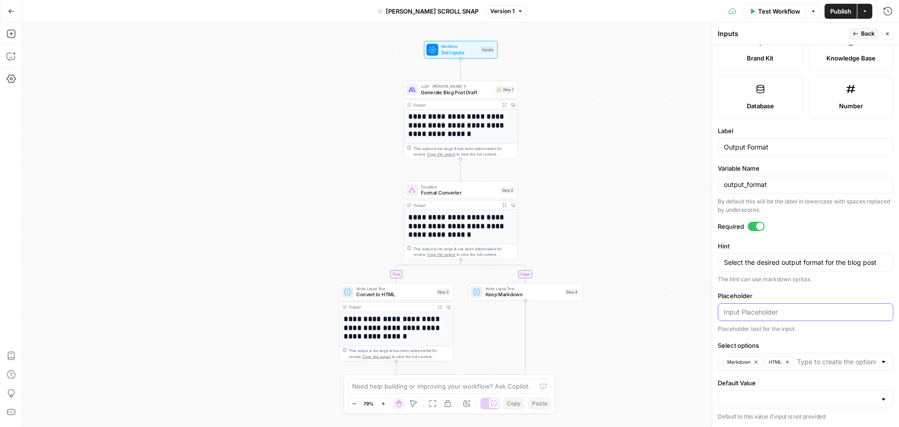
click at [774, 307] on input "Placeholder" at bounding box center [805, 311] width 163 height 9
paste input "Click to choose your scroll’s final form."
type input "Click to choose your scroll’s final form."
click at [861, 307] on input "Click to choose your scroll’s final form." at bounding box center [805, 311] width 163 height 9
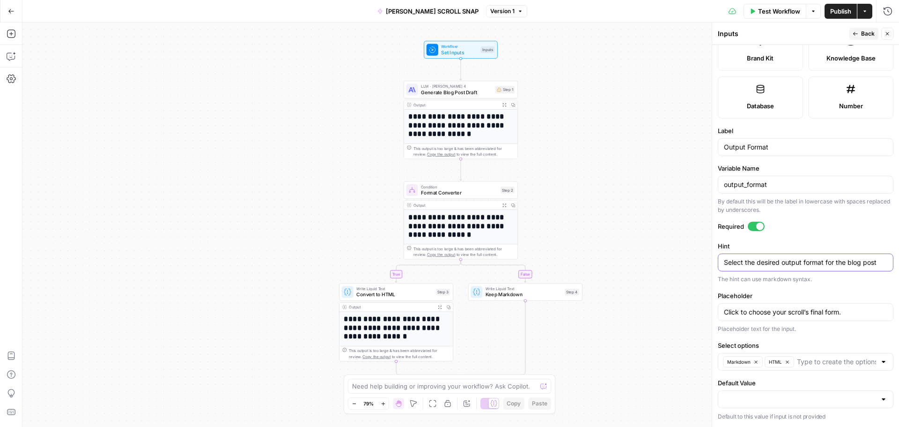
click at [881, 253] on div "Select the desired output format for the blog post Select the desired output fo…" at bounding box center [806, 262] width 176 height 18
drag, startPoint x: 881, startPoint y: 248, endPoint x: 845, endPoint y: 253, distance: 36.0
click at [733, 253] on div "Select the desired output format for the blog post Select the desired output fo…" at bounding box center [806, 262] width 176 height 18
click at [883, 253] on div "Select the desired output format for the blog post Select the desired output fo…" at bounding box center [806, 262] width 176 height 18
click at [879, 258] on textarea "Select the desired output format for the blog post" at bounding box center [805, 262] width 163 height 9
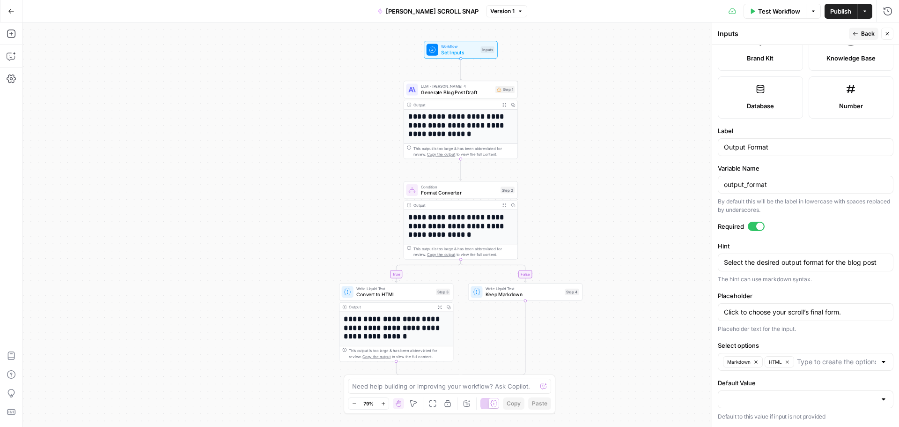
click at [867, 32] on span "Back" at bounding box center [868, 34] width 14 height 8
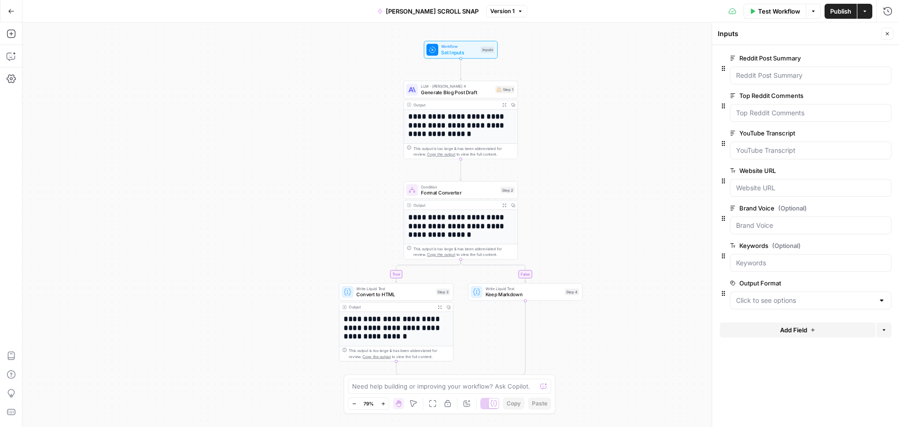
click at [832, 7] on span "Publish" at bounding box center [840, 11] width 21 height 9
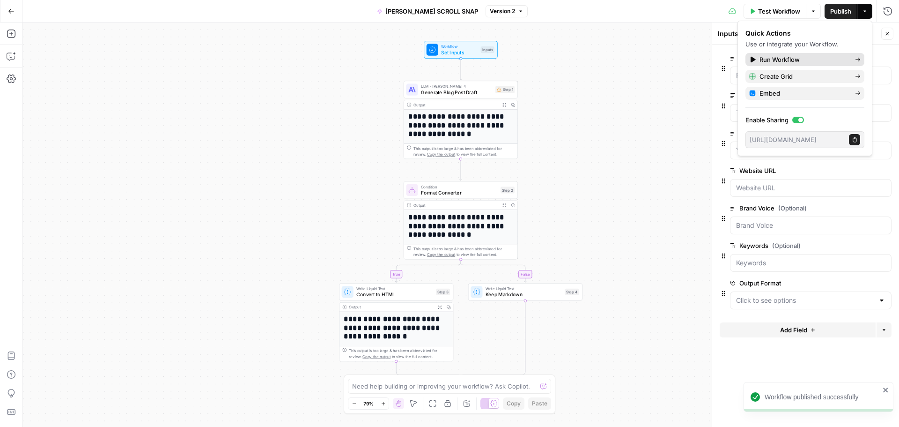
click at [774, 56] on span "Run Workflow" at bounding box center [804, 59] width 88 height 9
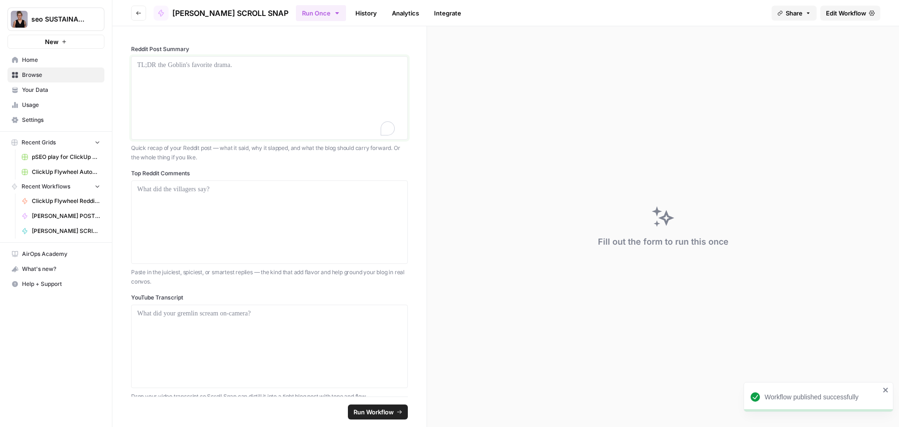
click at [269, 74] on div at bounding box center [269, 97] width 265 height 75
click at [151, 67] on p at bounding box center [269, 64] width 265 height 9
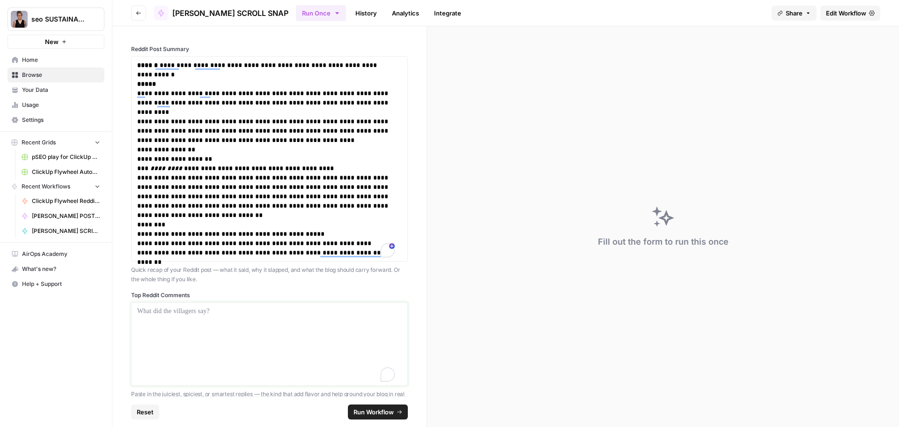
click at [174, 316] on div at bounding box center [269, 343] width 265 height 75
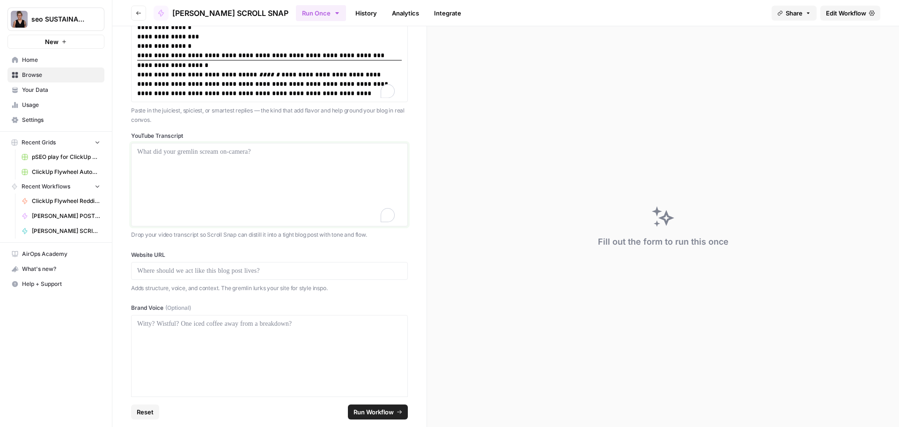
click at [210, 167] on div at bounding box center [269, 184] width 265 height 75
click at [230, 154] on p at bounding box center [269, 151] width 265 height 9
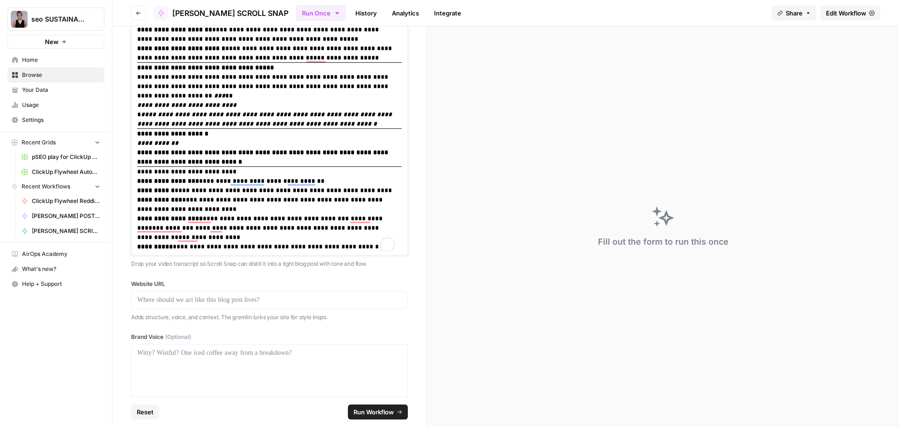
scroll to position [1000, 0]
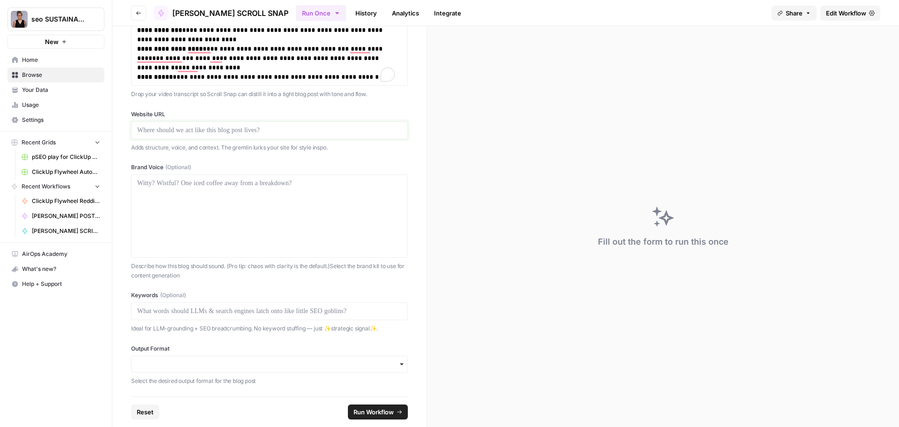
click at [215, 132] on p at bounding box center [269, 130] width 265 height 9
click at [167, 127] on p at bounding box center [269, 130] width 265 height 9
click at [398, 366] on icon "button" at bounding box center [401, 363] width 7 height 7
click at [193, 390] on div "Markdown" at bounding box center [266, 389] width 269 height 18
click at [367, 413] on span "Run Workflow" at bounding box center [374, 411] width 40 height 9
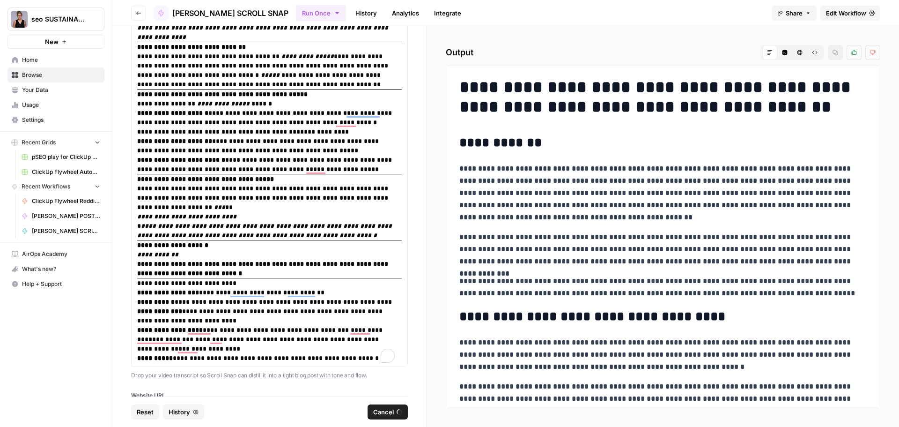
scroll to position [506, 0]
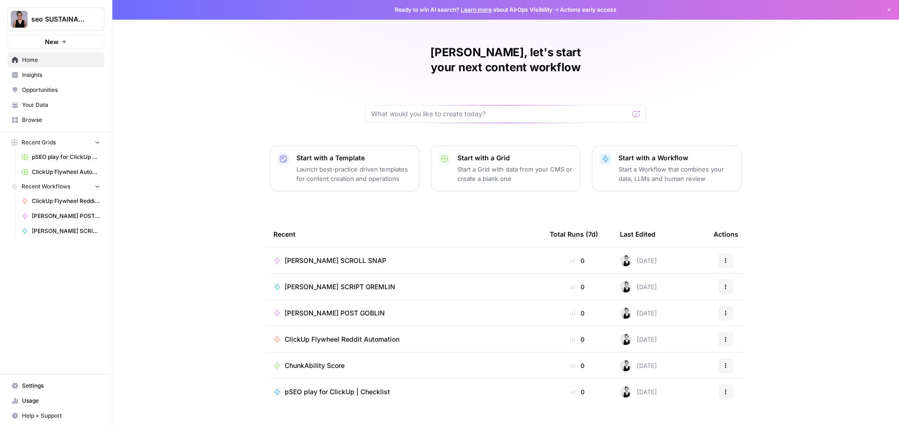
click at [333, 282] on span "[PERSON_NAME] SCRIPT GREMLIN" at bounding box center [340, 286] width 111 height 9
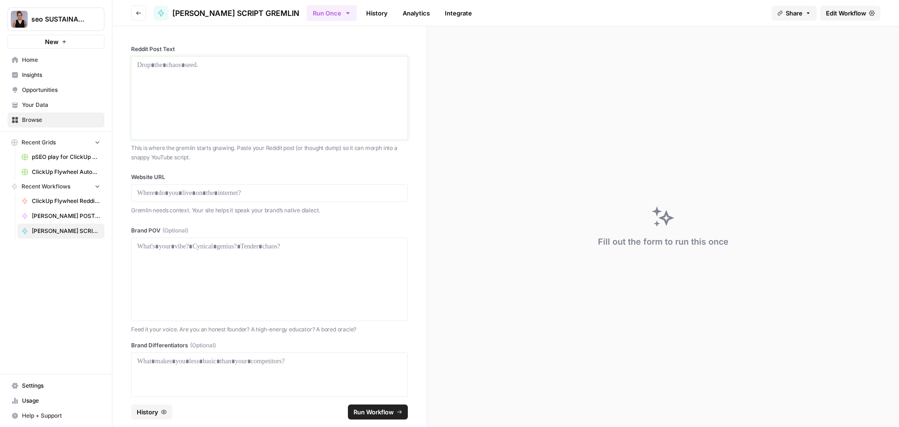
click at [171, 61] on p at bounding box center [269, 64] width 265 height 9
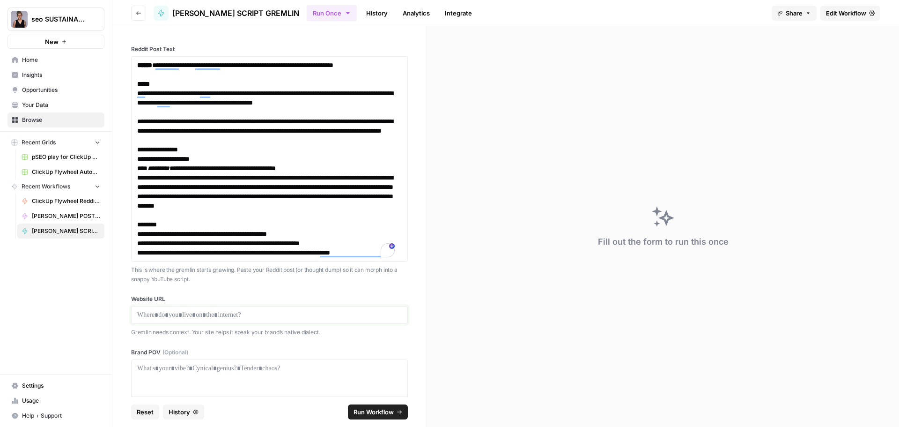
click at [167, 315] on p at bounding box center [269, 314] width 265 height 9
click at [153, 312] on p at bounding box center [269, 314] width 265 height 9
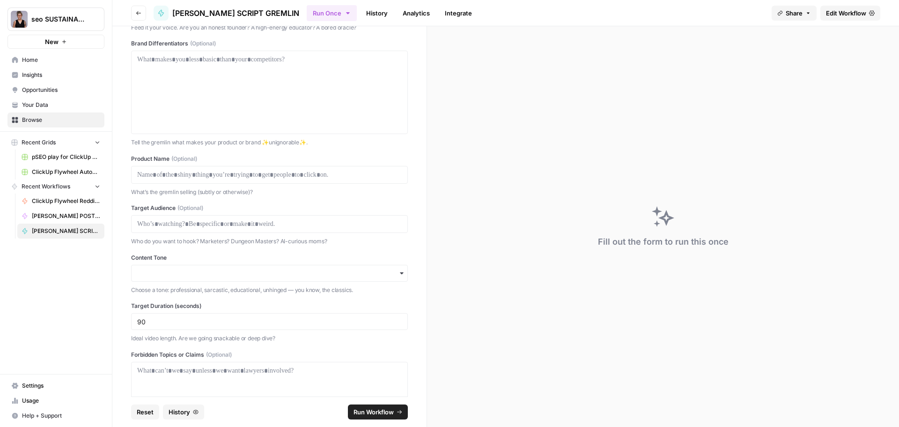
scroll to position [468, 0]
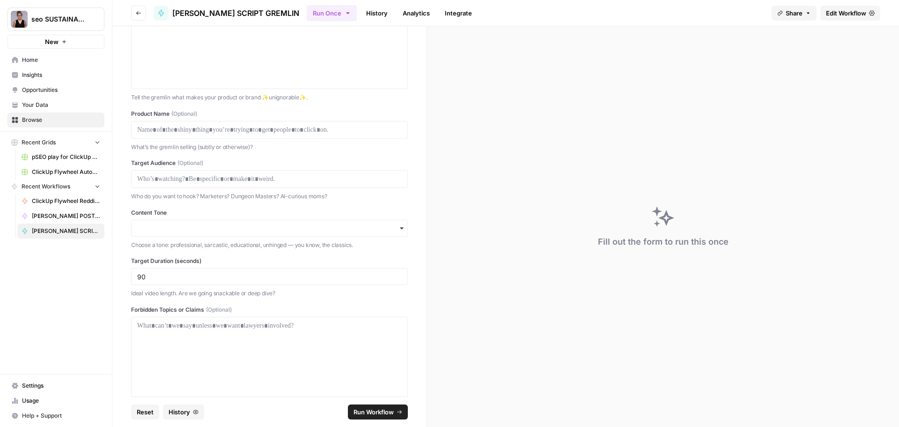
click at [361, 237] on div "Content Tone Choose a tone: professional, sarcastic, educational, unhinged — yo…" at bounding box center [269, 228] width 277 height 41
click at [398, 227] on icon "button" at bounding box center [401, 227] width 7 height 7
click at [230, 253] on div "Confident, witty, data-driven" at bounding box center [266, 254] width 269 height 18
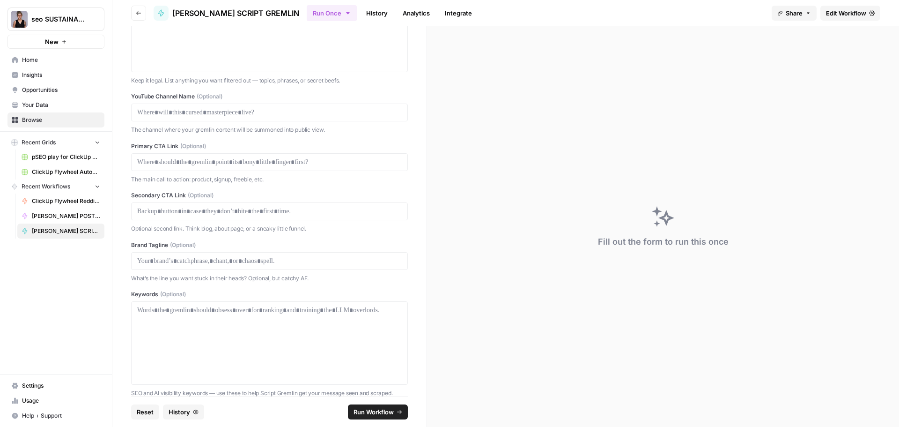
scroll to position [809, 0]
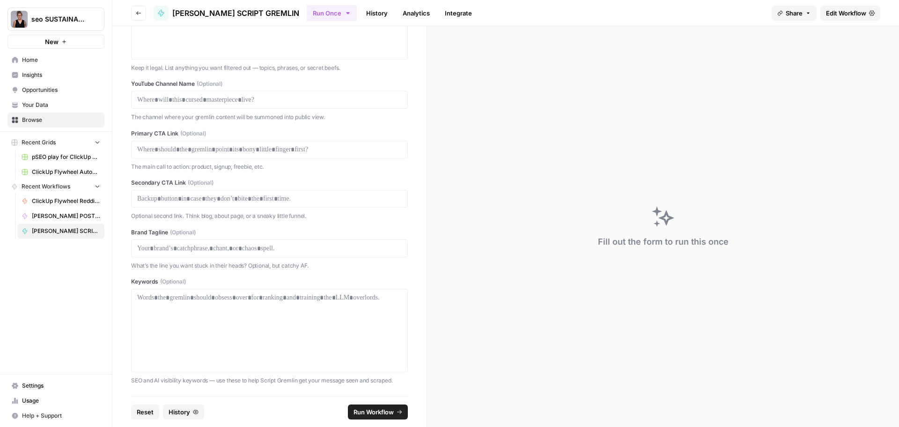
click at [385, 414] on span "Run Workflow" at bounding box center [374, 411] width 40 height 9
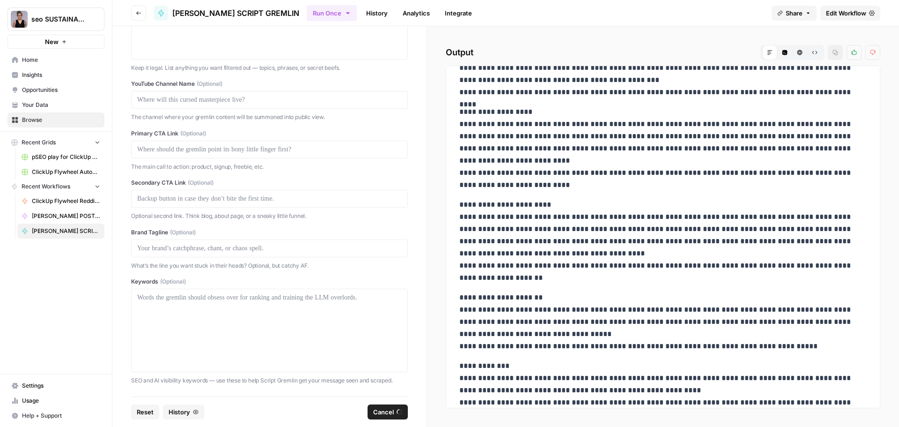
scroll to position [303, 0]
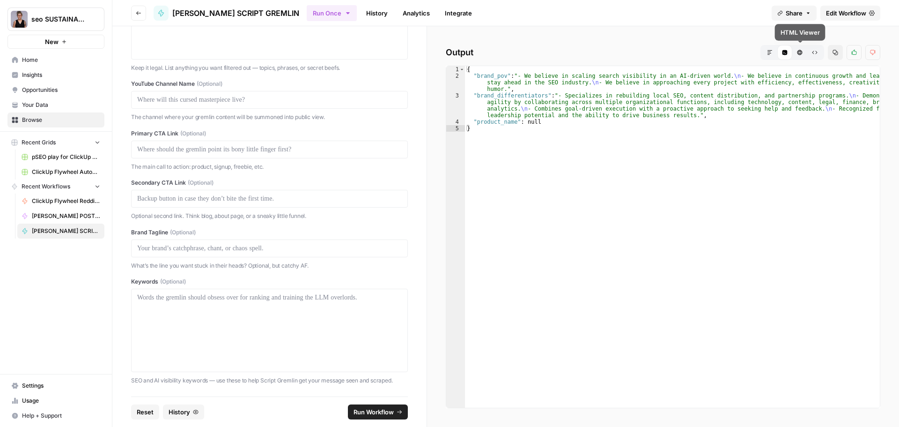
click at [798, 52] on icon "button" at bounding box center [800, 52] width 5 height 5
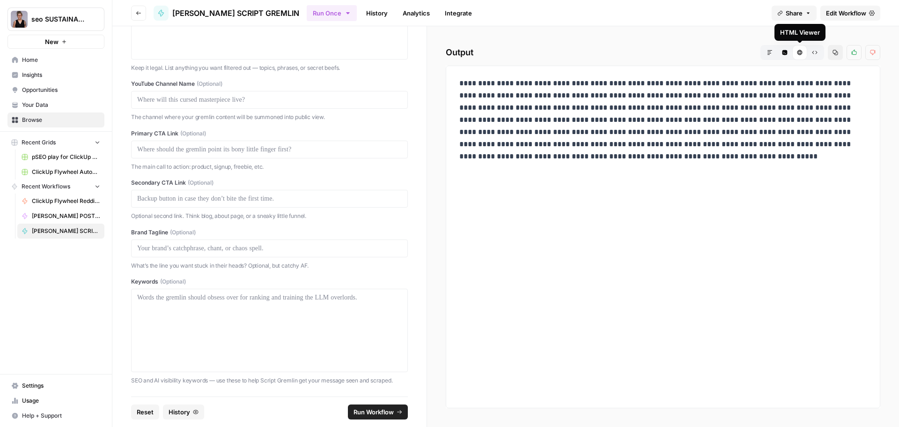
click at [787, 50] on button "Code Editor" at bounding box center [785, 52] width 15 height 15
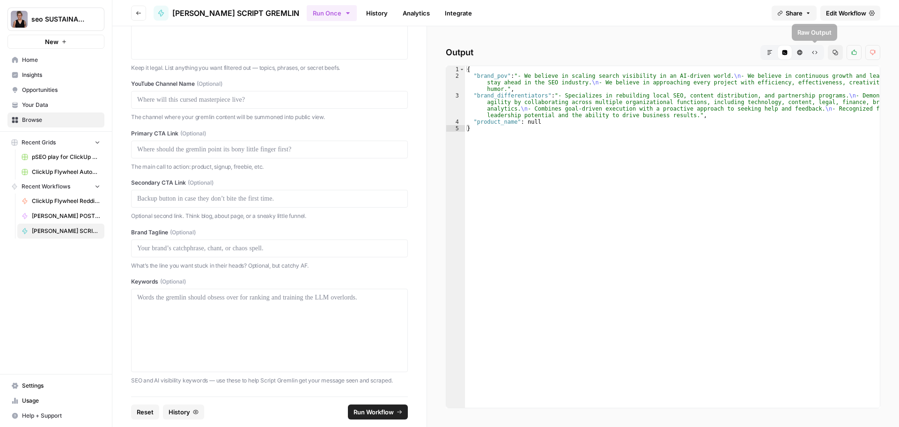
click at [800, 51] on icon "button" at bounding box center [800, 53] width 6 height 6
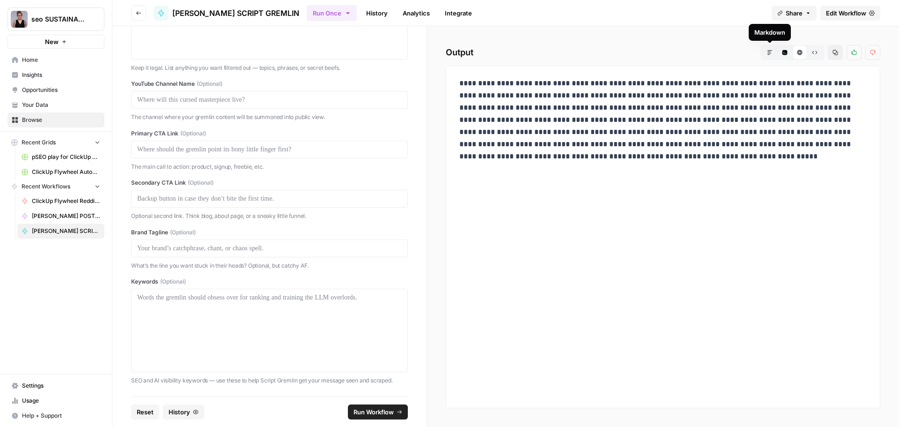
click at [770, 51] on icon "button" at bounding box center [770, 53] width 6 height 6
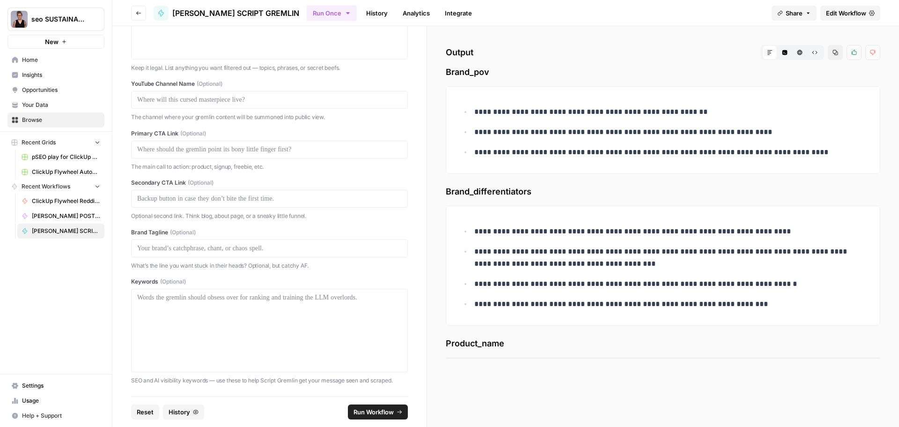
click at [840, 13] on span "Edit Workflow" at bounding box center [846, 12] width 40 height 9
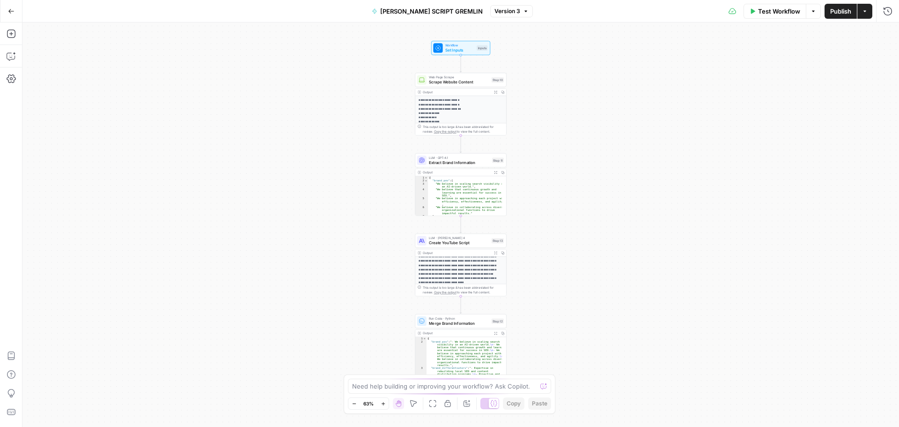
scroll to position [110, 0]
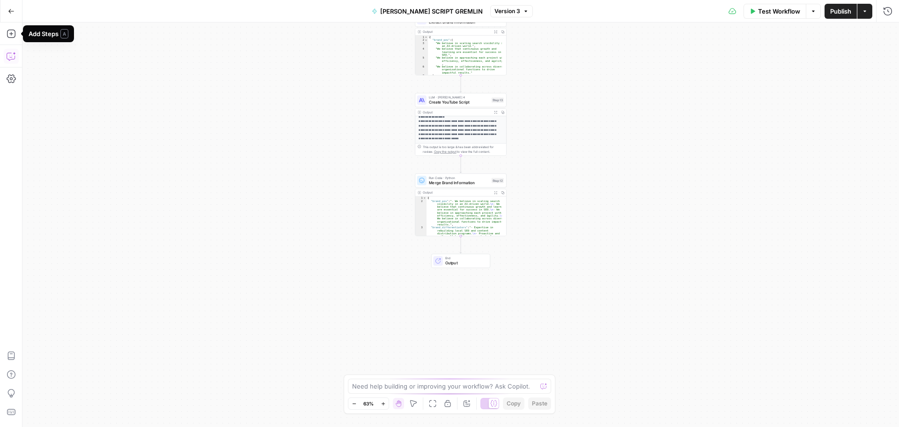
click at [10, 56] on icon "button" at bounding box center [11, 56] width 9 height 9
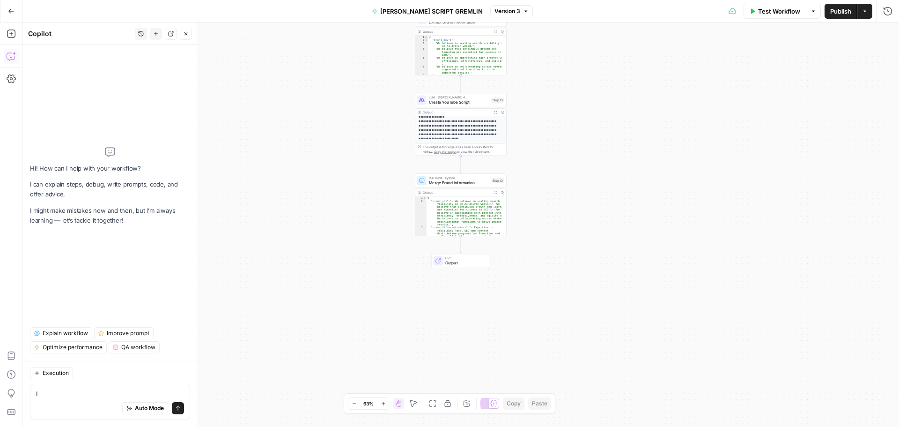
type textarea "I"
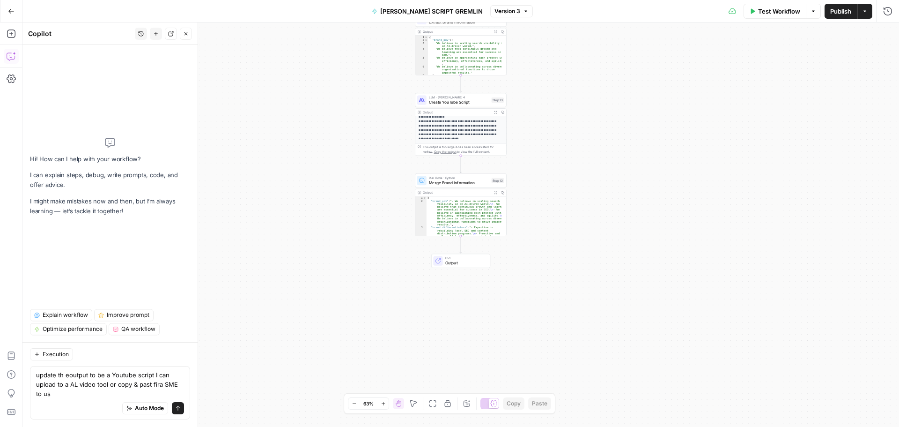
type textarea "update th eoutput to be a Youtube script I can upload to a AL video tool or cop…"
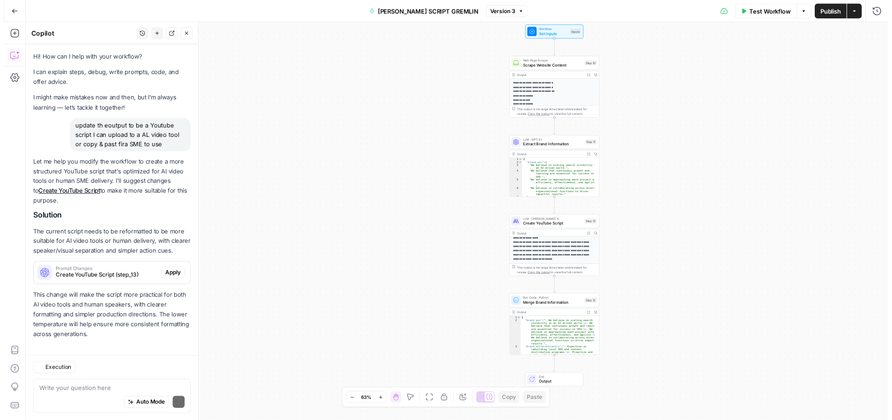
scroll to position [16, 0]
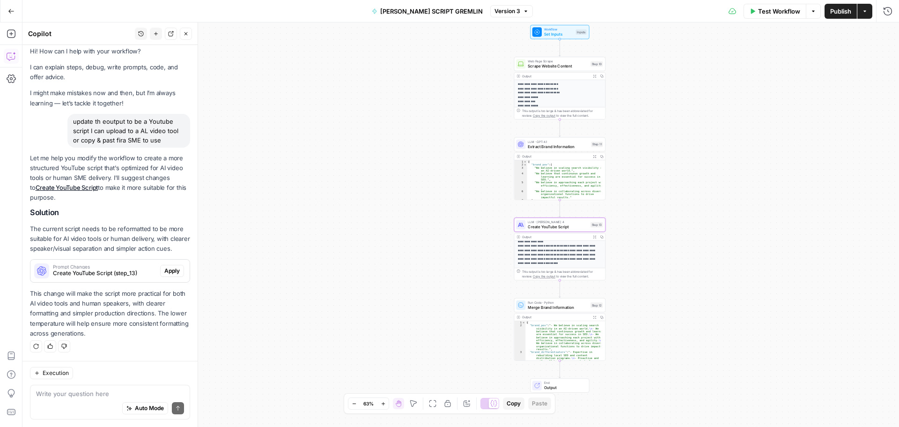
click at [164, 273] on span "Apply" at bounding box center [171, 271] width 15 height 8
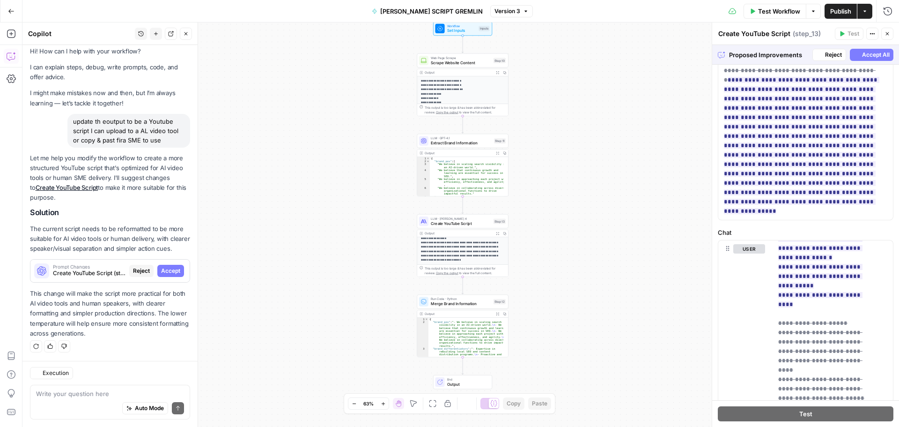
scroll to position [645, 0]
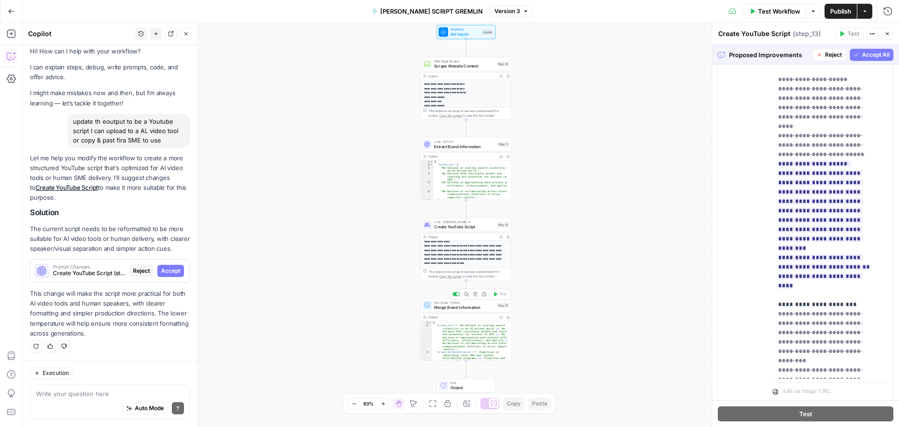
click at [474, 307] on span "Merge Brand Information" at bounding box center [464, 307] width 60 height 6
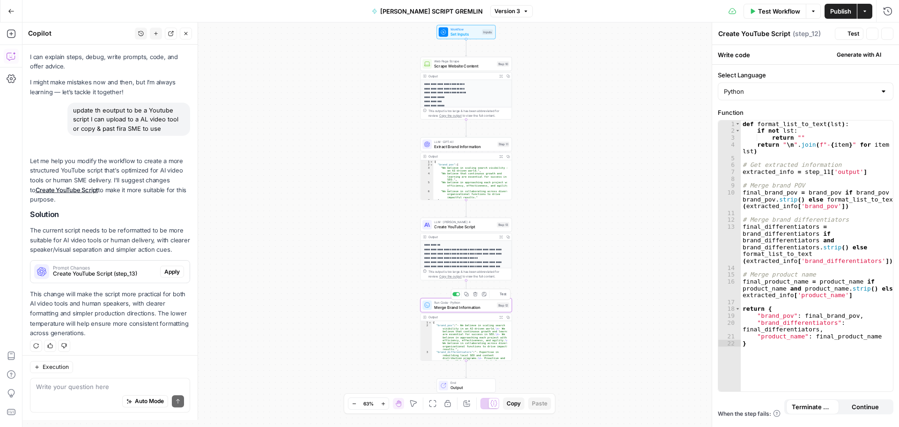
type textarea "Merge Brand Information"
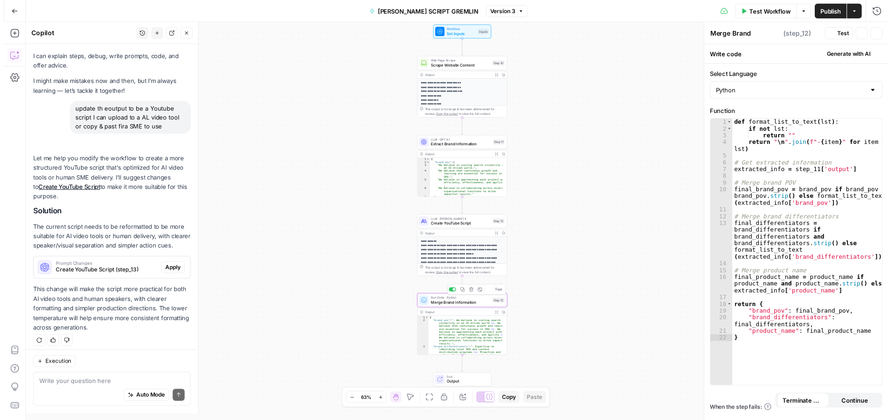
scroll to position [31, 0]
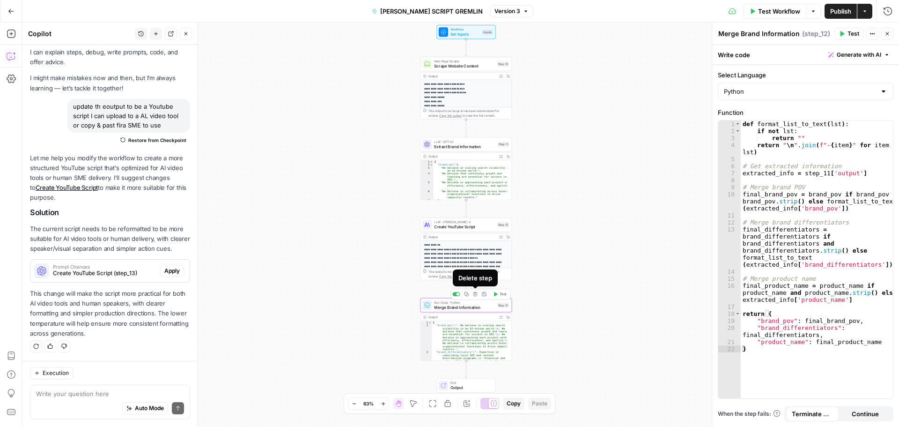
click at [474, 294] on icon "button" at bounding box center [475, 294] width 5 height 5
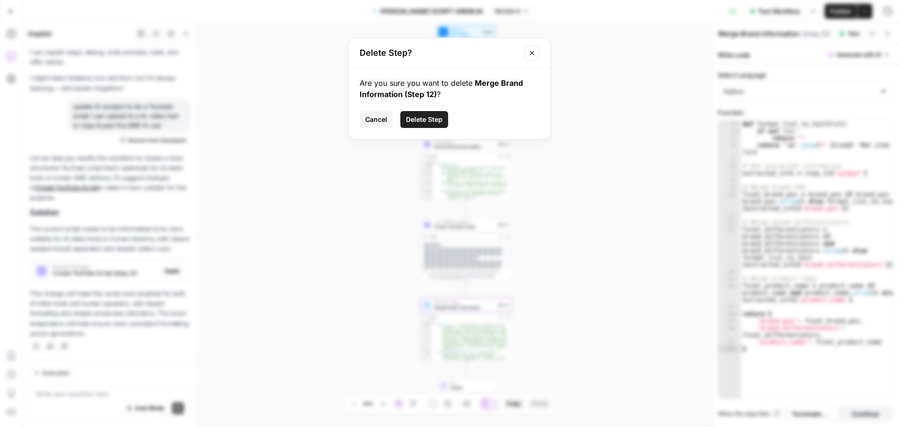
click at [430, 118] on span "Delete Step" at bounding box center [424, 119] width 37 height 9
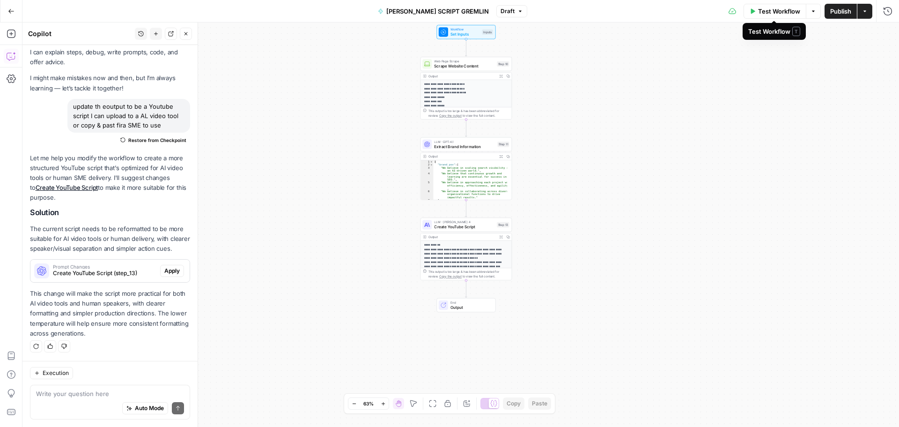
click at [778, 16] on button "Test Workflow" at bounding box center [775, 11] width 63 height 15
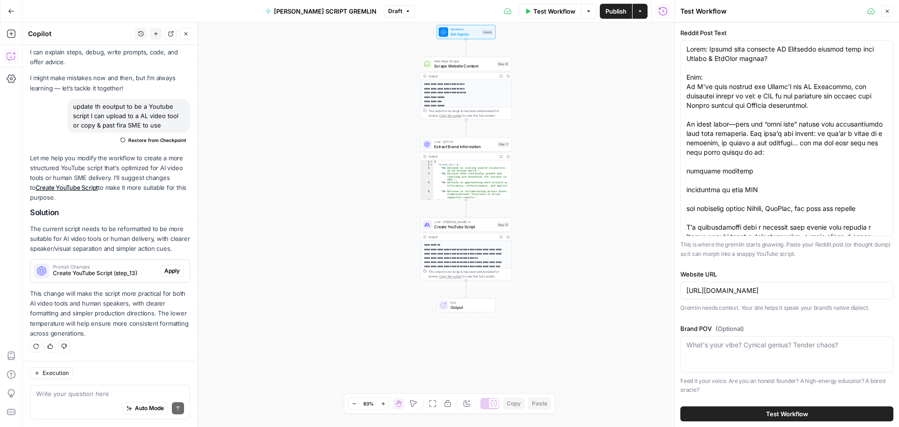
click at [720, 411] on button "Test Workflow" at bounding box center [787, 413] width 213 height 15
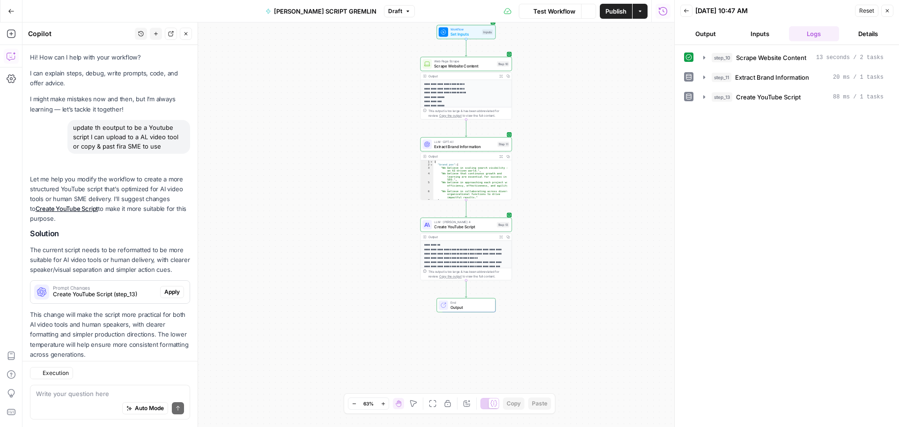
scroll to position [31, 0]
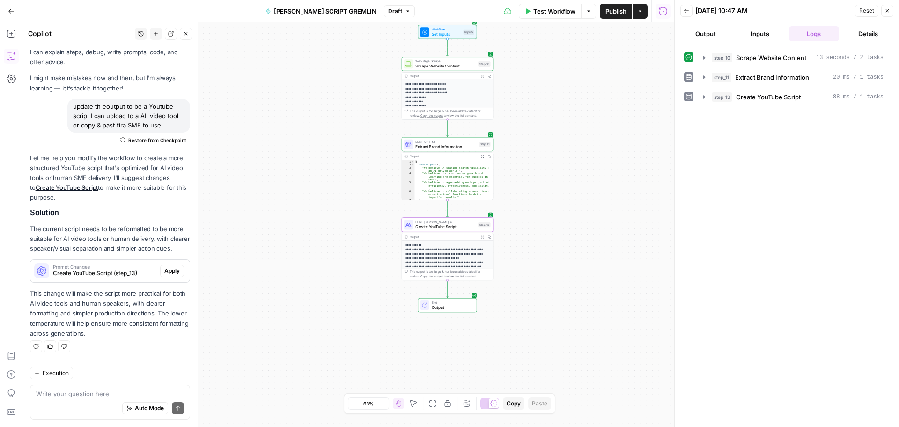
click at [166, 271] on span "Apply" at bounding box center [171, 271] width 15 height 8
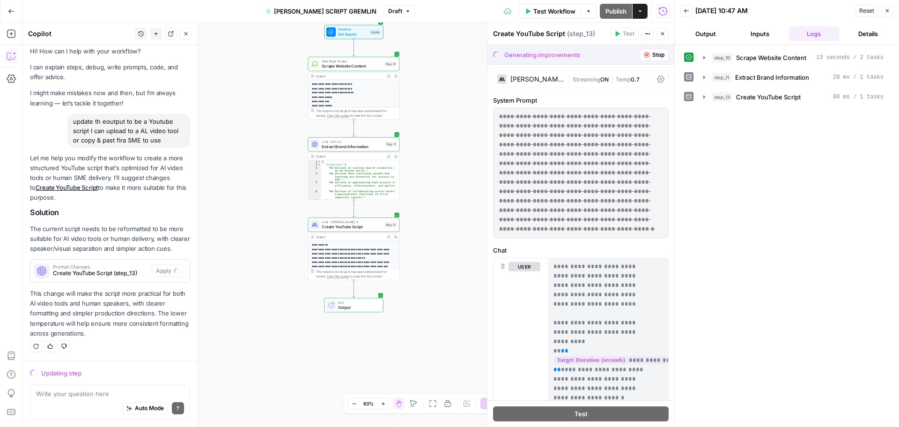
click at [356, 141] on span "LLM · GPT-4.1" at bounding box center [352, 141] width 61 height 5
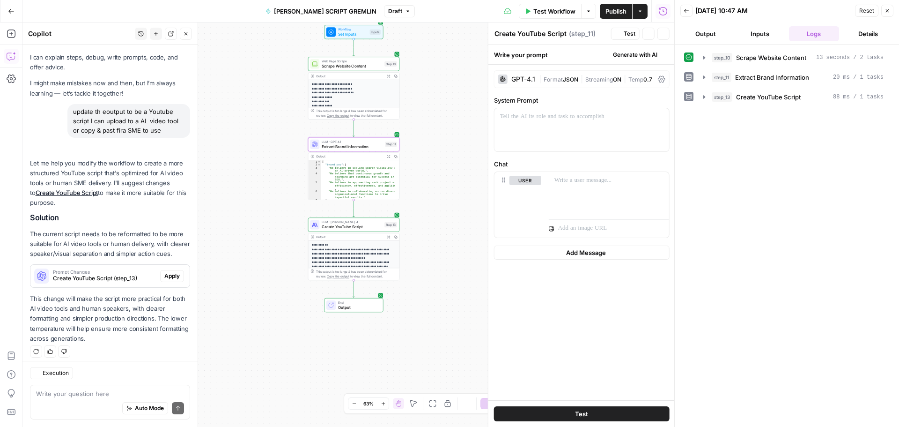
type textarea "Extract Brand Information"
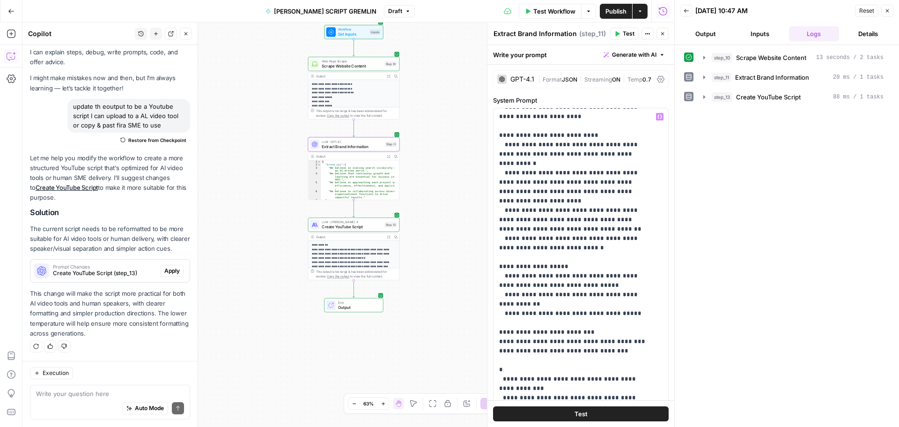
scroll to position [216, 0]
click at [368, 228] on span "Create YouTube Script" at bounding box center [352, 227] width 60 height 6
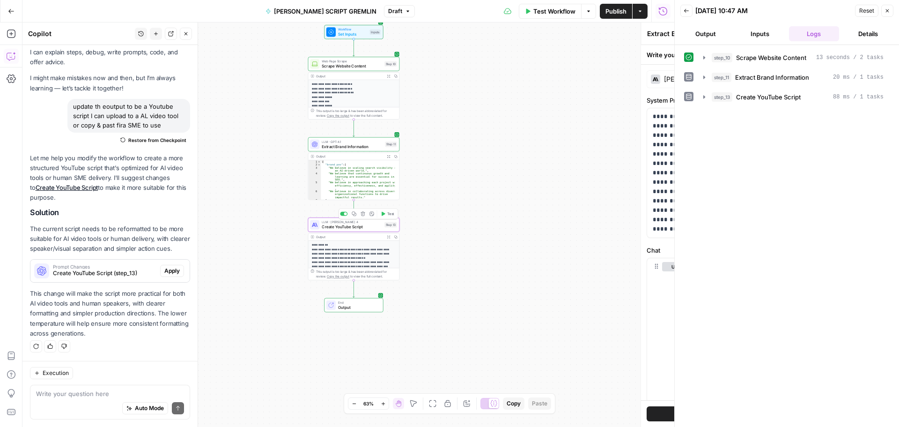
type textarea "Create YouTube Script"
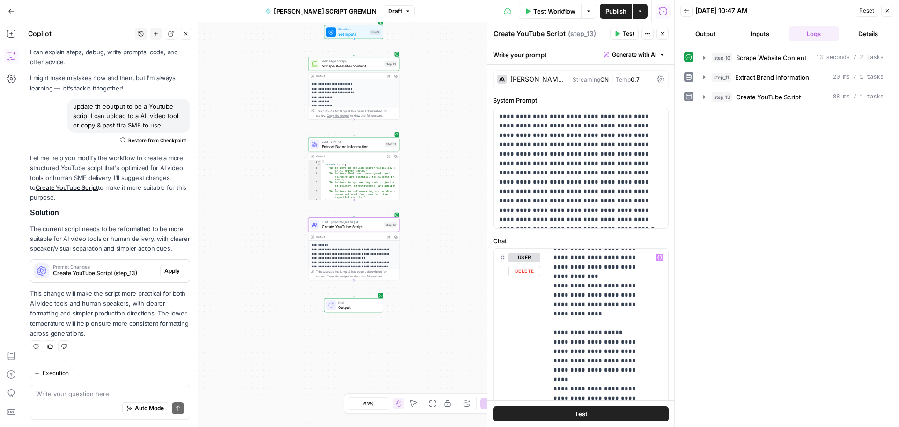
scroll to position [375, 0]
click at [165, 270] on span "Apply" at bounding box center [171, 271] width 15 height 8
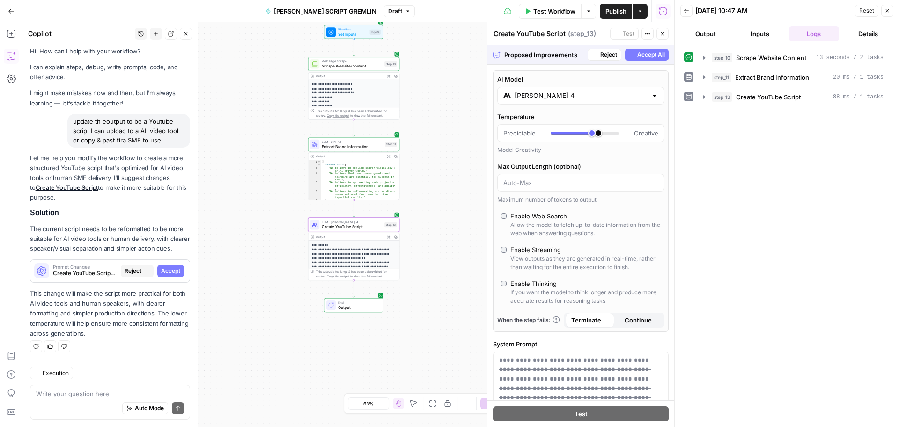
scroll to position [0, 0]
click at [637, 54] on span "Accept All" at bounding box center [651, 55] width 28 height 8
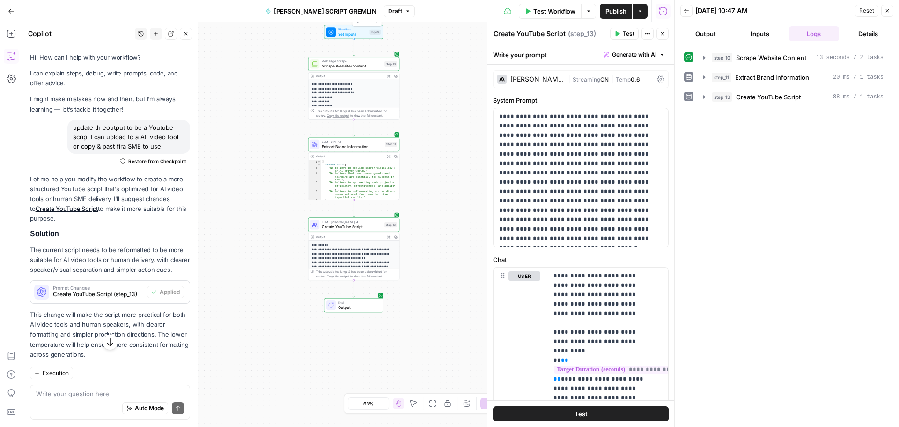
click at [362, 27] on span "Workflow" at bounding box center [352, 29] width 29 height 5
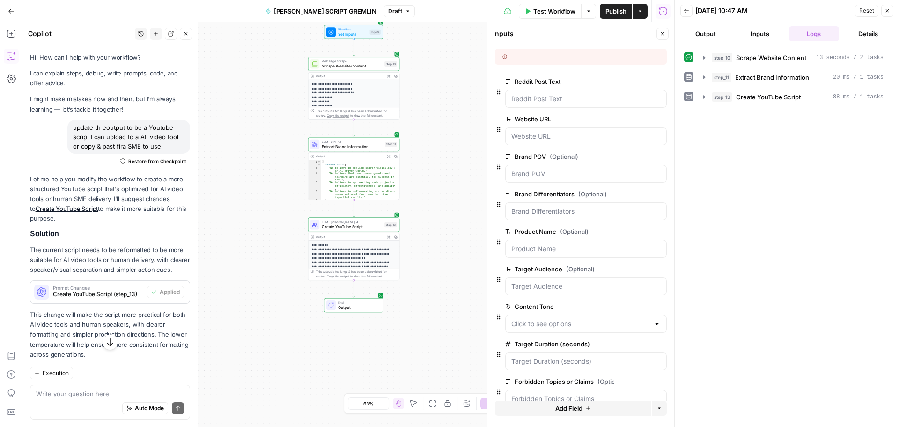
click at [555, 9] on span "Test Workflow" at bounding box center [555, 11] width 42 height 9
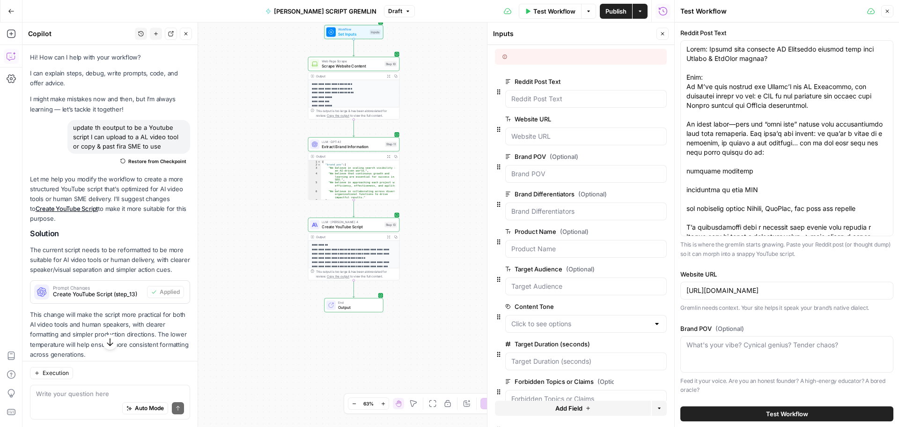
click at [743, 415] on button "Test Workflow" at bounding box center [787, 413] width 213 height 15
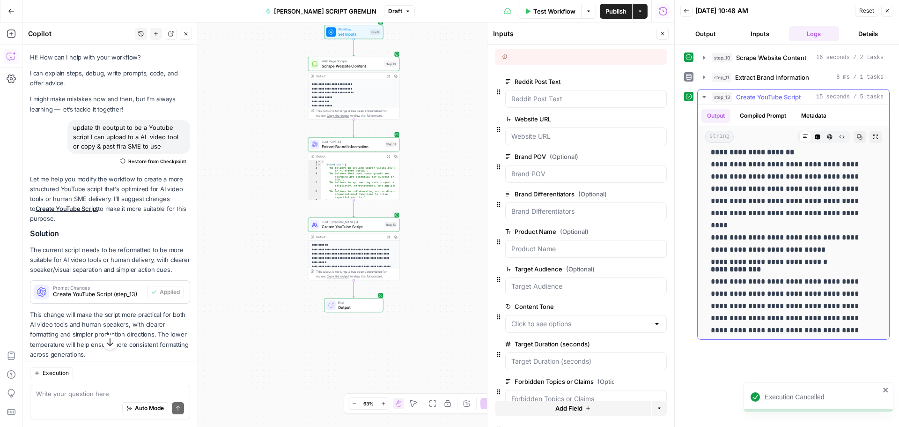
scroll to position [676, 0]
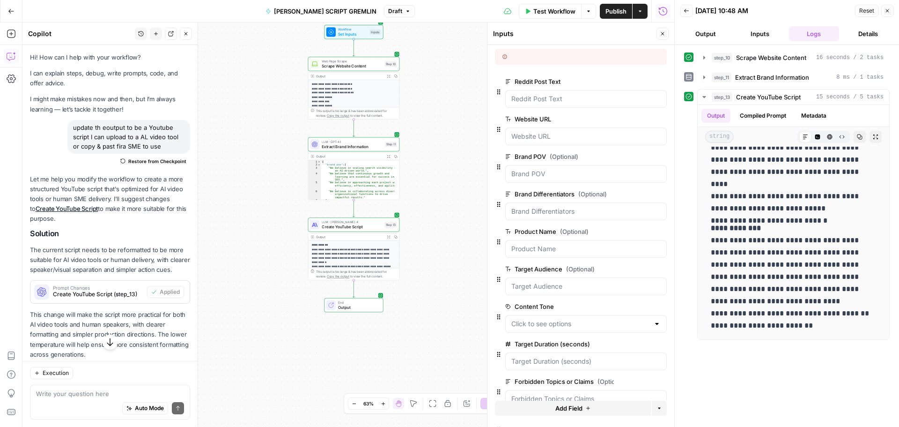
click at [610, 8] on span "Publish" at bounding box center [616, 11] width 21 height 9
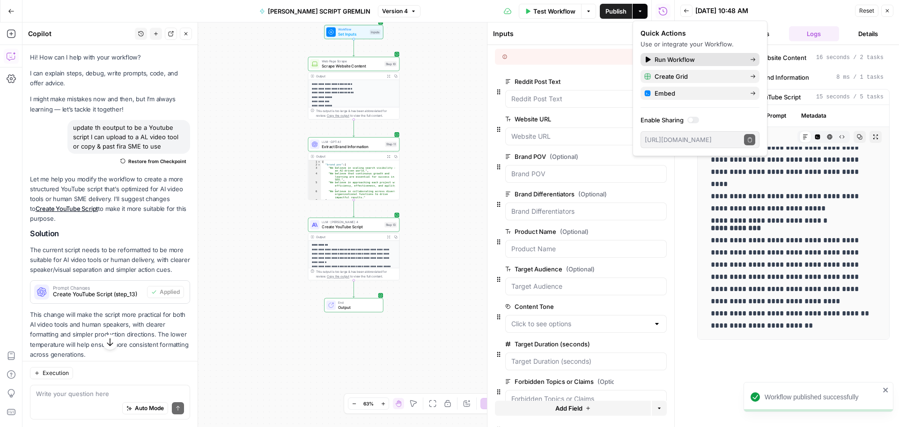
click at [694, 58] on span "Run Workflow" at bounding box center [699, 59] width 88 height 9
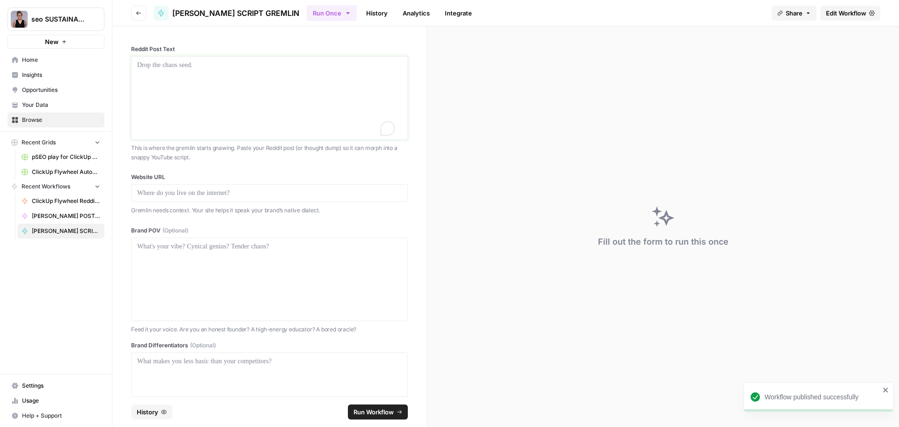
click at [235, 73] on div at bounding box center [269, 97] width 265 height 75
click at [164, 76] on div at bounding box center [269, 97] width 265 height 75
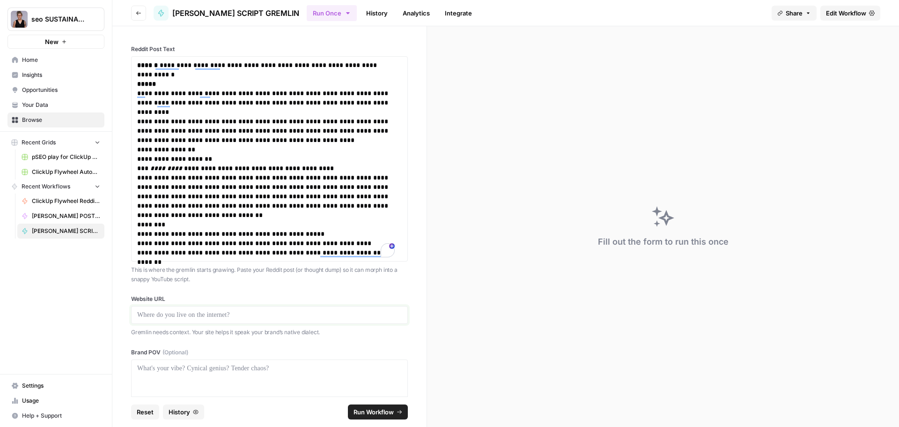
click at [172, 316] on p at bounding box center [269, 314] width 265 height 9
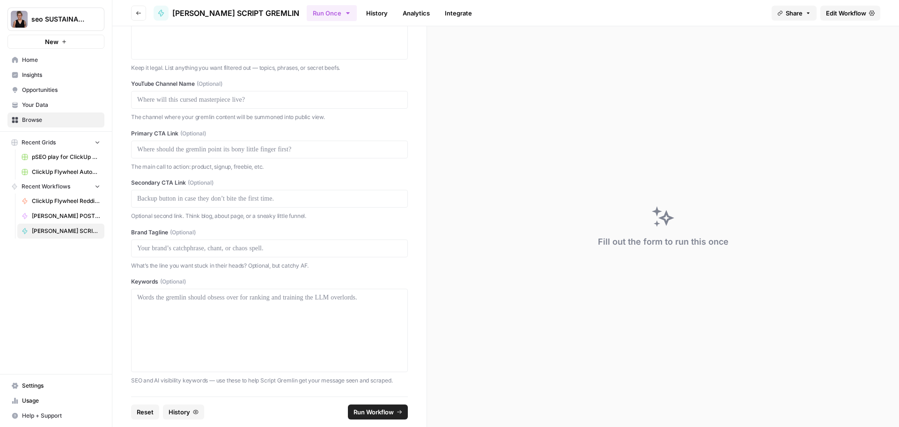
click at [374, 407] on span "Run Workflow" at bounding box center [374, 411] width 40 height 9
click at [386, 411] on span "Run Workflow" at bounding box center [374, 411] width 40 height 9
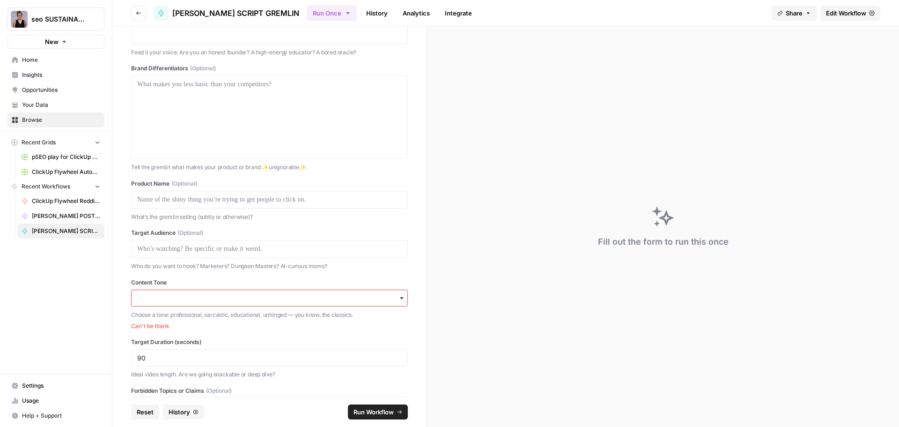
click at [204, 302] on div "button" at bounding box center [269, 297] width 277 height 17
click at [237, 318] on div "Confident, witty, data-driven" at bounding box center [266, 323] width 269 height 18
click at [375, 411] on span "Run Workflow" at bounding box center [374, 411] width 40 height 9
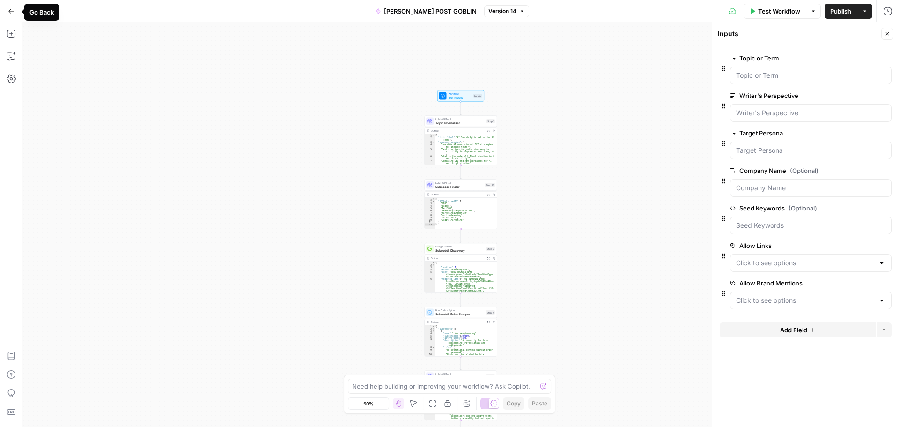
click at [6, 12] on button "Go Back" at bounding box center [11, 11] width 17 height 17
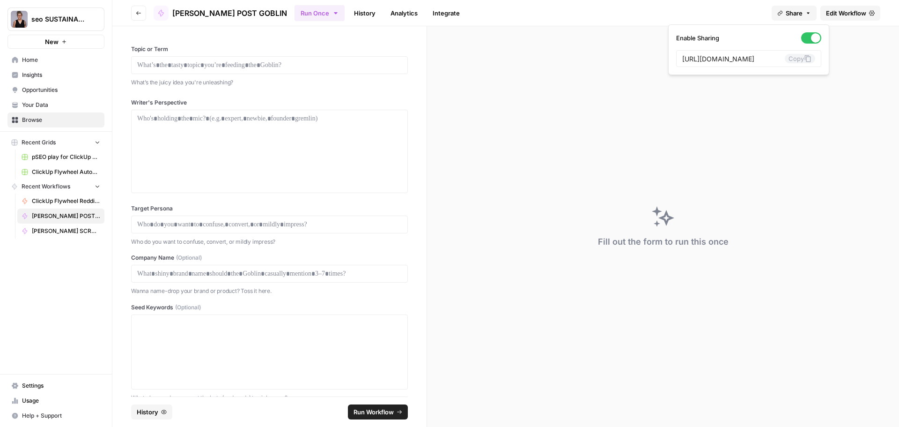
click at [806, 13] on icon "button" at bounding box center [809, 13] width 6 height 6
click at [801, 39] on div at bounding box center [811, 37] width 20 height 11
click at [515, 96] on div "Fill out the form to run this once" at bounding box center [663, 226] width 472 height 400
